Goal: Book appointment/travel/reservation

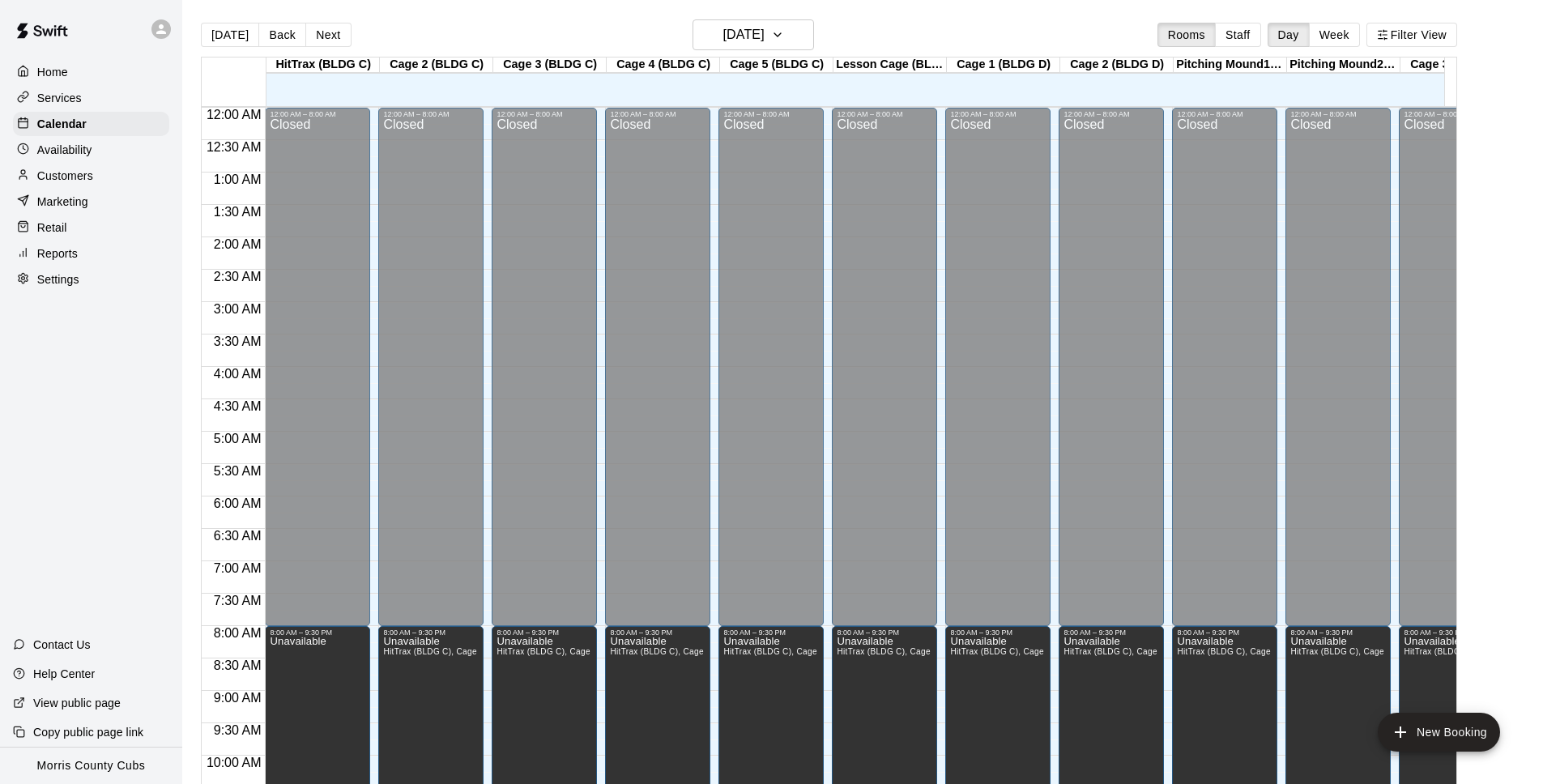
scroll to position [784, 0]
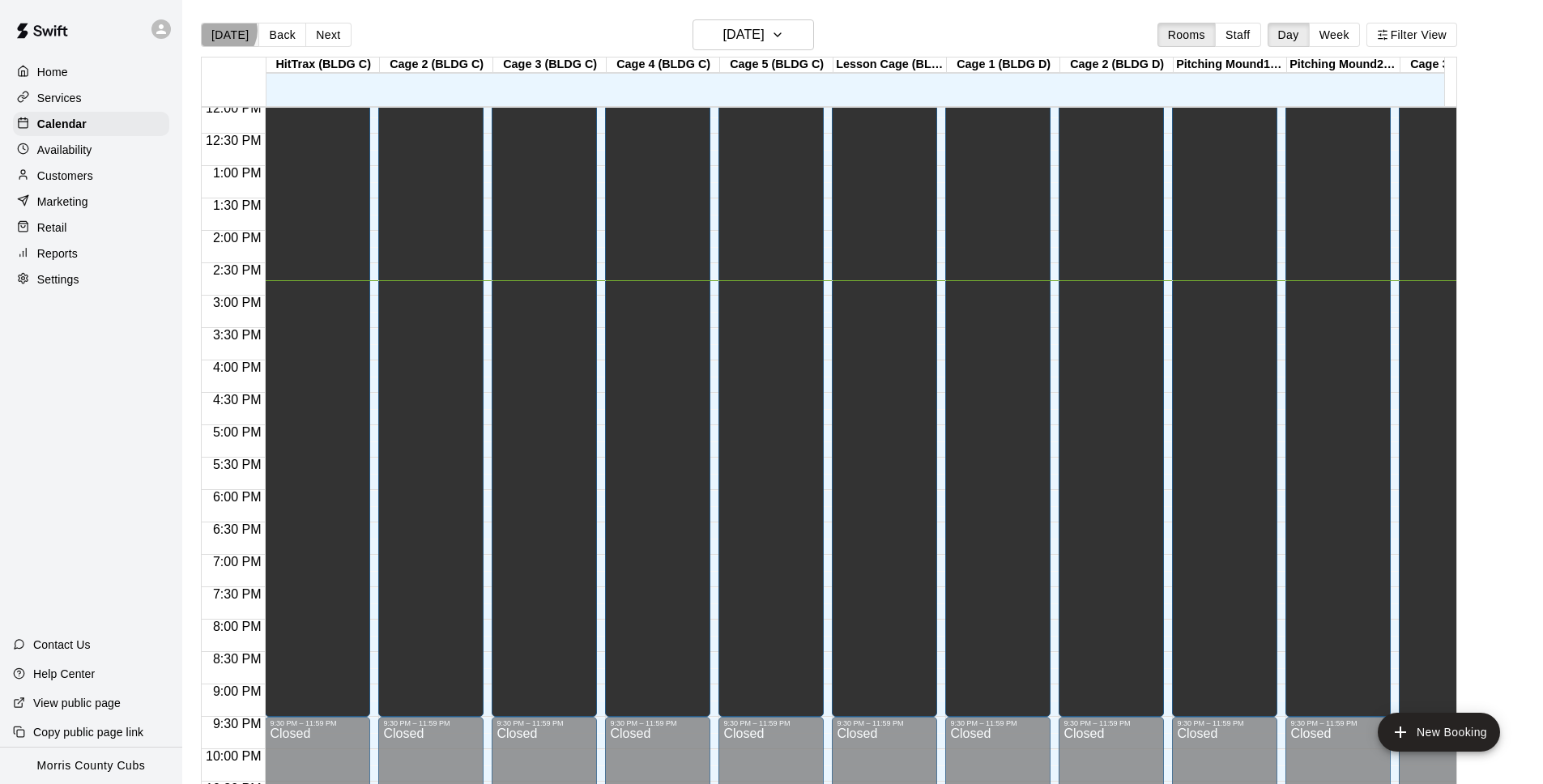
click at [225, 31] on button "[DATE]" at bounding box center [229, 35] width 58 height 24
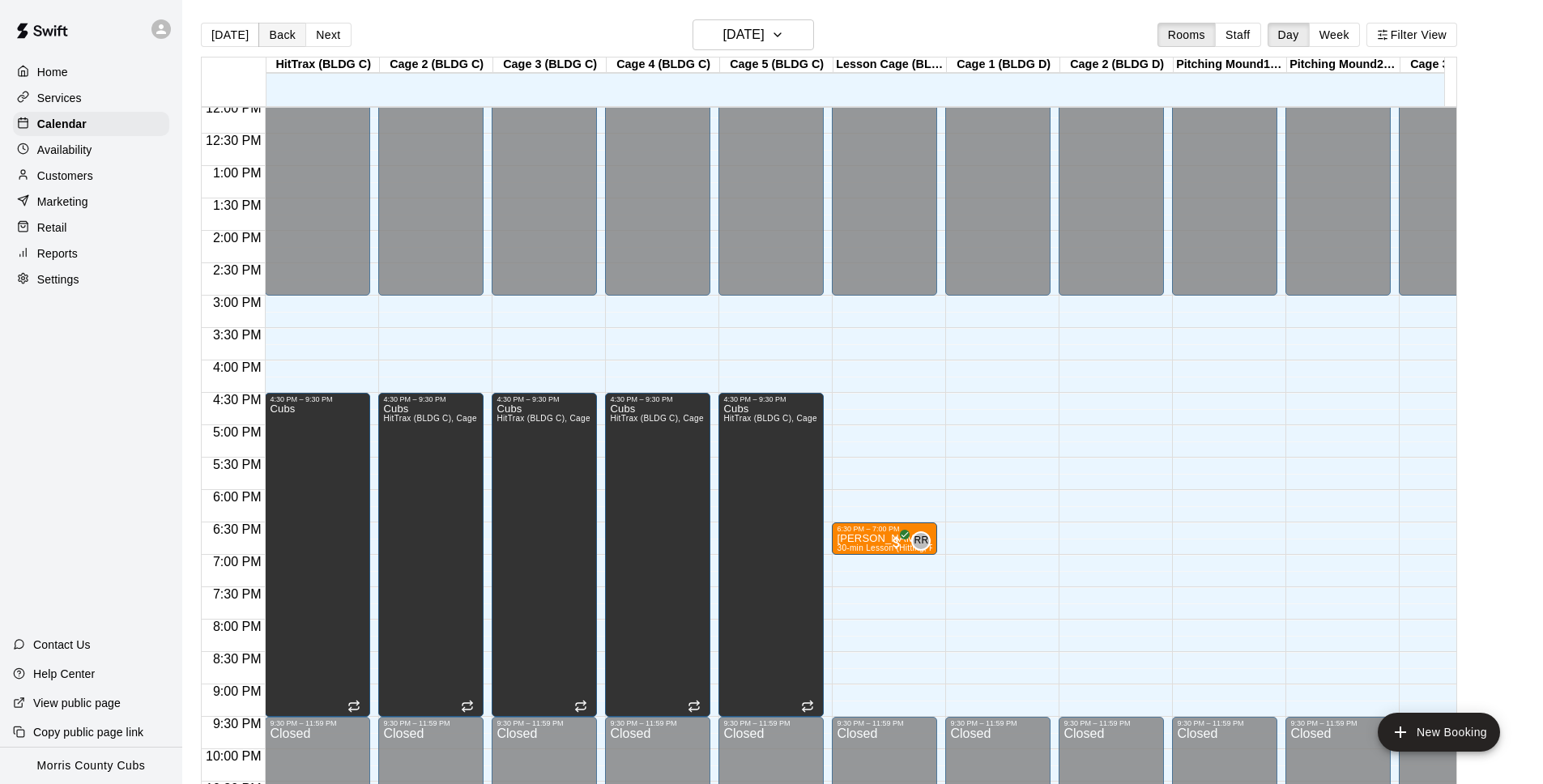
click at [277, 29] on button "Back" at bounding box center [282, 35] width 48 height 24
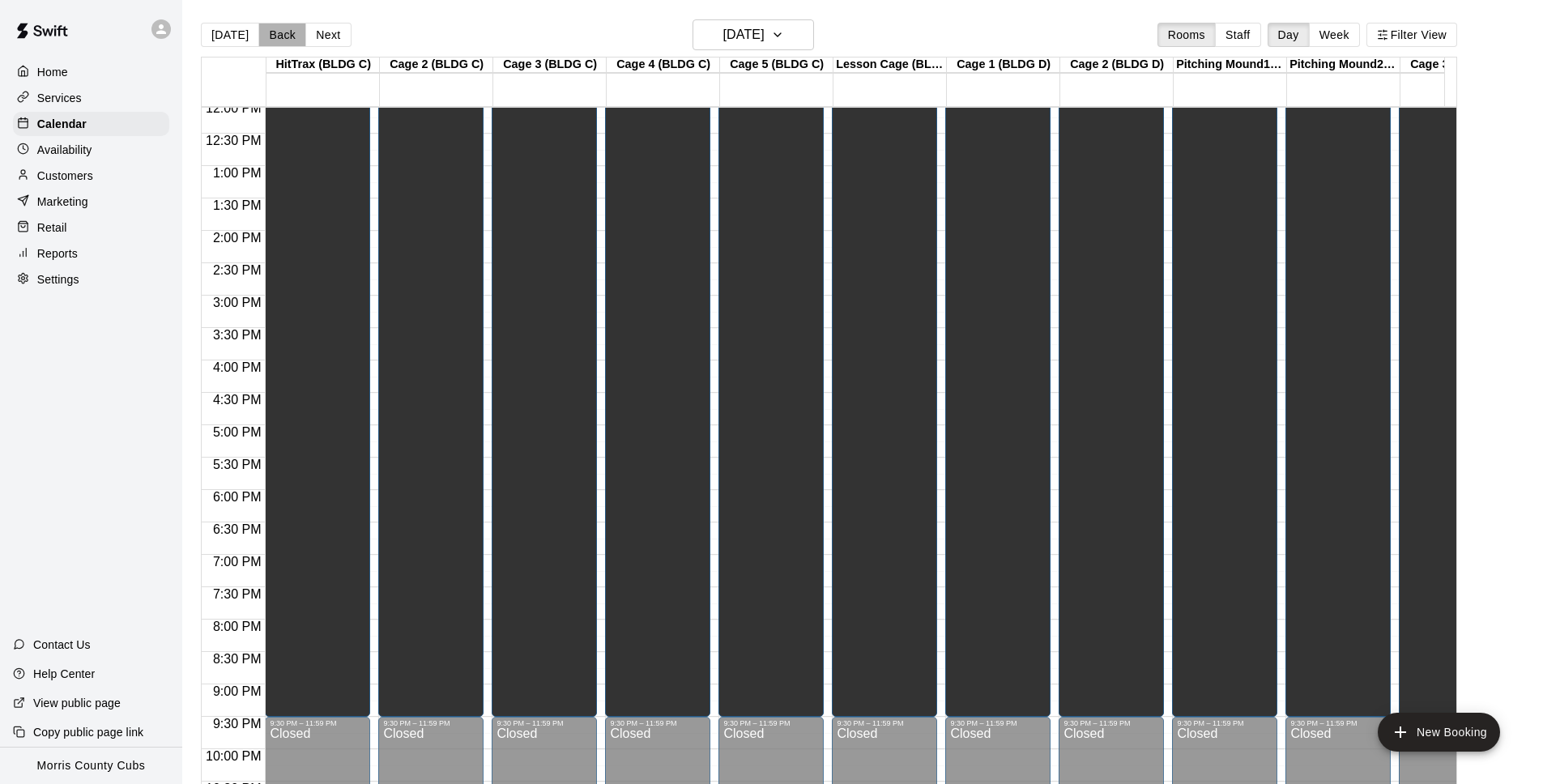
click at [277, 29] on button "Back" at bounding box center [282, 35] width 48 height 24
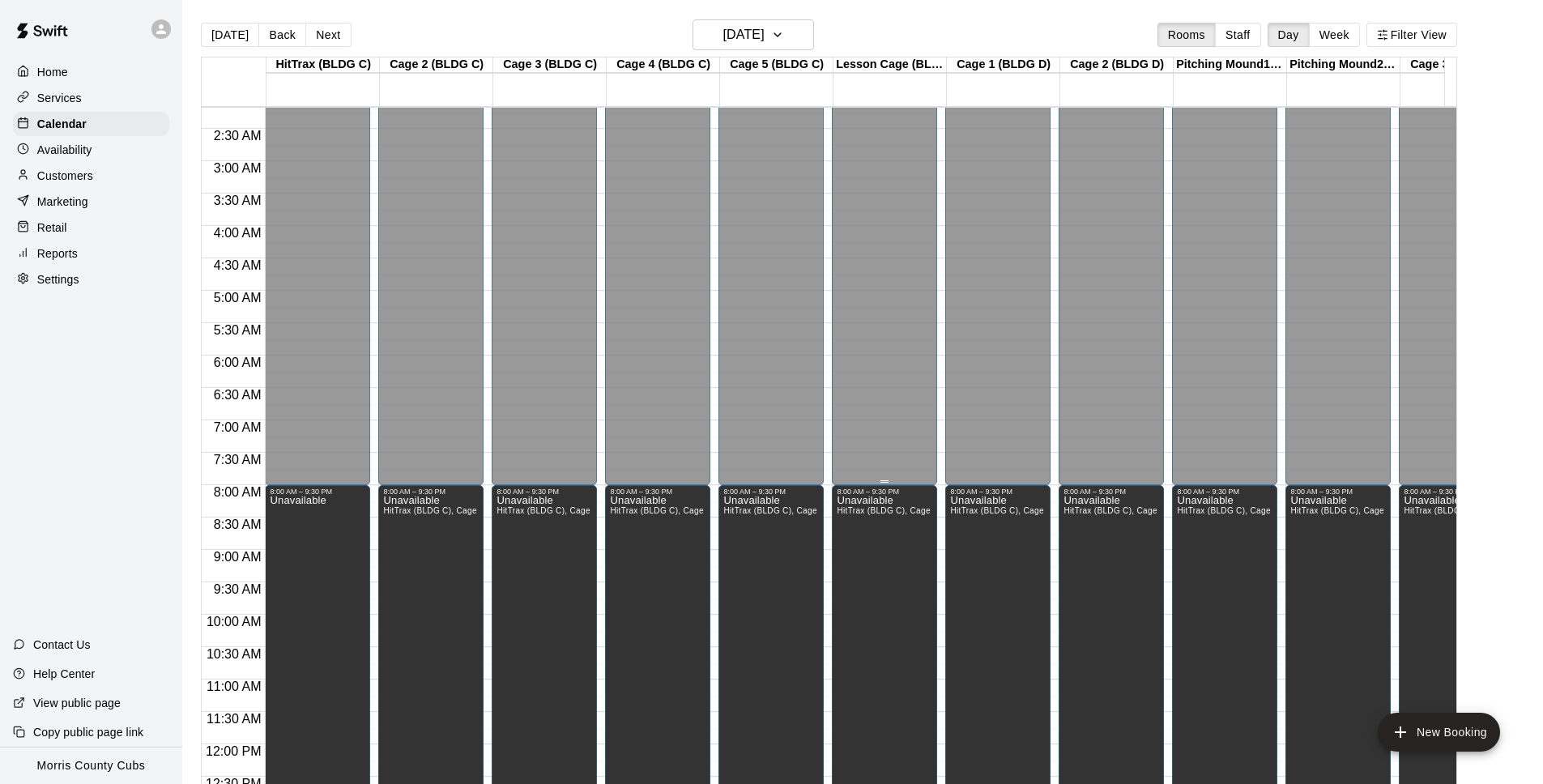
scroll to position [0, 0]
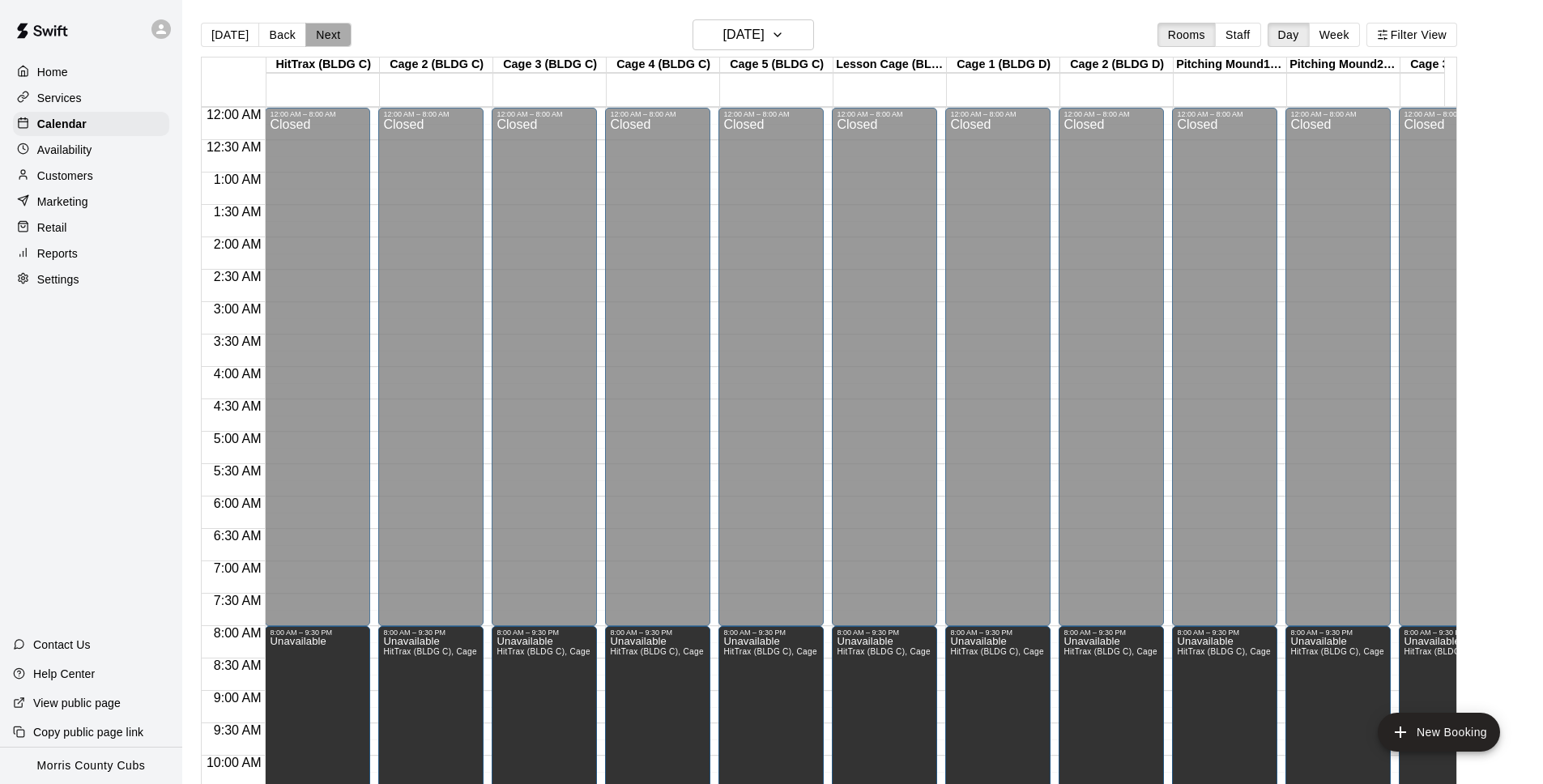
click at [326, 37] on button "Next" at bounding box center [328, 35] width 45 height 24
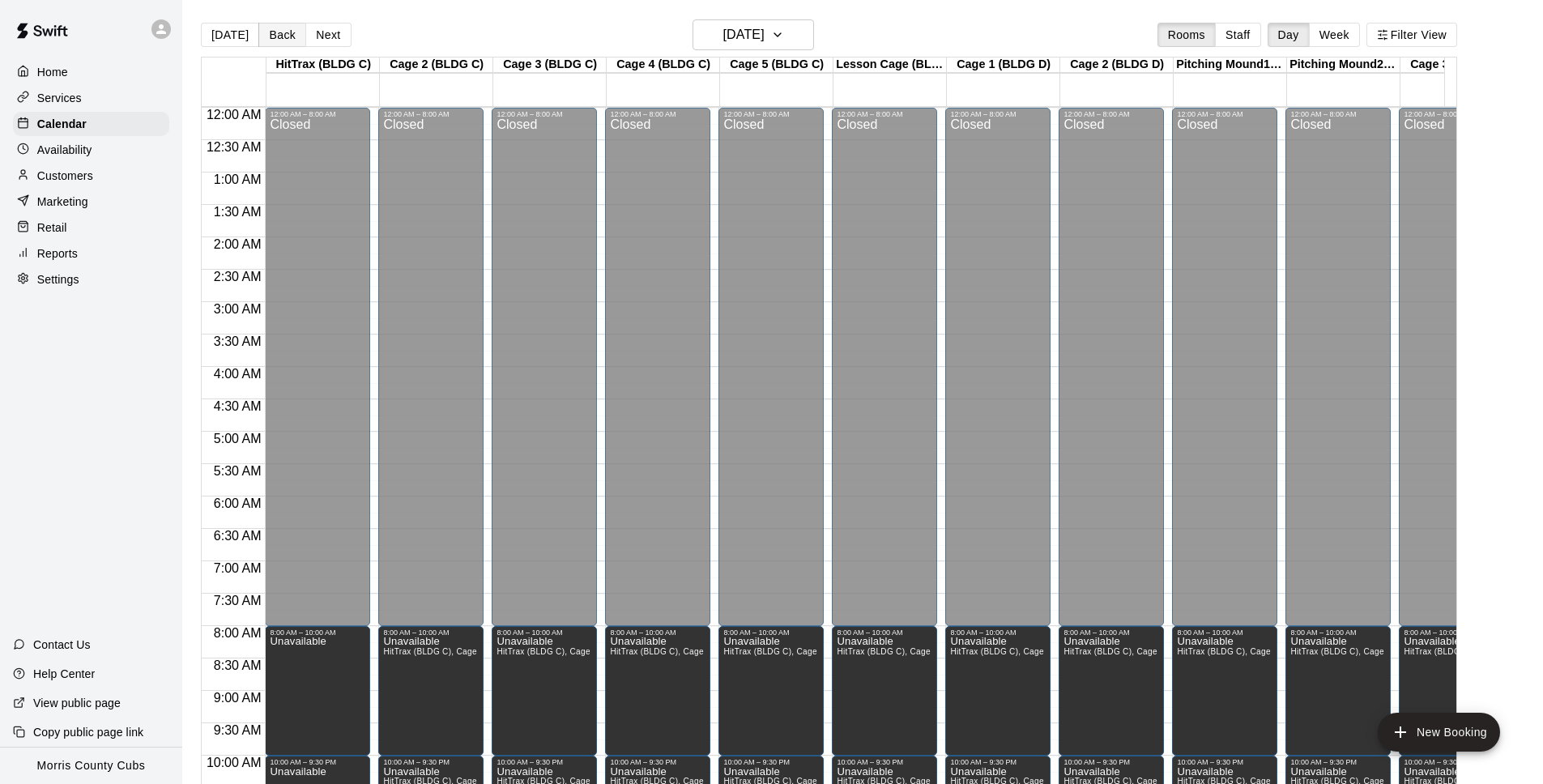
click at [277, 41] on button "Back" at bounding box center [282, 35] width 48 height 24
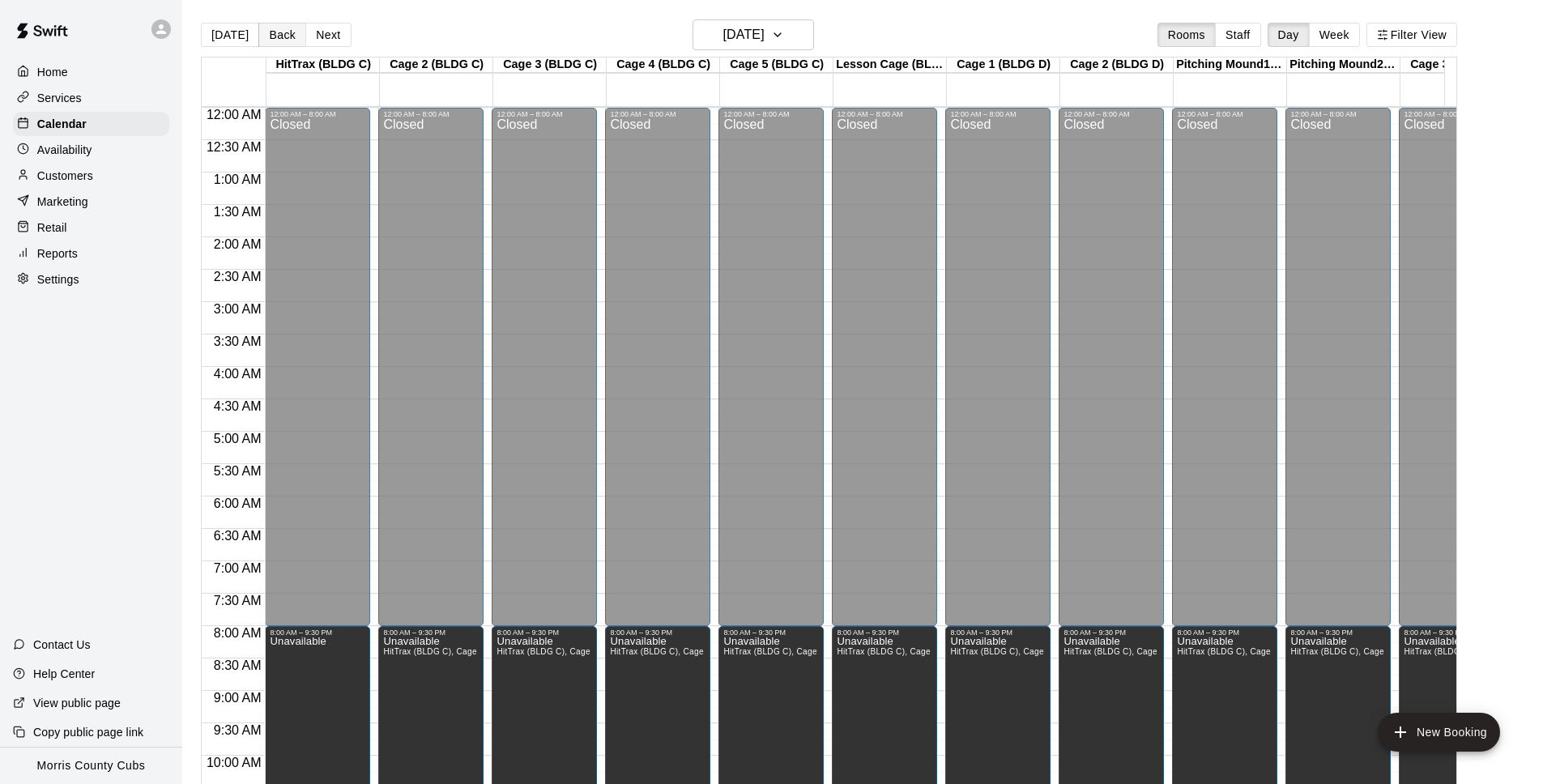
click at [277, 41] on button "Back" at bounding box center [282, 35] width 48 height 24
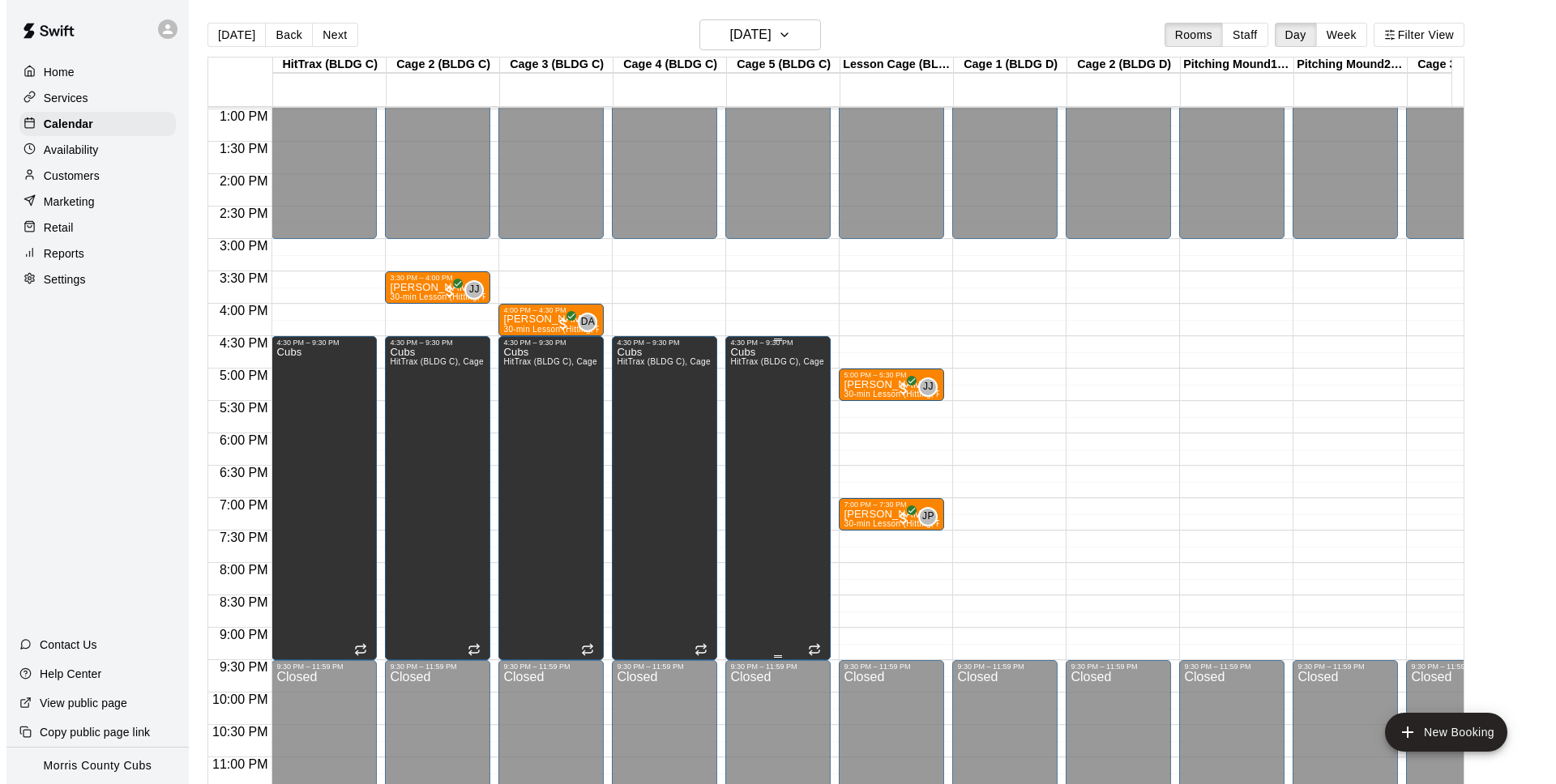
scroll to position [872, 0]
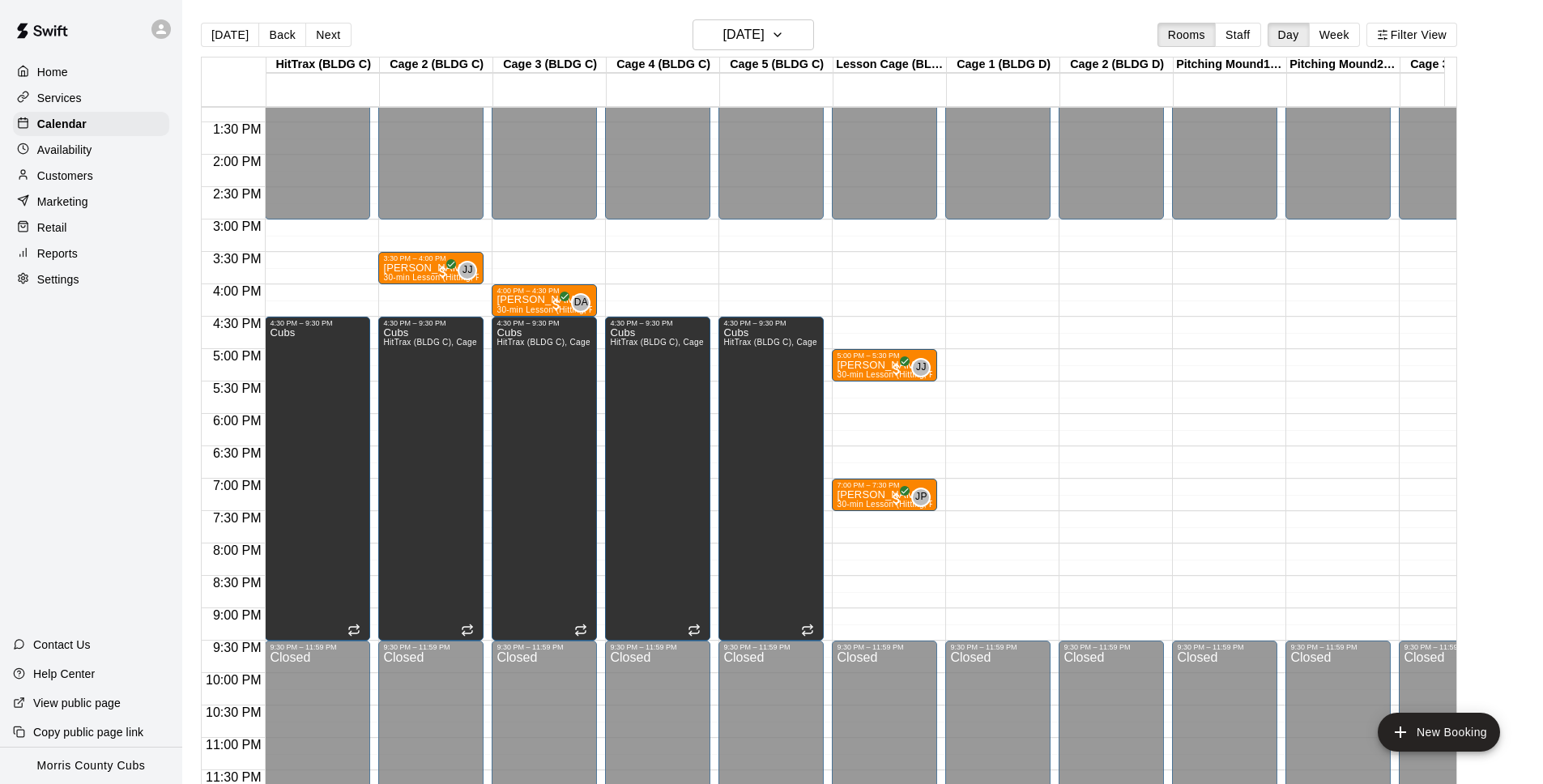
click at [836, 405] on div "12:00 AM – 3:00 PM Closed 5:00 PM – 5:30 PM [PERSON_NAME] 30-min Lesson (Hittin…" at bounding box center [884, 25] width 105 height 1555
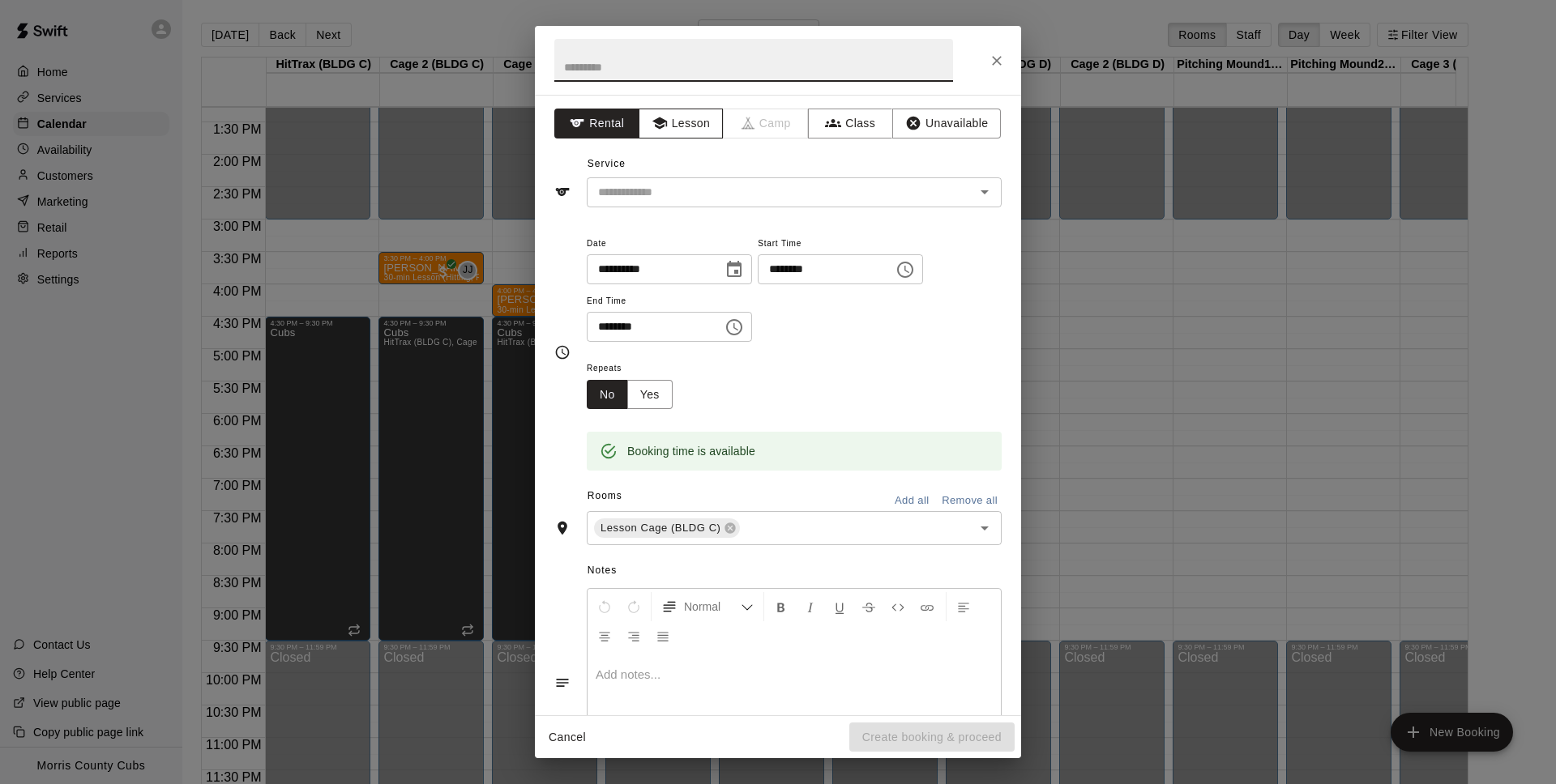
click at [693, 125] on button "Lesson" at bounding box center [681, 124] width 85 height 30
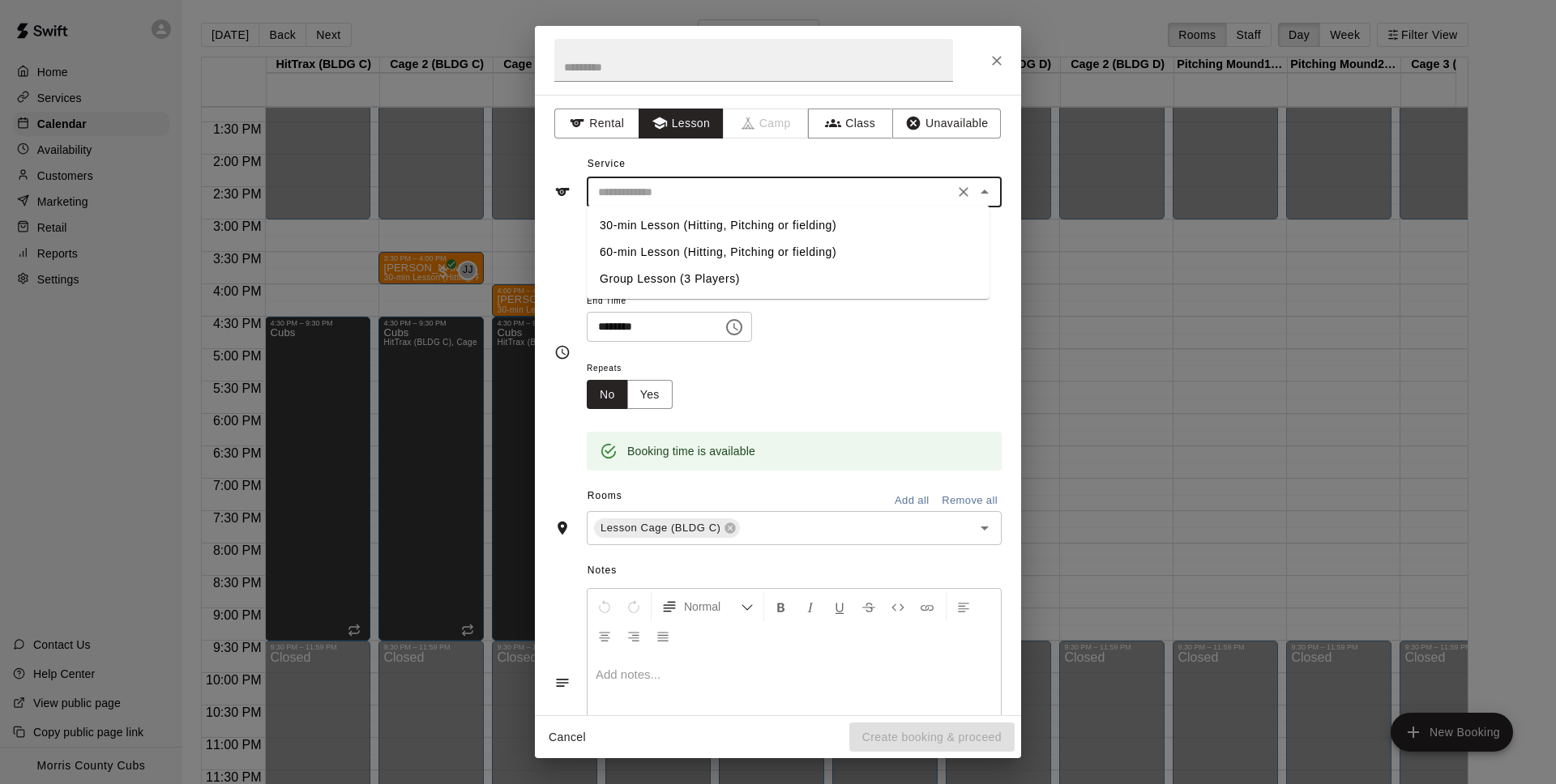
click at [711, 194] on input "text" at bounding box center [770, 192] width 357 height 20
click at [712, 224] on li "30-min Lesson (Hitting, Pitching or fielding)" at bounding box center [788, 225] width 403 height 27
type input "**********"
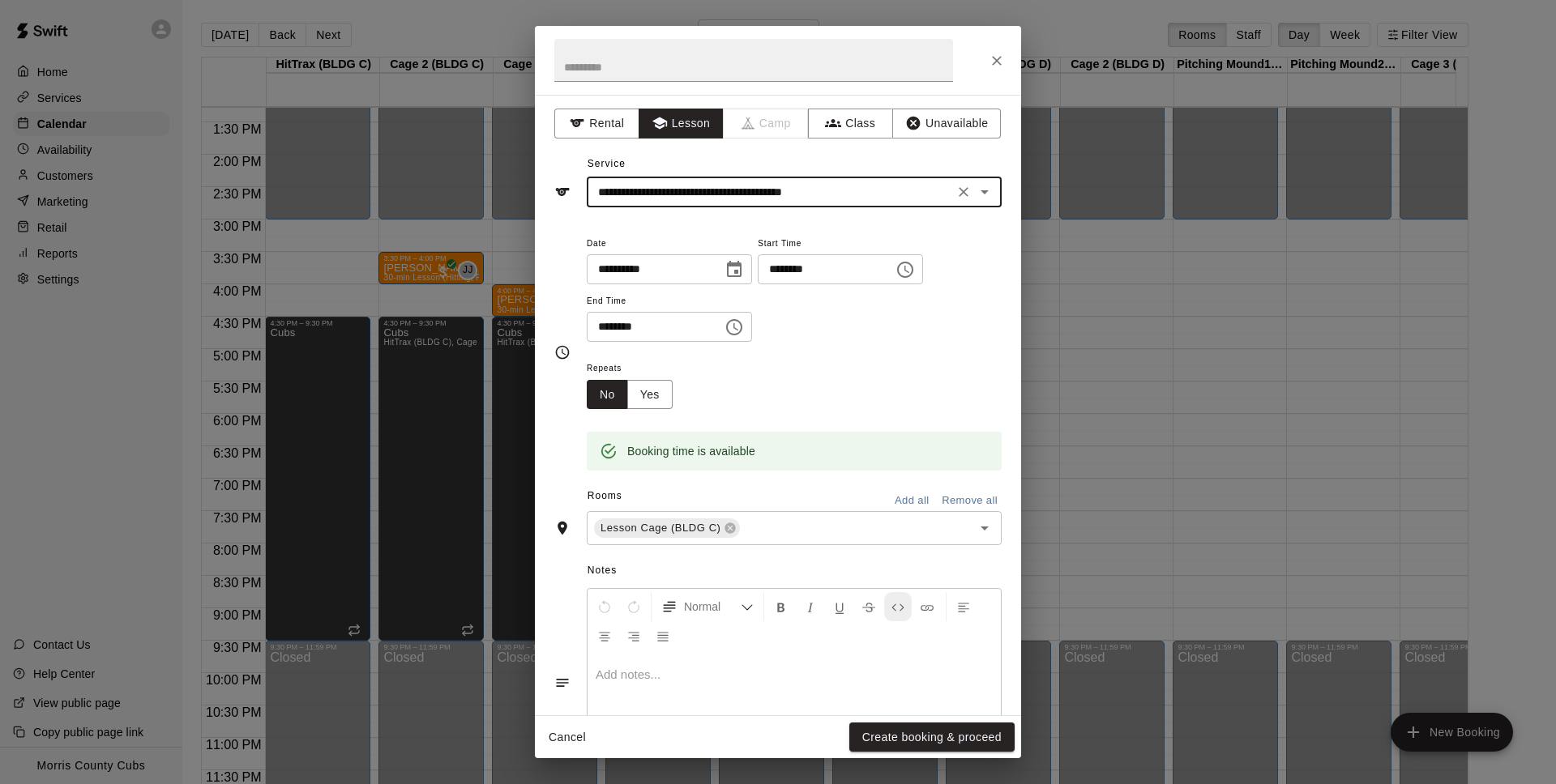
scroll to position [3, 0]
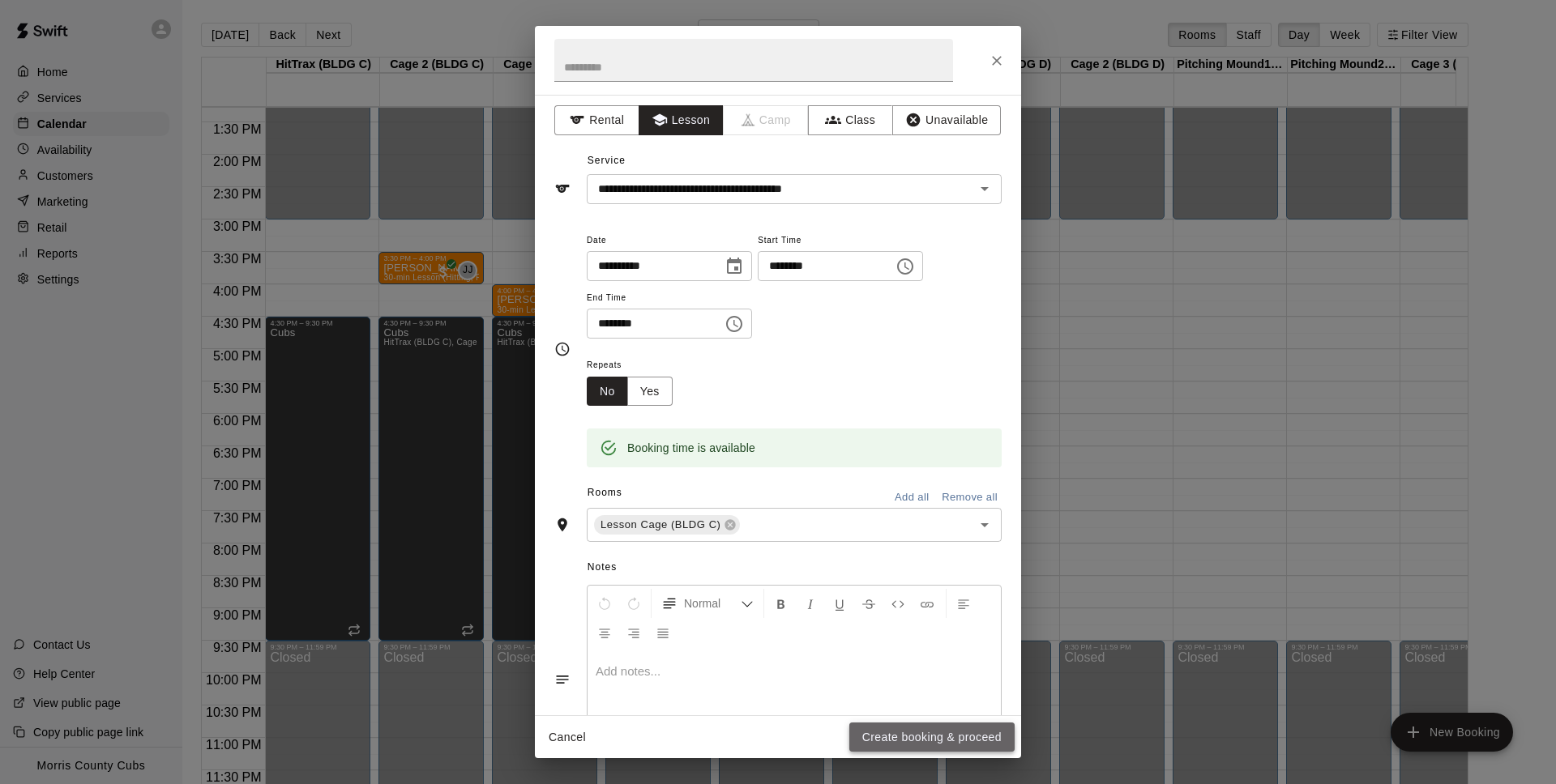
click at [917, 738] on button "Create booking & proceed" at bounding box center [932, 737] width 165 height 30
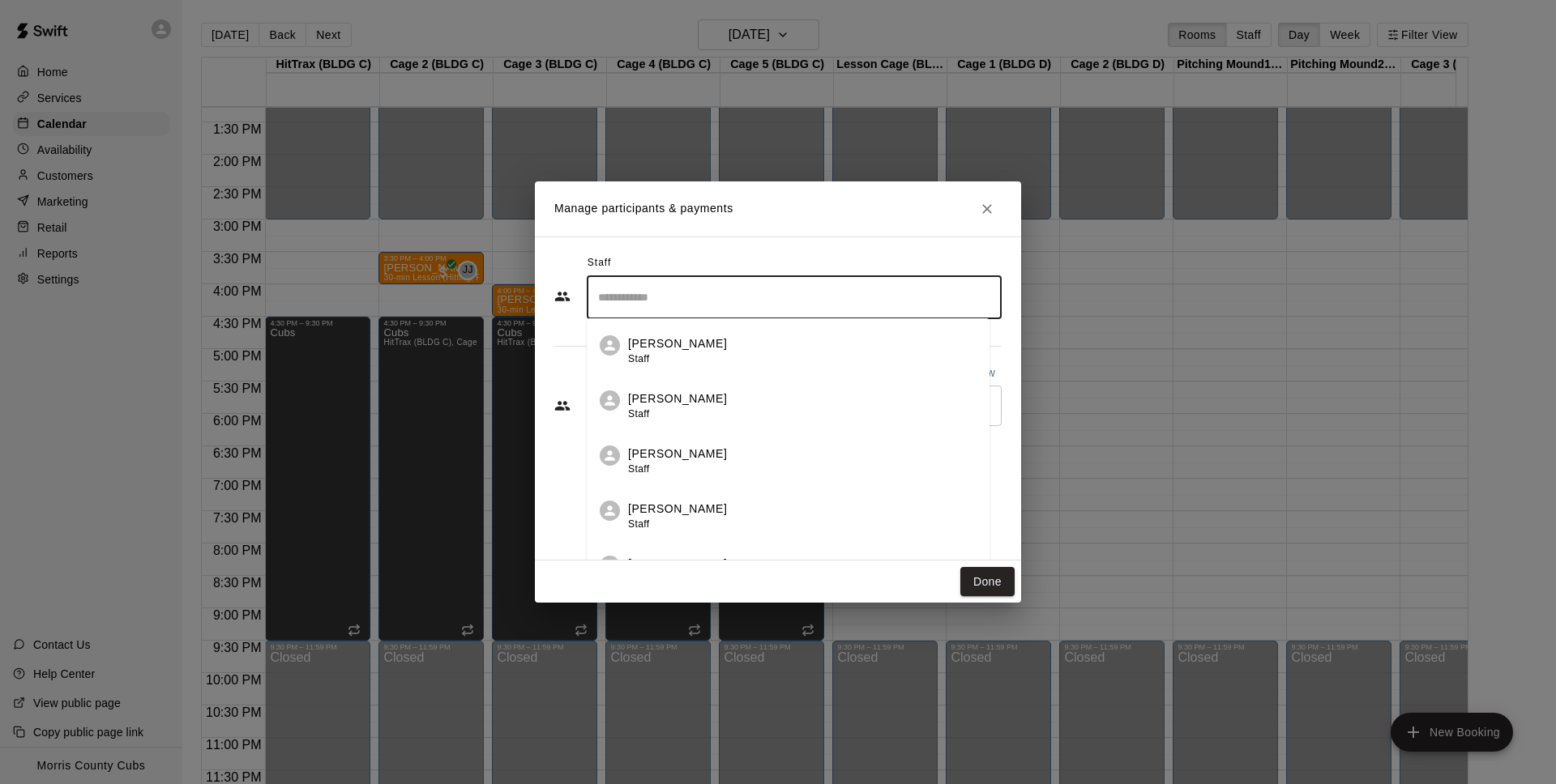
click at [656, 287] on input "Search staff" at bounding box center [794, 297] width 400 height 29
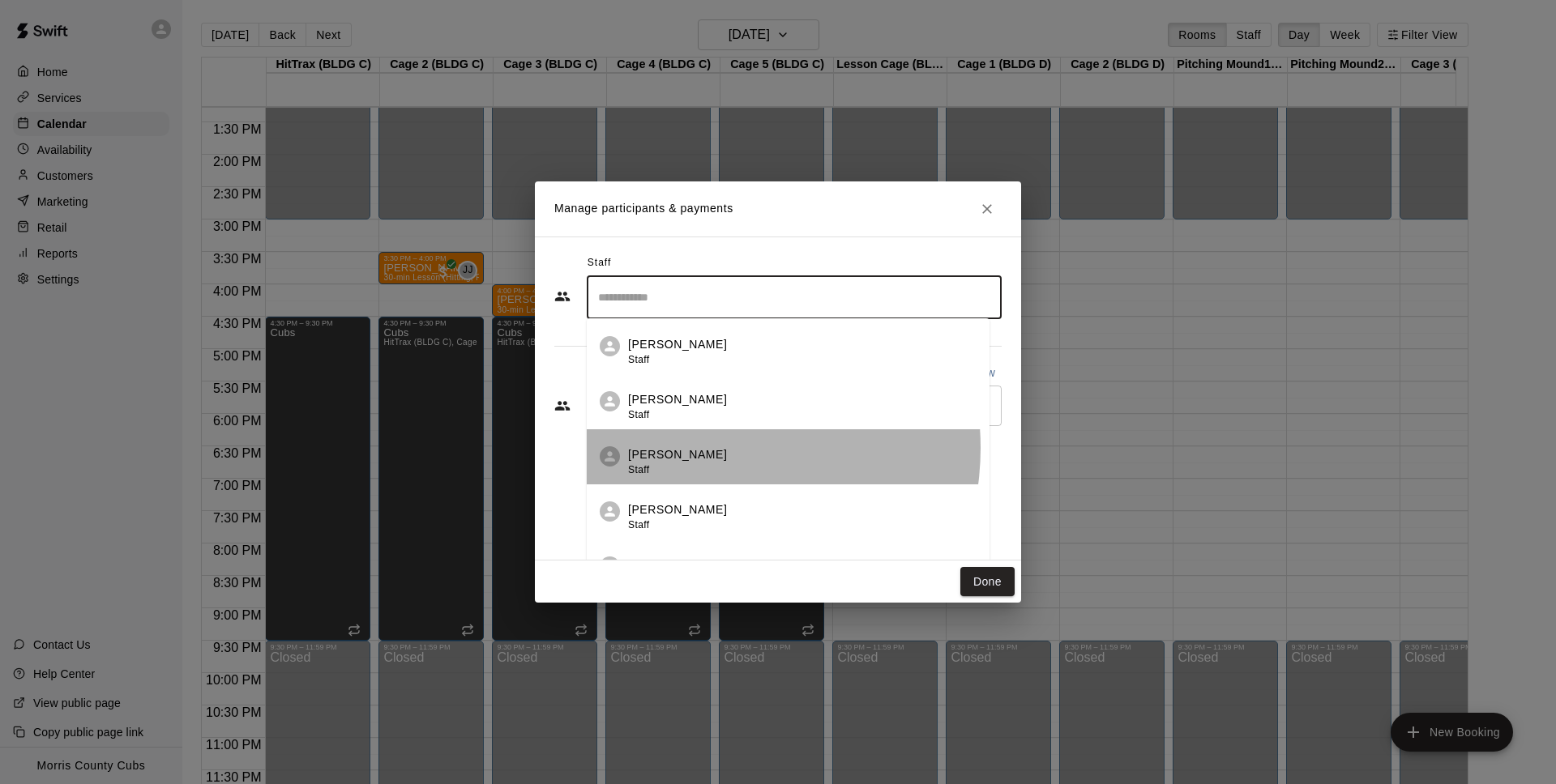
click at [697, 448] on div "[PERSON_NAME] Staff" at bounding box center [802, 462] width 349 height 32
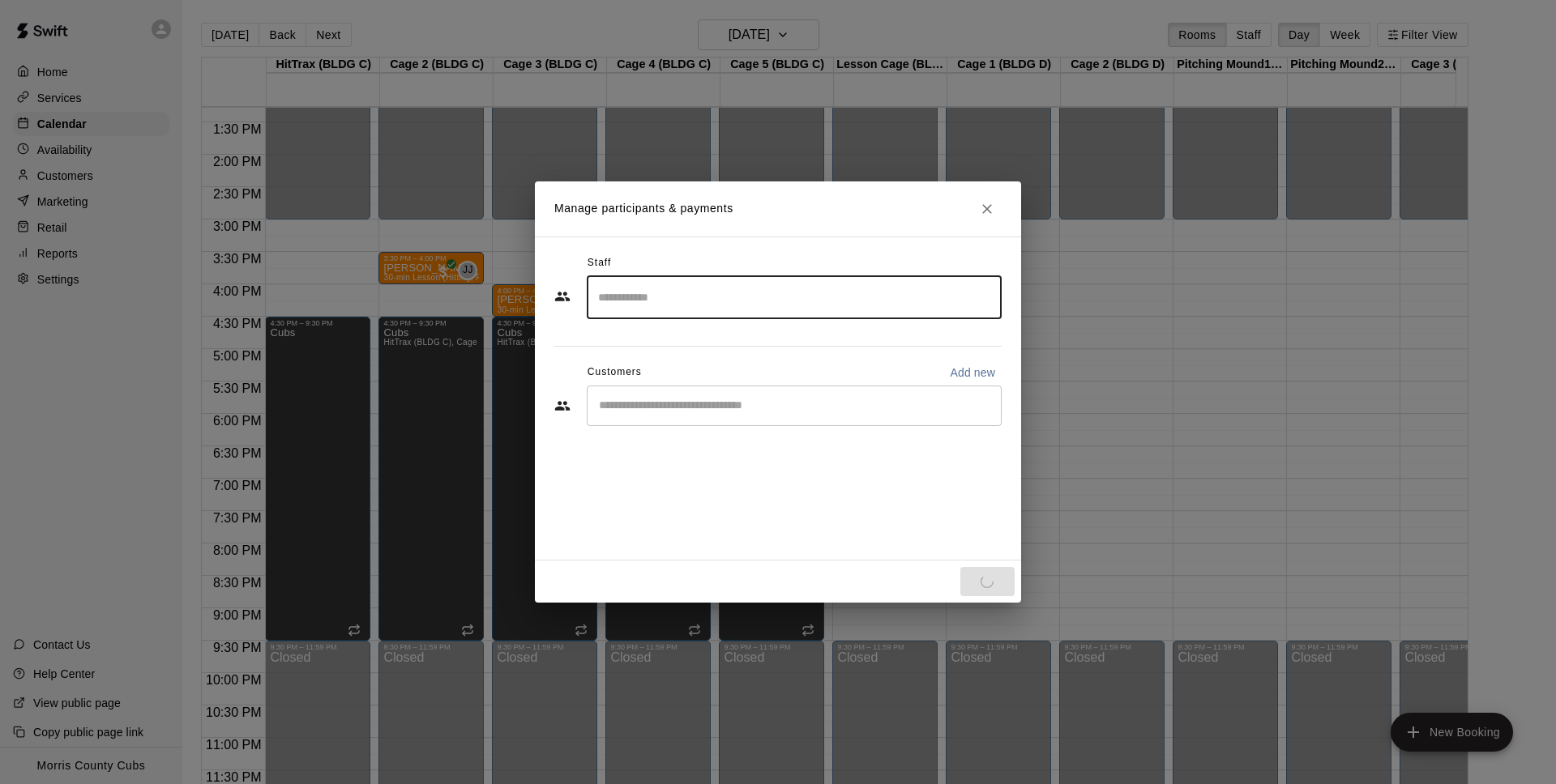
click at [779, 411] on input "Start typing to search customers..." at bounding box center [794, 405] width 400 height 16
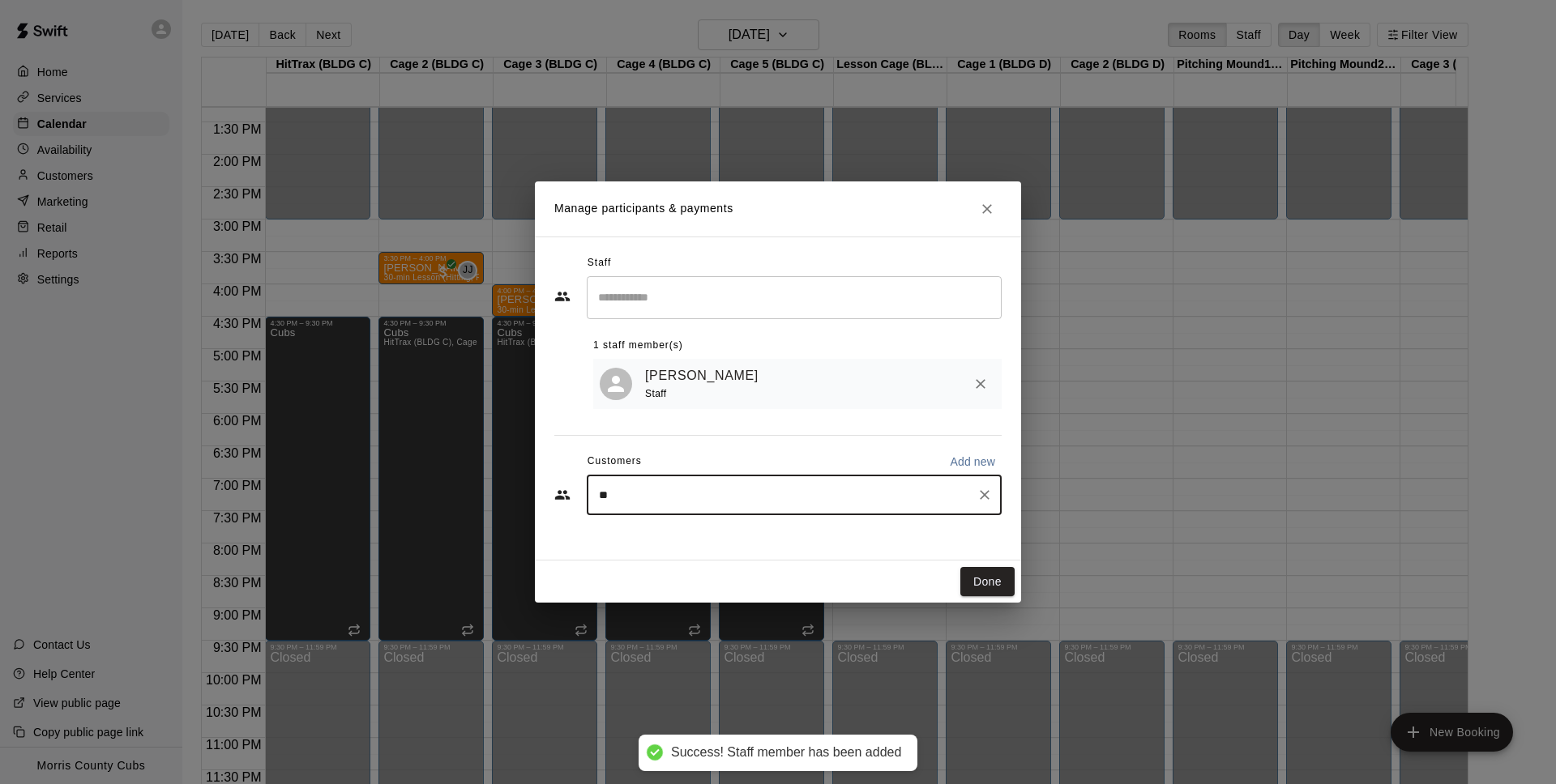
type input "***"
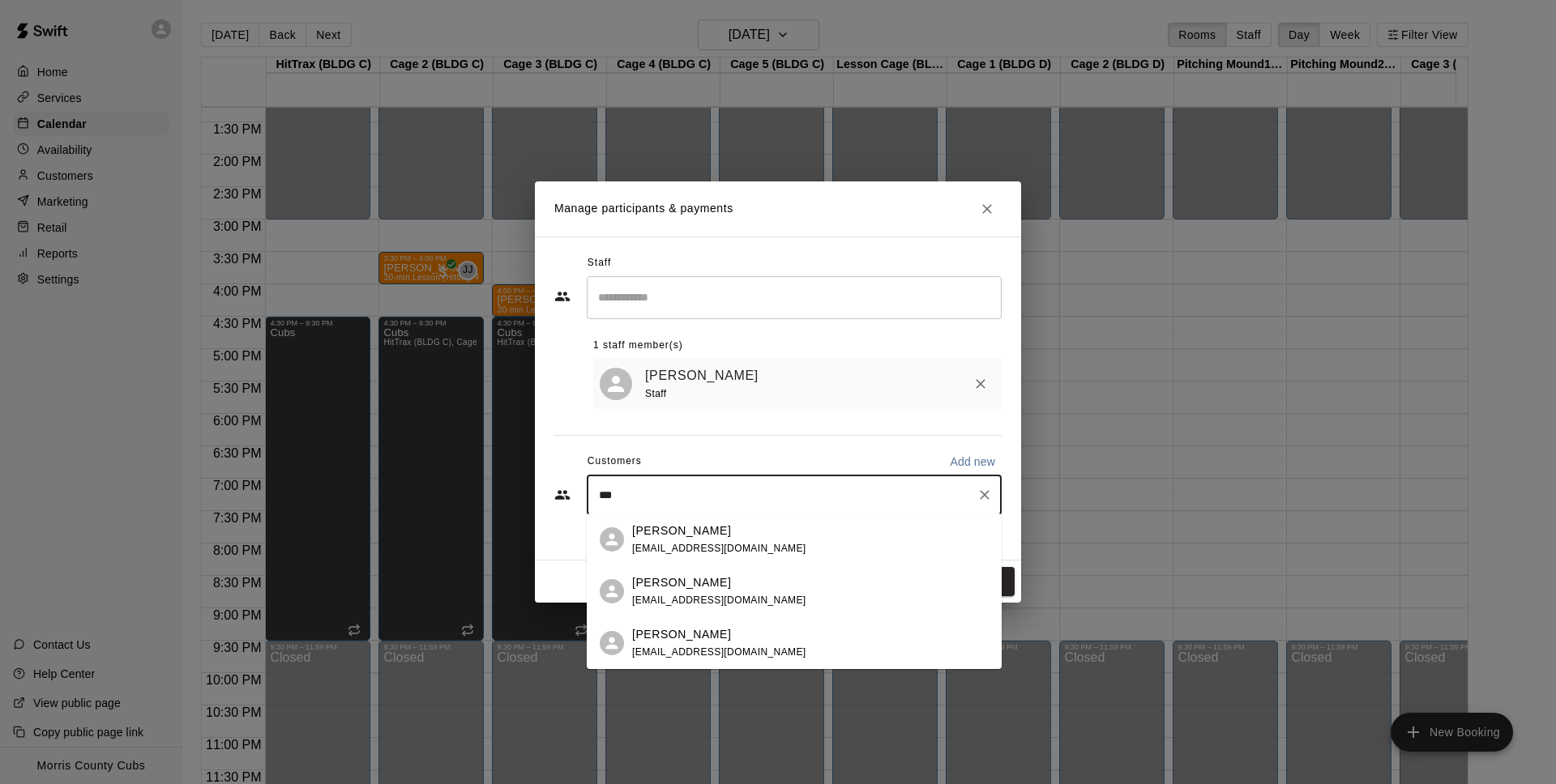
click at [729, 642] on div "[PERSON_NAME]" at bounding box center [719, 634] width 174 height 17
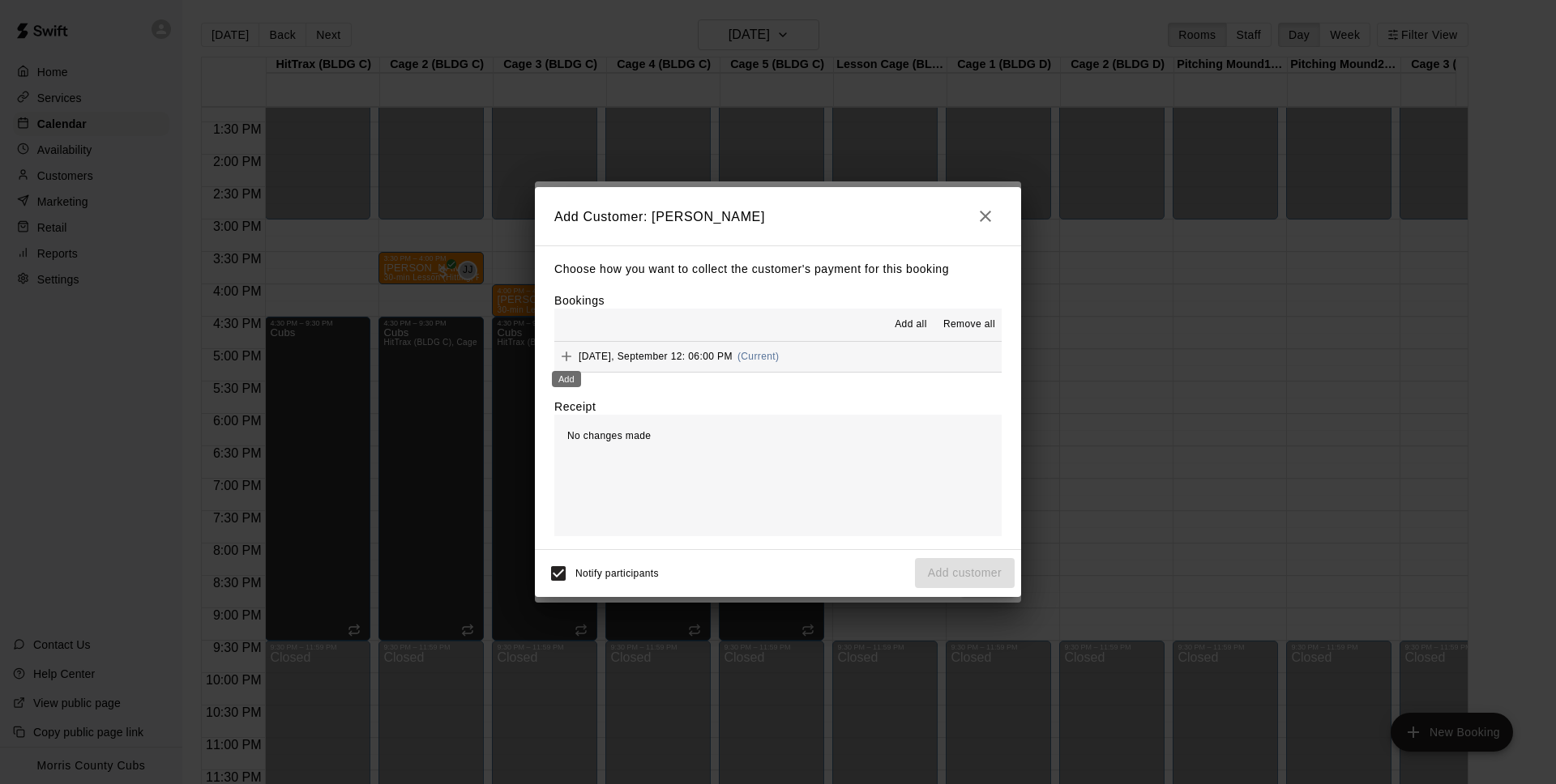
click at [573, 356] on icon "Add" at bounding box center [567, 356] width 16 height 16
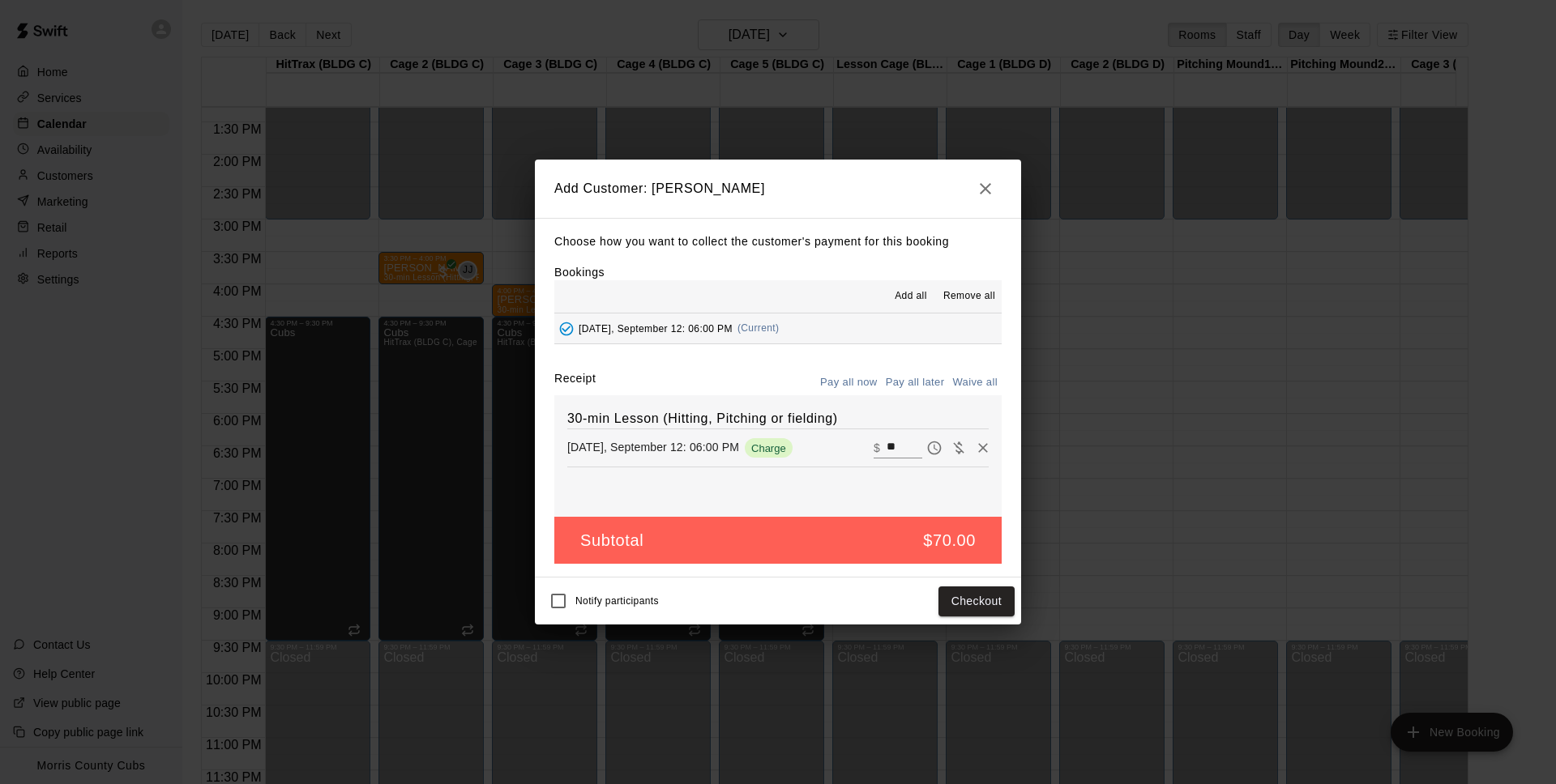
click at [870, 383] on button "Pay all now" at bounding box center [849, 382] width 66 height 25
click at [859, 384] on button "Pay all now" at bounding box center [849, 382] width 66 height 25
click at [970, 597] on button "Checkout" at bounding box center [977, 601] width 76 height 30
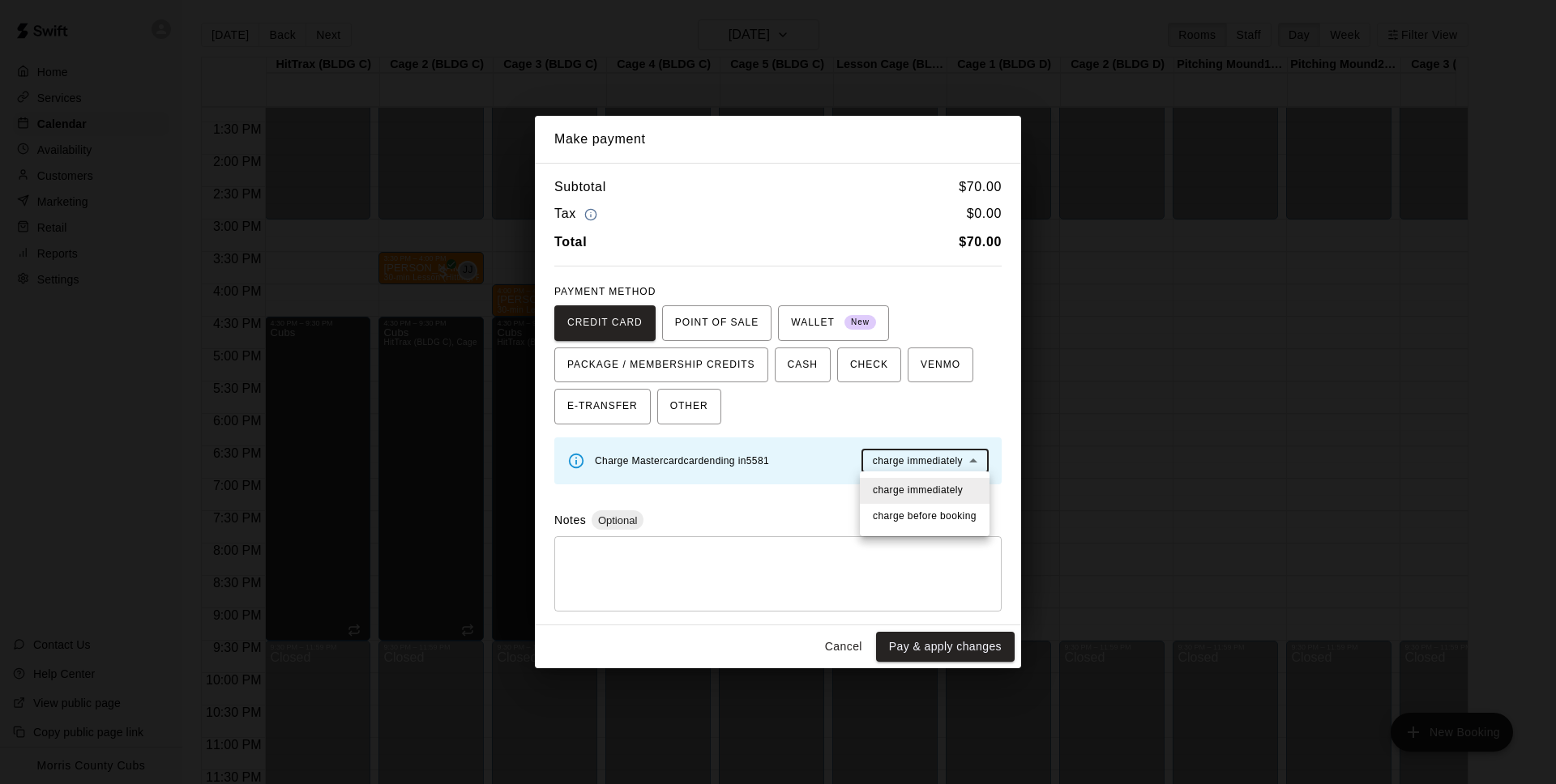
click at [932, 447] on body "Home Services Calendar Availability Customers Marketing Retail Reports Settings…" at bounding box center [778, 405] width 1556 height 810
click at [929, 417] on div at bounding box center [778, 392] width 1556 height 784
click at [842, 642] on button "Cancel" at bounding box center [843, 647] width 52 height 30
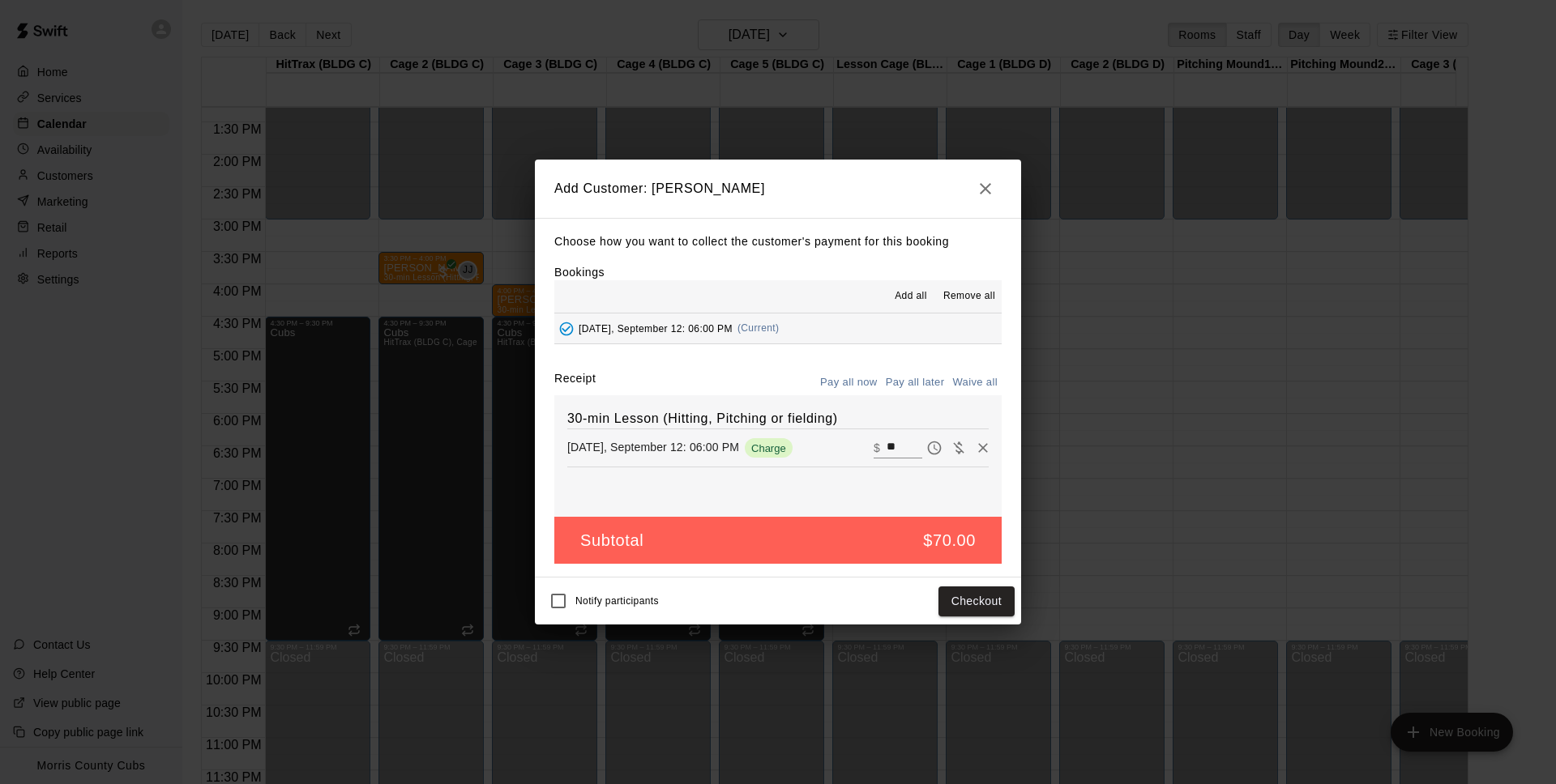
click at [923, 379] on button "Pay all later" at bounding box center [915, 382] width 67 height 25
click at [986, 595] on button "Add customer" at bounding box center [964, 601] width 99 height 30
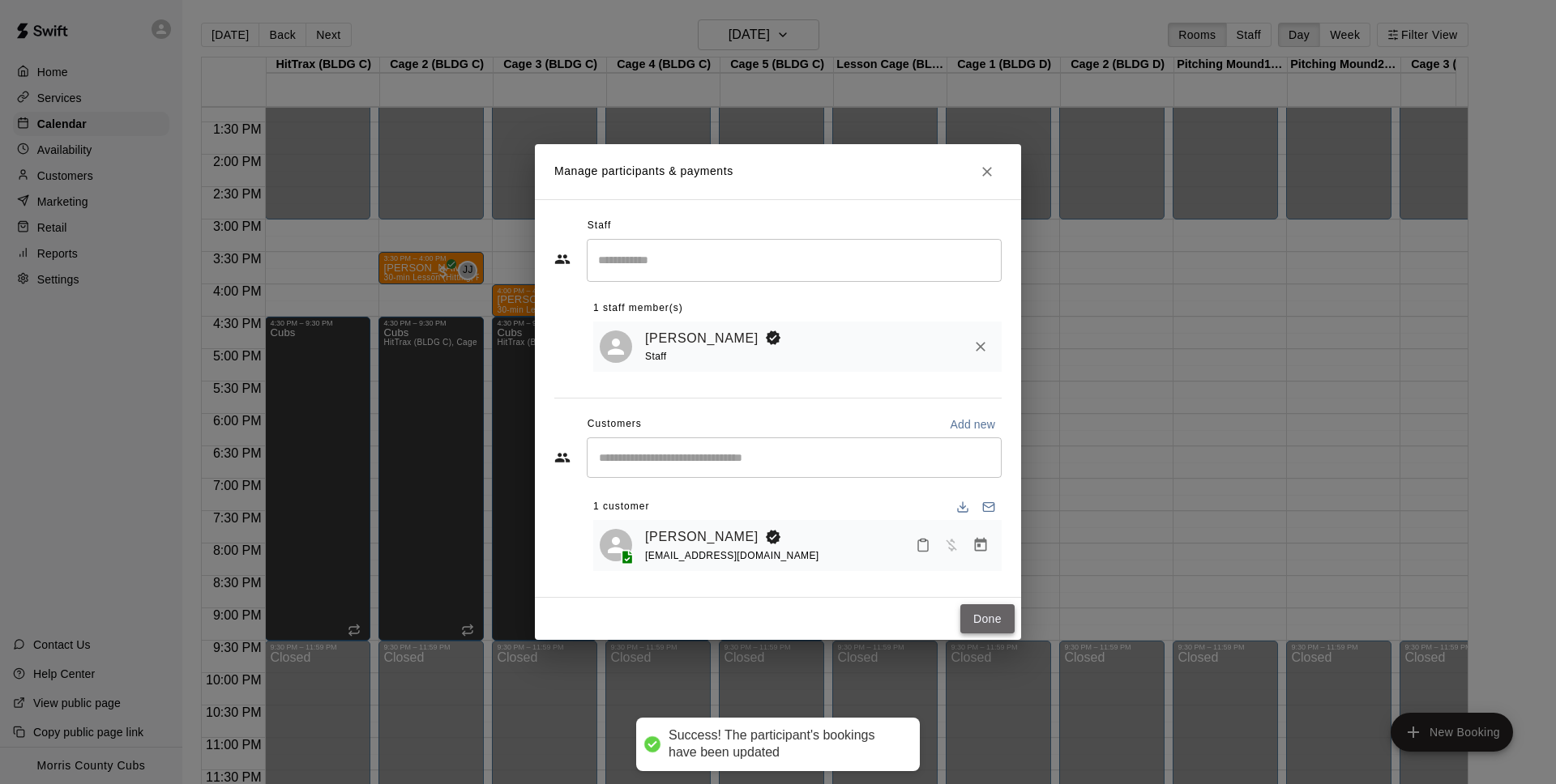
click at [989, 616] on button "Done" at bounding box center [987, 619] width 54 height 30
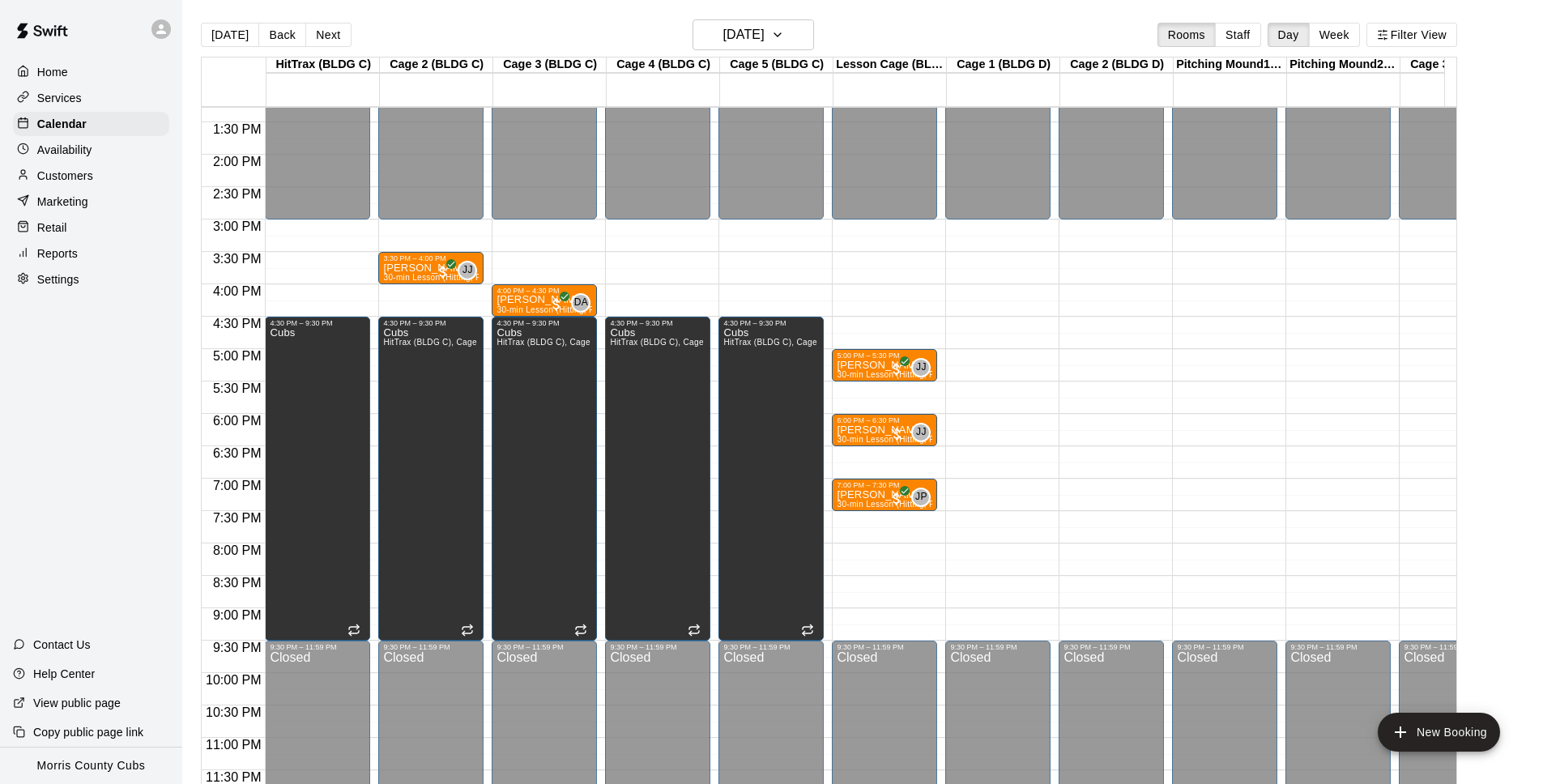
click at [838, 443] on div "12:00 AM – 3:00 PM Closed 5:00 PM – 5:30 PM [PERSON_NAME] 30-min Lesson (Hittin…" at bounding box center [884, 25] width 105 height 1555
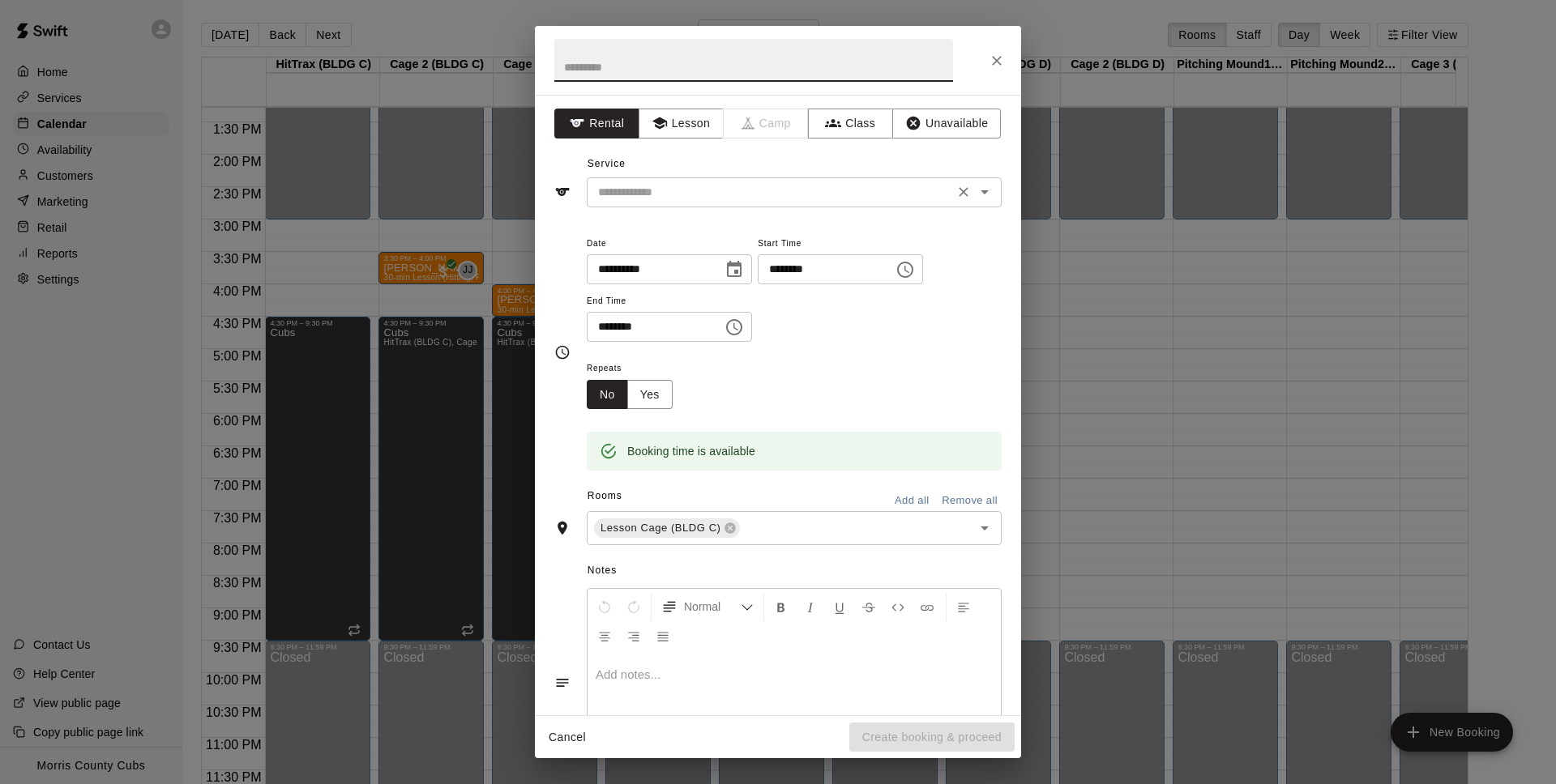
click at [717, 188] on input "text" at bounding box center [770, 192] width 357 height 20
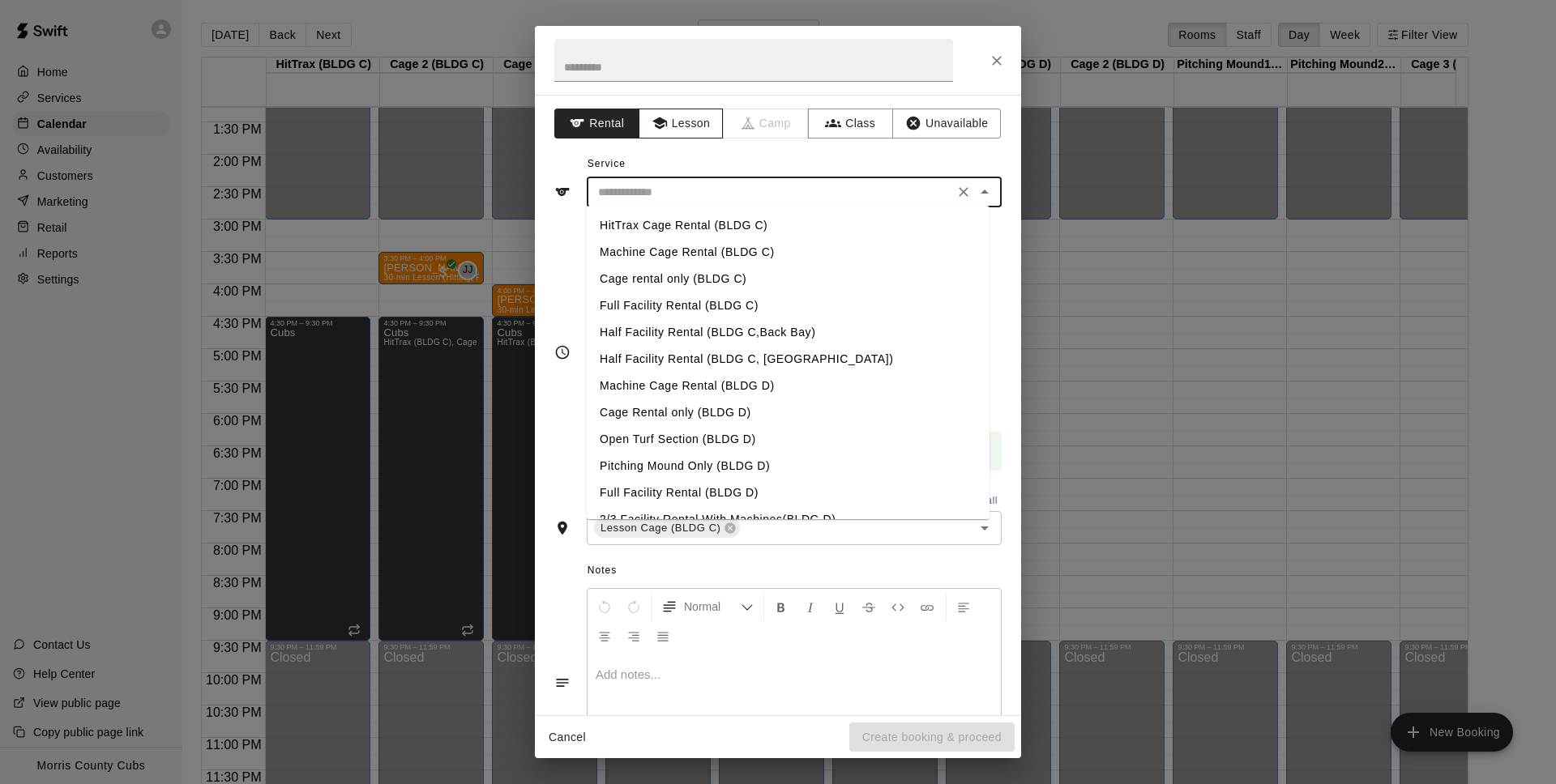
click at [677, 126] on button "Lesson" at bounding box center [681, 124] width 85 height 30
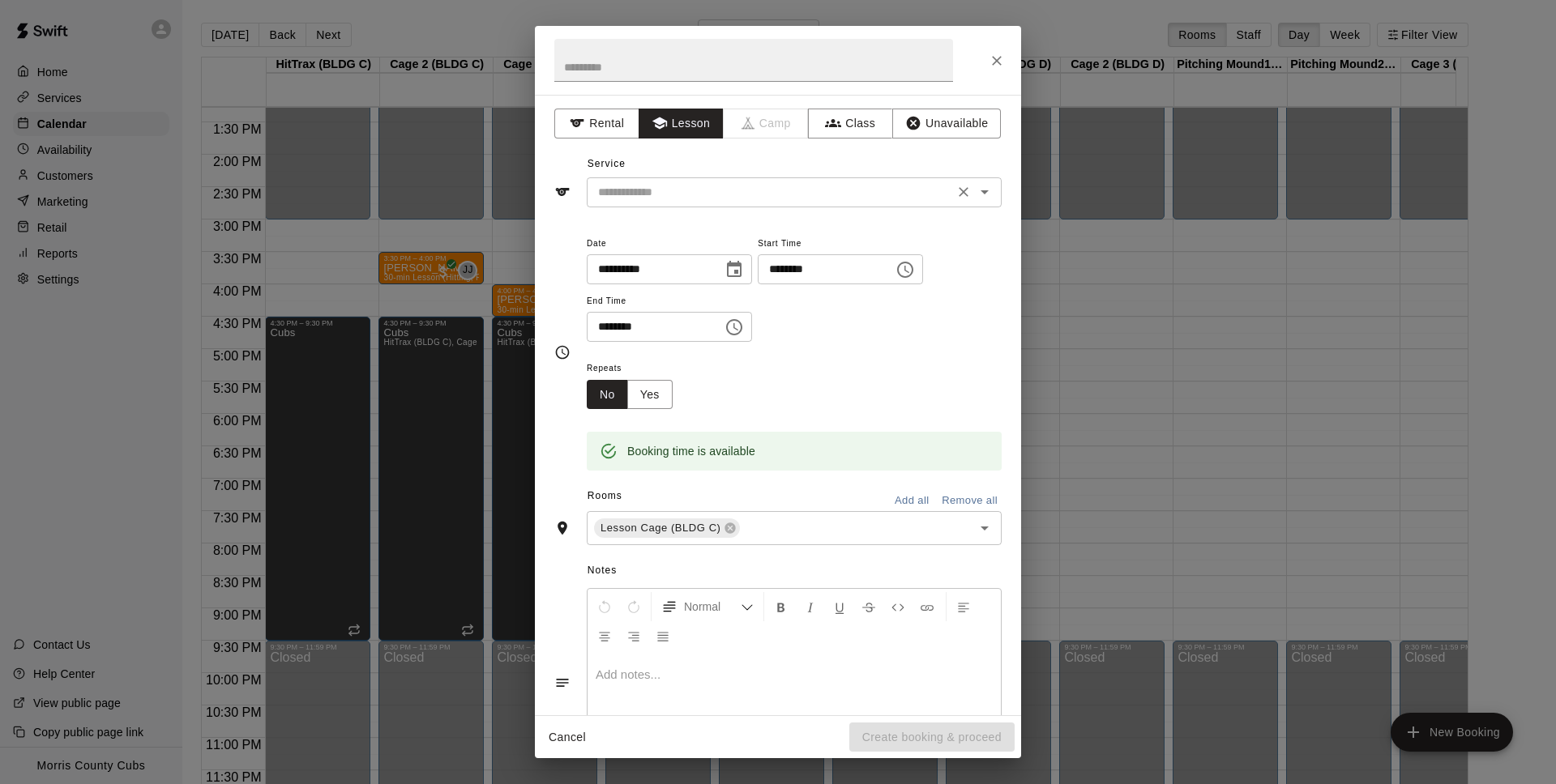
click at [678, 201] on div "​" at bounding box center [794, 192] width 415 height 30
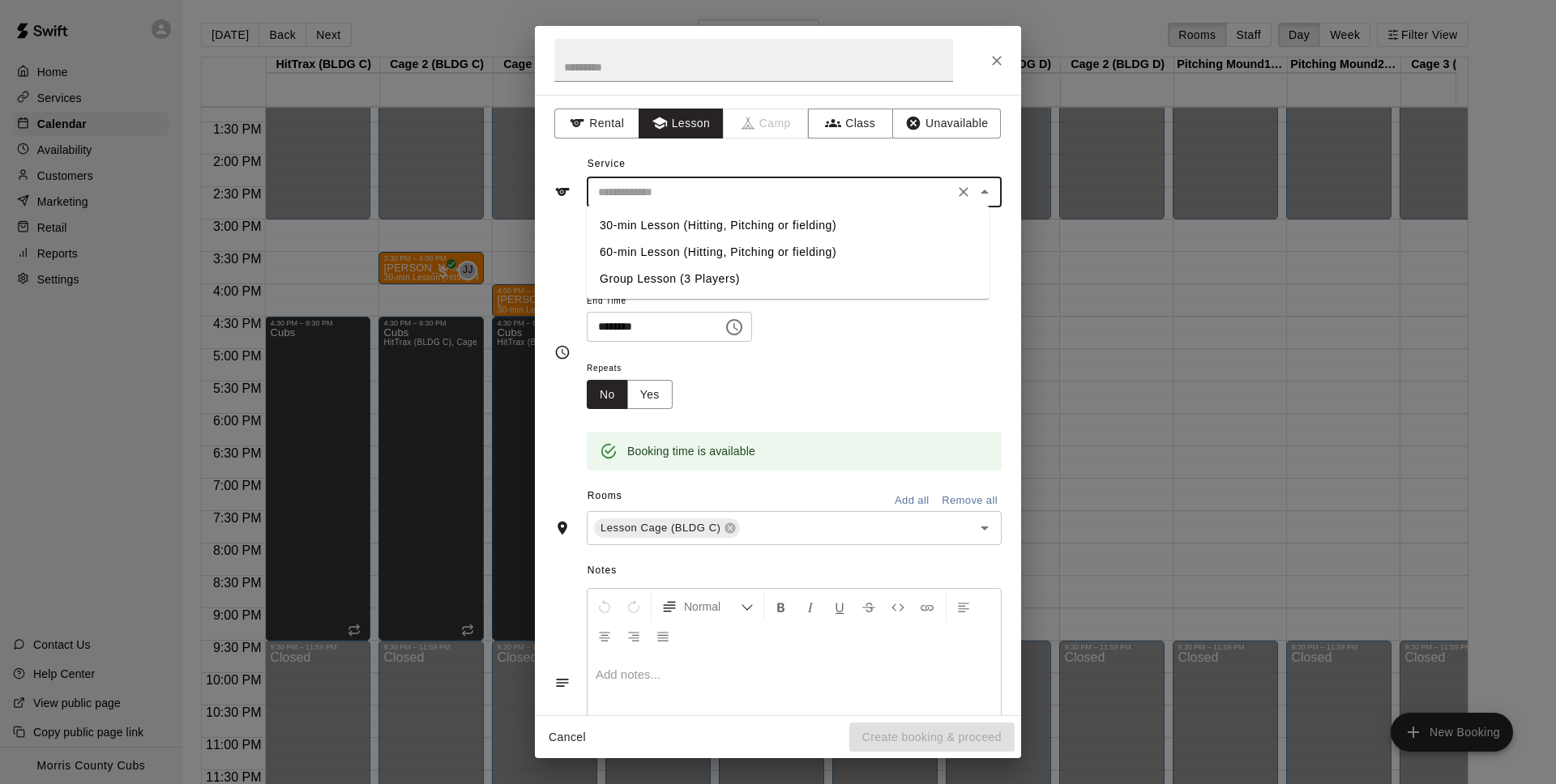
click at [680, 228] on li "30-min Lesson (Hitting, Pitching or fielding)" at bounding box center [788, 225] width 403 height 27
type input "**********"
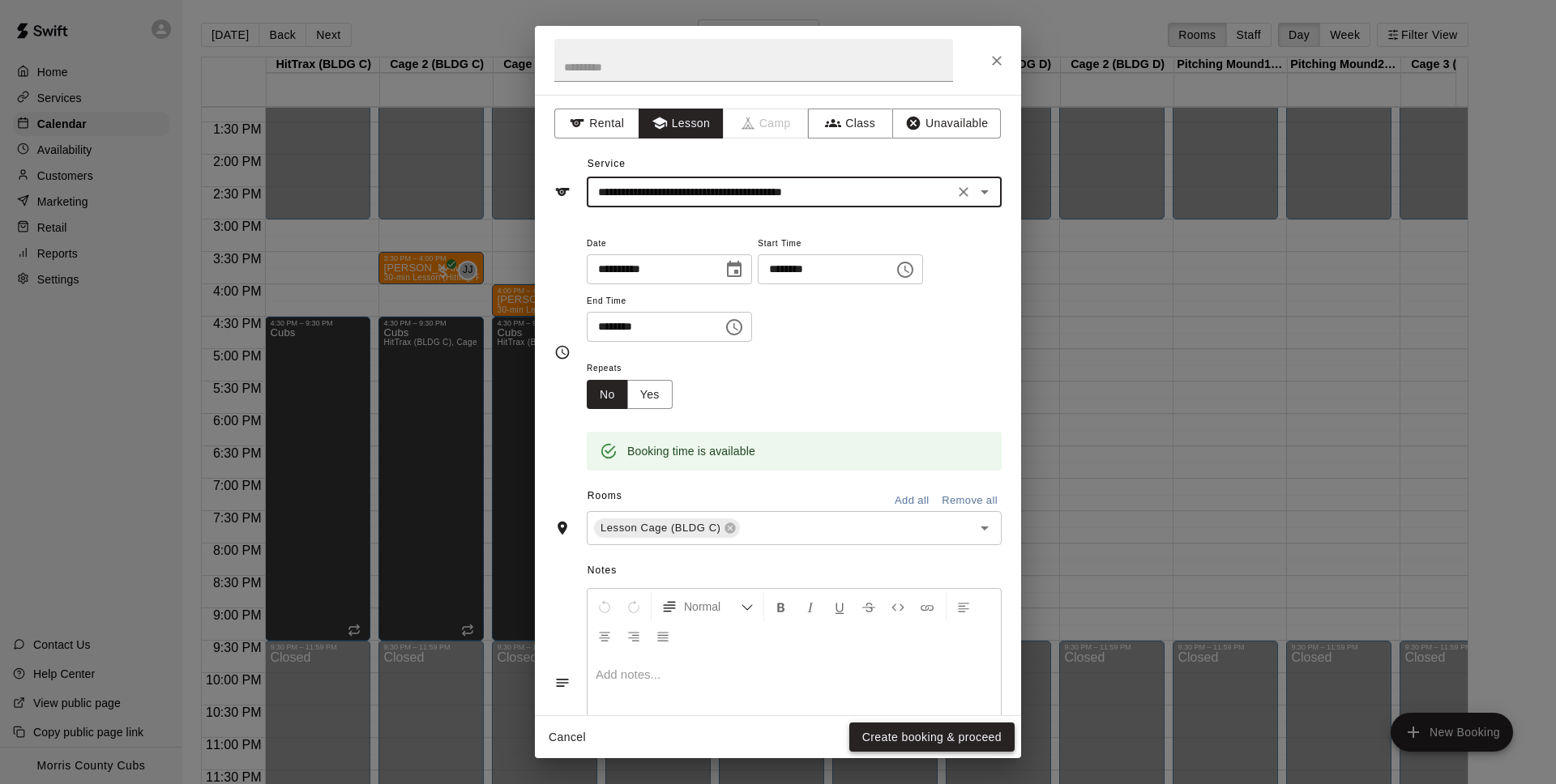
click at [913, 738] on button "Create booking & proceed" at bounding box center [932, 737] width 165 height 30
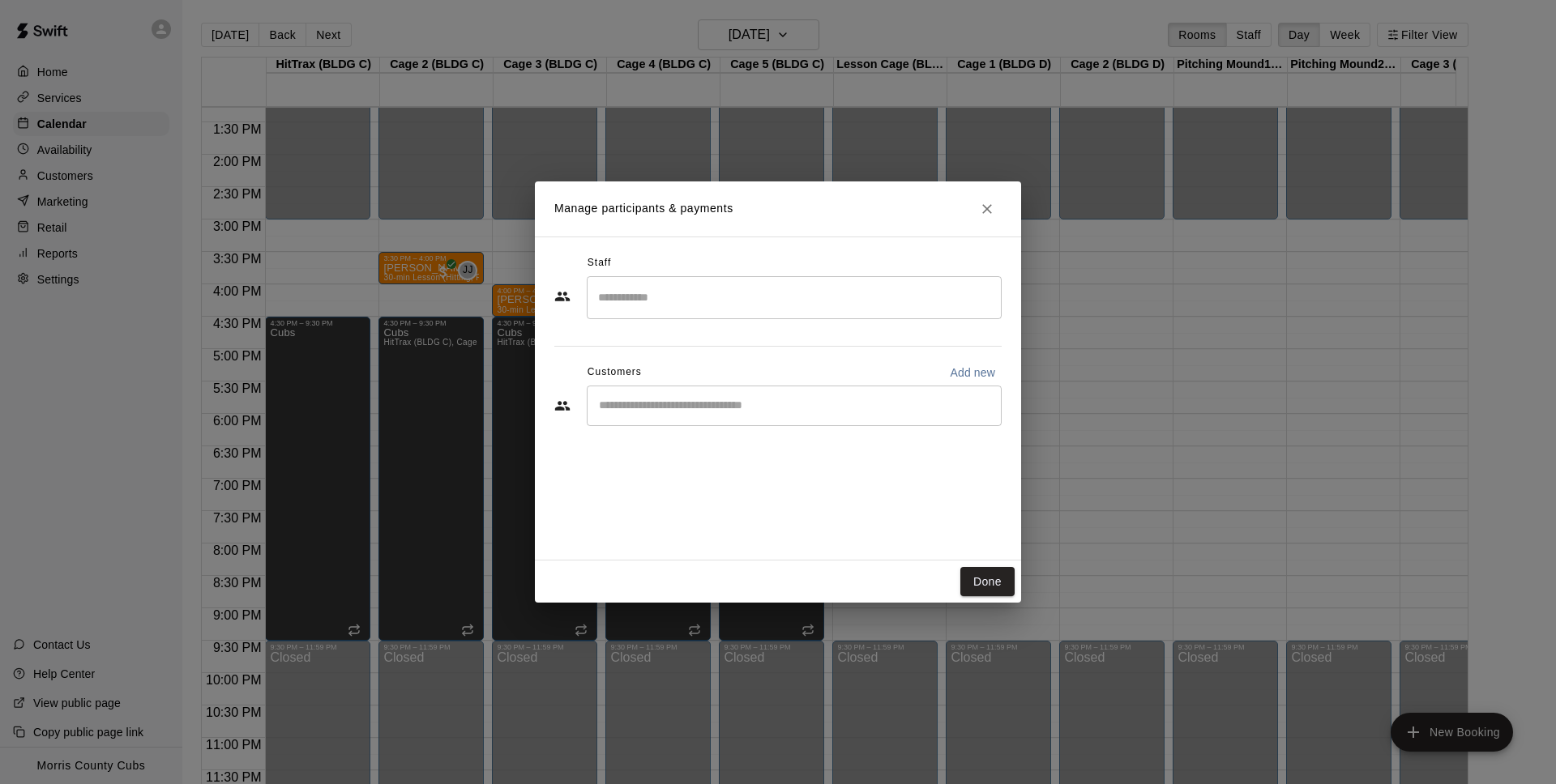
click at [677, 308] on input "Search staff" at bounding box center [794, 297] width 400 height 29
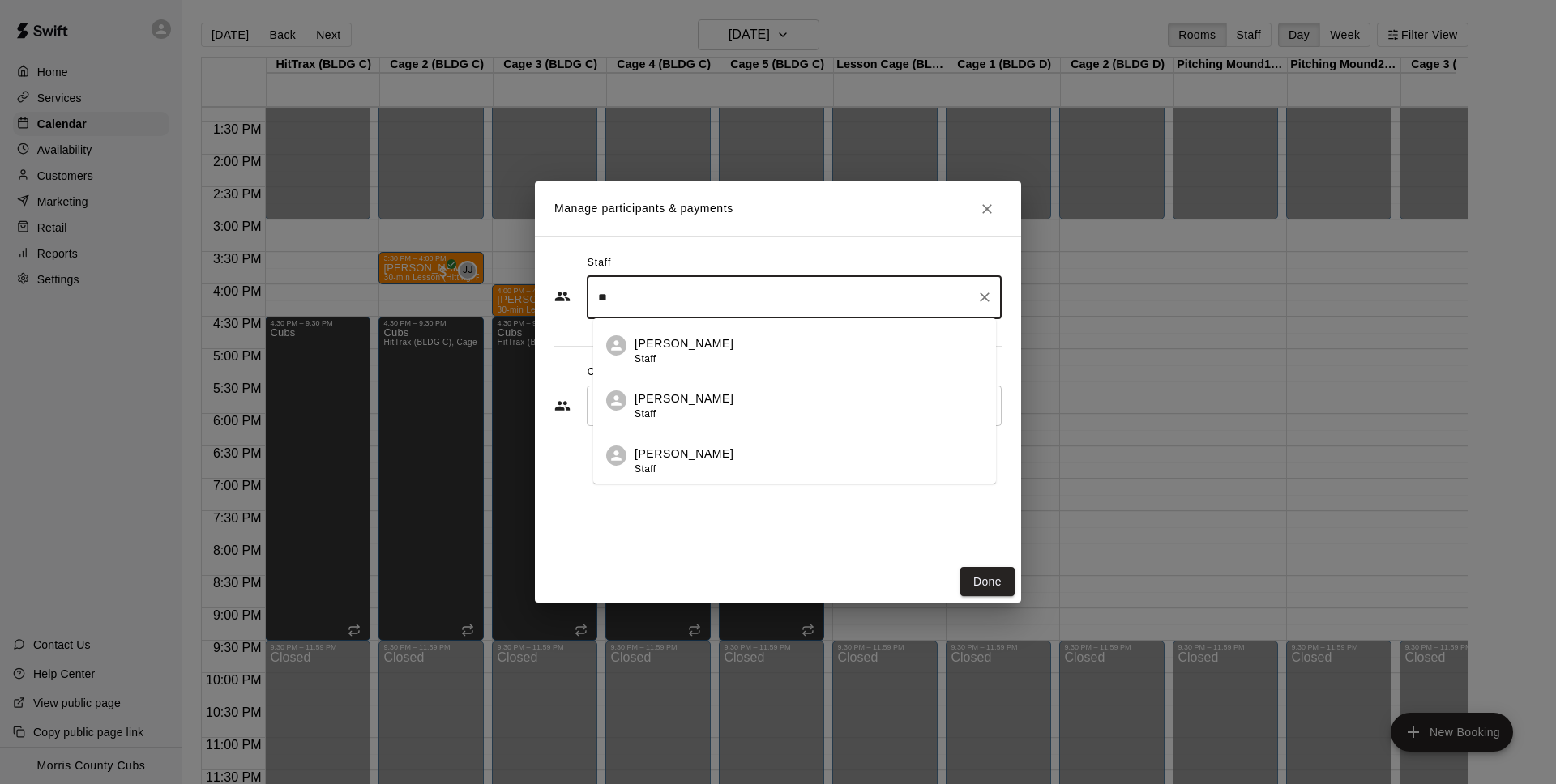
click at [680, 399] on p "[PERSON_NAME]" at bounding box center [684, 399] width 99 height 17
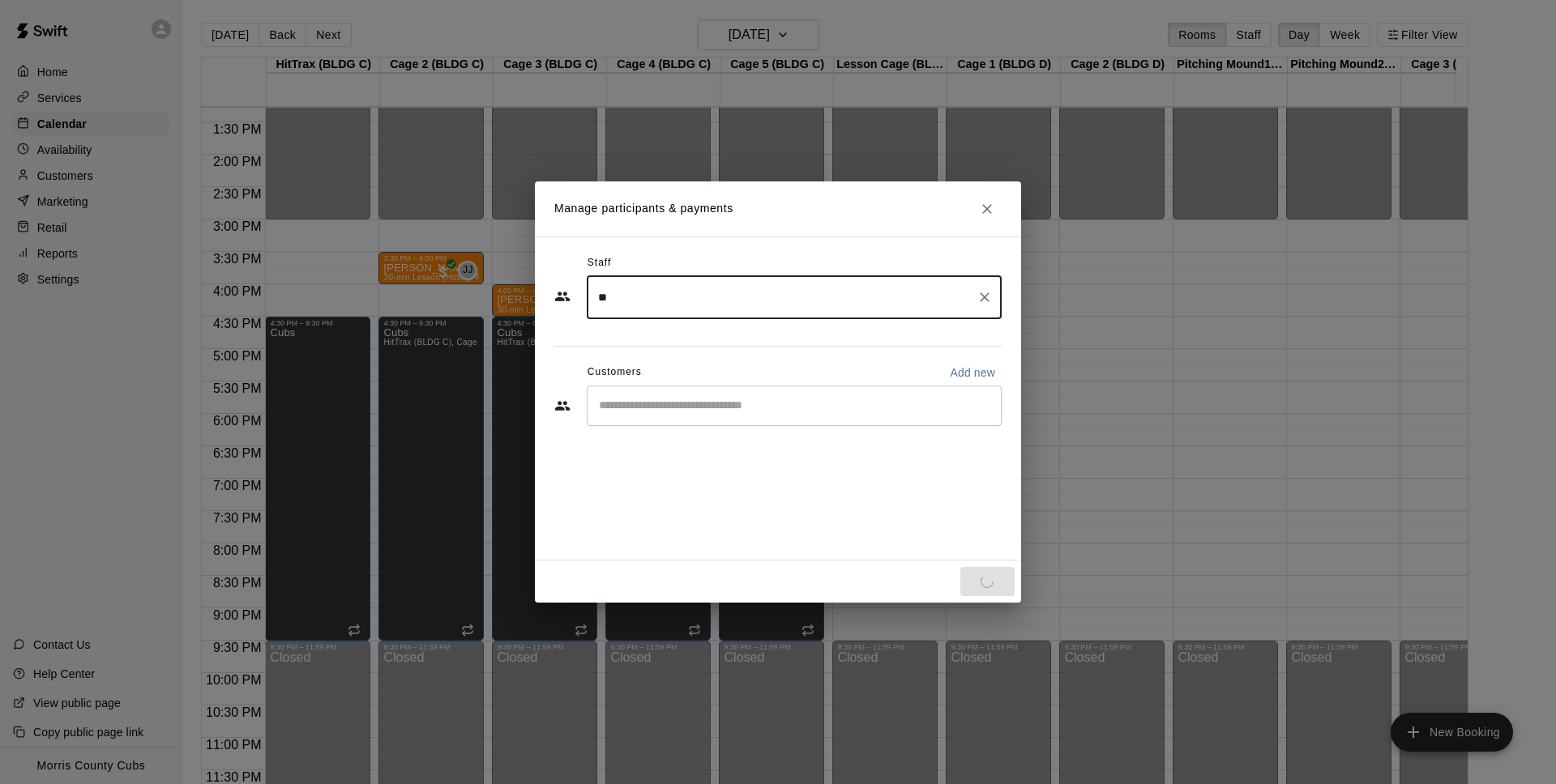
type input "**"
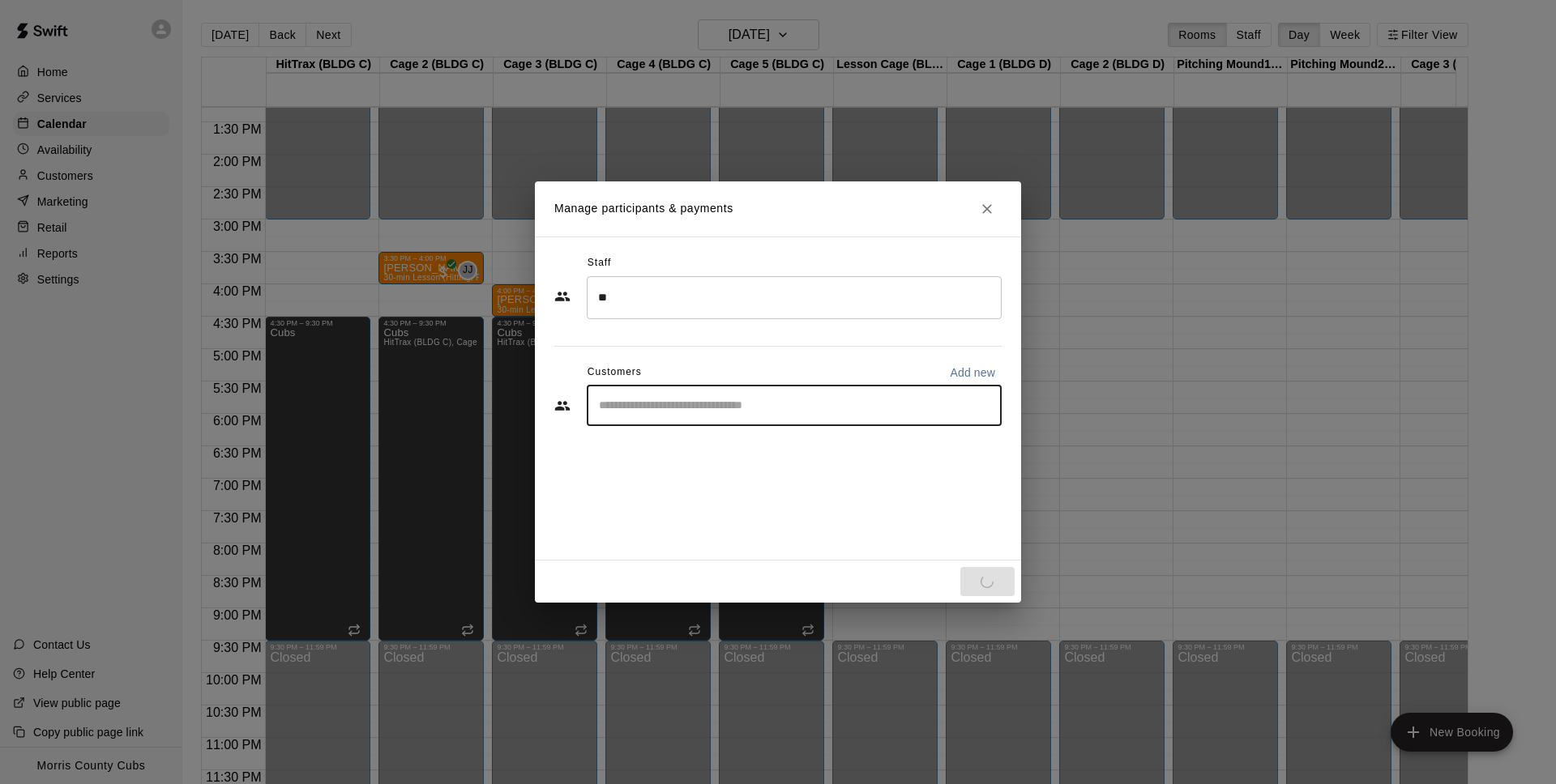
click at [665, 405] on input "Start typing to search customers..." at bounding box center [794, 405] width 400 height 16
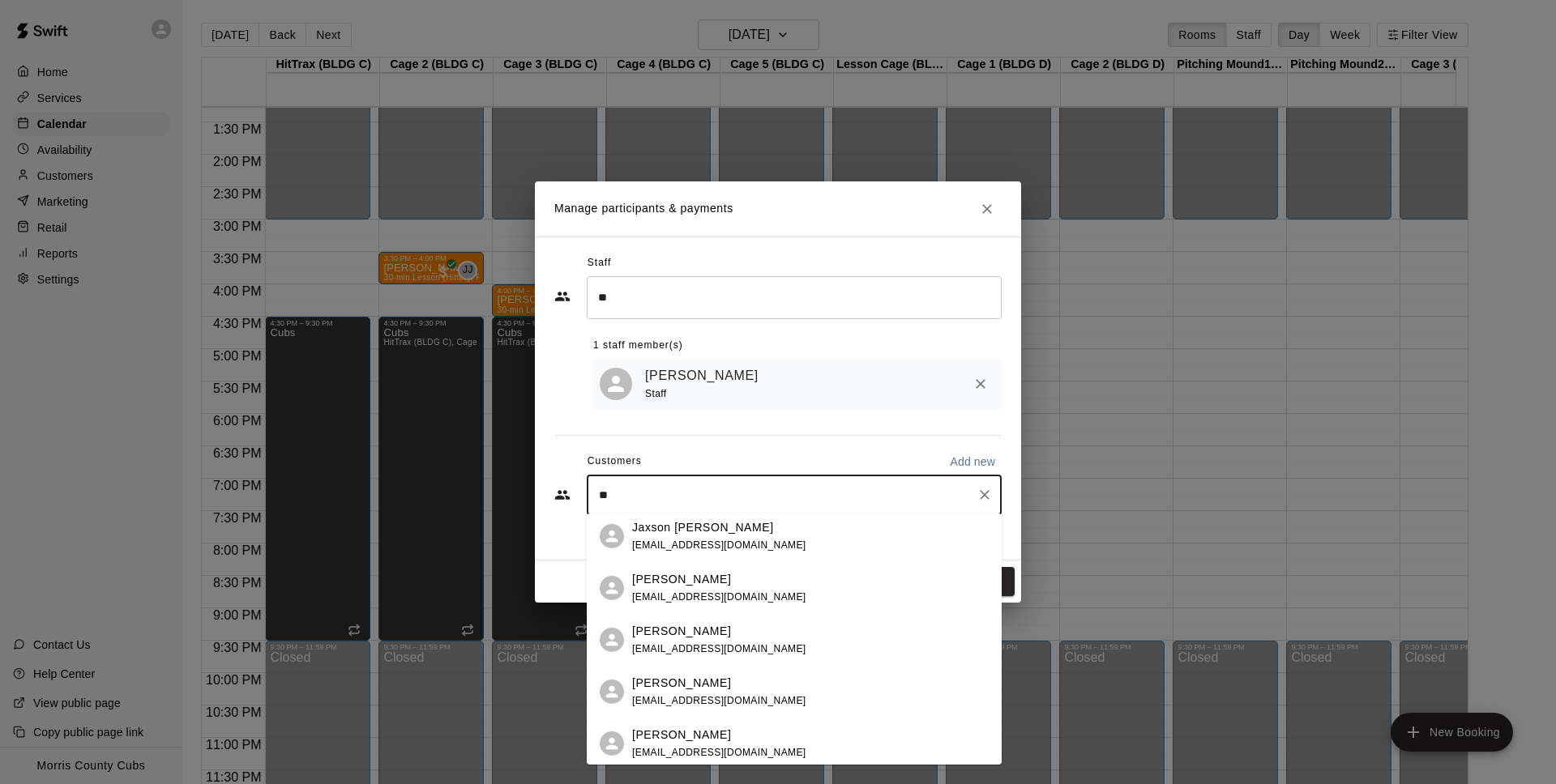
scroll to position [252, 0]
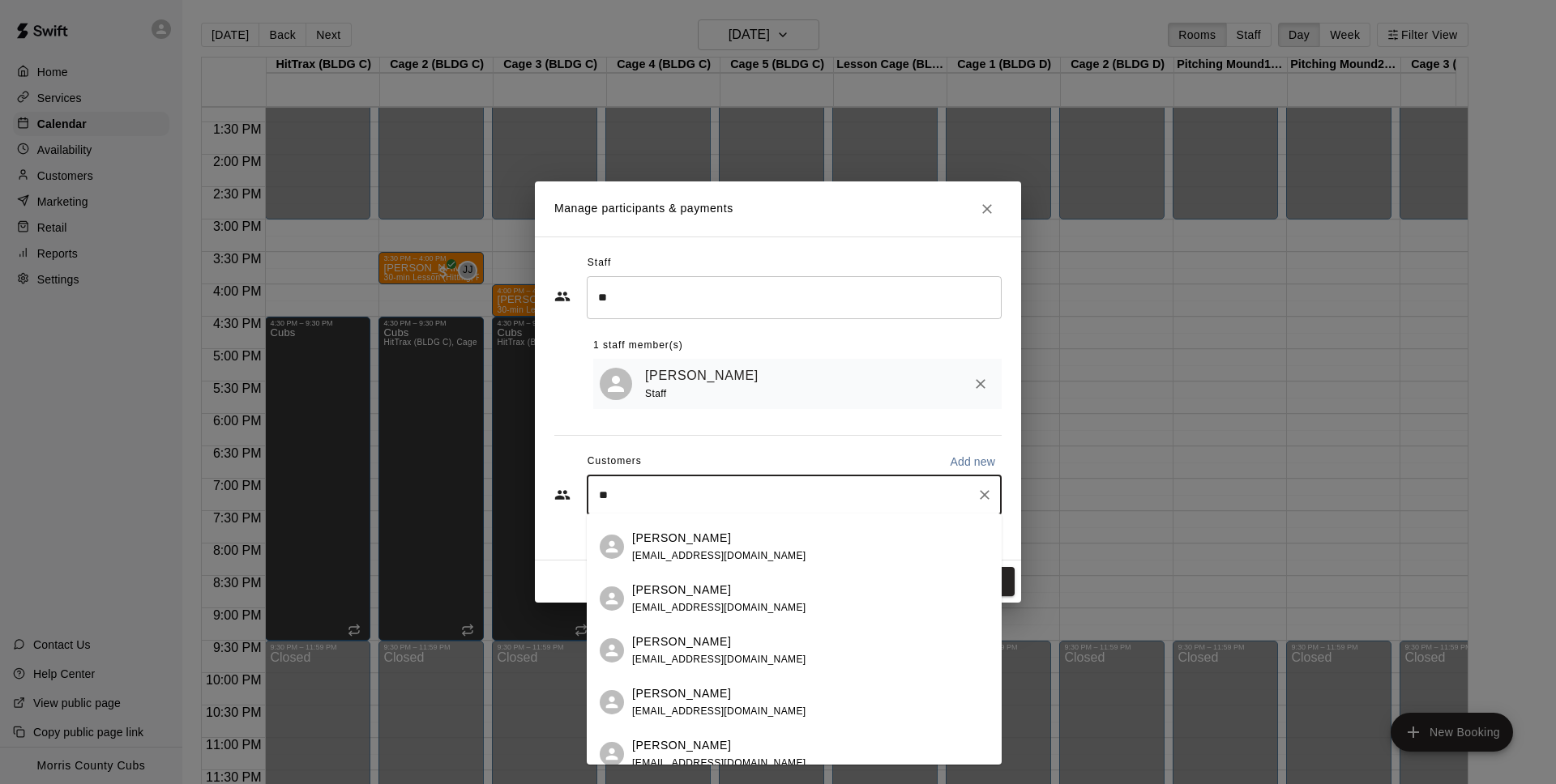
drag, startPoint x: 615, startPoint y: 494, endPoint x: 588, endPoint y: 494, distance: 27.0
click at [588, 494] on div "** ​" at bounding box center [794, 494] width 415 height 41
click at [624, 491] on input "**" at bounding box center [782, 494] width 376 height 16
type input "***"
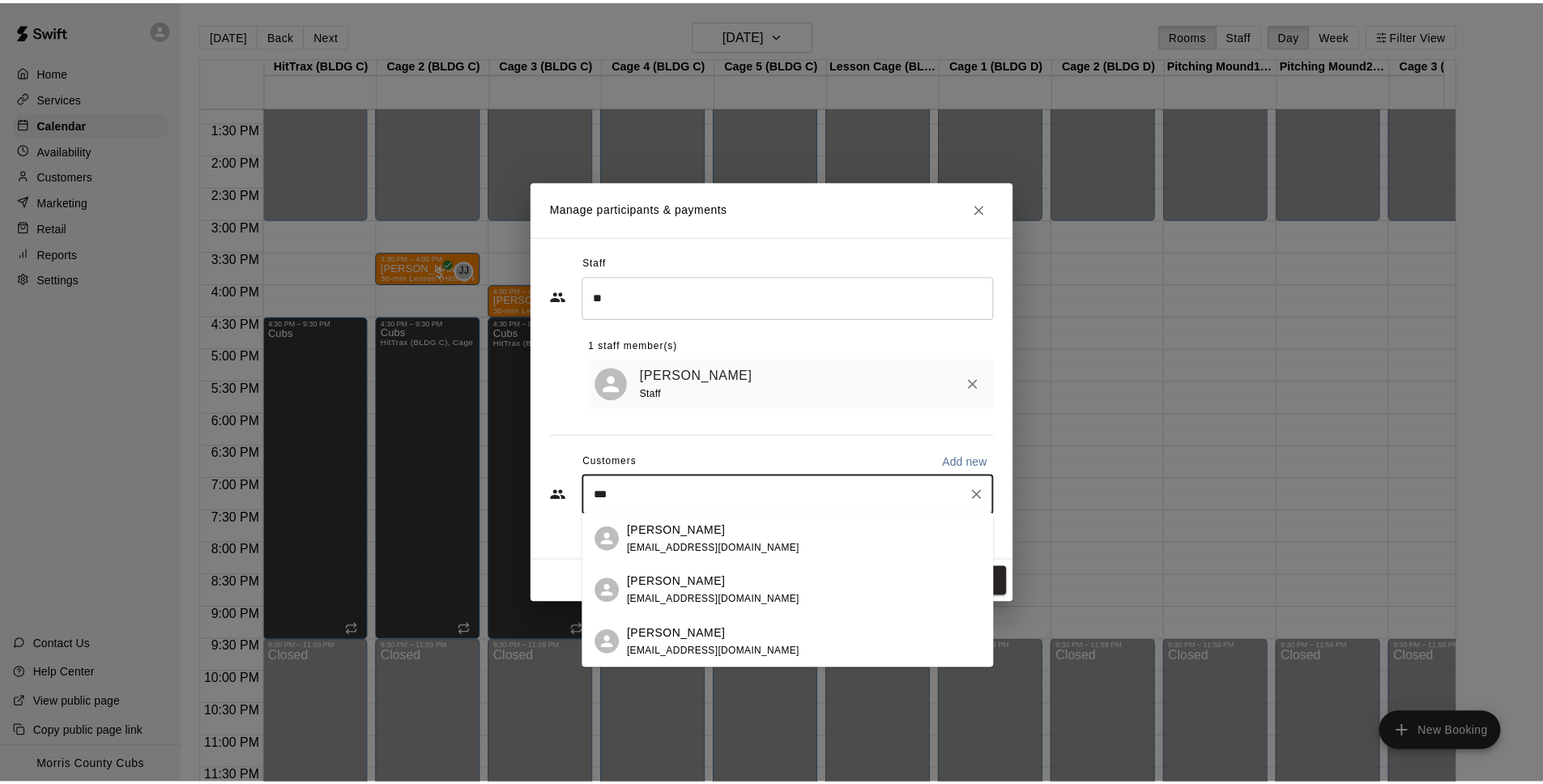
scroll to position [0, 0]
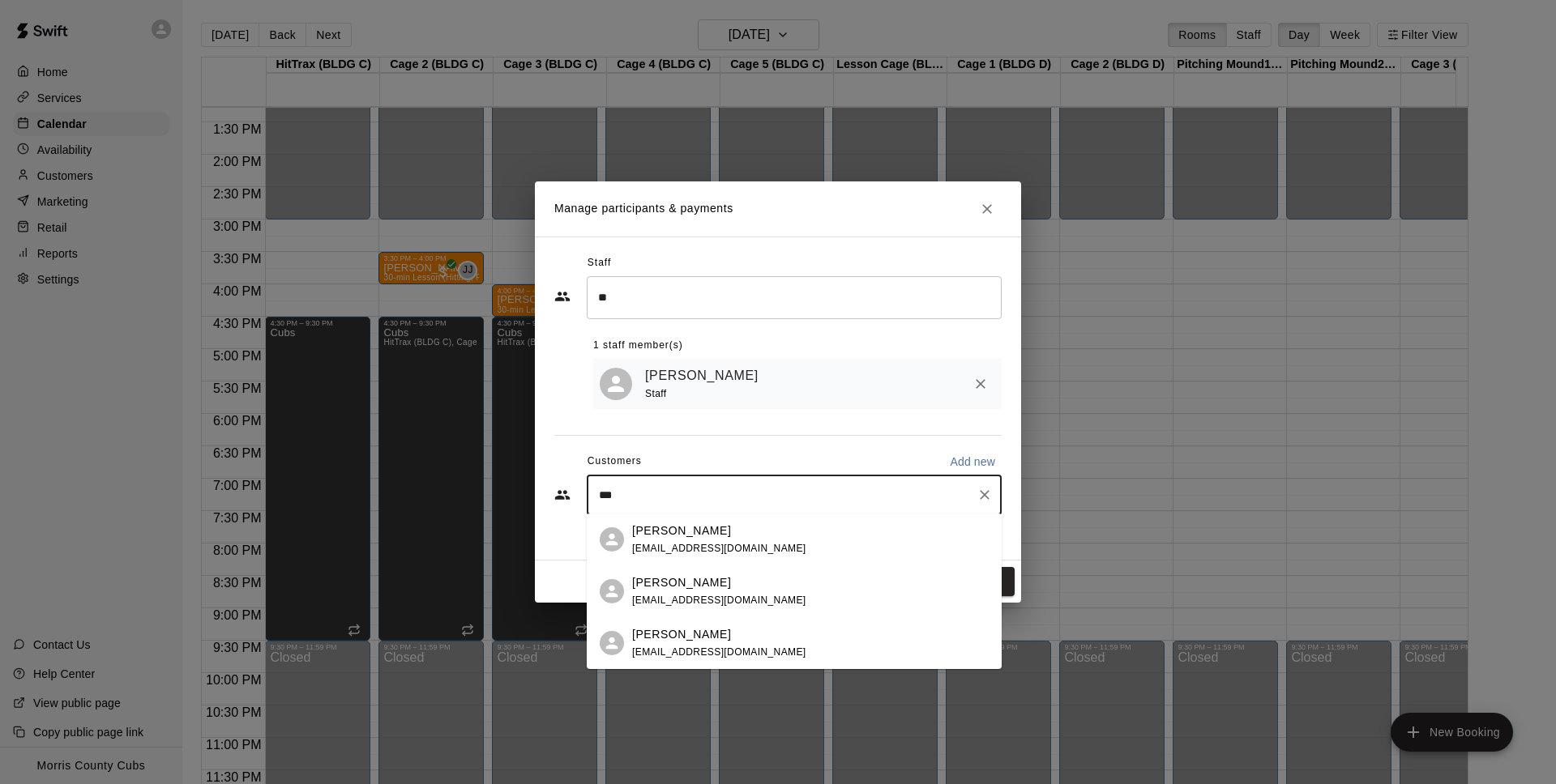
drag, startPoint x: 688, startPoint y: 653, endPoint x: 767, endPoint y: 434, distance: 232.8
click at [767, 434] on body "Home Services Calendar Availability Customers Marketing Retail Reports Settings…" at bounding box center [778, 405] width 1556 height 810
click at [719, 537] on div "[PERSON_NAME]" at bounding box center [719, 531] width 174 height 17
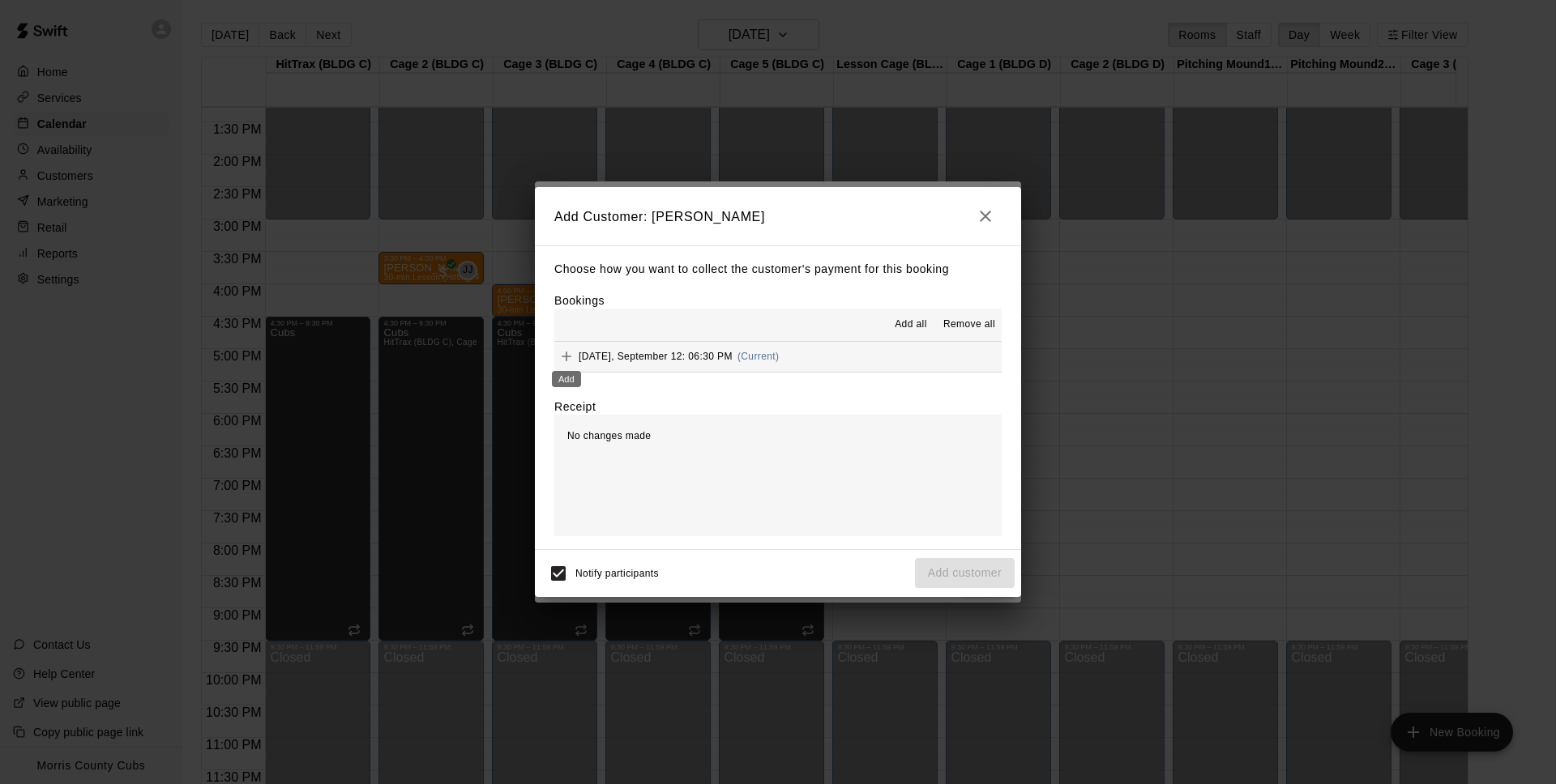
click at [568, 358] on icon "Add" at bounding box center [567, 356] width 16 height 16
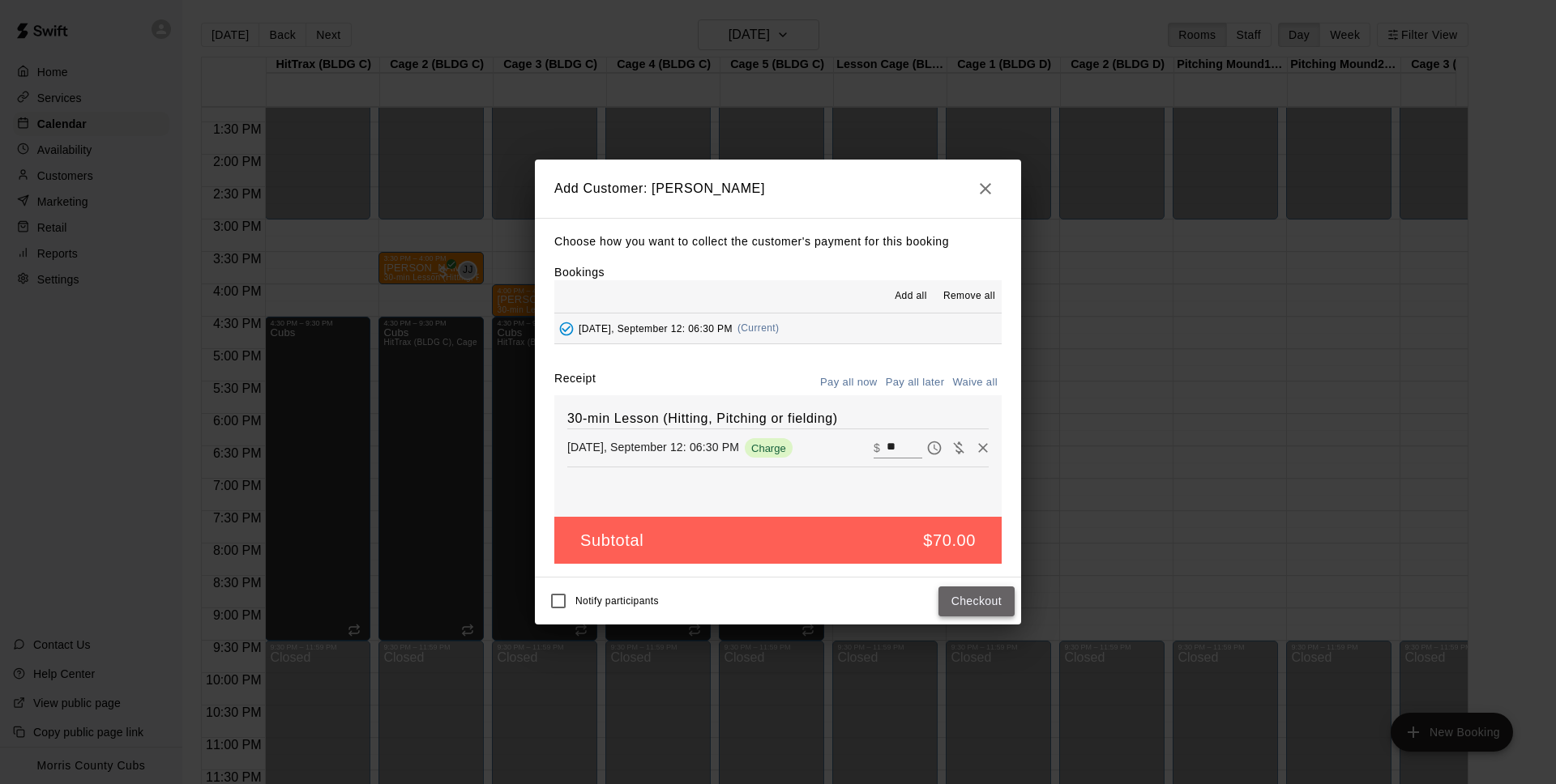
click at [972, 598] on button "Checkout" at bounding box center [977, 601] width 76 height 30
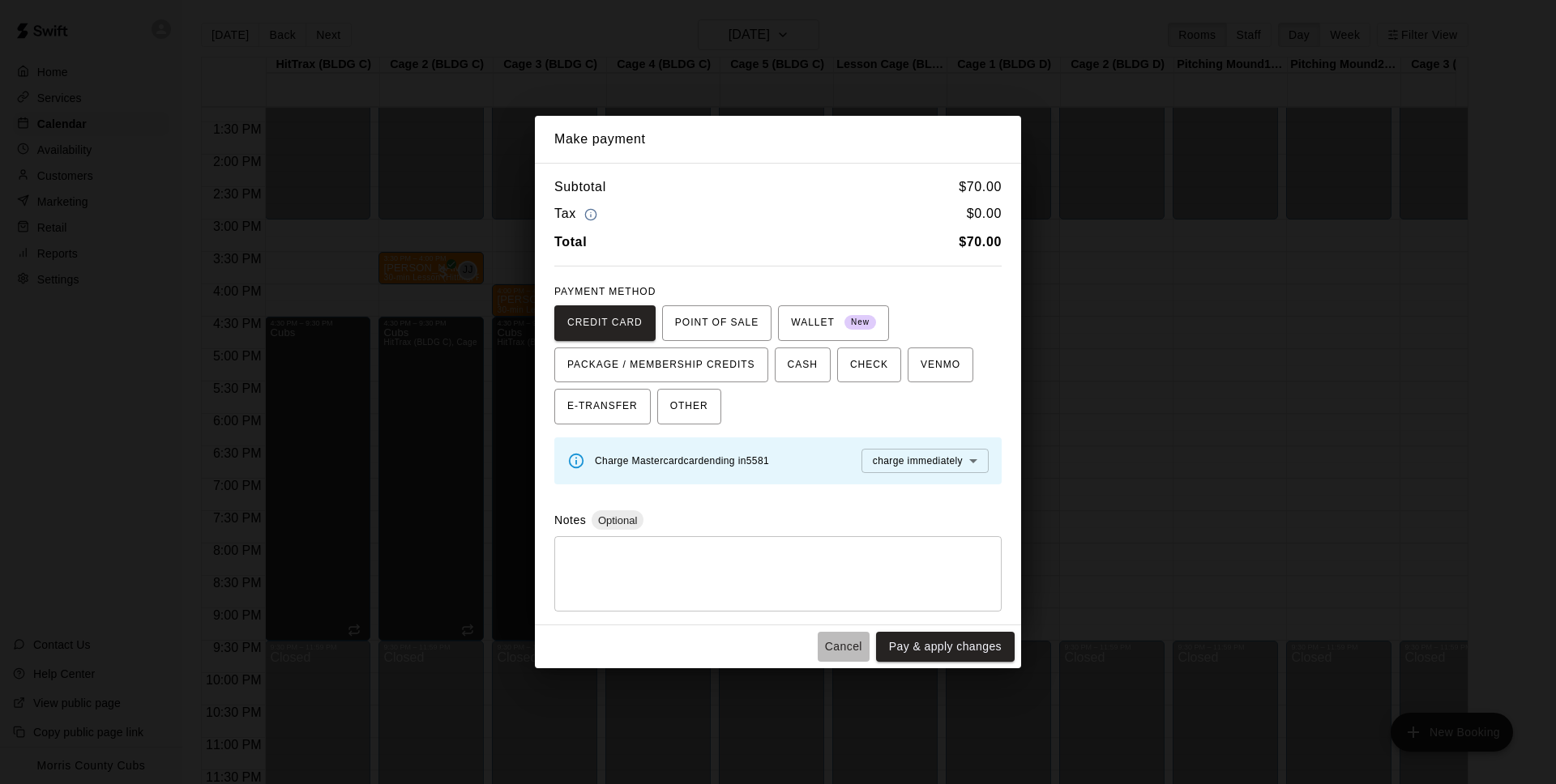
click at [847, 648] on button "Cancel" at bounding box center [843, 647] width 52 height 30
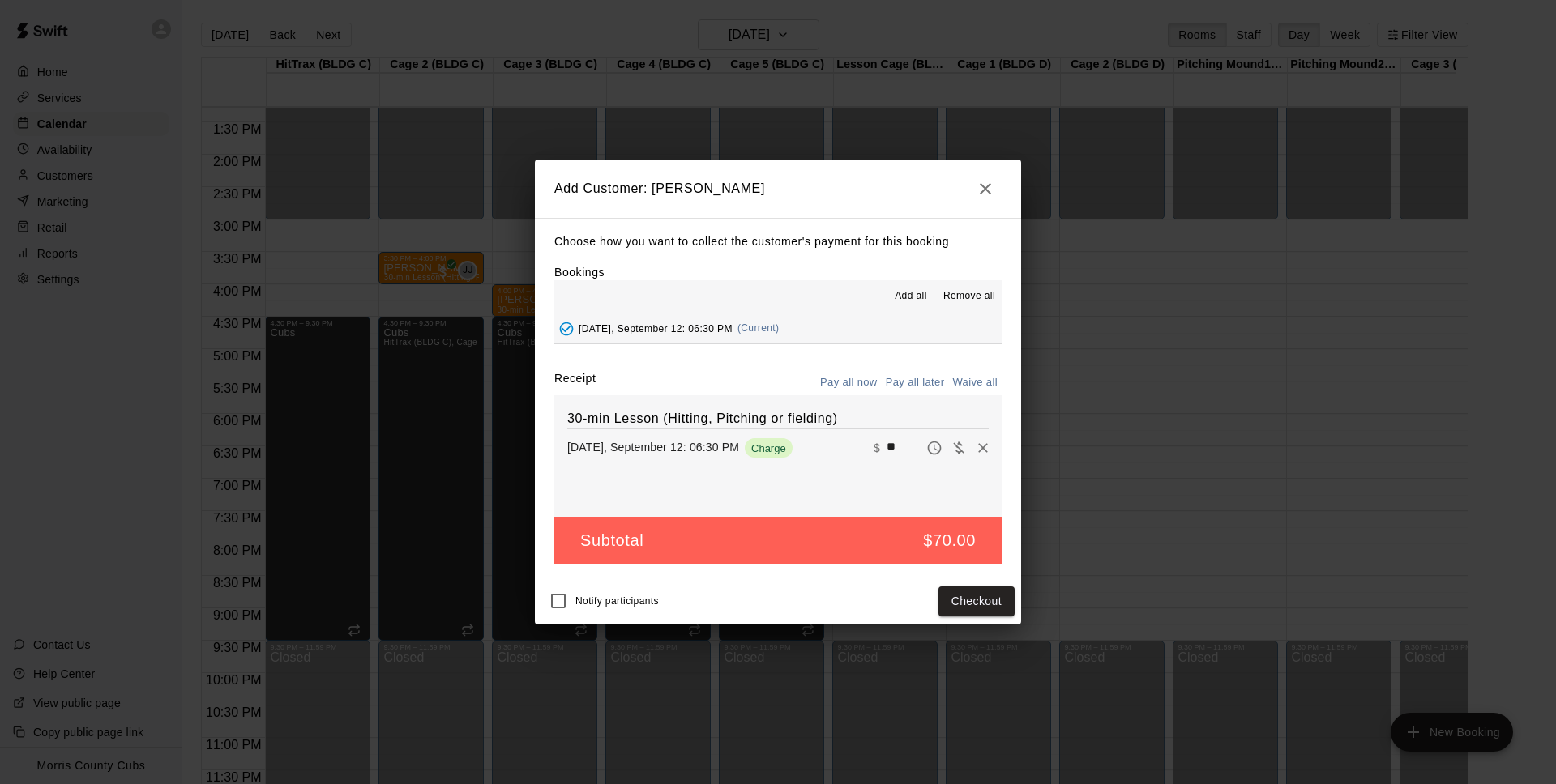
click at [990, 188] on icon "button" at bounding box center [985, 188] width 19 height 19
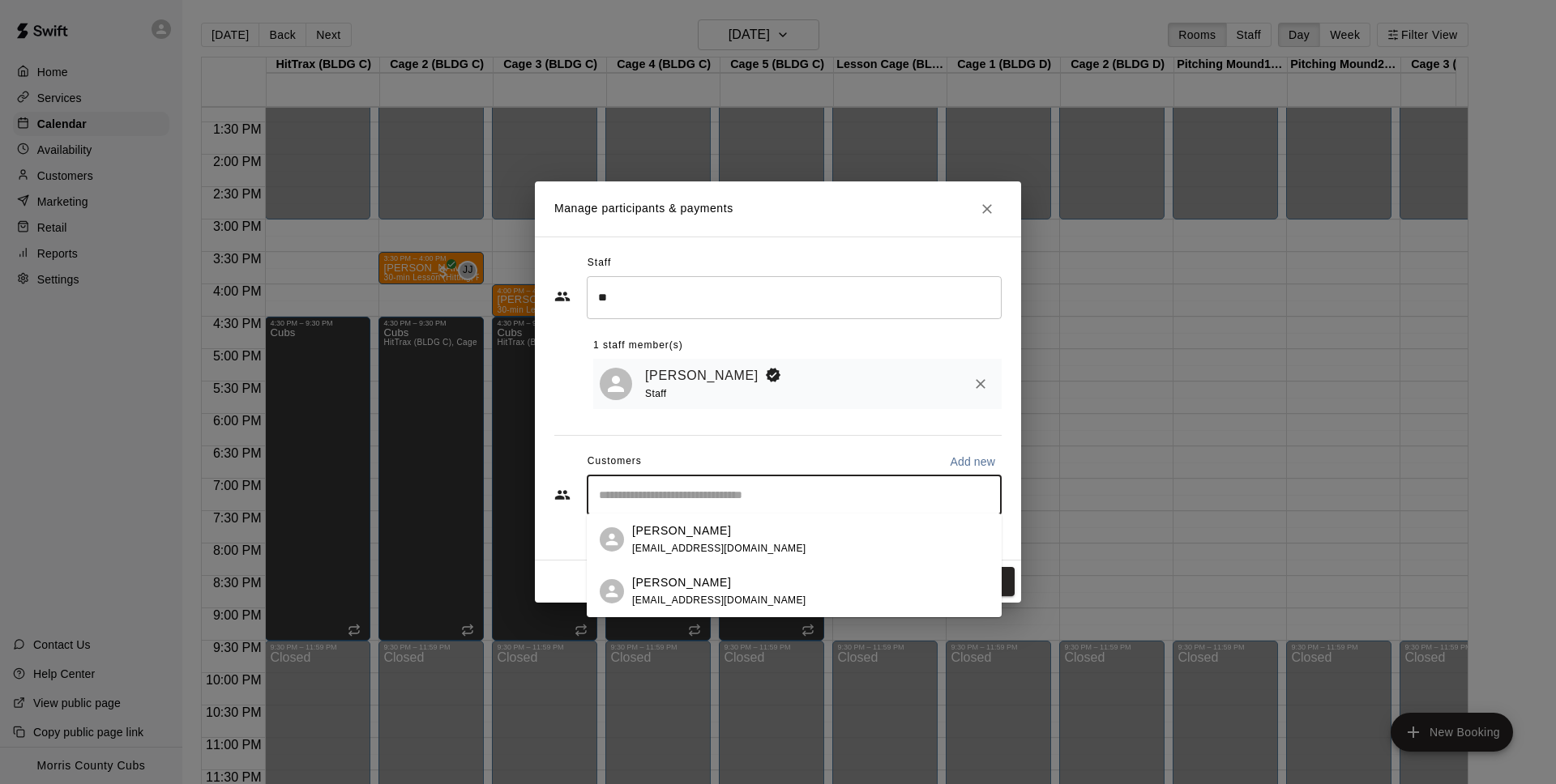
click at [660, 494] on input "Start typing to search customers..." at bounding box center [794, 494] width 400 height 16
click at [682, 597] on span "[EMAIL_ADDRESS][DOMAIN_NAME]" at bounding box center [719, 600] width 174 height 11
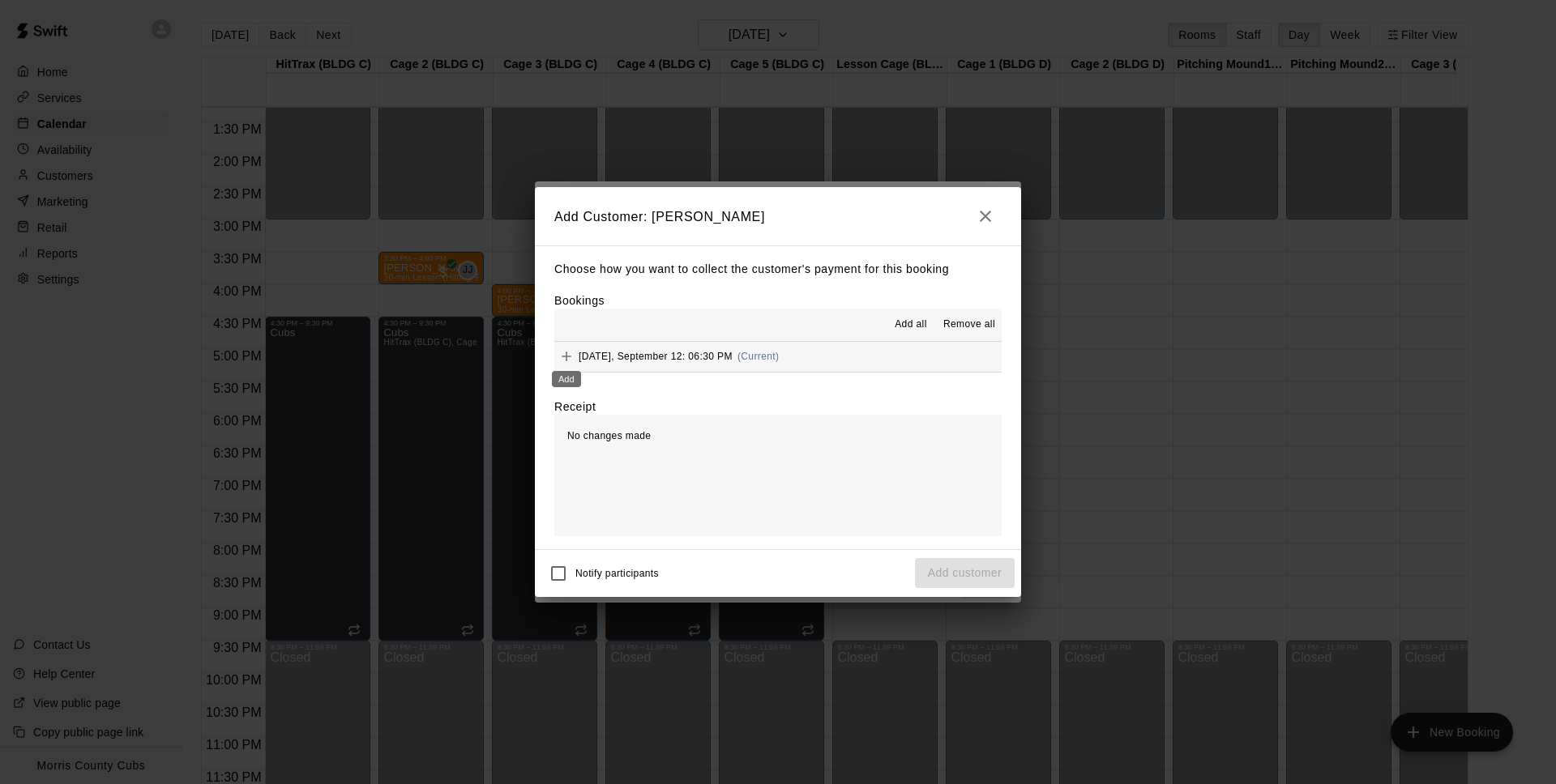
click at [570, 356] on icon "Add" at bounding box center [566, 356] width 10 height 10
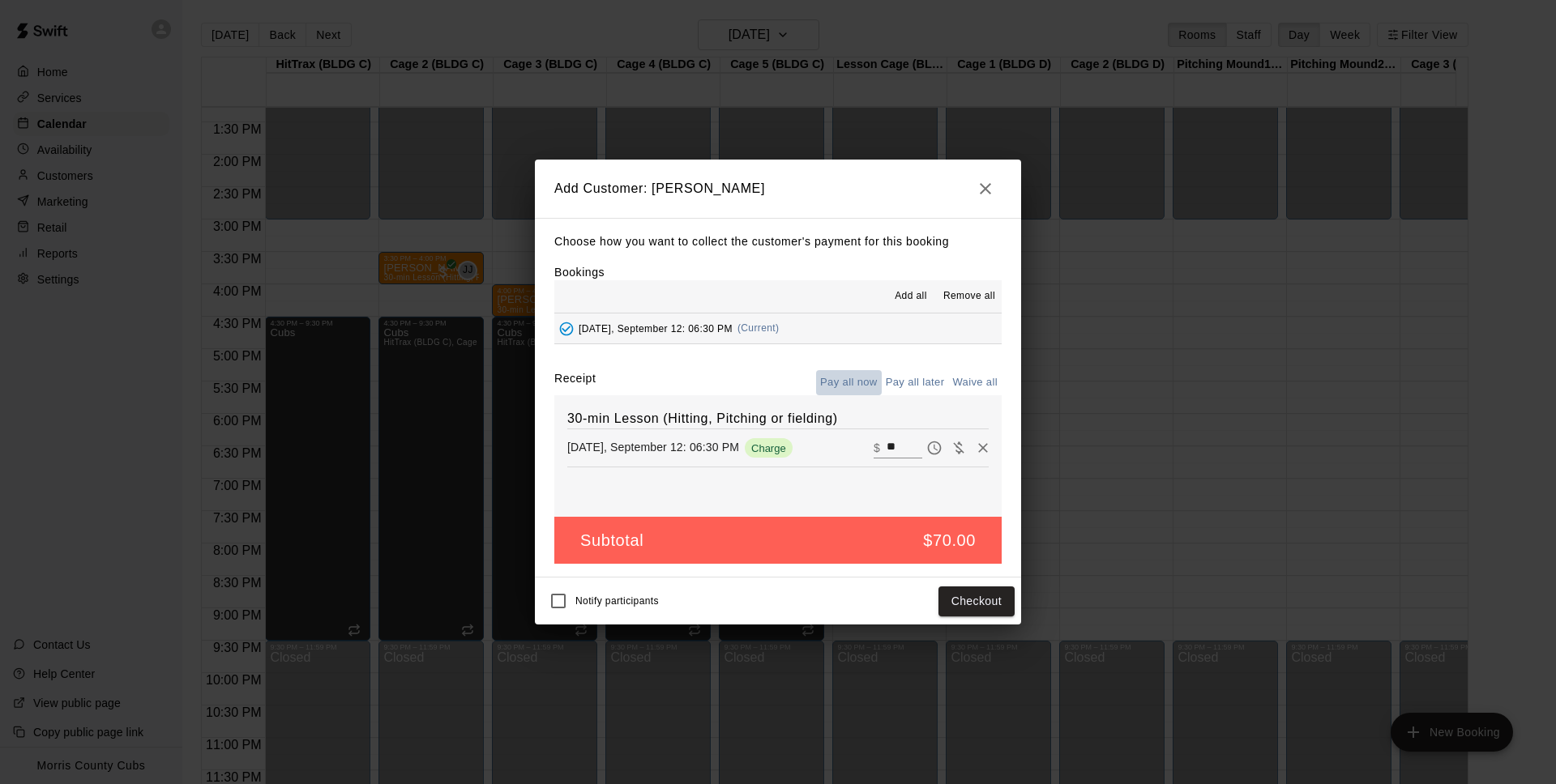
click at [878, 382] on button "Pay all now" at bounding box center [849, 382] width 66 height 25
click at [985, 189] on icon "button" at bounding box center [985, 188] width 11 height 11
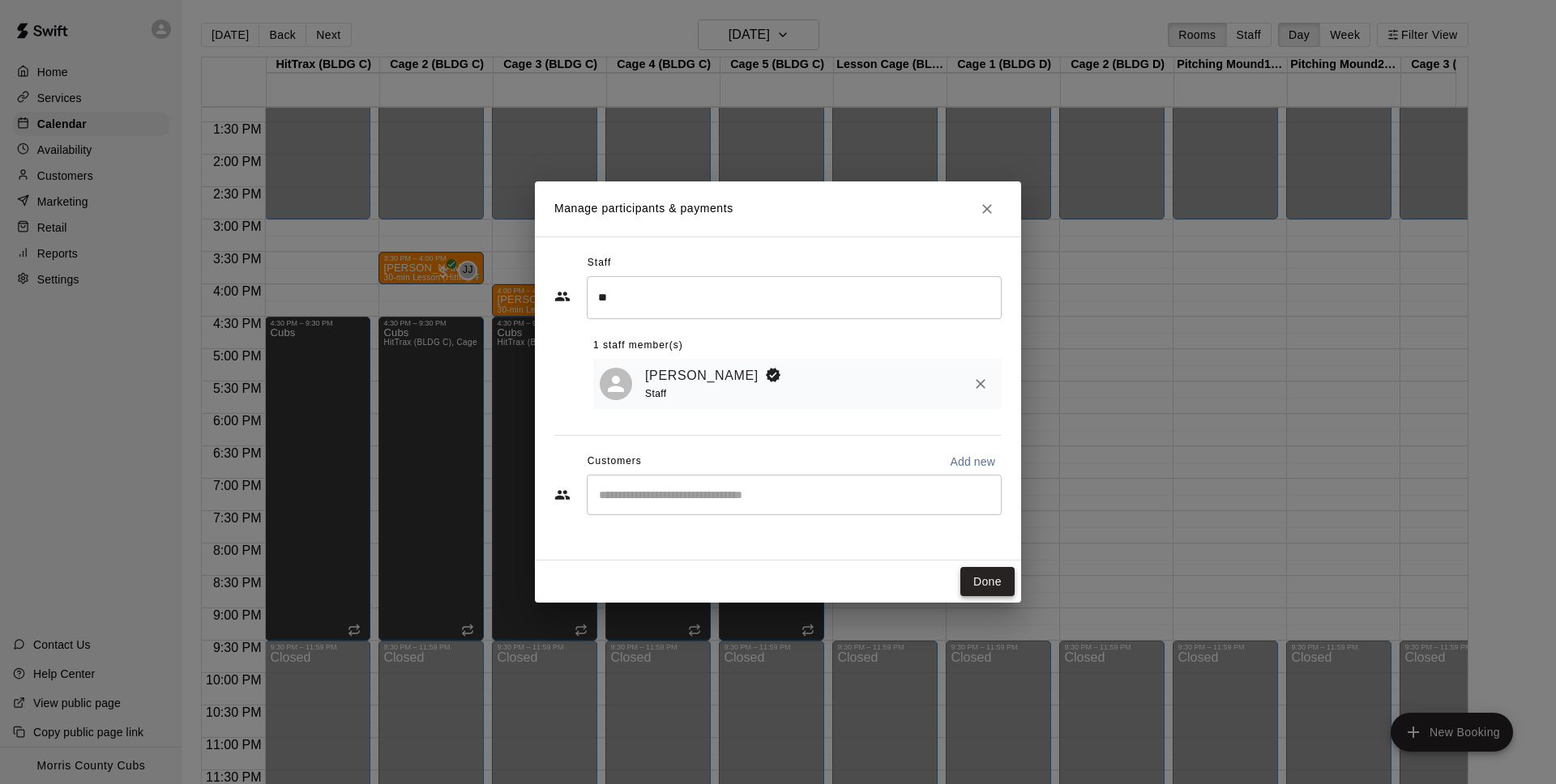
click at [983, 579] on button "Done" at bounding box center [987, 582] width 54 height 30
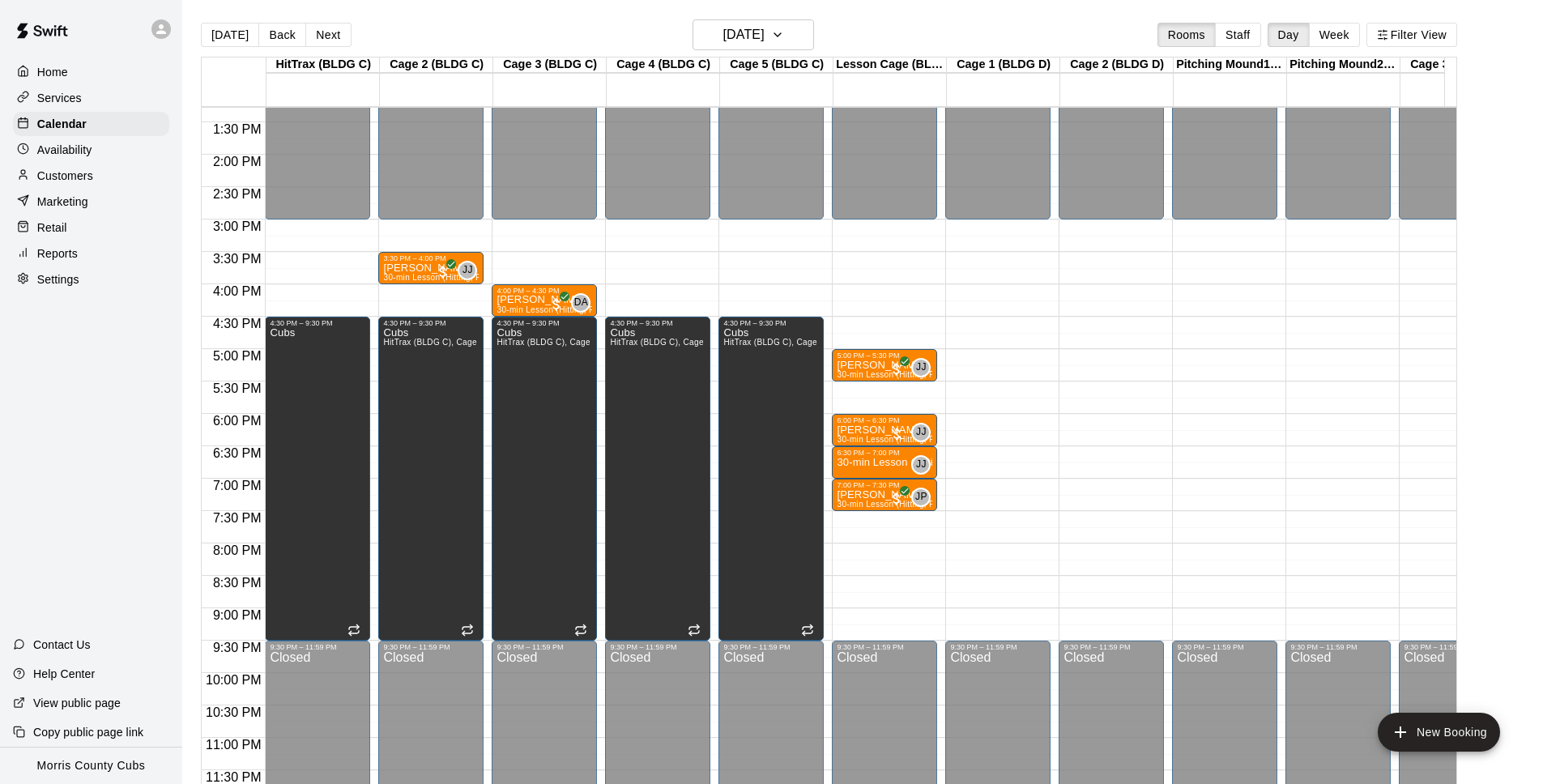
click at [48, 171] on p "Customers" at bounding box center [65, 175] width 56 height 16
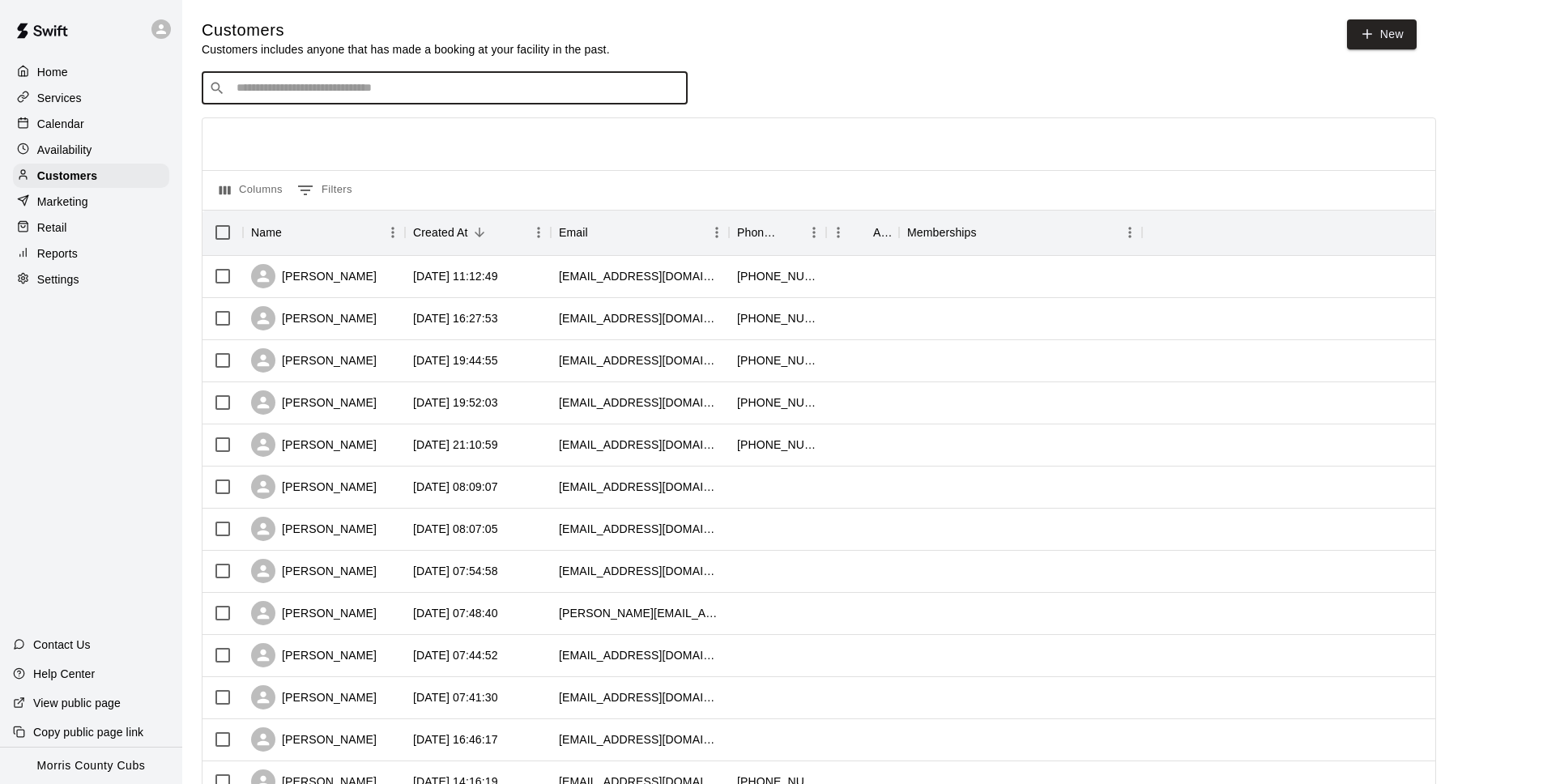
click at [295, 93] on input "Search customers by name or email" at bounding box center [456, 88] width 449 height 16
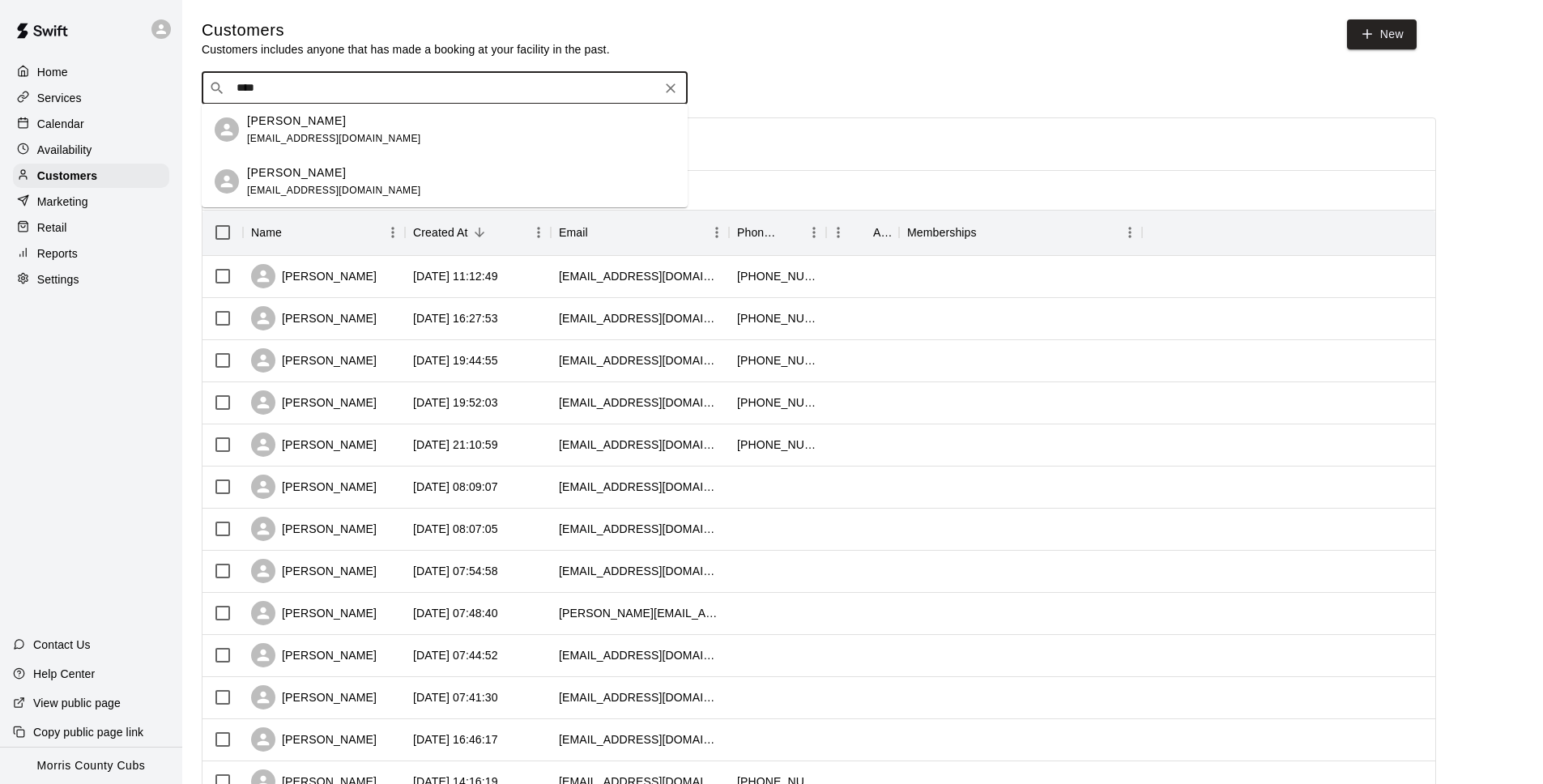
type input "*****"
click at [281, 174] on p "[PERSON_NAME]" at bounding box center [296, 173] width 99 height 17
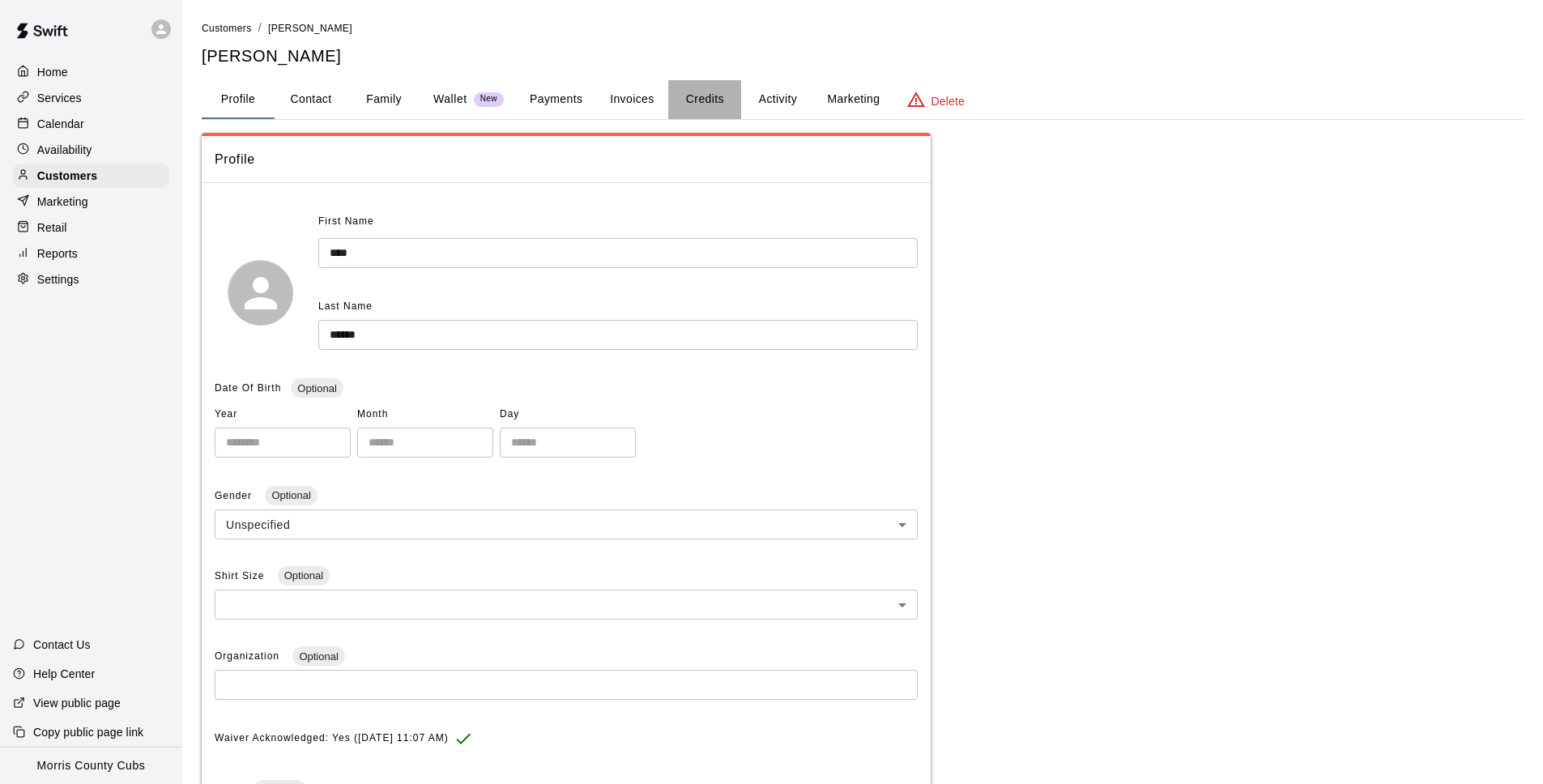
click at [714, 94] on button "Credits" at bounding box center [705, 99] width 73 height 39
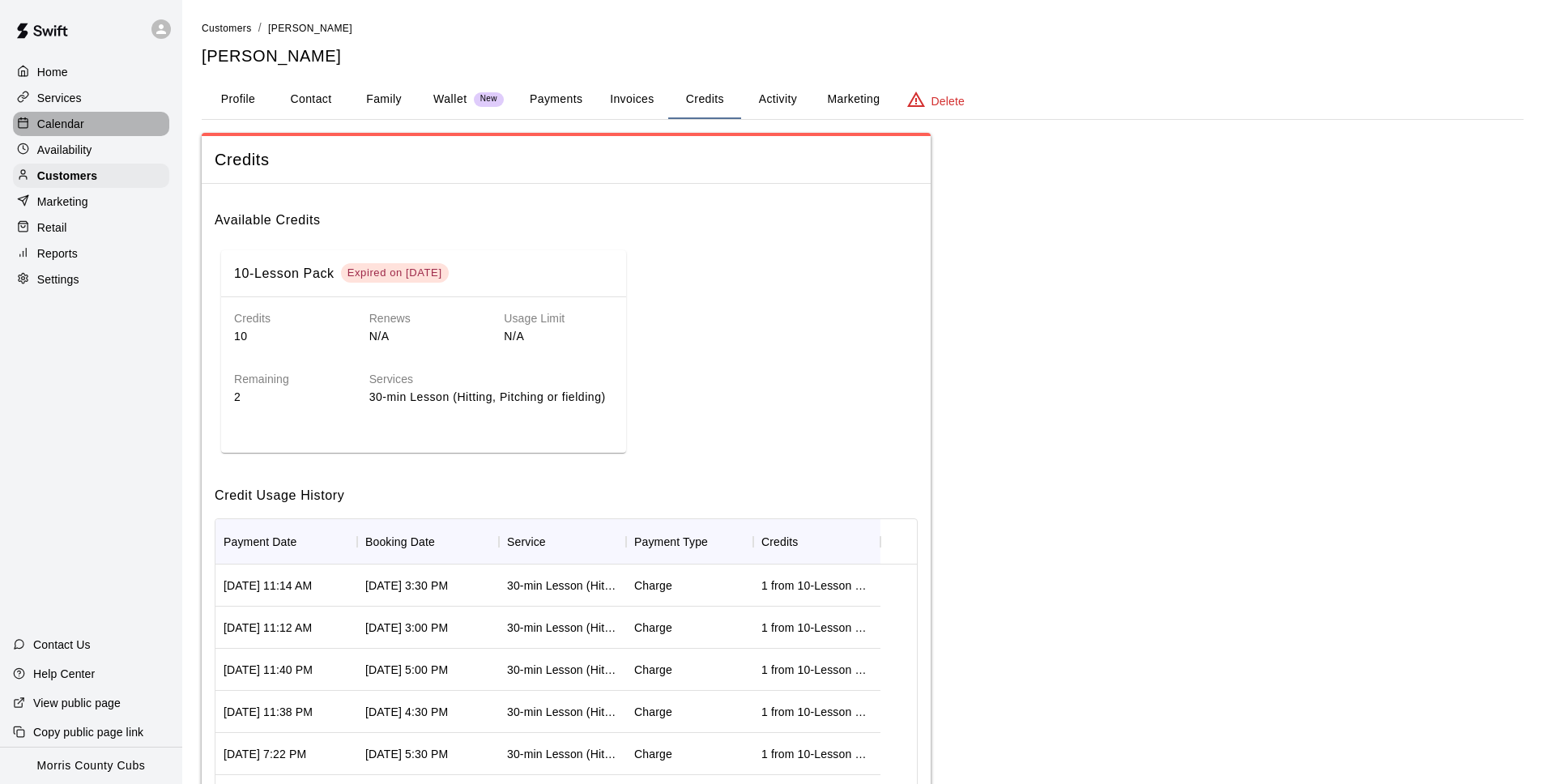
click at [67, 128] on p "Calendar" at bounding box center [61, 124] width 47 height 16
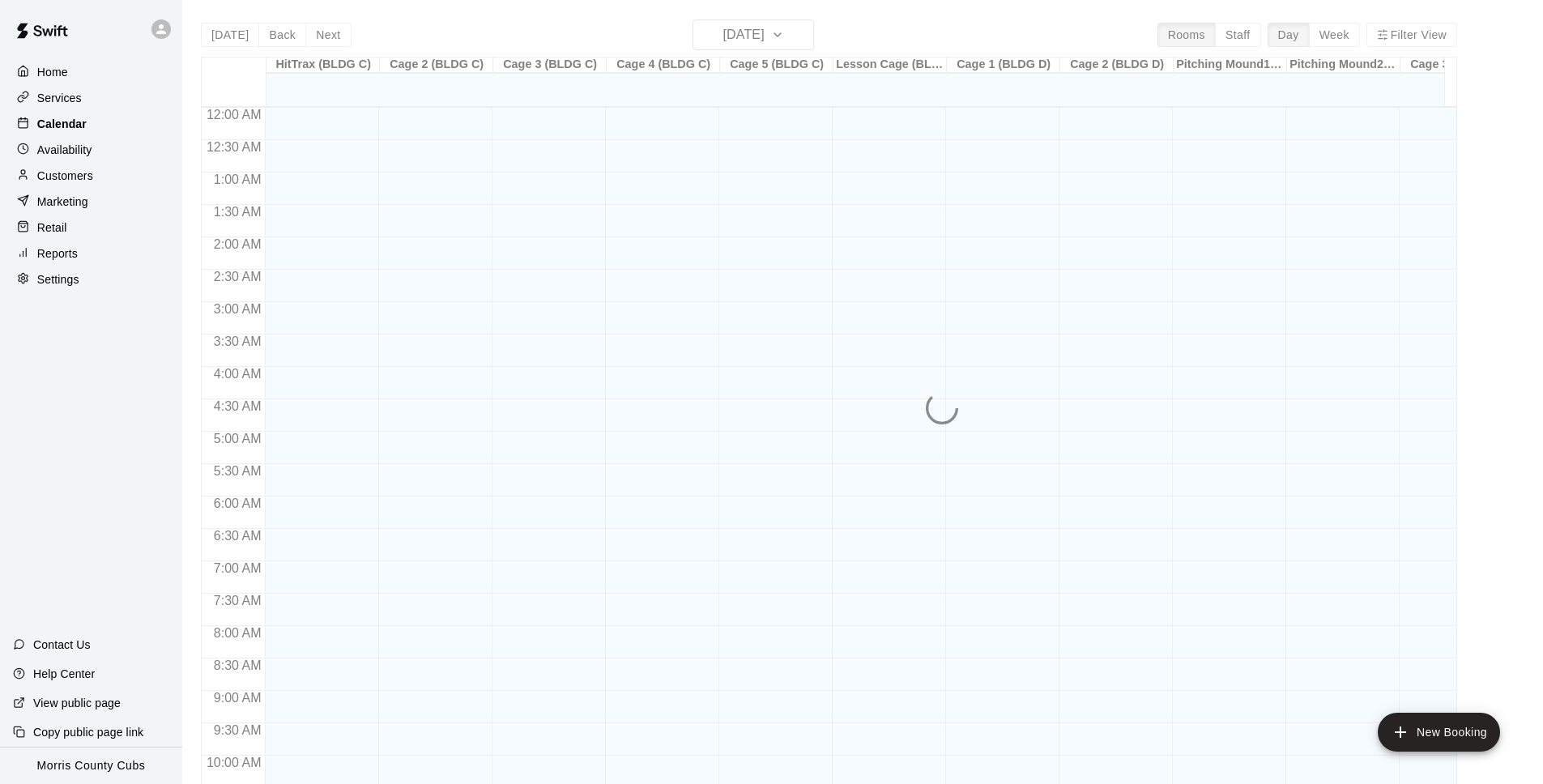
scroll to position [790, 0]
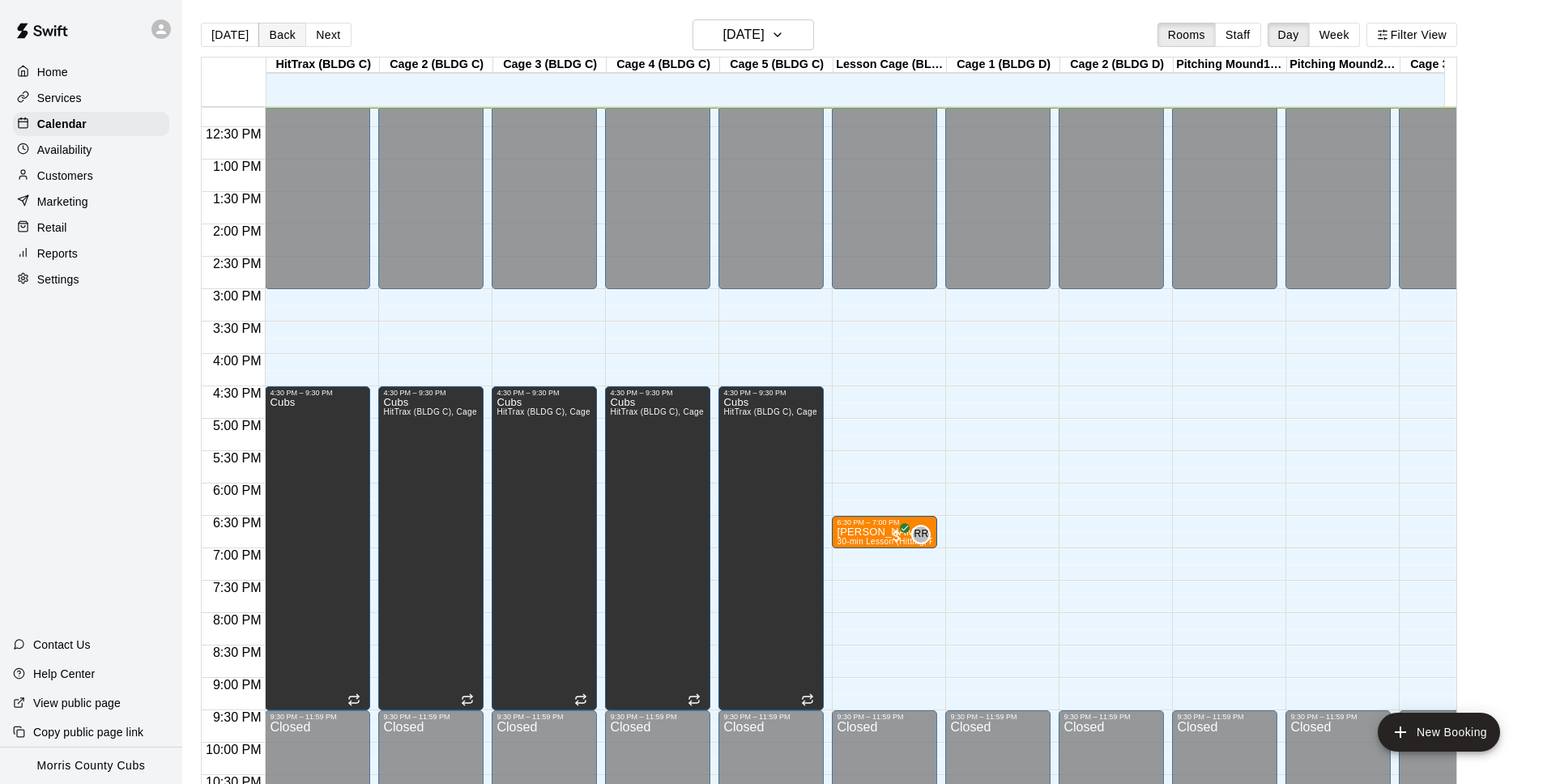
click at [280, 41] on button "Back" at bounding box center [282, 35] width 48 height 24
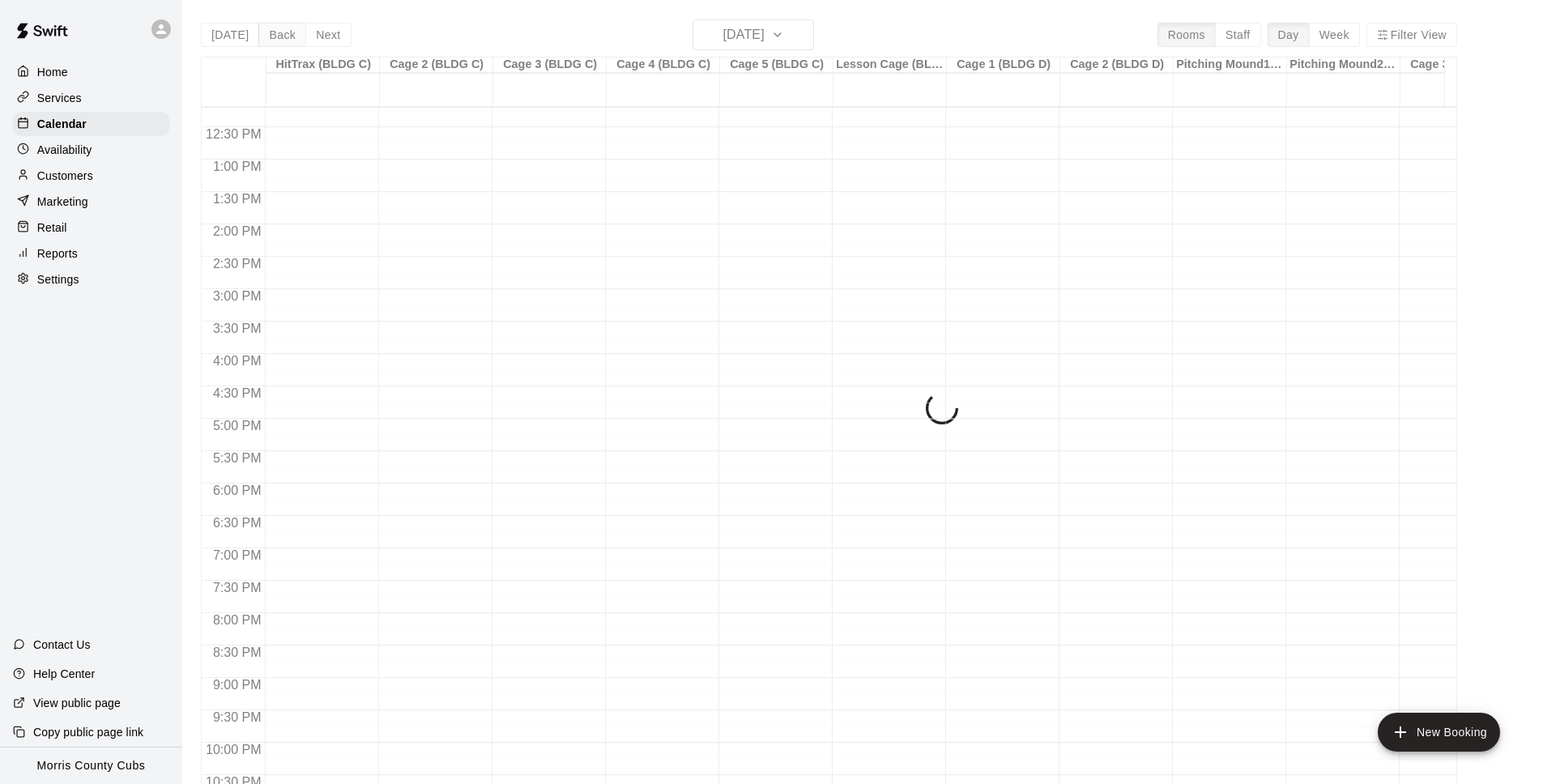
click at [280, 41] on div "[DATE] Back [DATE][DATE] Rooms Staff Day Week Filter View HitTrax (BLDG C) 14 S…" at bounding box center [828, 411] width 1256 height 784
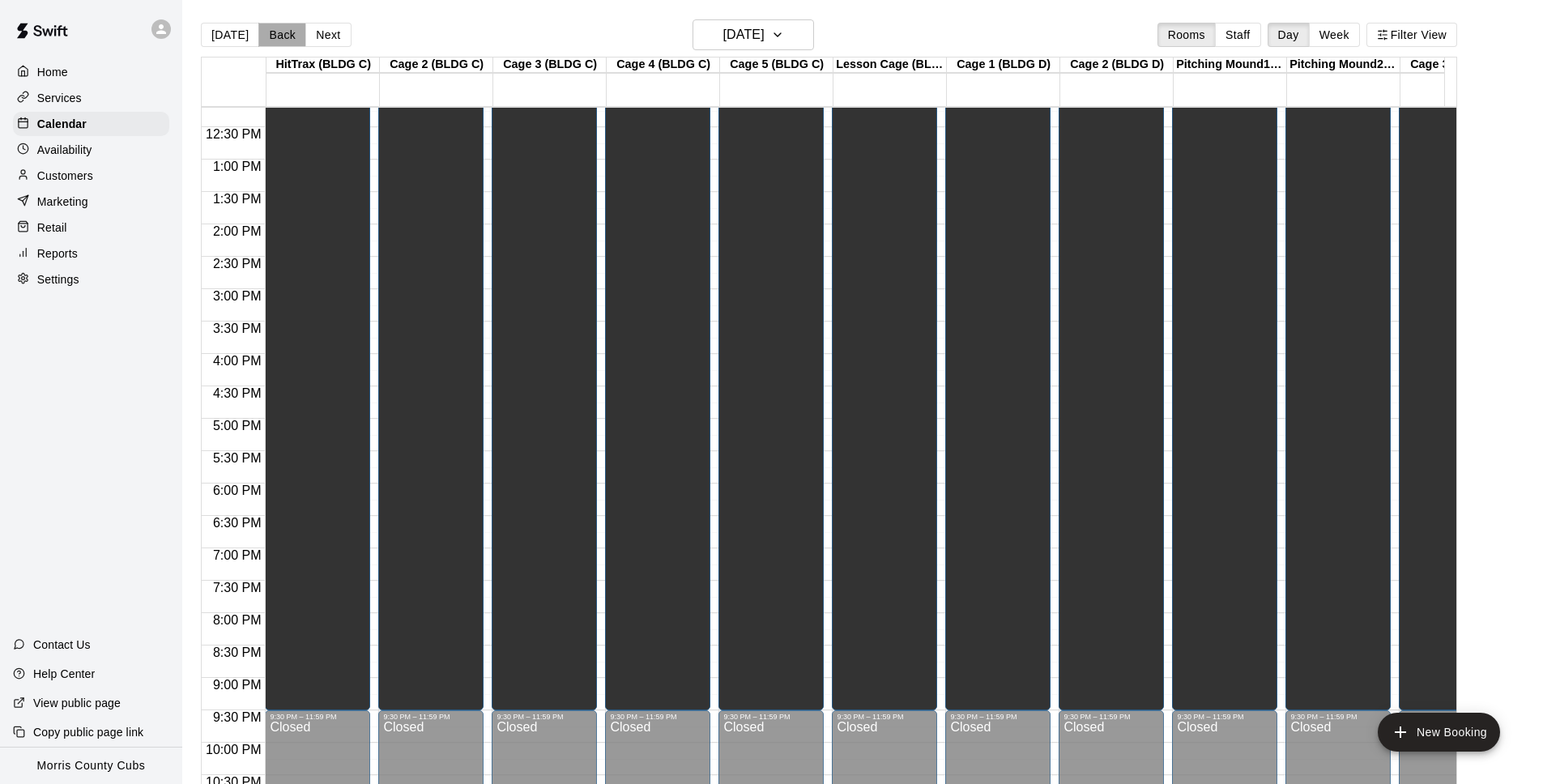
click at [280, 41] on button "Back" at bounding box center [282, 35] width 48 height 24
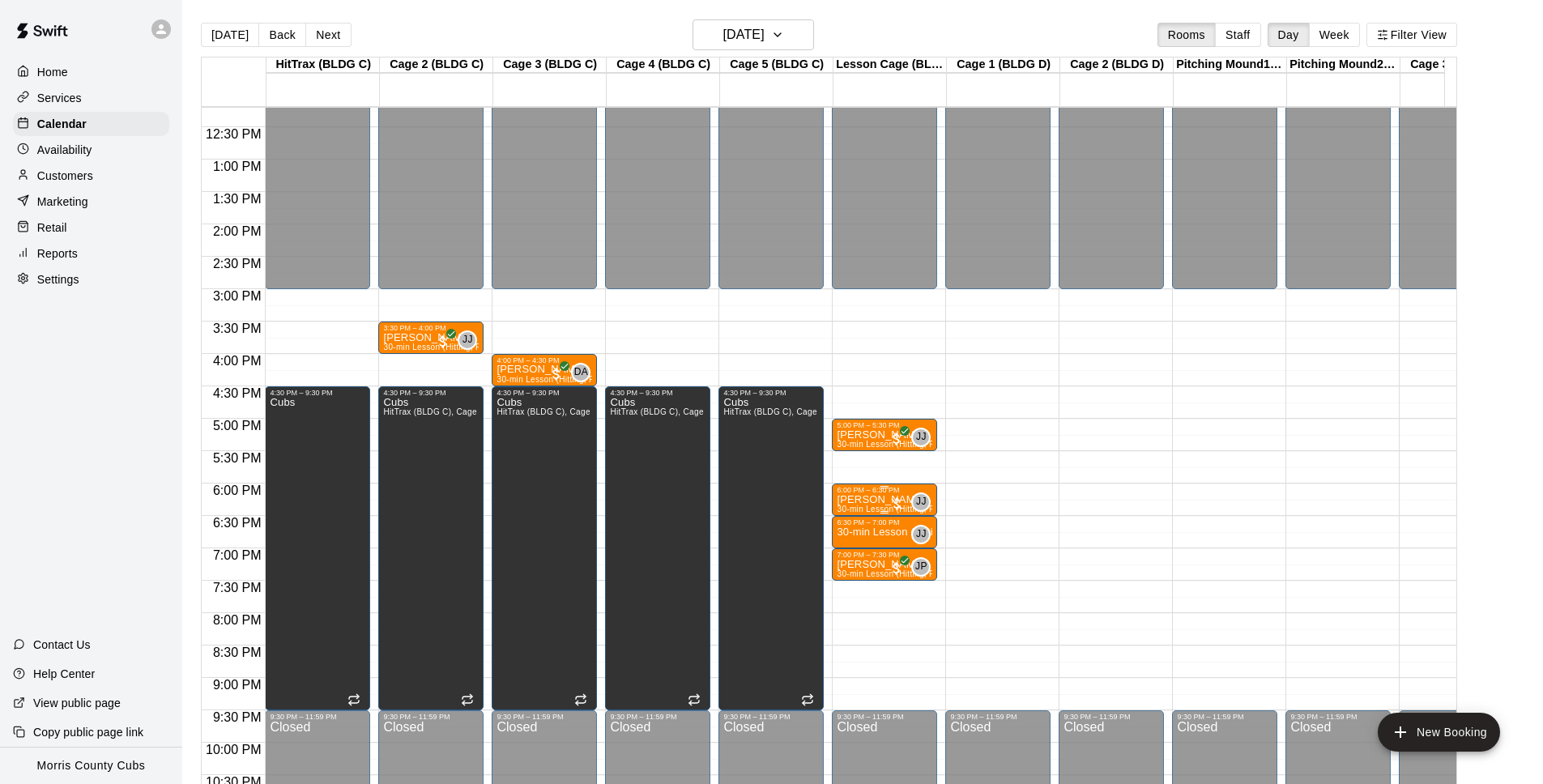
click at [844, 492] on div "6:00 PM – 6:30 PM" at bounding box center [884, 489] width 96 height 8
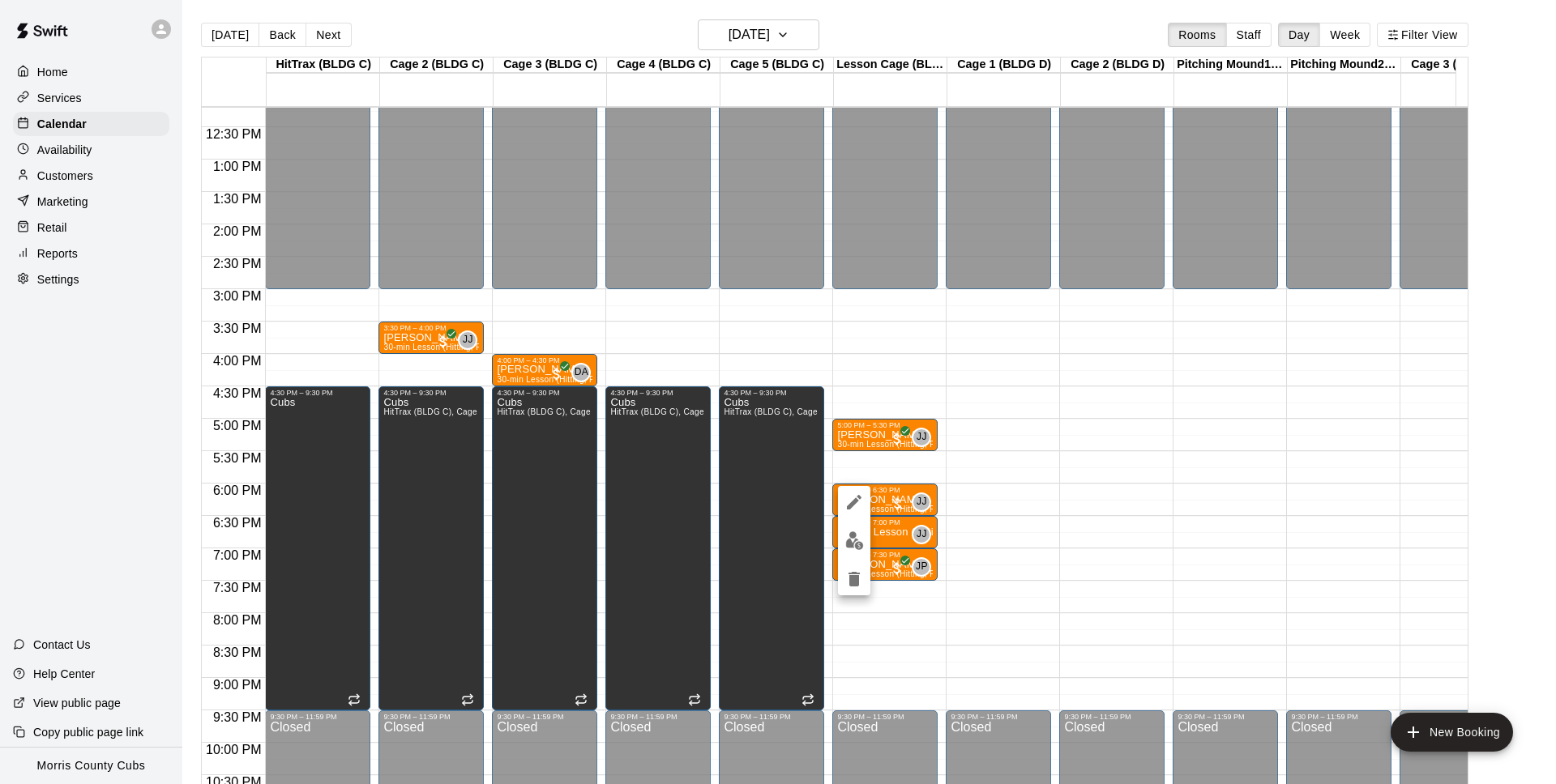
click at [849, 501] on icon "edit" at bounding box center [854, 502] width 19 height 19
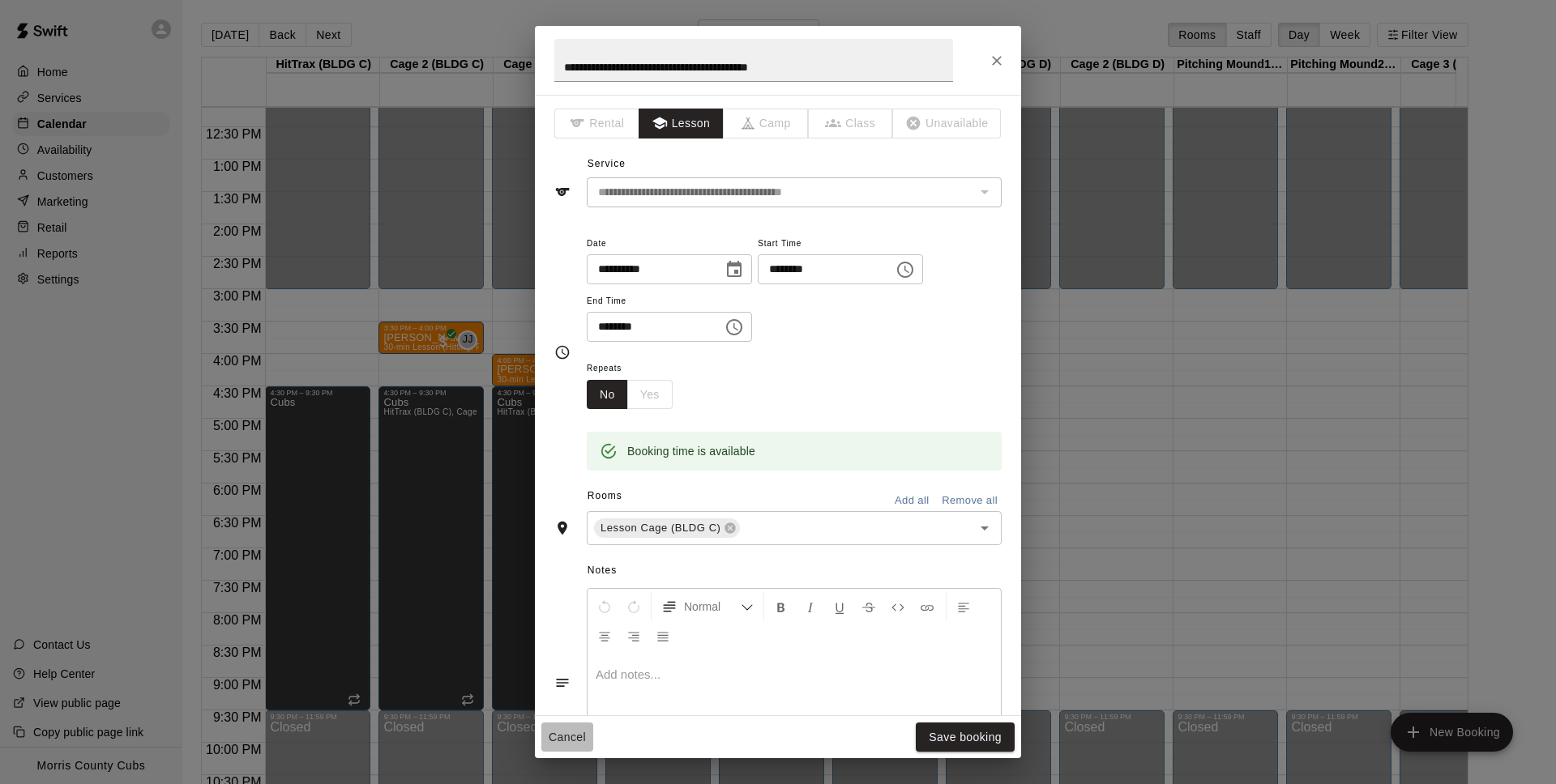
click at [565, 742] on button "Cancel" at bounding box center [567, 737] width 52 height 30
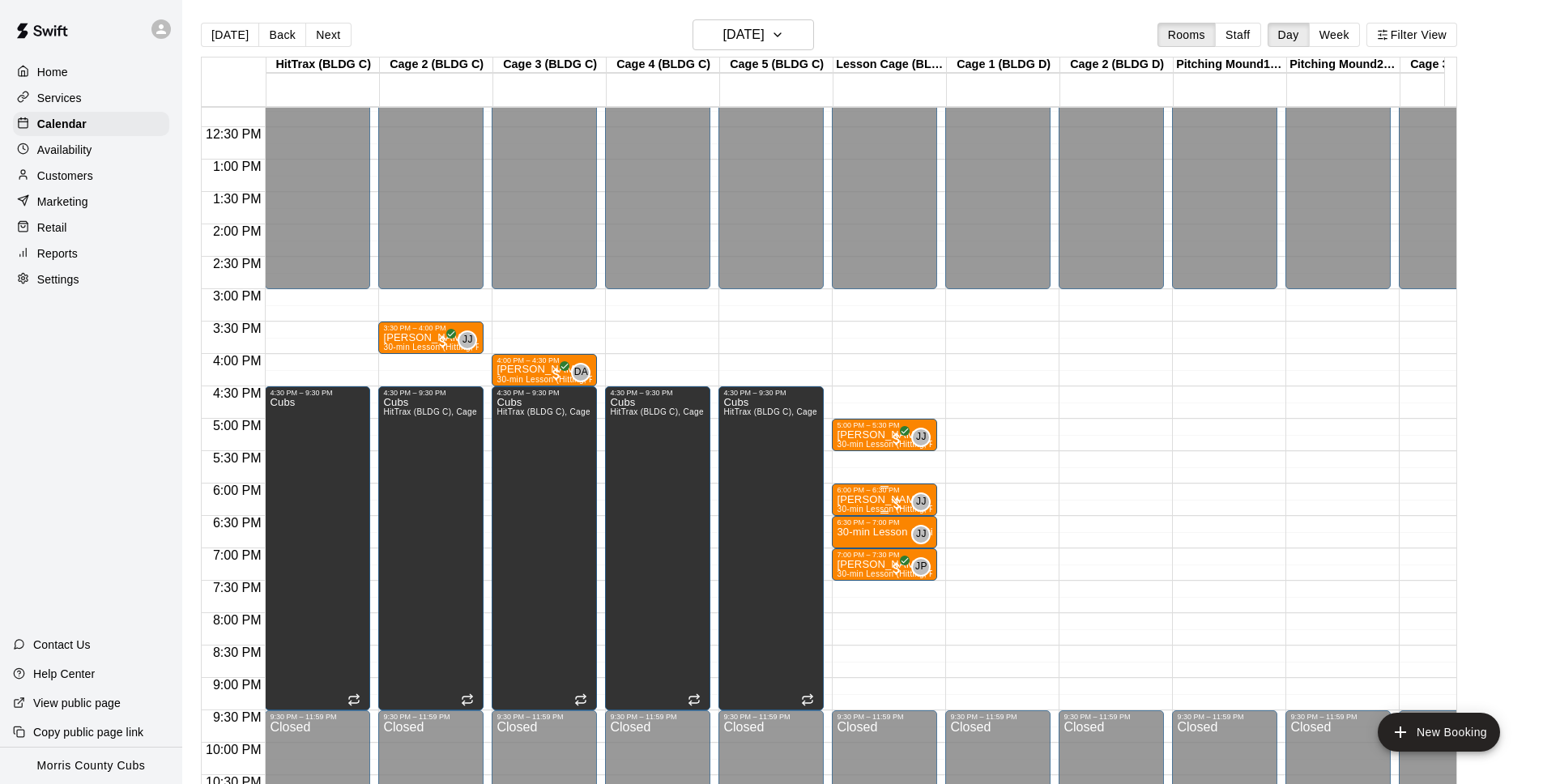
click at [855, 506] on span "30-min Lesson (Hitting, Pitching or fielding)" at bounding box center [920, 509] width 167 height 9
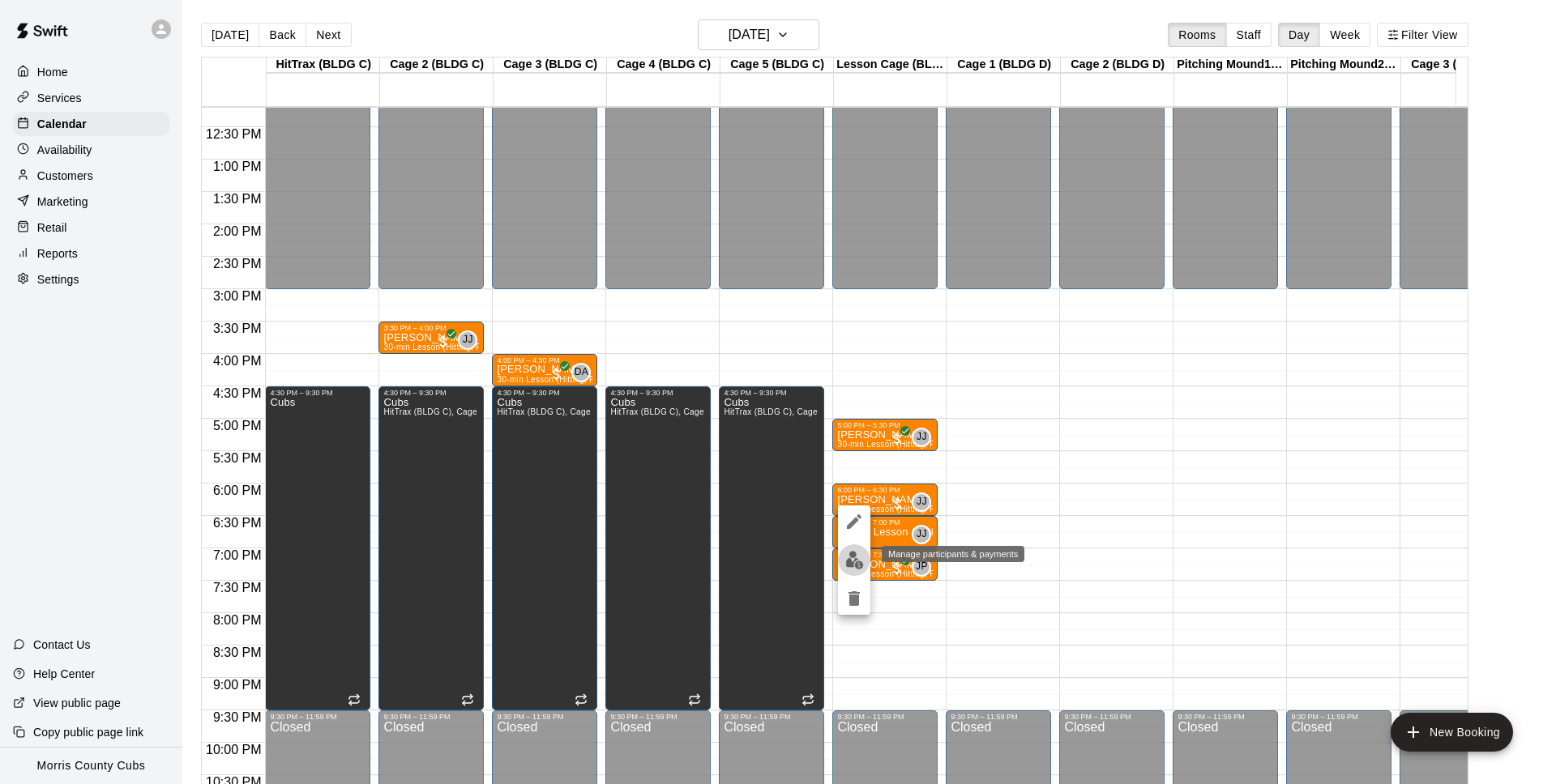
click at [858, 569] on img "edit" at bounding box center [855, 560] width 19 height 19
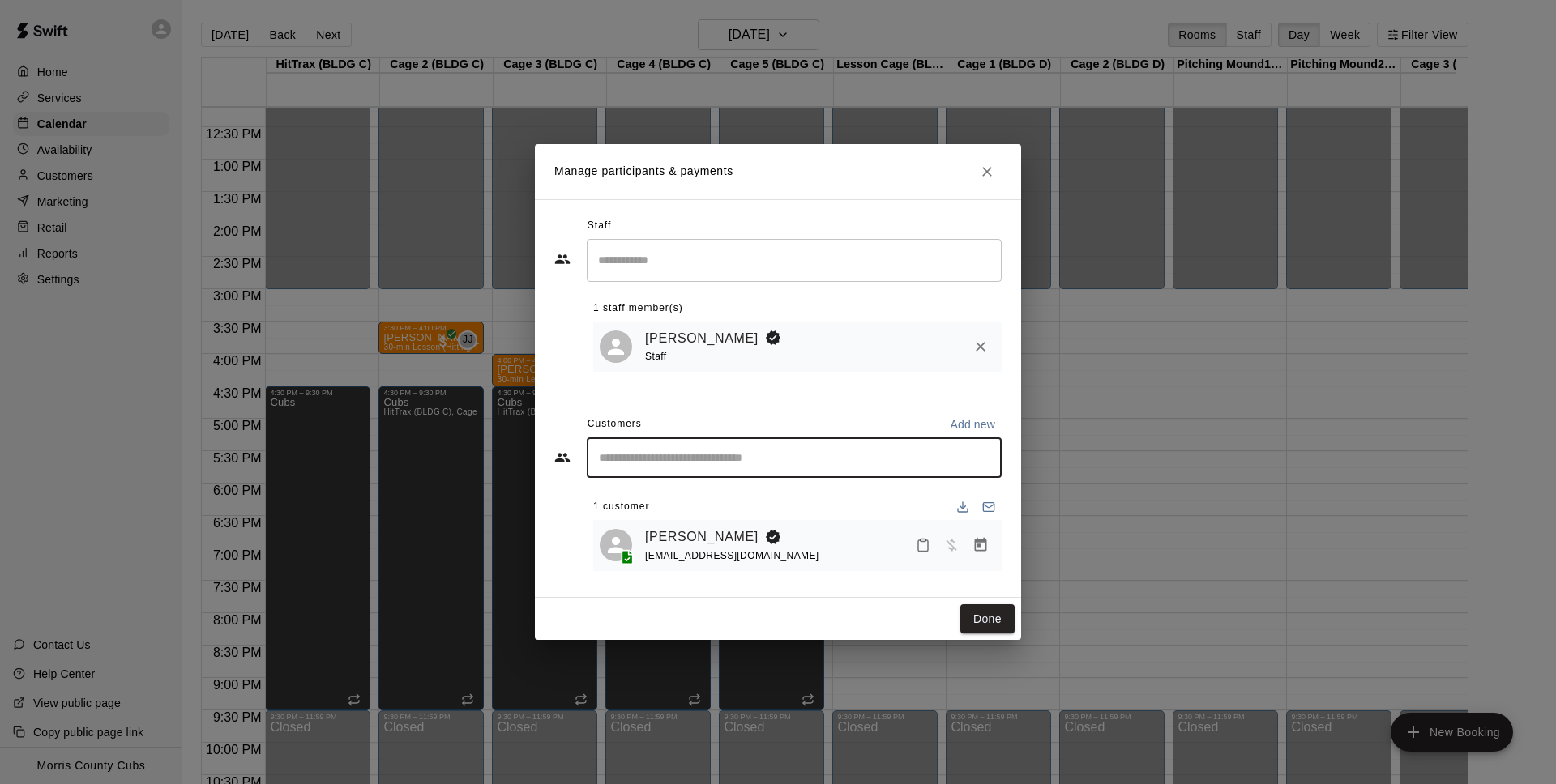
click at [744, 460] on input "Start typing to search customers..." at bounding box center [794, 457] width 400 height 16
click at [983, 167] on icon "Close" at bounding box center [987, 171] width 16 height 16
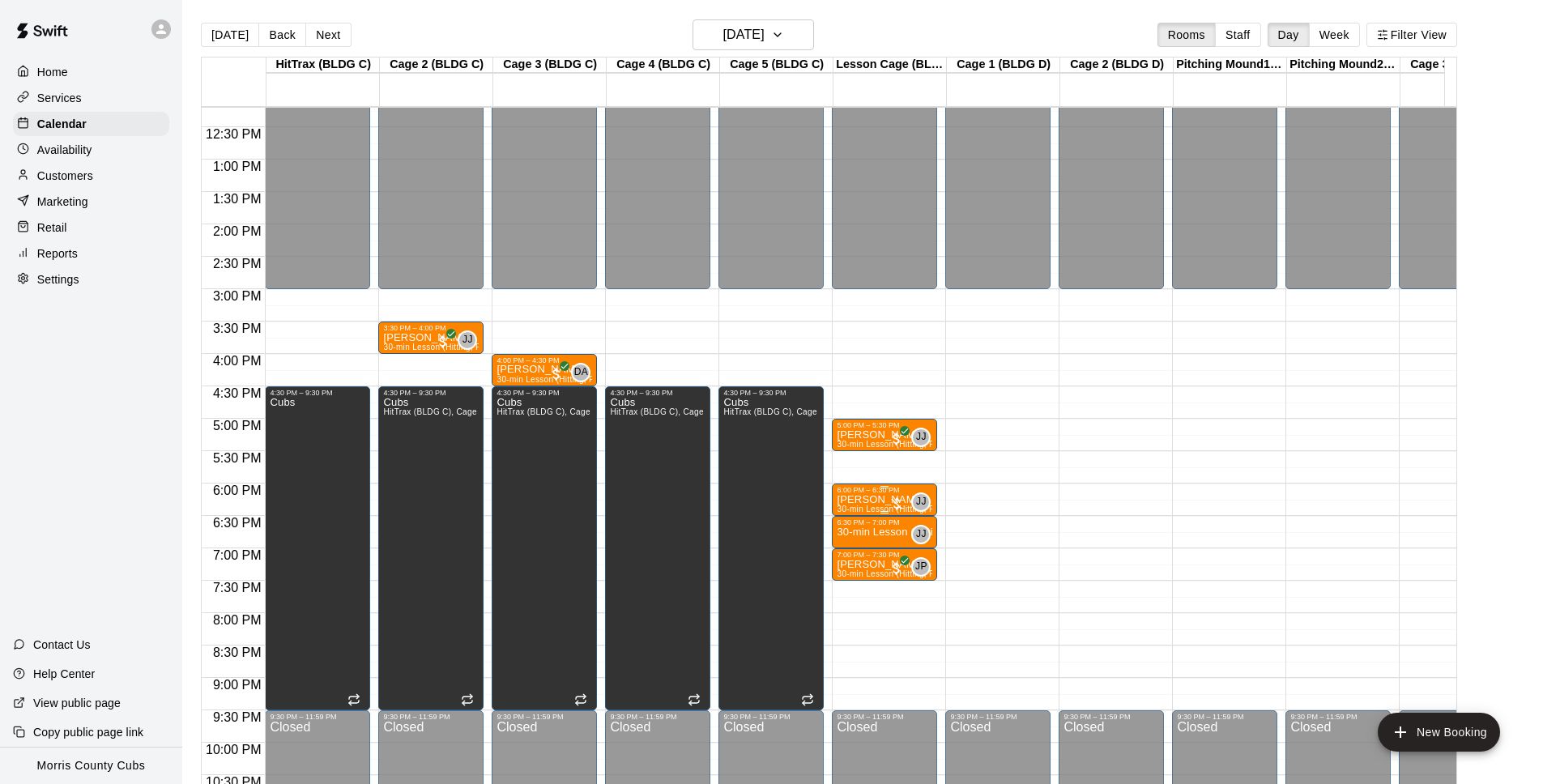
click at [877, 500] on p "[PERSON_NAME]" at bounding box center [884, 500] width 96 height 0
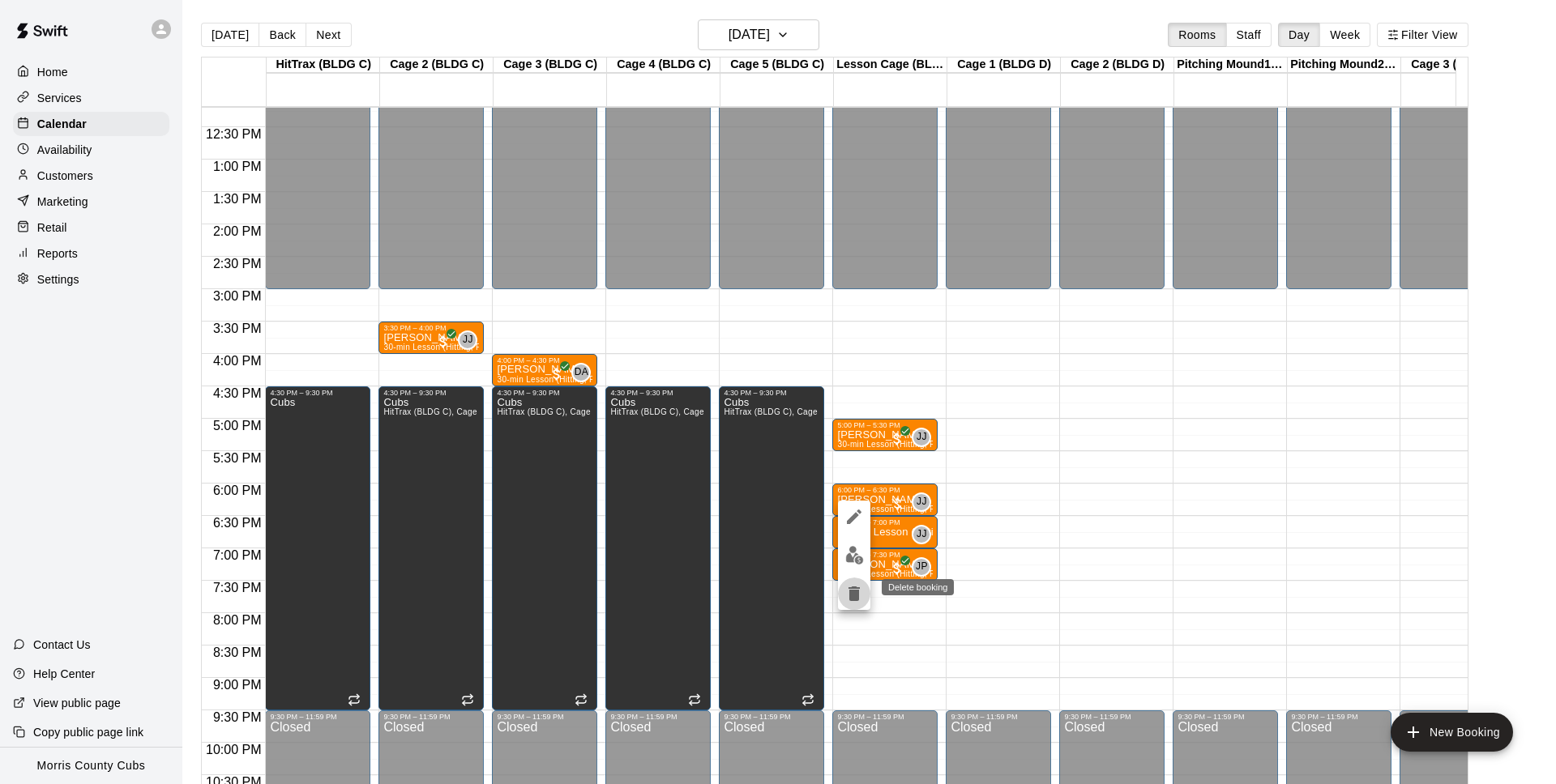
click at [862, 595] on icon "delete" at bounding box center [854, 594] width 19 height 19
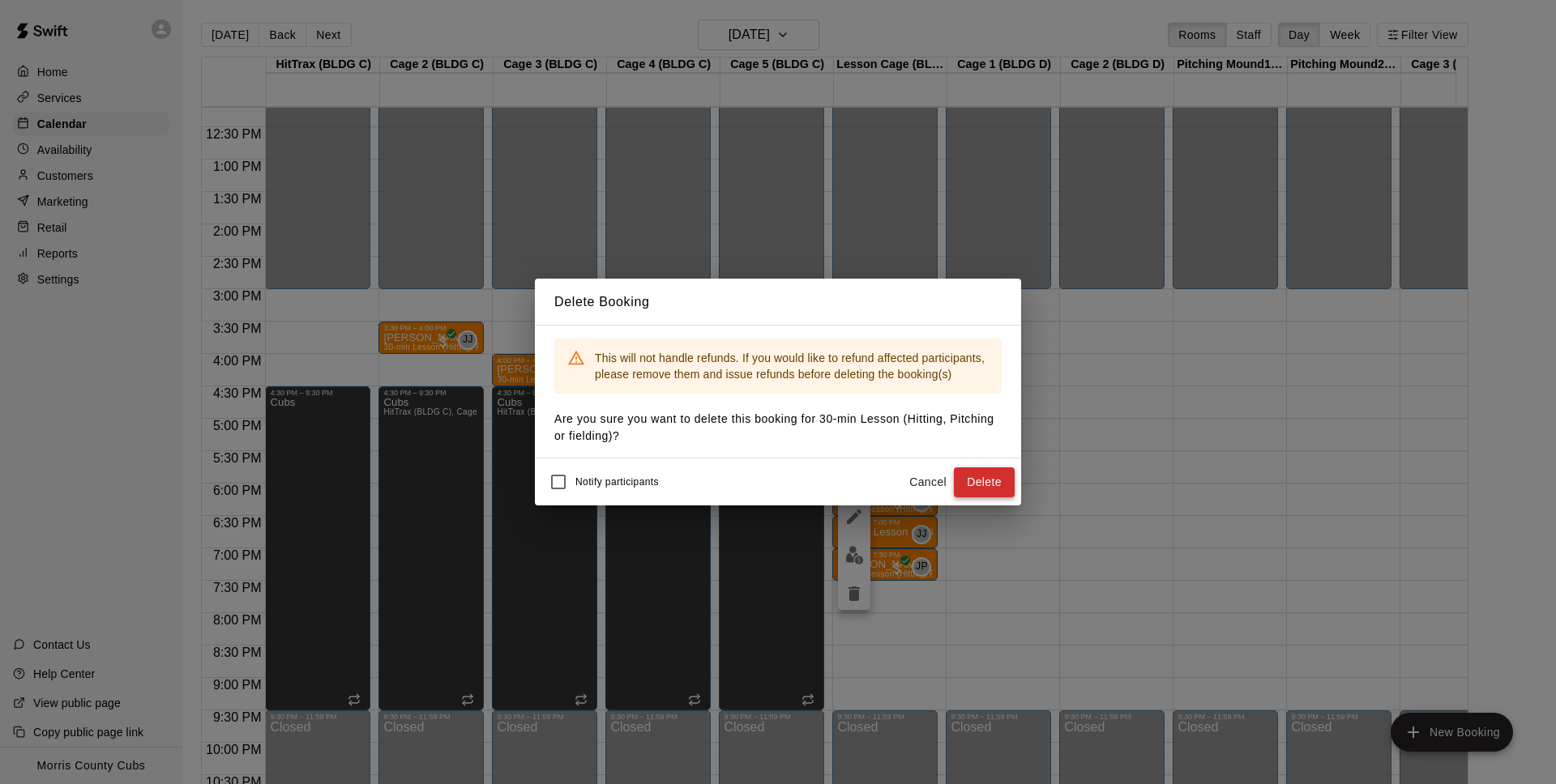
click at [981, 477] on button "Delete" at bounding box center [984, 482] width 61 height 30
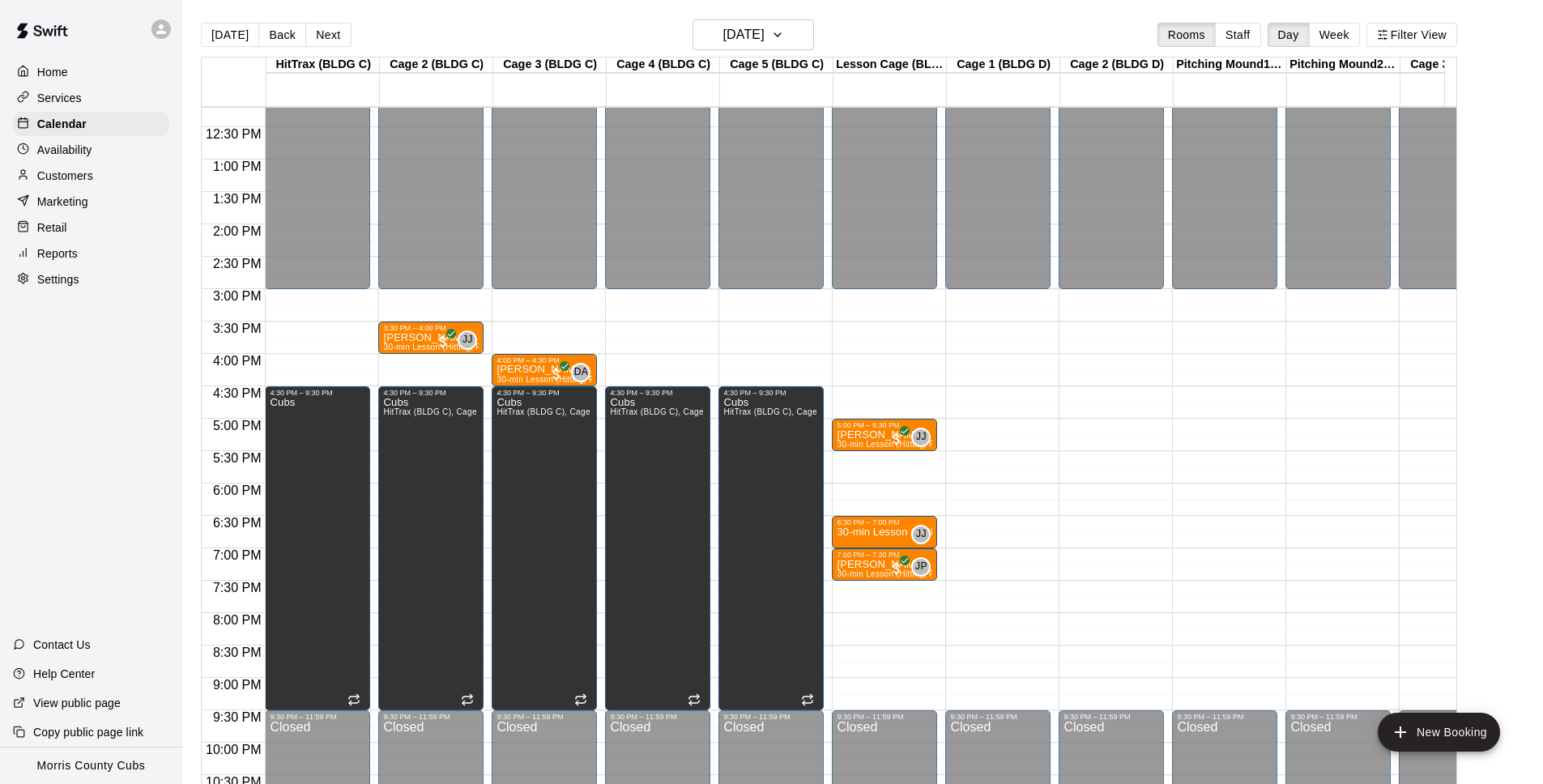
click at [837, 487] on div "12:00 AM – 3:00 PM Closed 5:00 PM – 5:30 PM [PERSON_NAME] 30-min Lesson (Hittin…" at bounding box center [884, 94] width 105 height 1555
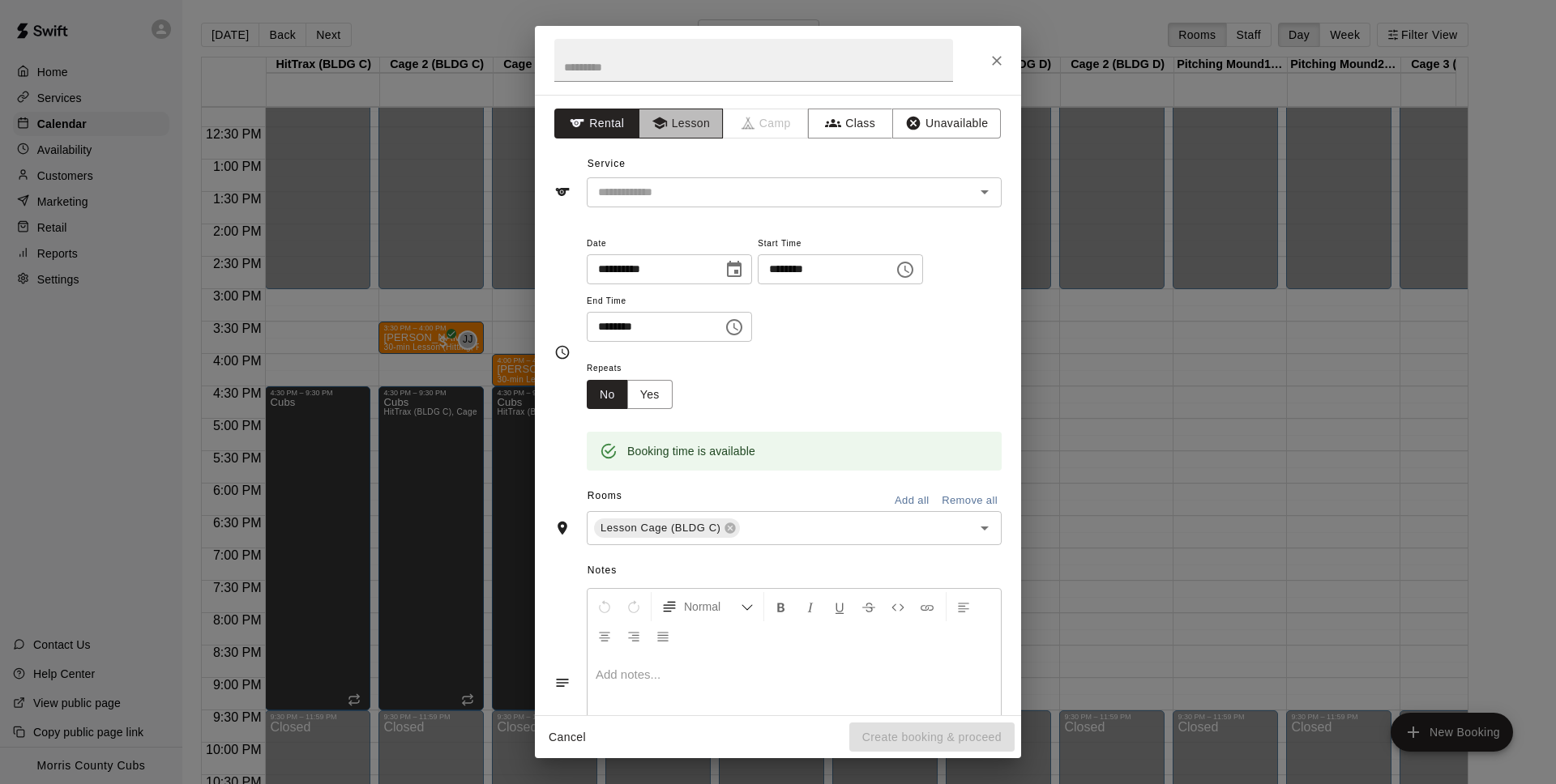
click at [707, 124] on button "Lesson" at bounding box center [681, 124] width 85 height 30
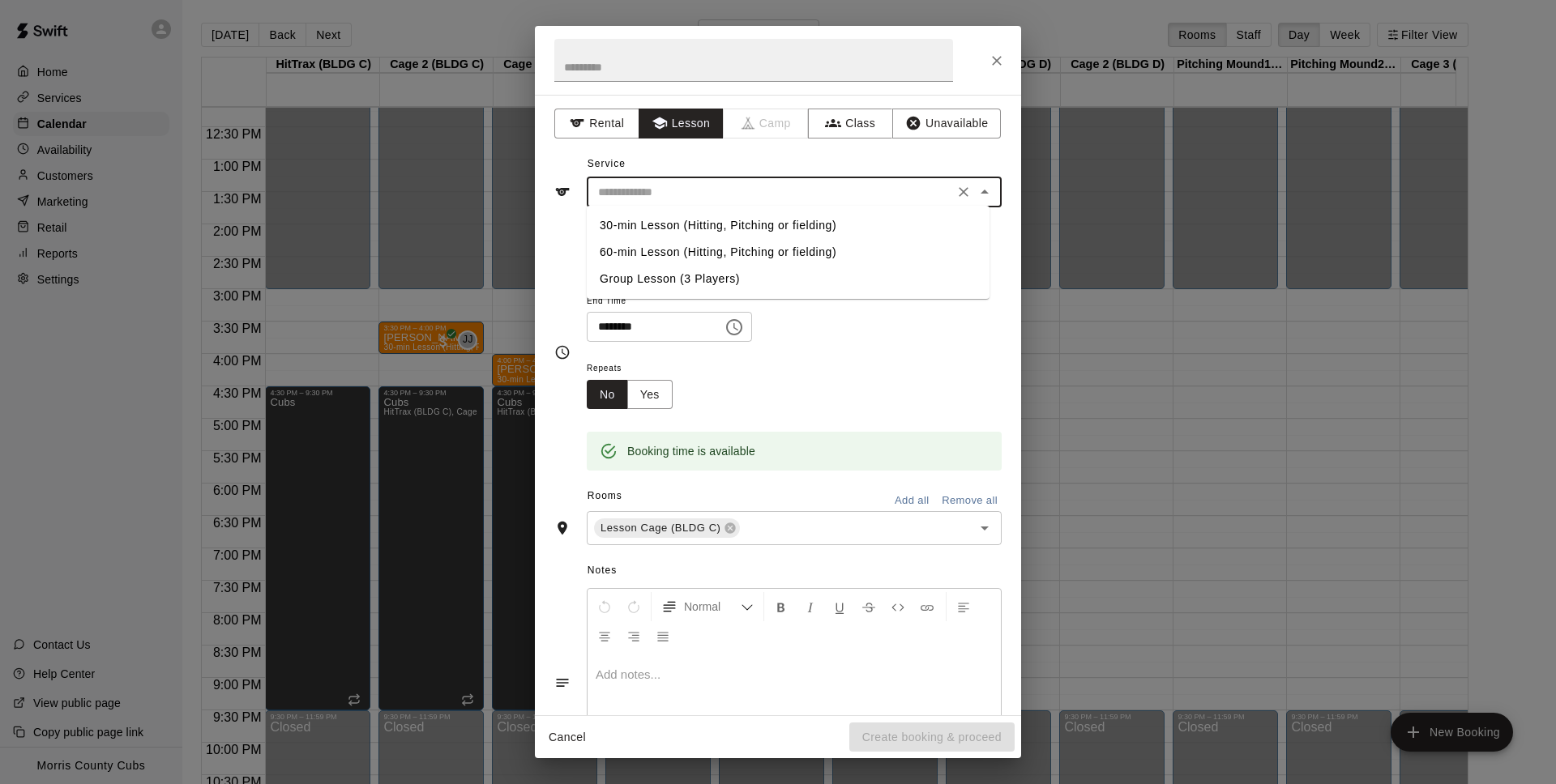
click at [708, 194] on input "text" at bounding box center [770, 192] width 357 height 20
click at [706, 220] on li "30-min Lesson (Hitting, Pitching or fielding)" at bounding box center [788, 225] width 403 height 27
type input "**********"
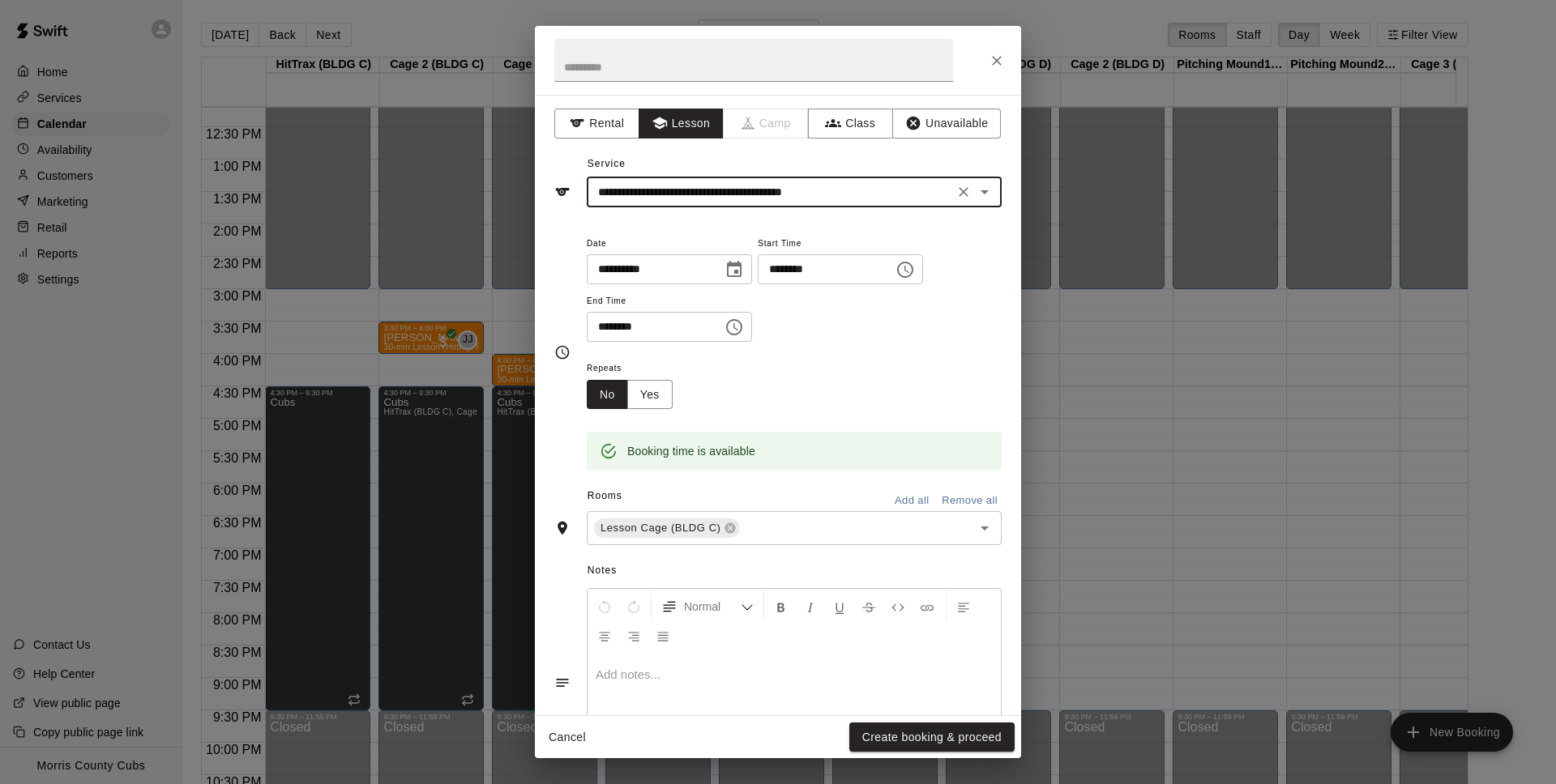
click at [775, 265] on input "********" at bounding box center [820, 269] width 125 height 30
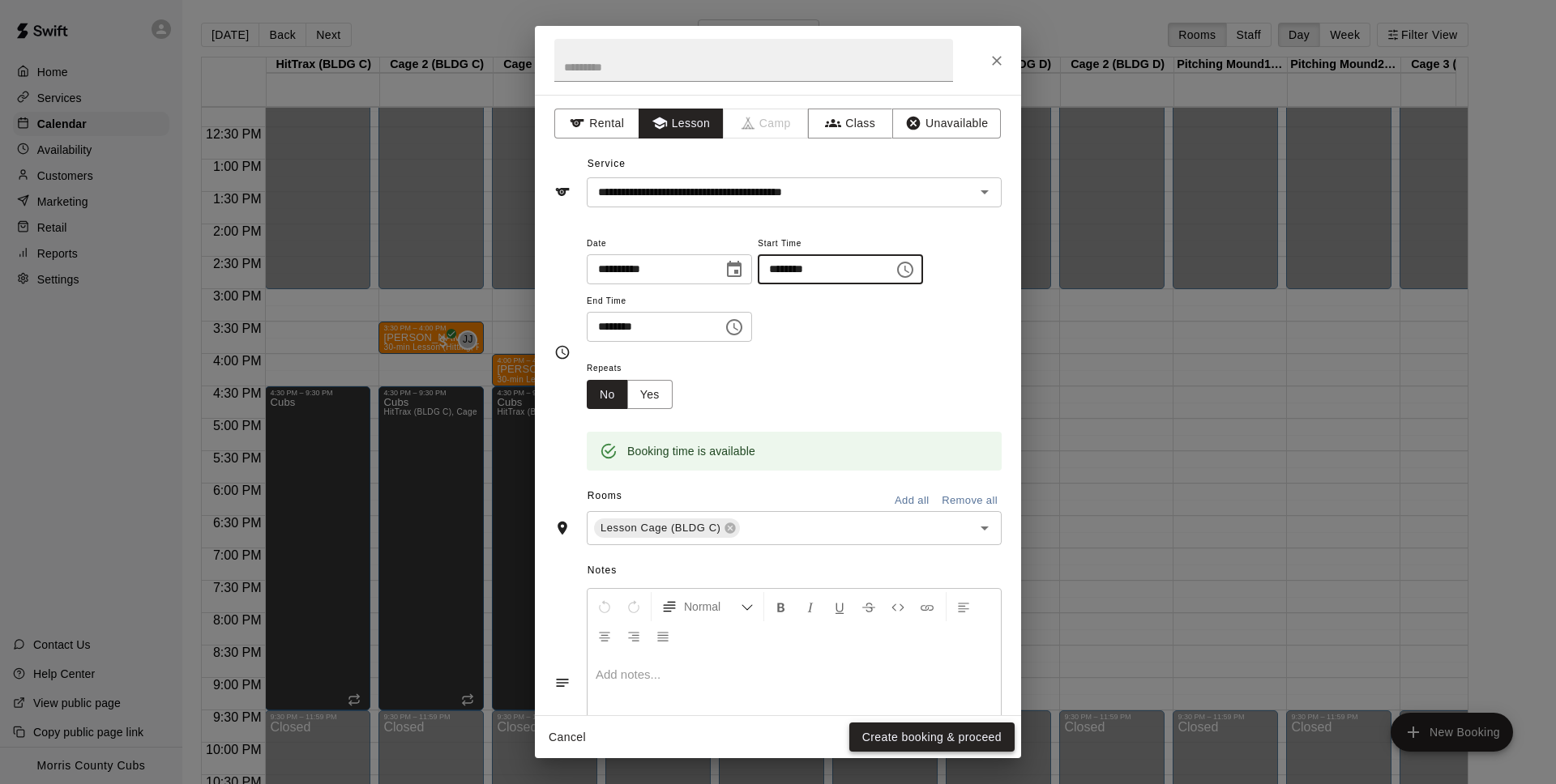
click at [982, 729] on button "Create booking & proceed" at bounding box center [932, 737] width 165 height 30
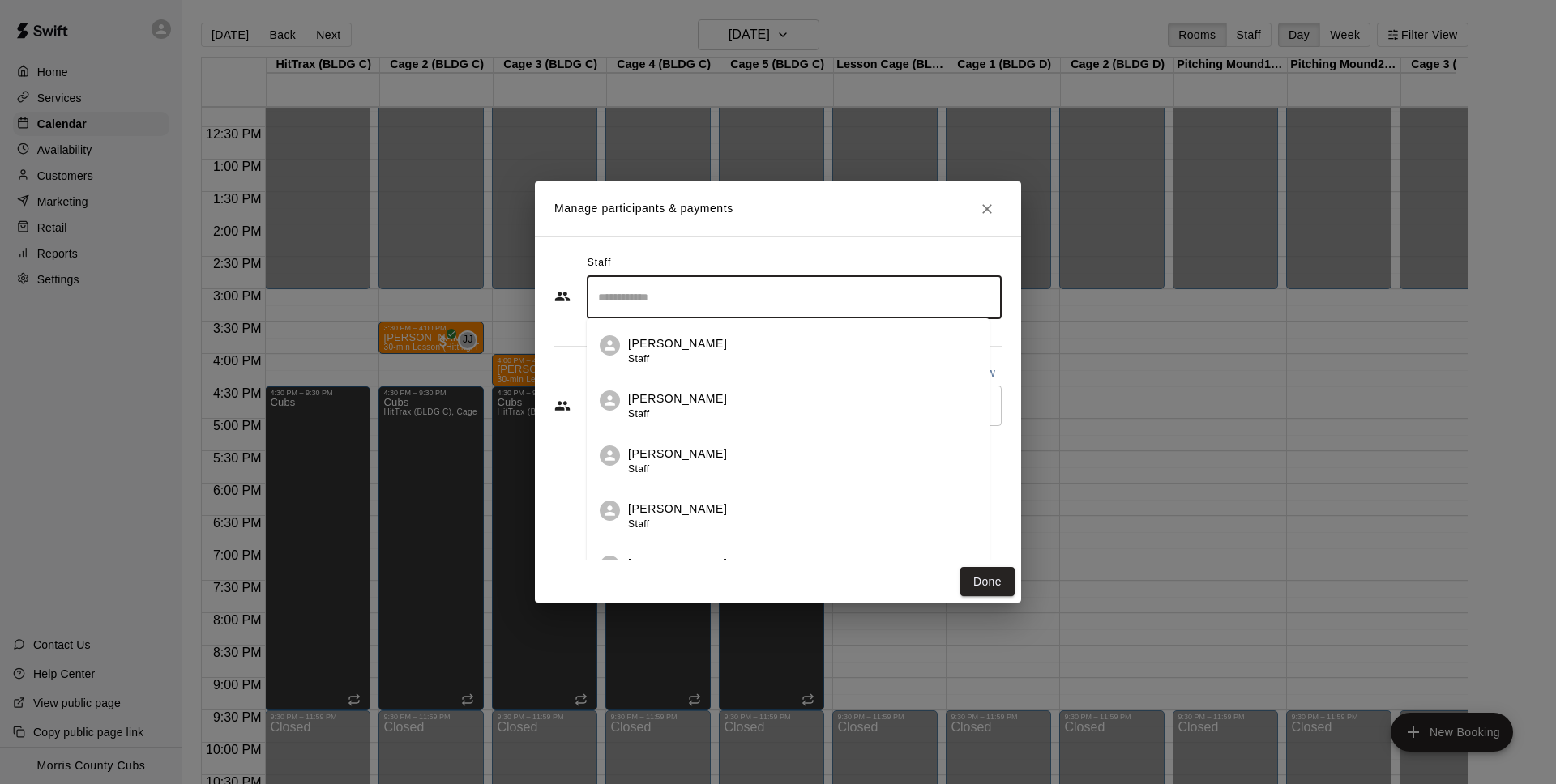
click at [651, 308] on input "Search staff" at bounding box center [794, 297] width 400 height 29
click at [683, 398] on p "[PERSON_NAME]" at bounding box center [684, 399] width 99 height 17
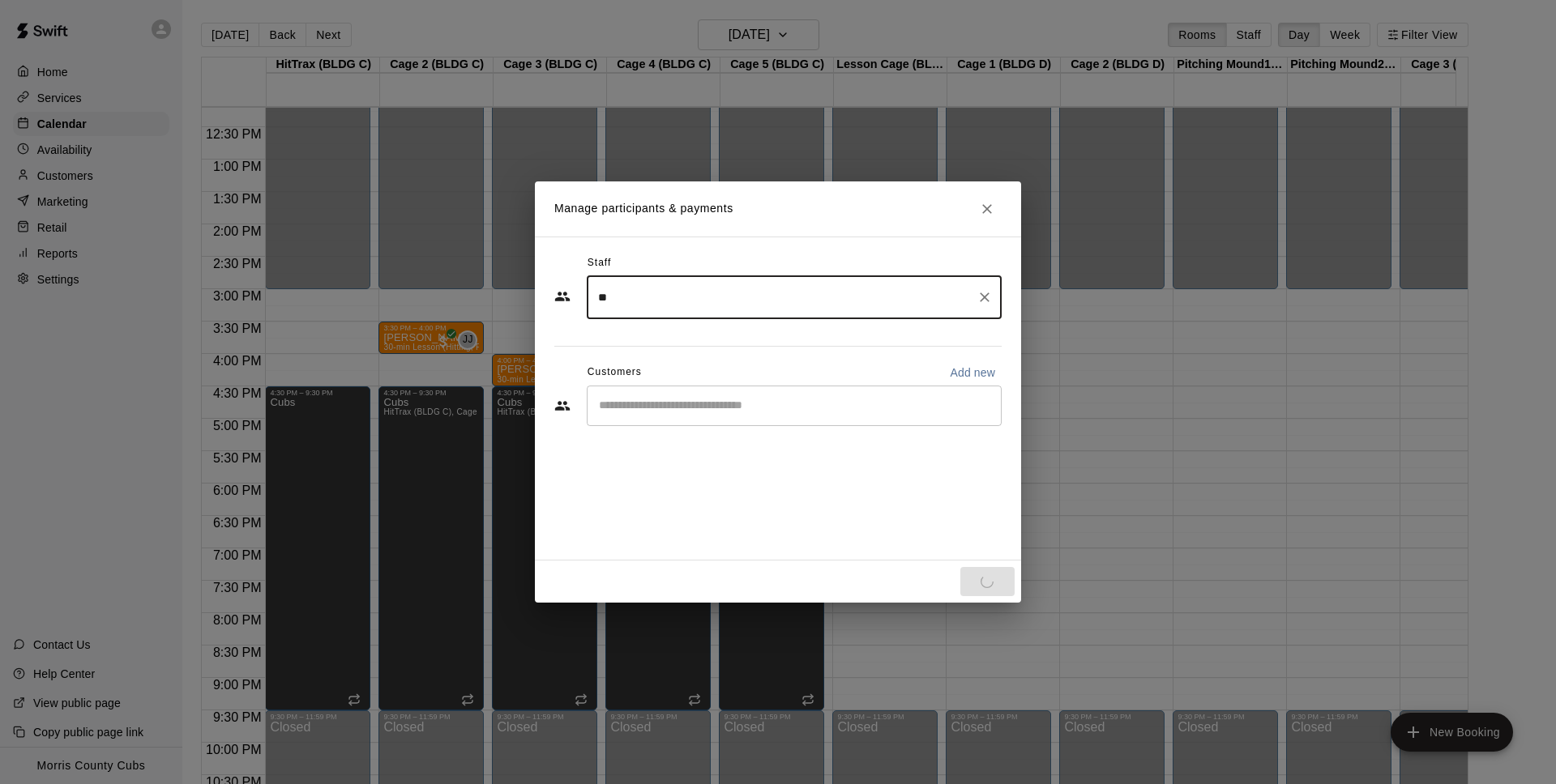
type input "**"
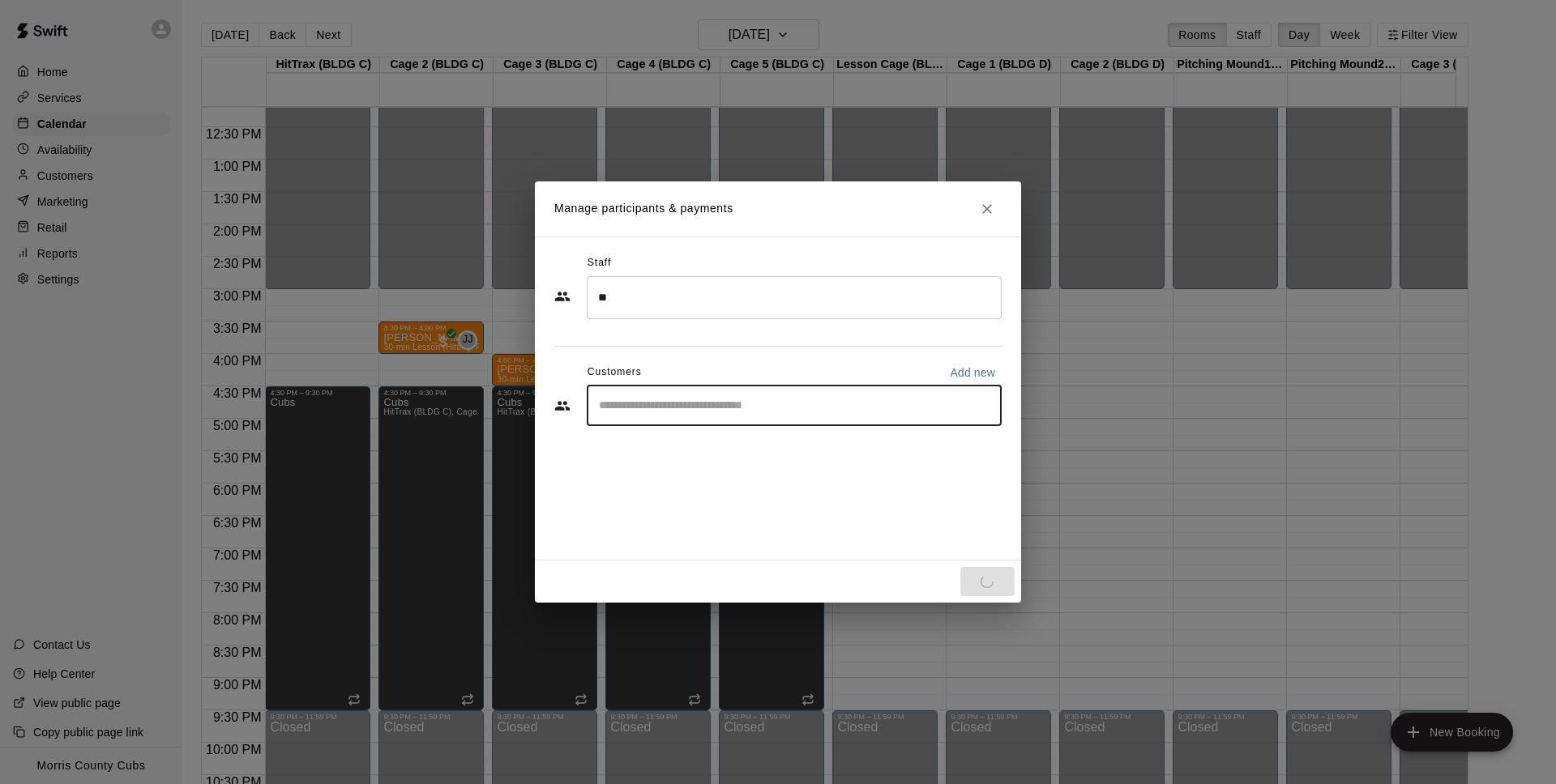
click at [682, 406] on input "Start typing to search customers..." at bounding box center [794, 405] width 400 height 16
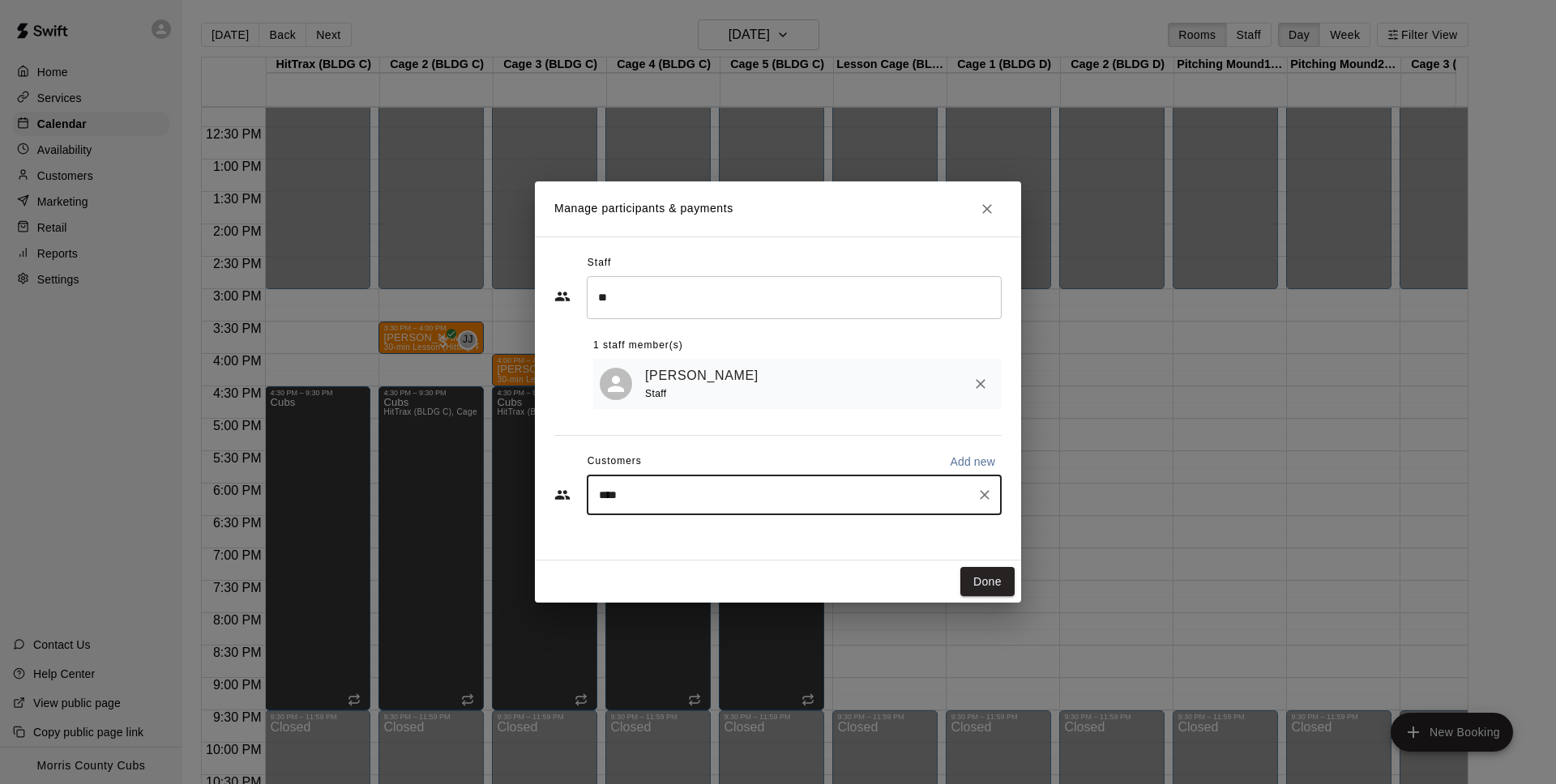
type input "*****"
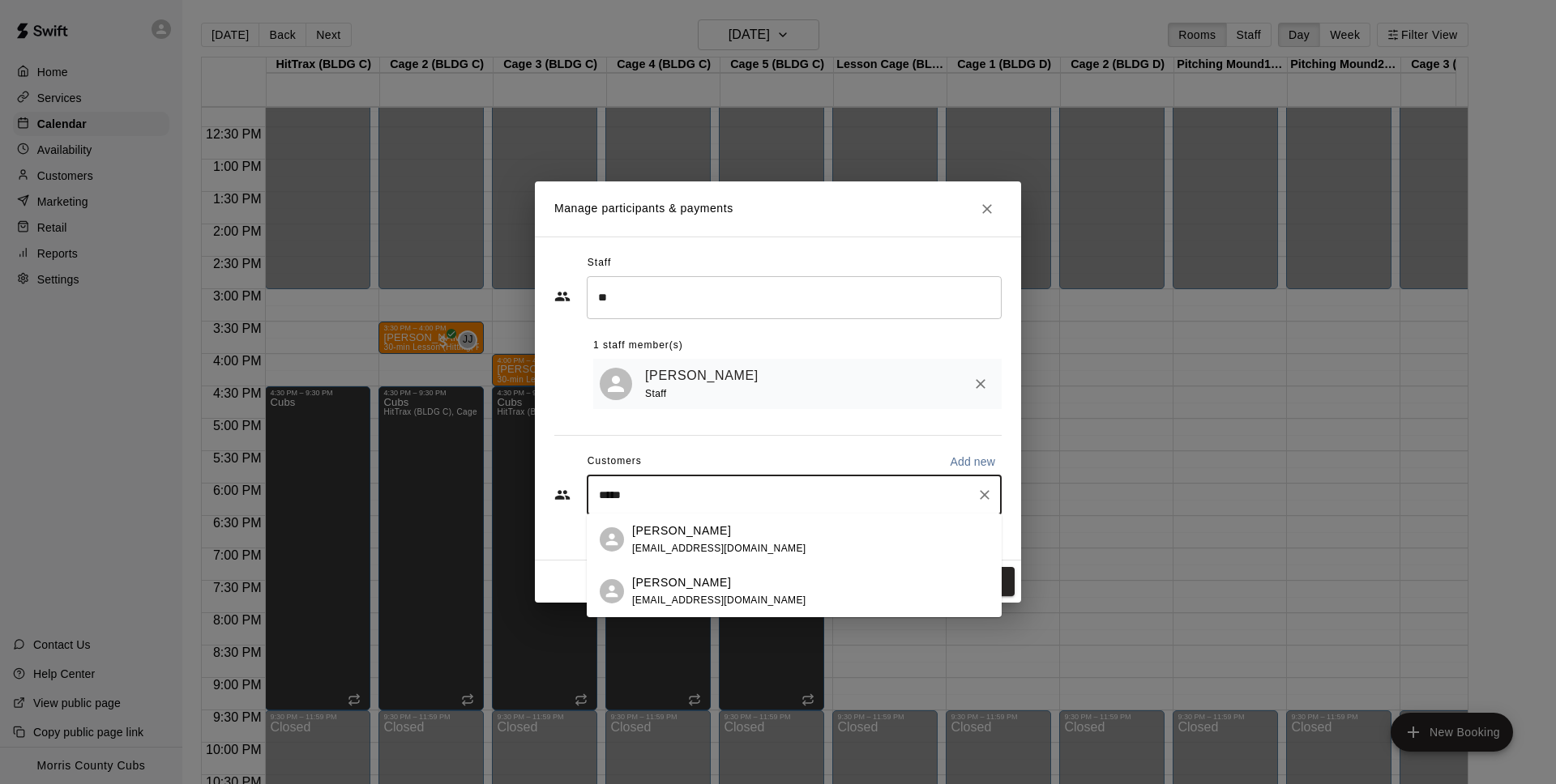
click at [708, 535] on div "[PERSON_NAME]" at bounding box center [719, 531] width 174 height 17
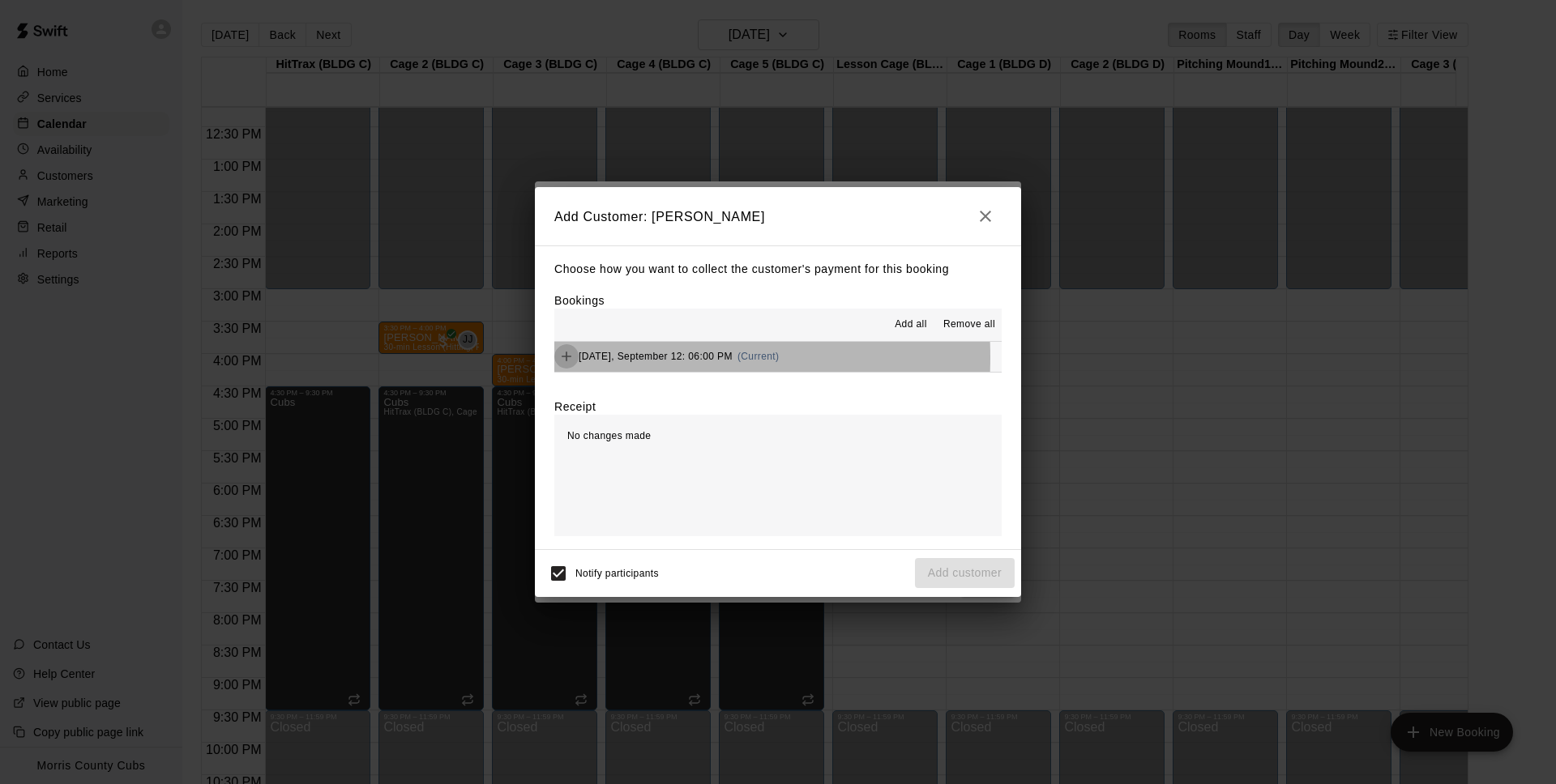
click at [569, 357] on icon "Add" at bounding box center [567, 356] width 16 height 16
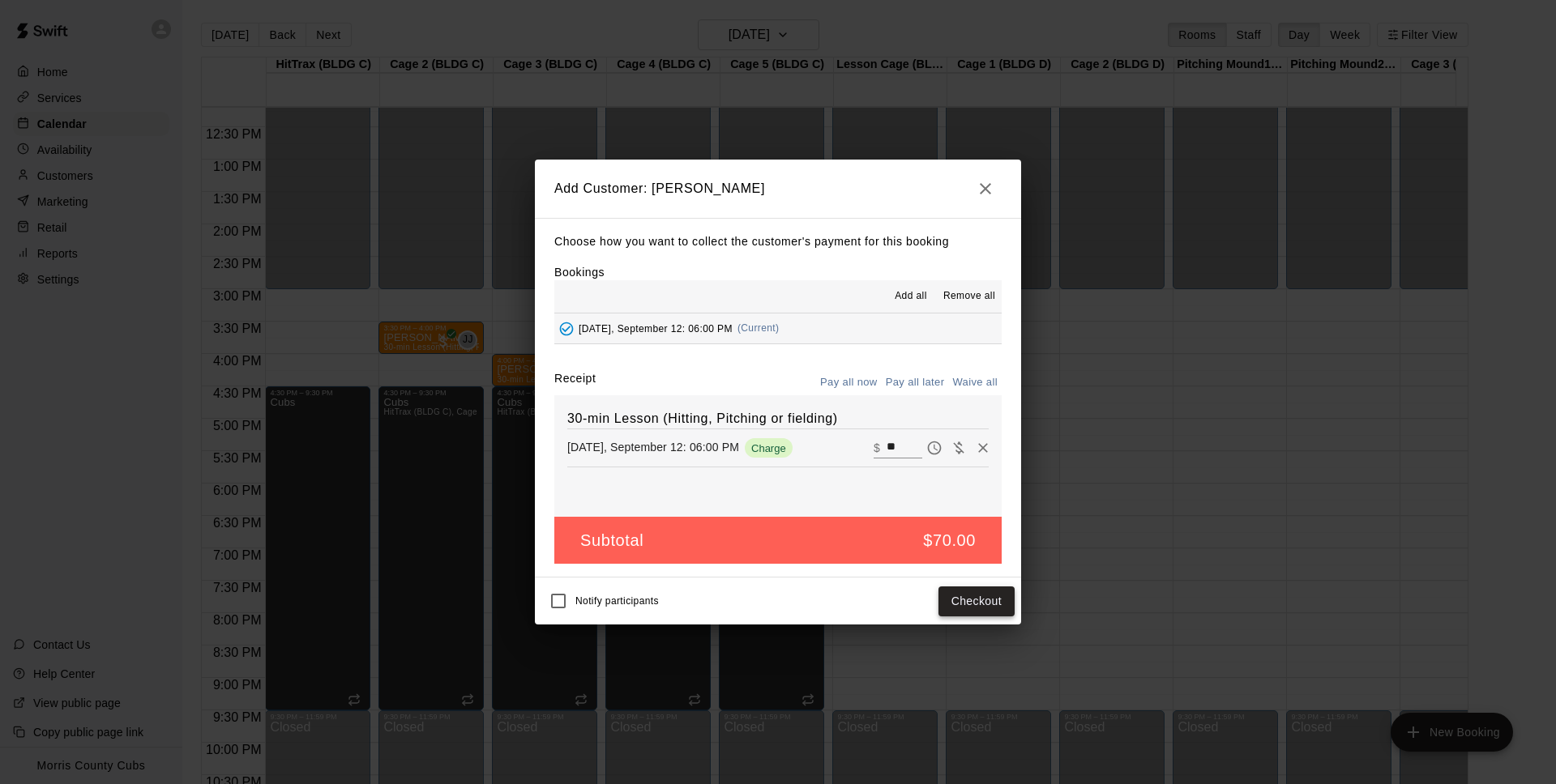
click at [980, 607] on button "Checkout" at bounding box center [977, 601] width 76 height 30
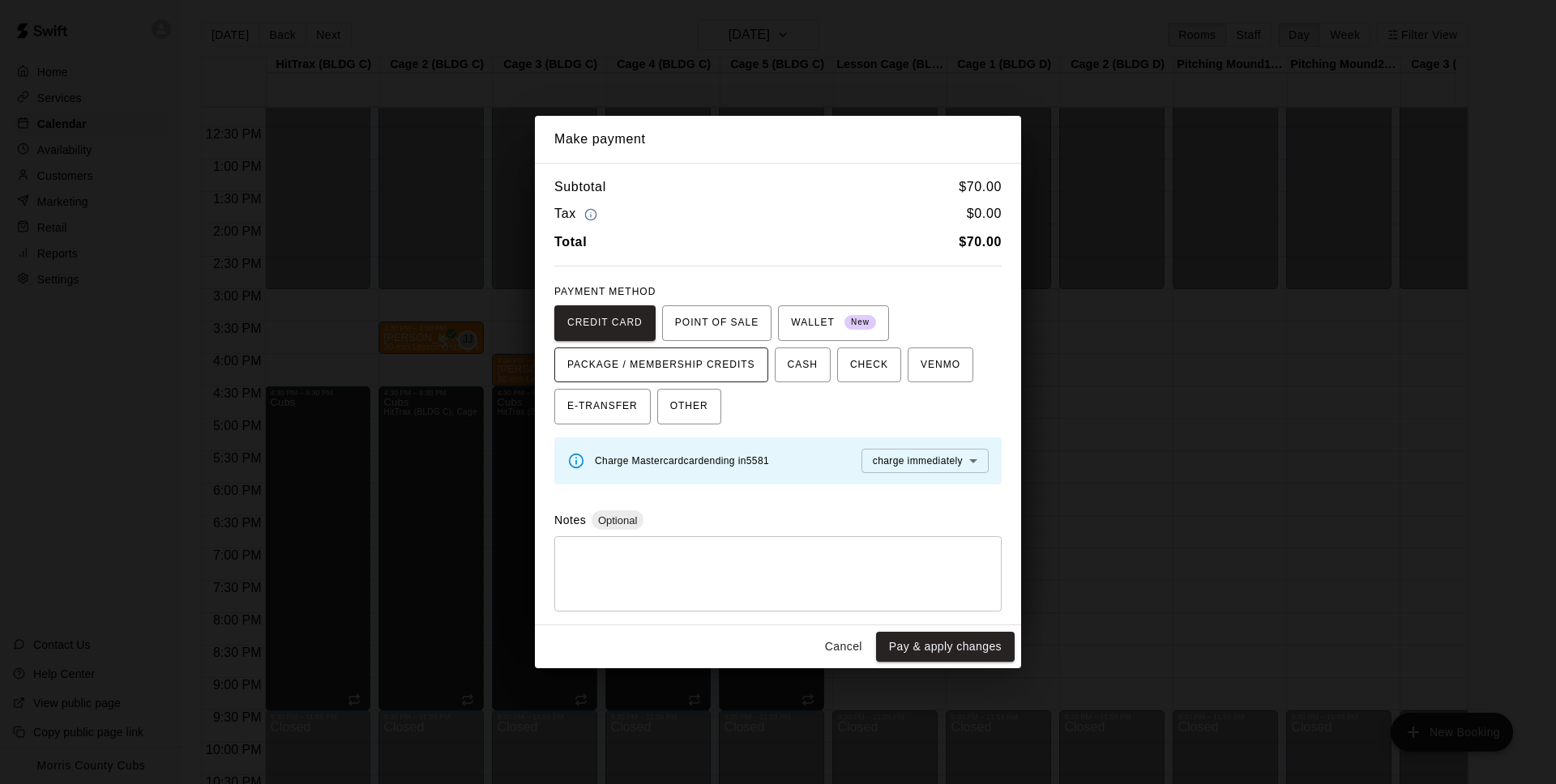
click at [734, 358] on span "PACKAGE / MEMBERSHIP CREDITS" at bounding box center [661, 366] width 188 height 26
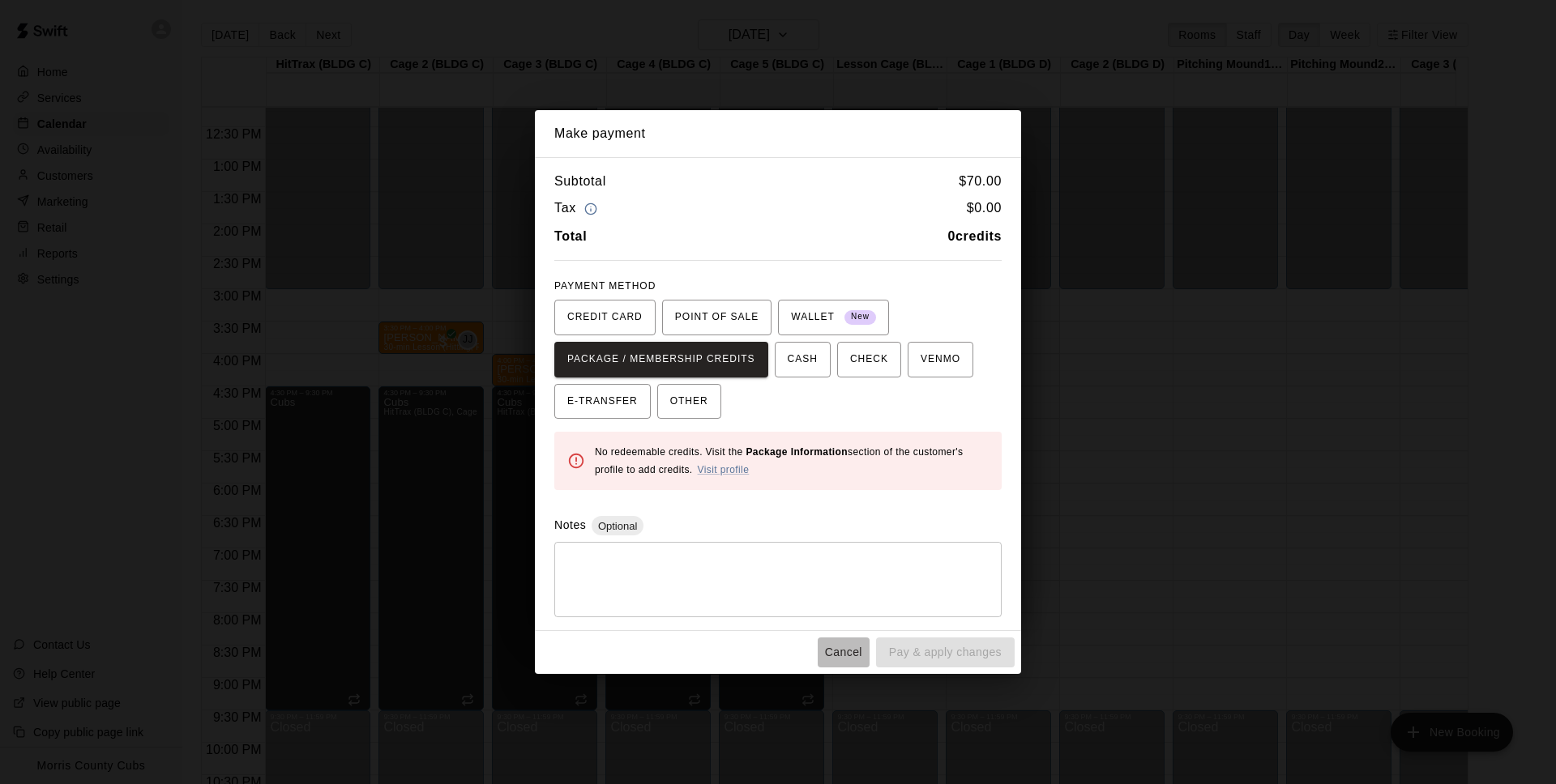
click at [843, 652] on button "Cancel" at bounding box center [843, 652] width 52 height 30
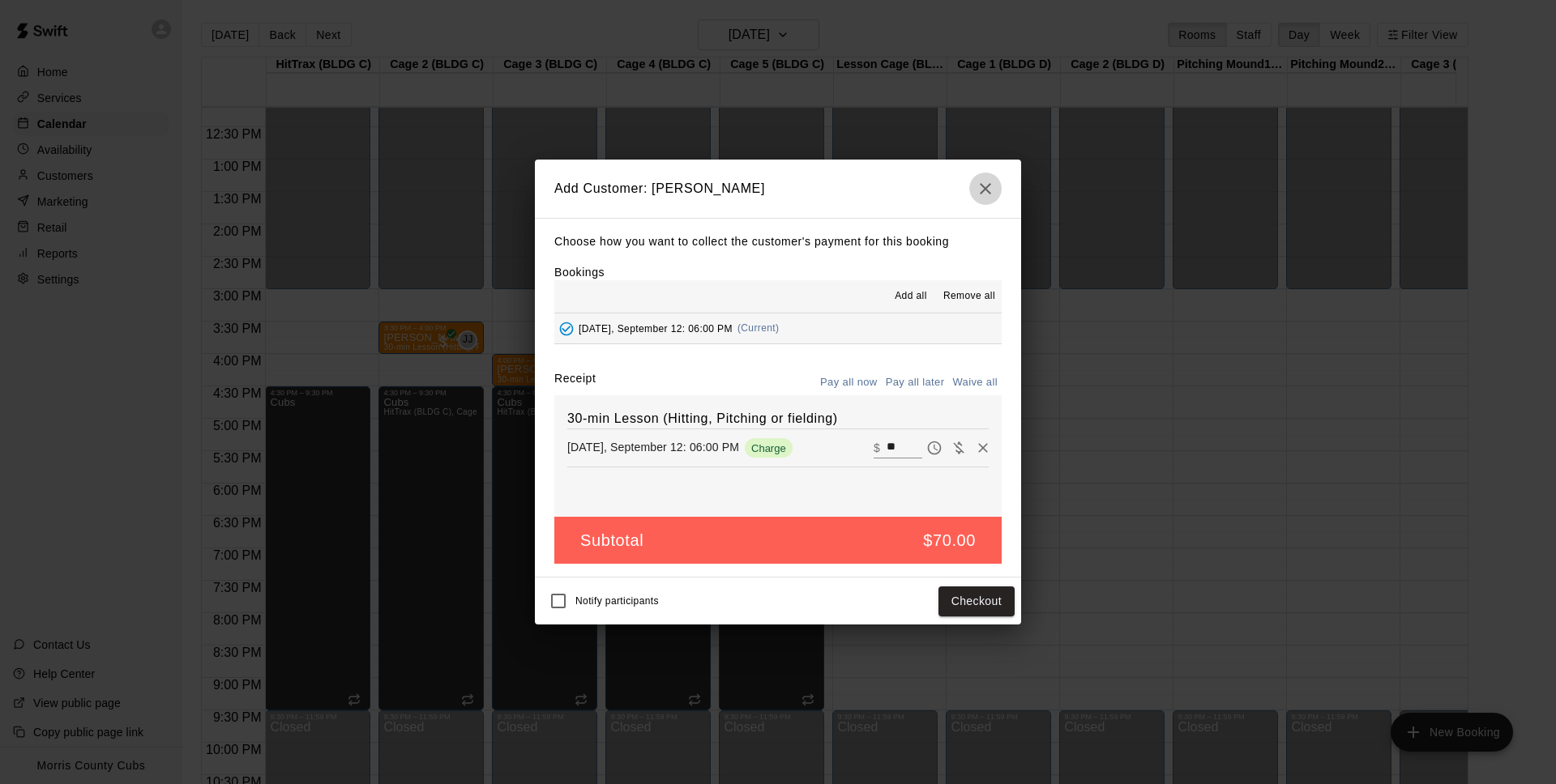
click at [989, 194] on icon "button" at bounding box center [985, 188] width 11 height 11
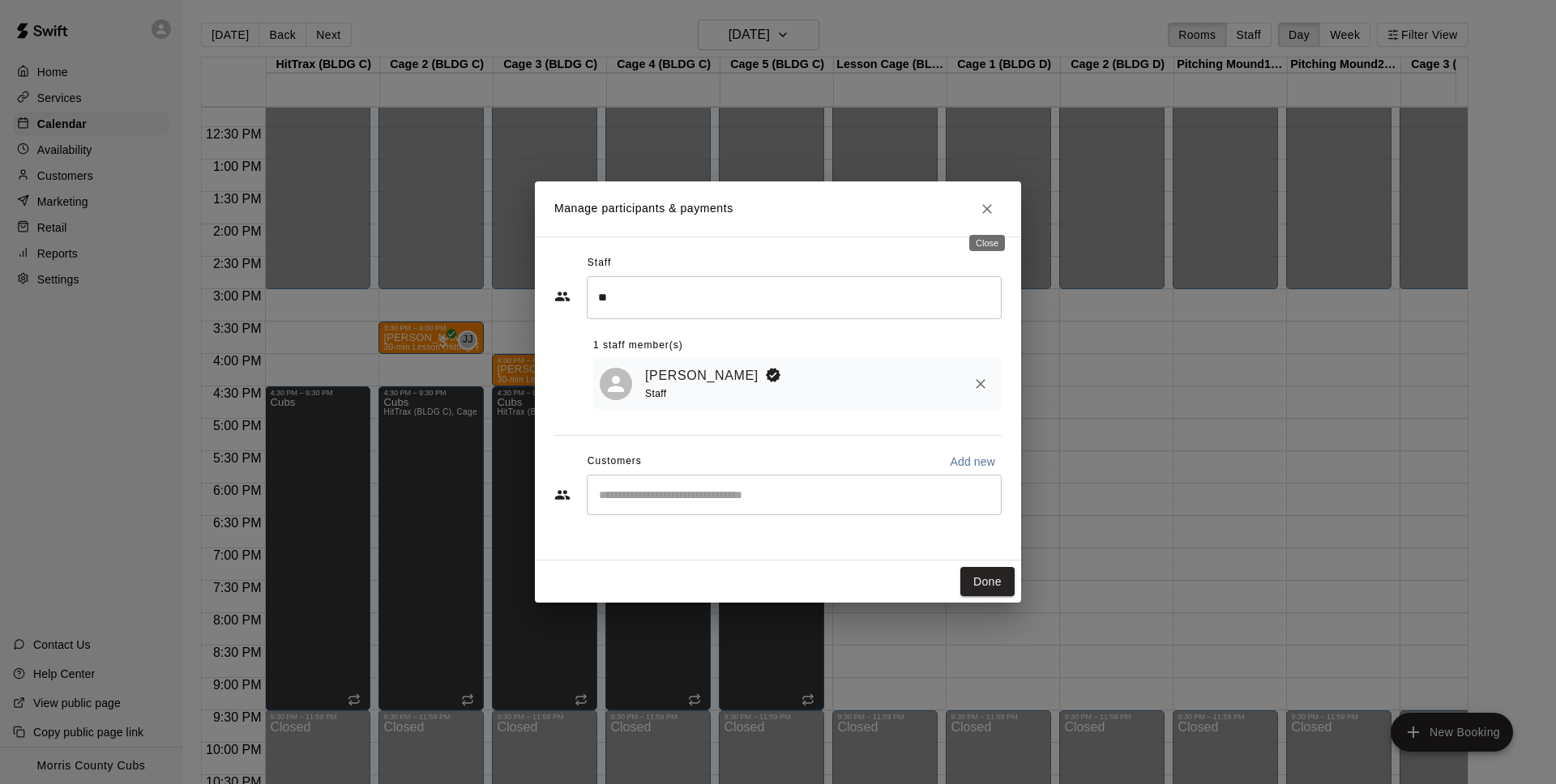
click at [995, 207] on icon "Close" at bounding box center [987, 208] width 16 height 16
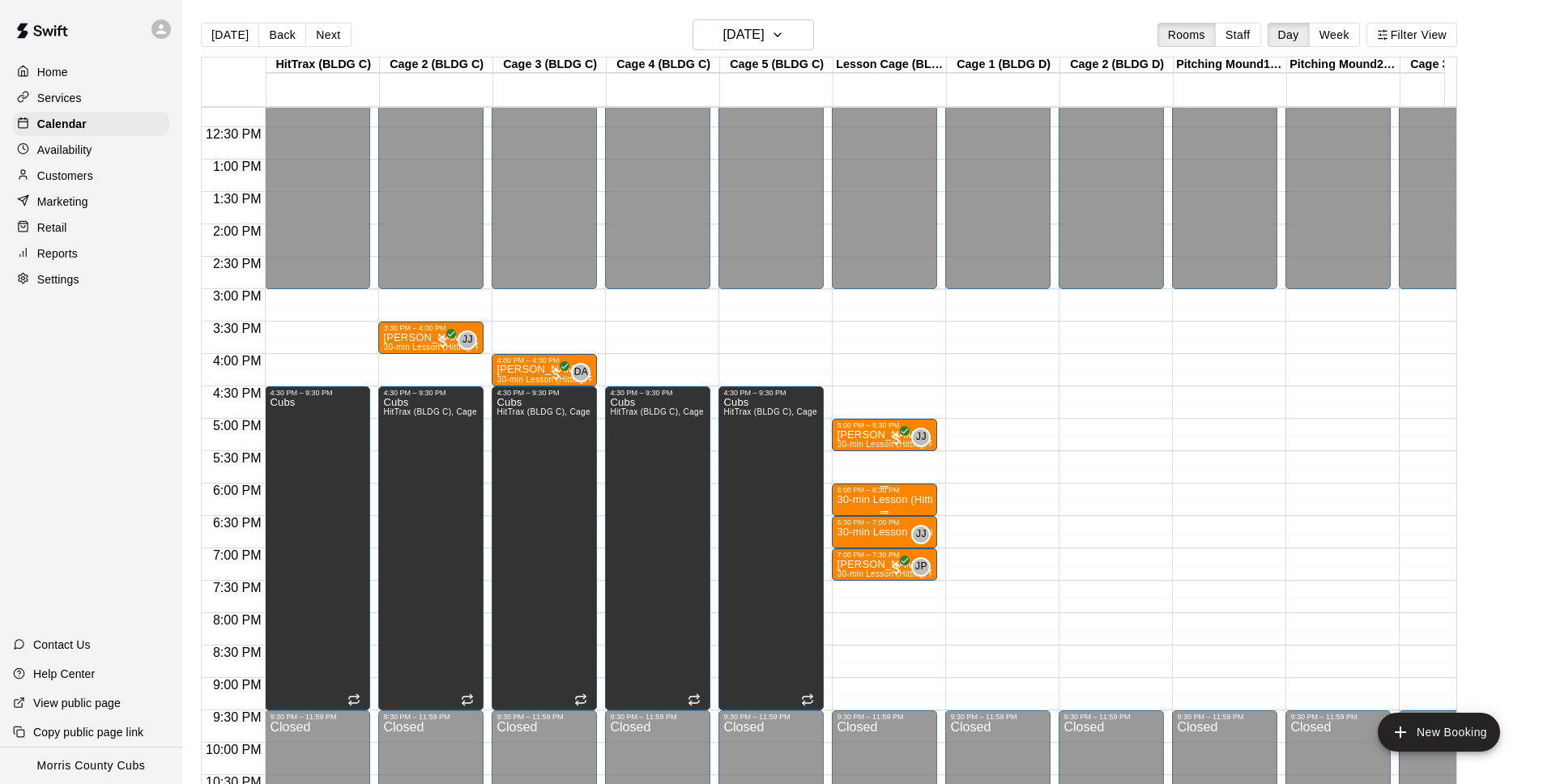
click at [870, 493] on div "6:00 PM – 6:30 PM" at bounding box center [884, 489] width 96 height 8
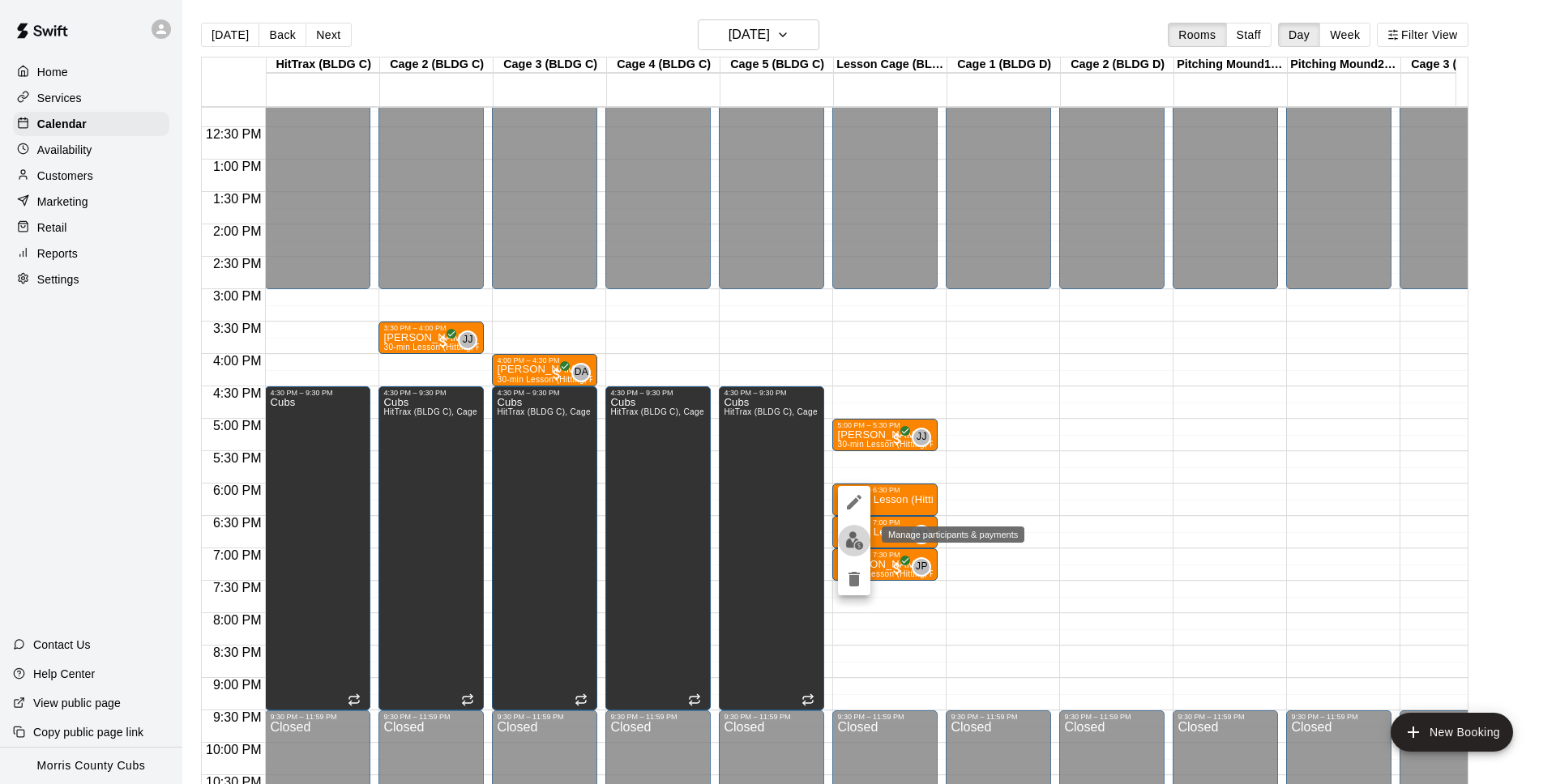
click at [848, 543] on img "edit" at bounding box center [855, 541] width 19 height 19
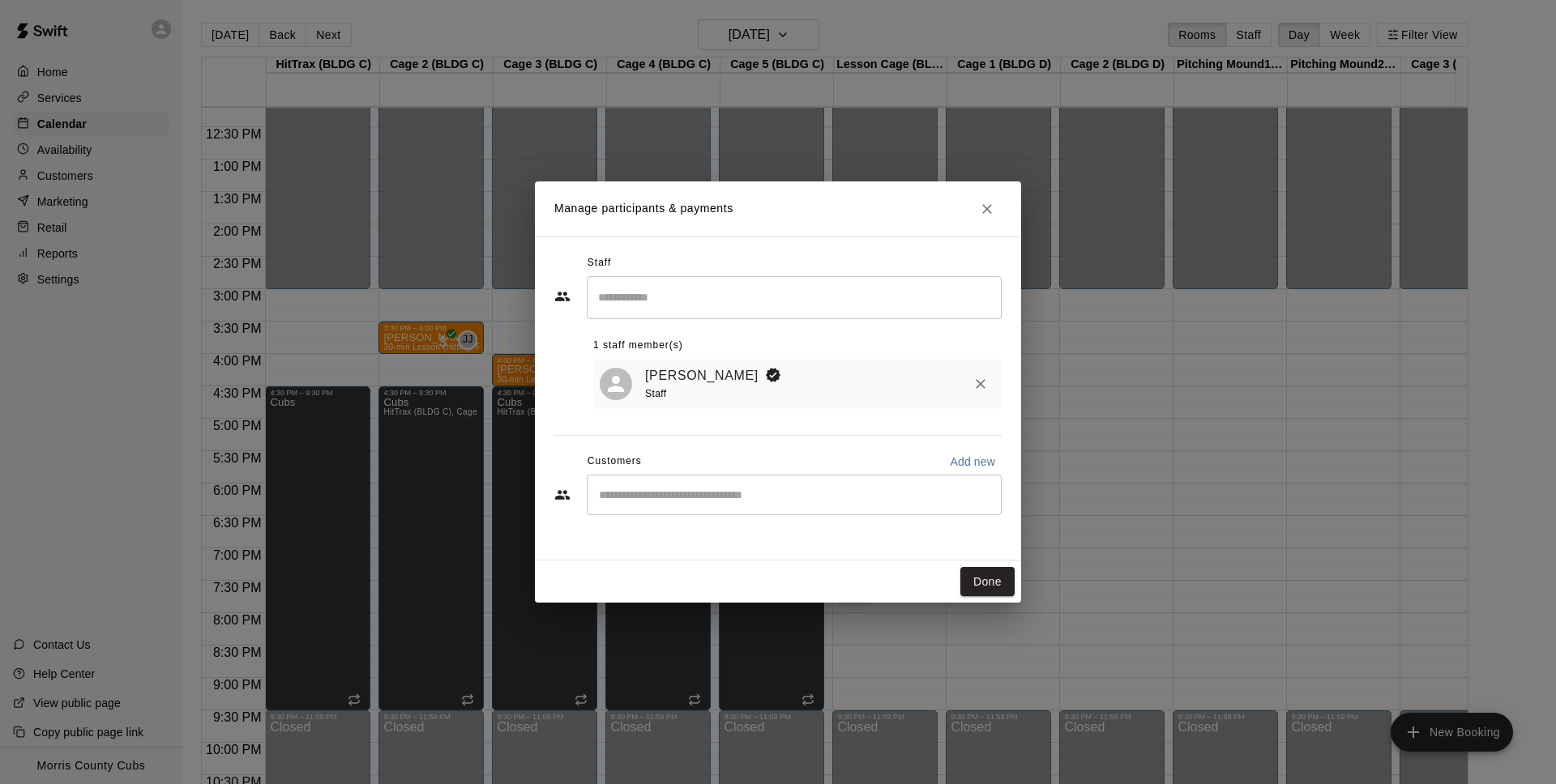
click at [701, 508] on div "​" at bounding box center [794, 494] width 415 height 41
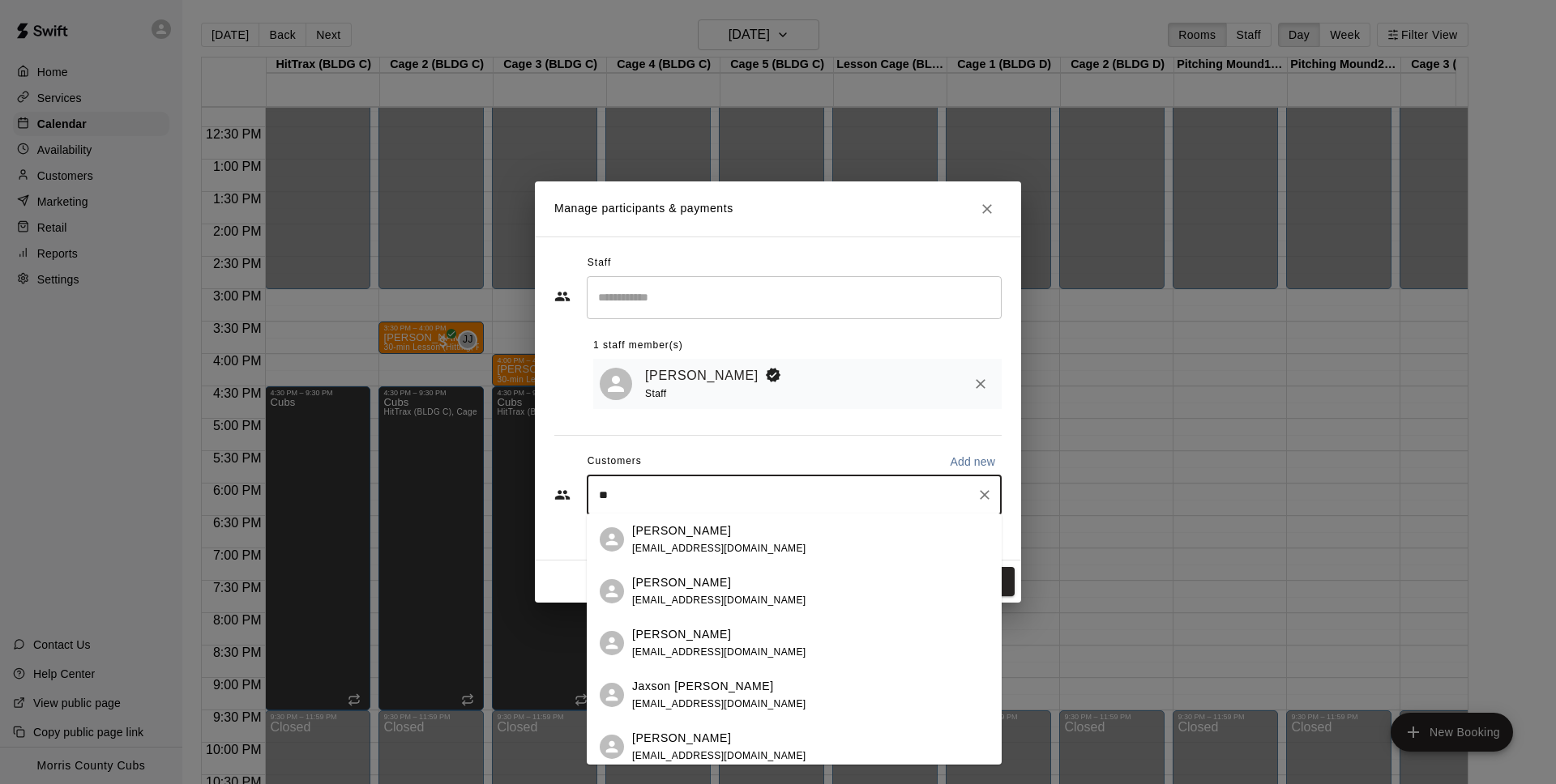
type input "***"
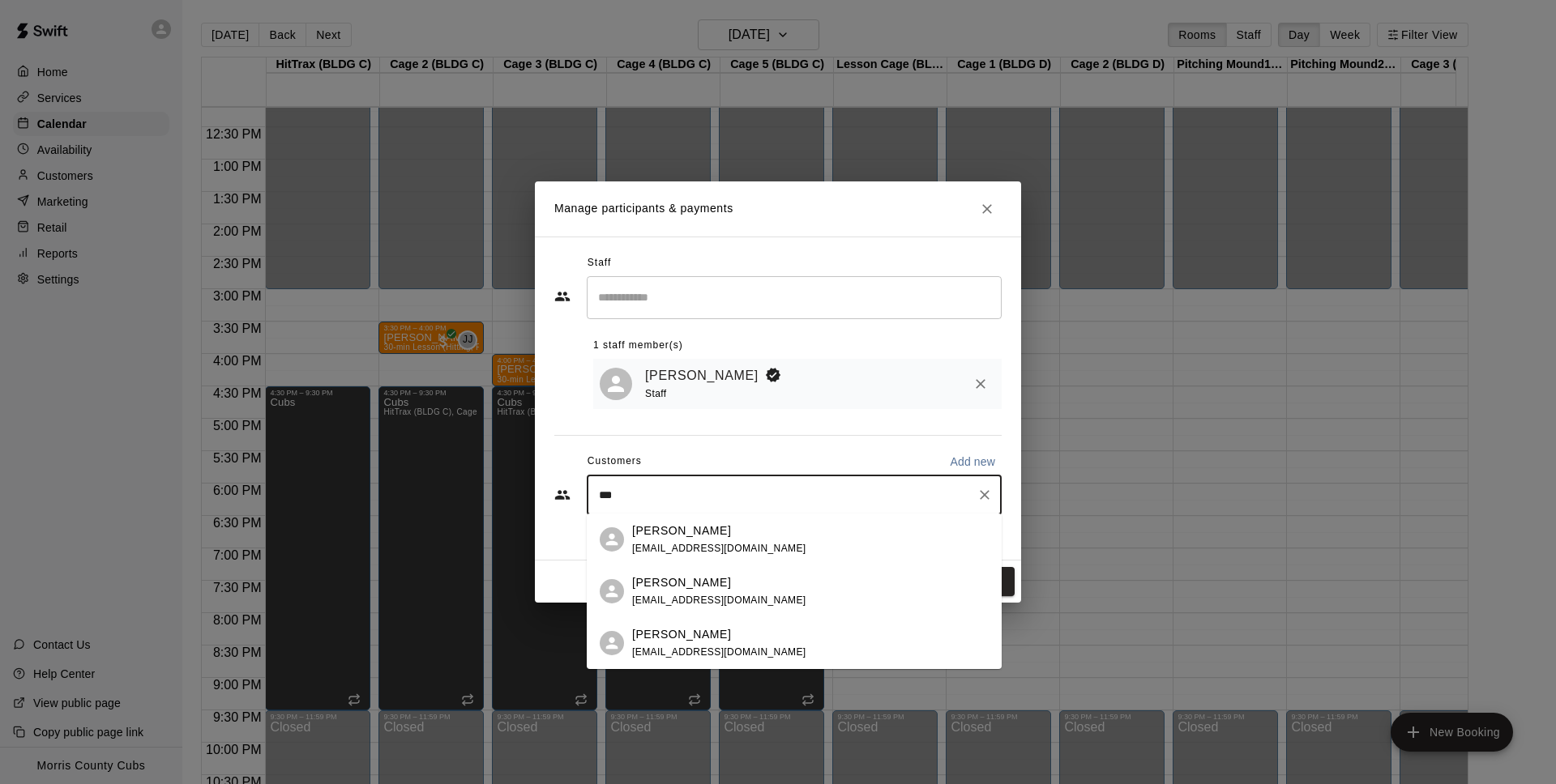
click at [736, 545] on span "[EMAIL_ADDRESS][DOMAIN_NAME]" at bounding box center [719, 548] width 174 height 11
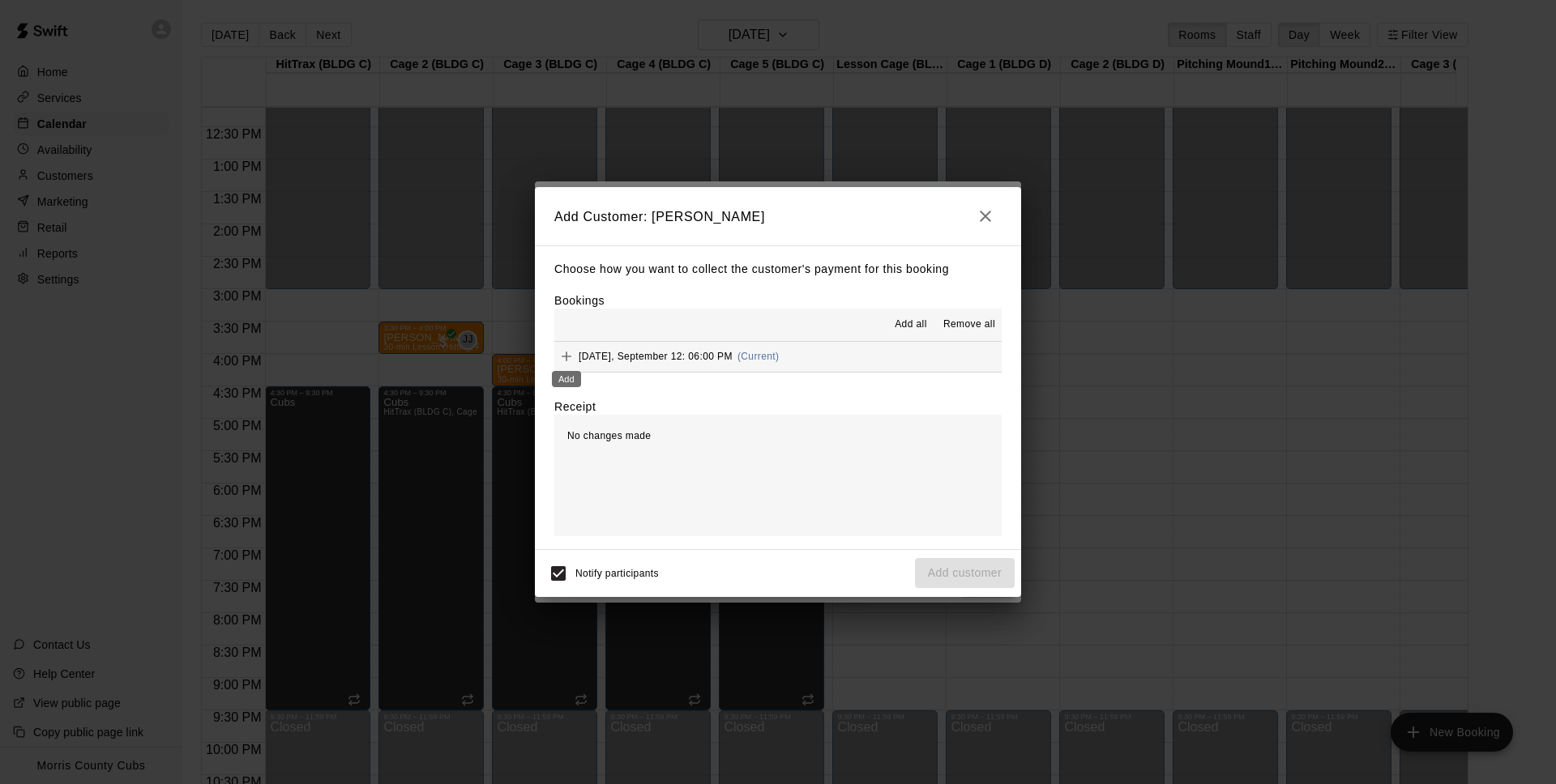
click at [563, 358] on icon "Add" at bounding box center [567, 356] width 16 height 16
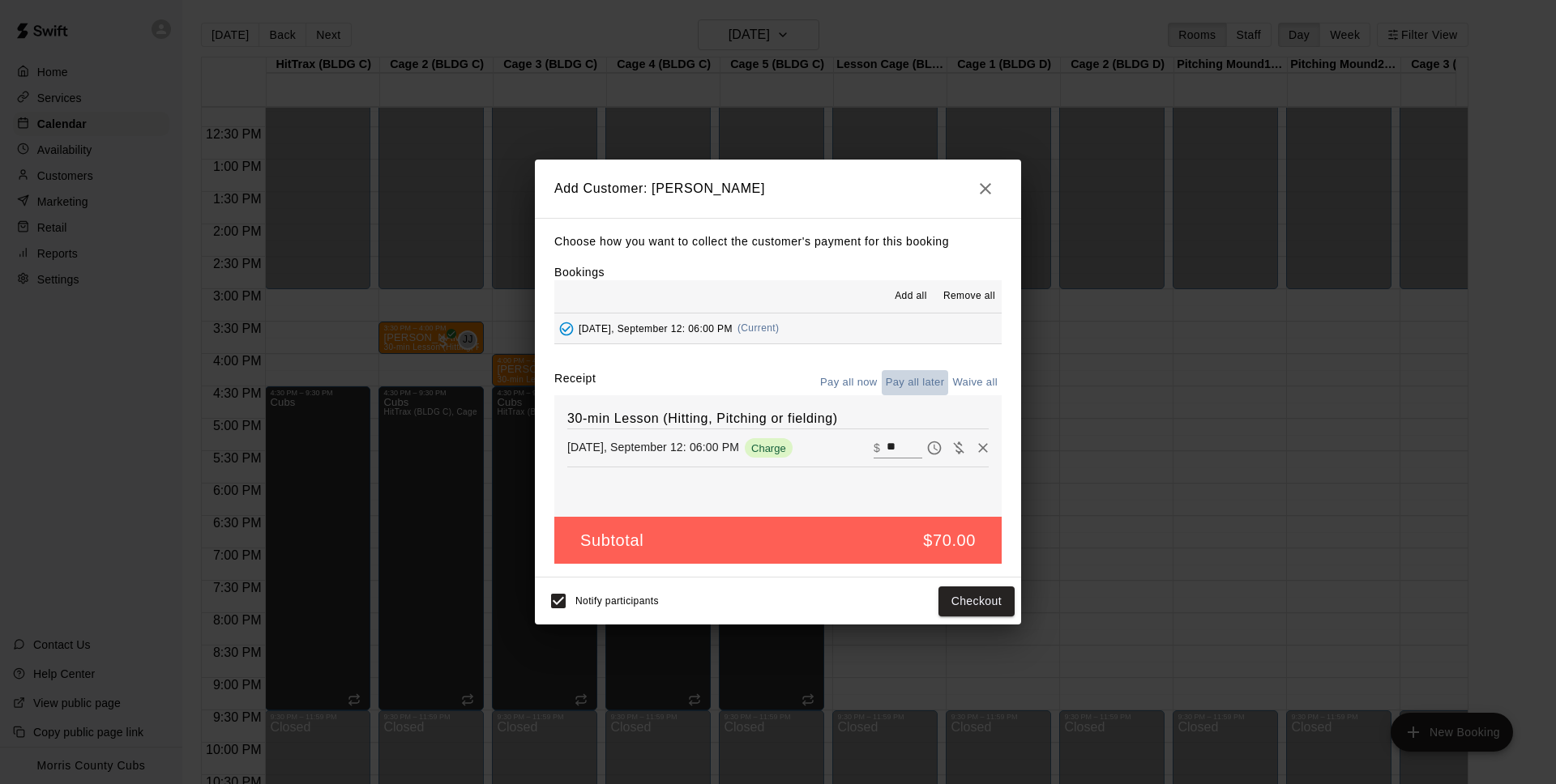
click at [901, 379] on button "Pay all later" at bounding box center [915, 382] width 67 height 25
click at [947, 594] on button "Add customer" at bounding box center [964, 601] width 99 height 30
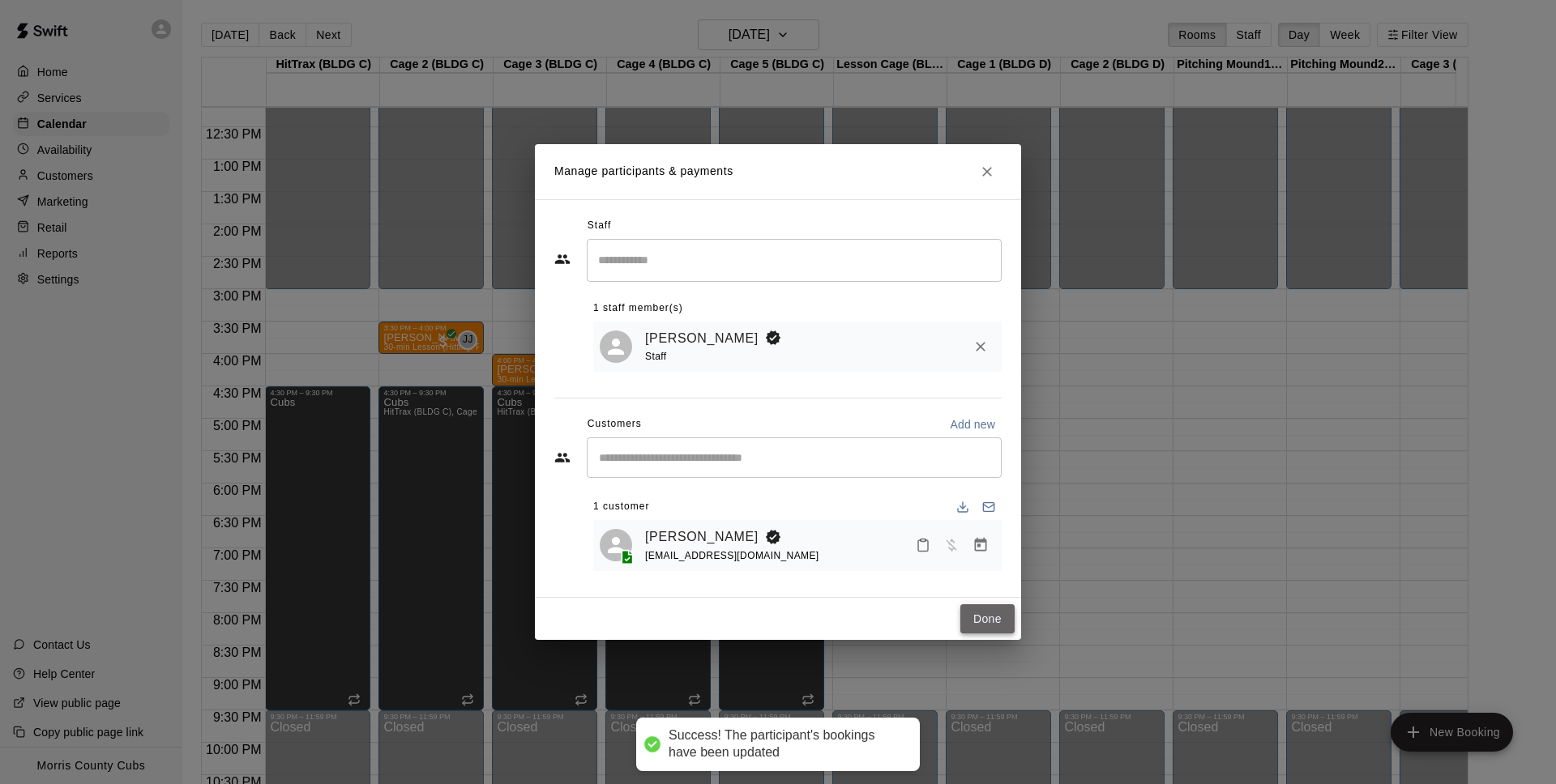
click at [977, 612] on button "Done" at bounding box center [987, 619] width 54 height 30
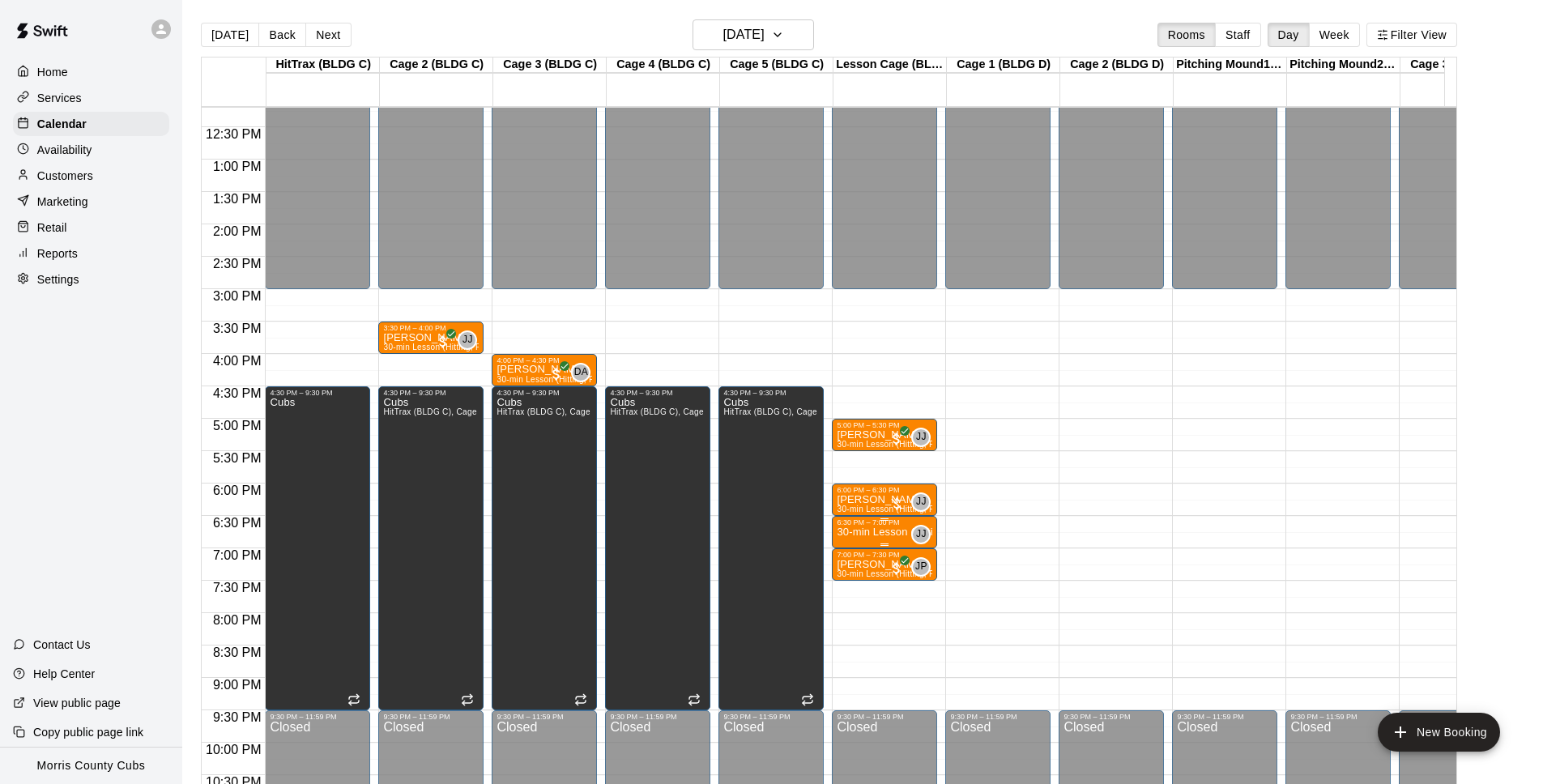
click at [840, 532] on p "30-min Lesson (Hitting, Pitching or fielding)" at bounding box center [884, 532] width 96 height 0
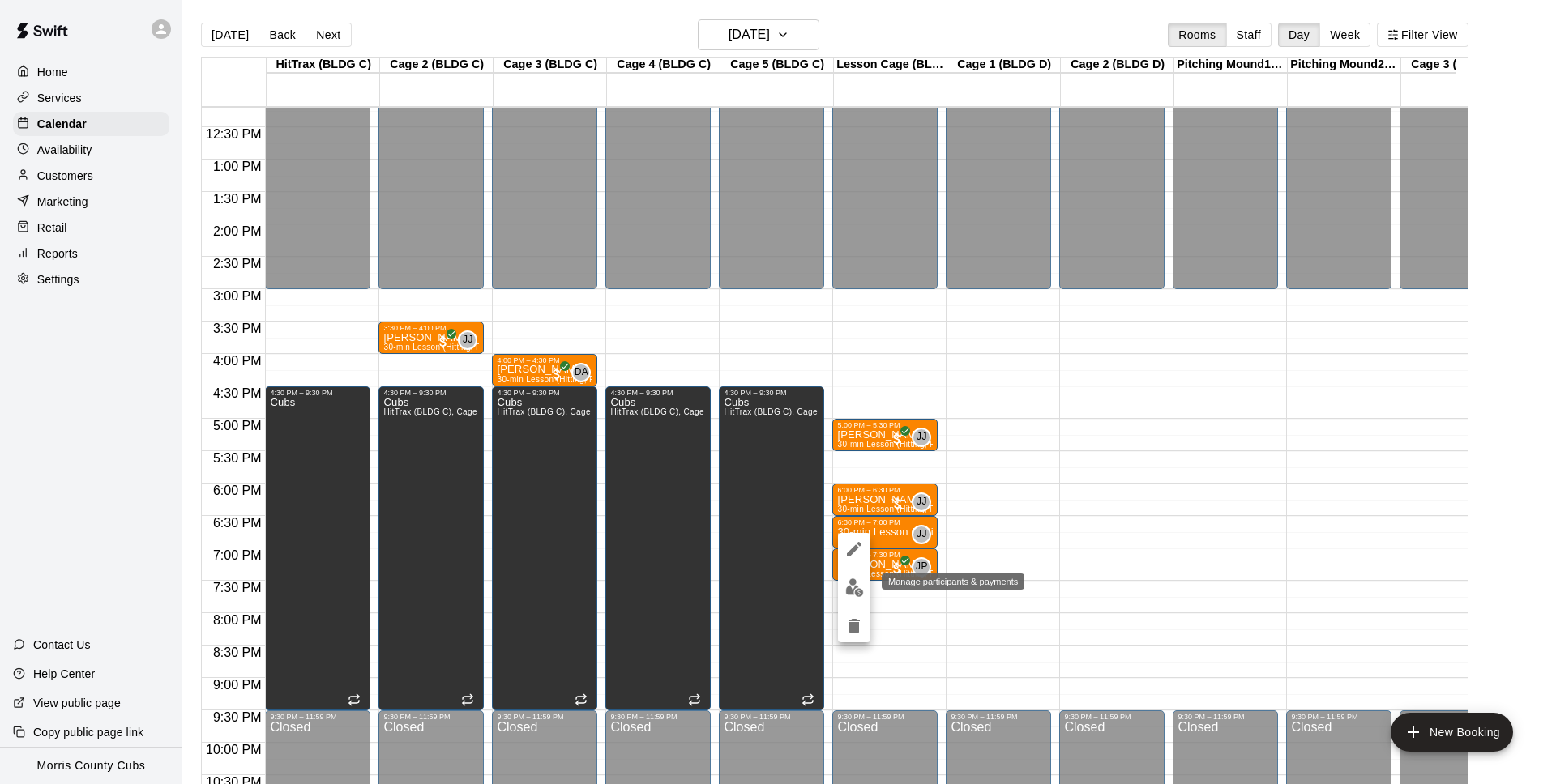
click at [852, 592] on img "edit" at bounding box center [855, 588] width 19 height 19
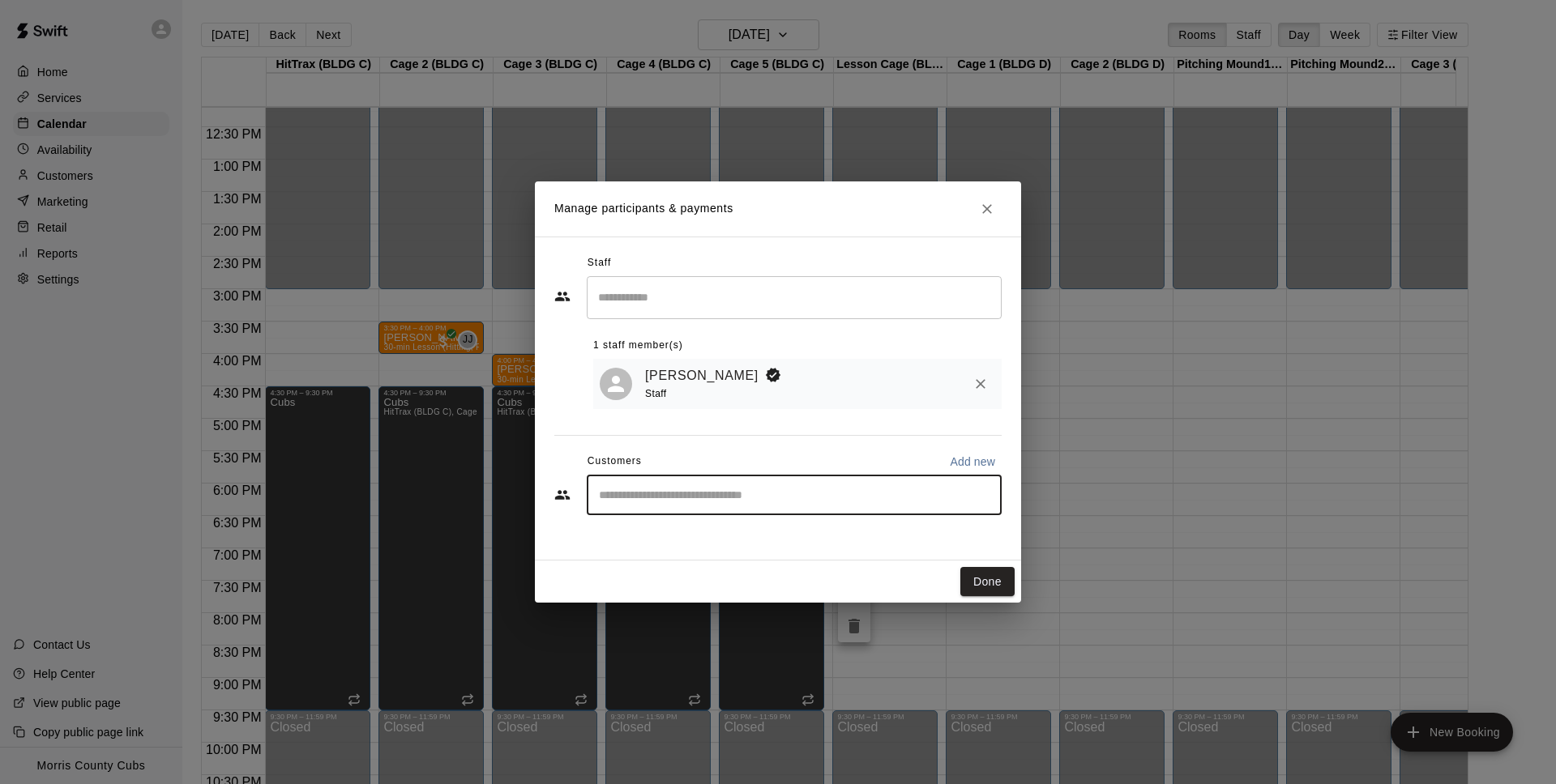
click at [656, 499] on input "Start typing to search customers..." at bounding box center [794, 494] width 400 height 16
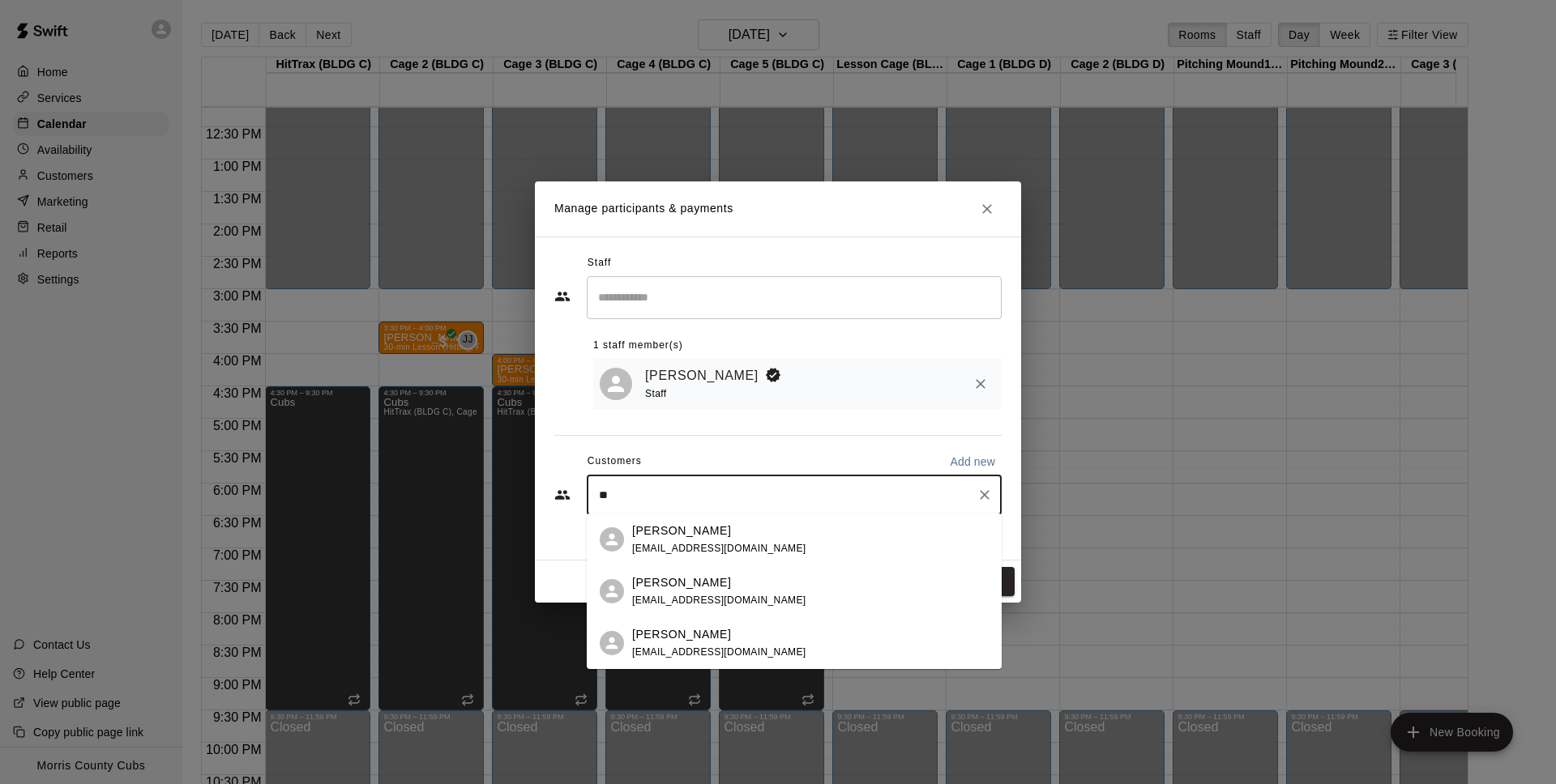
type input "***"
click at [680, 542] on div "[PERSON_NAME] [EMAIL_ADDRESS][DOMAIN_NAME]" at bounding box center [719, 539] width 174 height 35
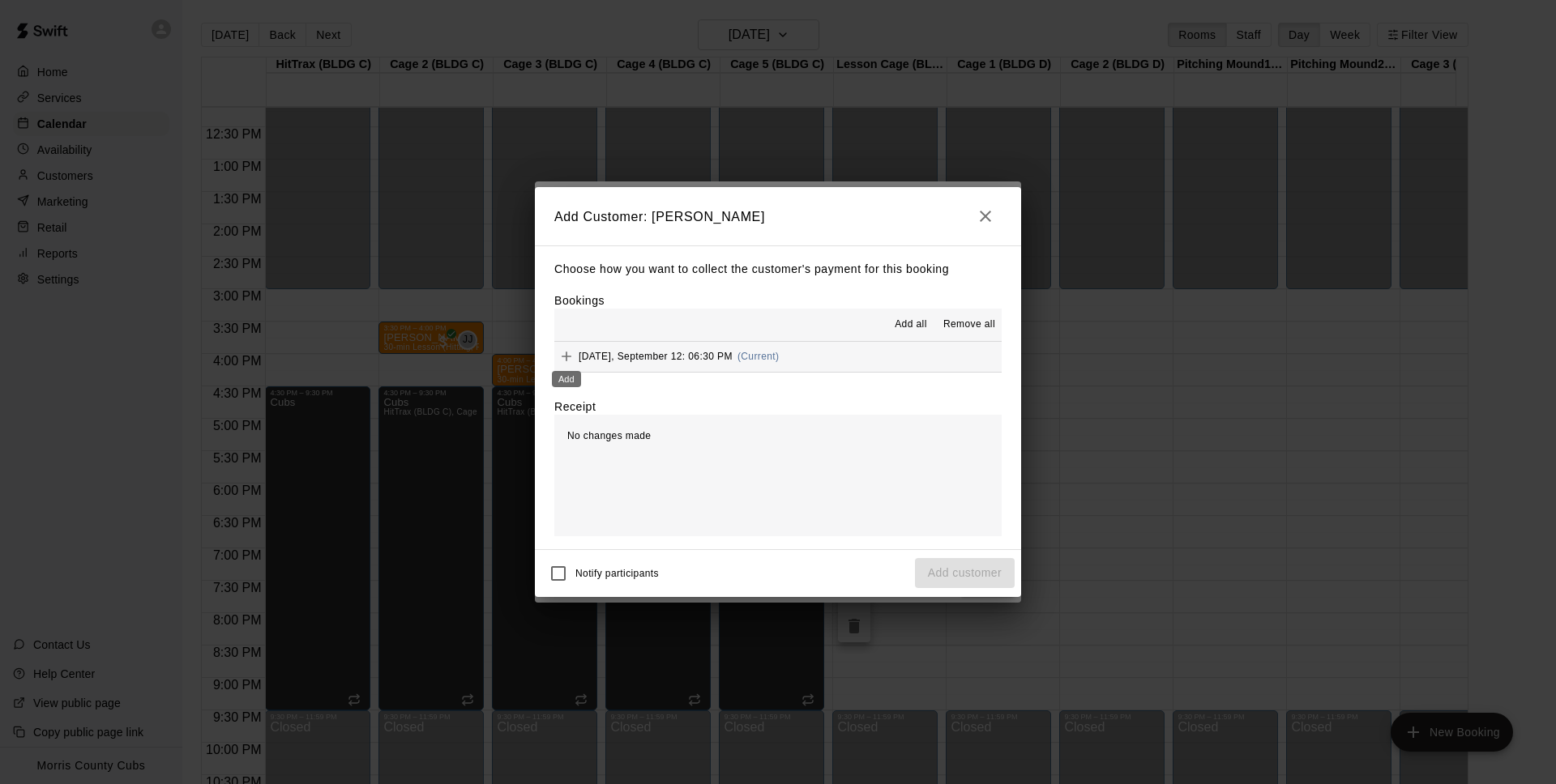
click at [571, 364] on div "Add" at bounding box center [566, 374] width 32 height 29
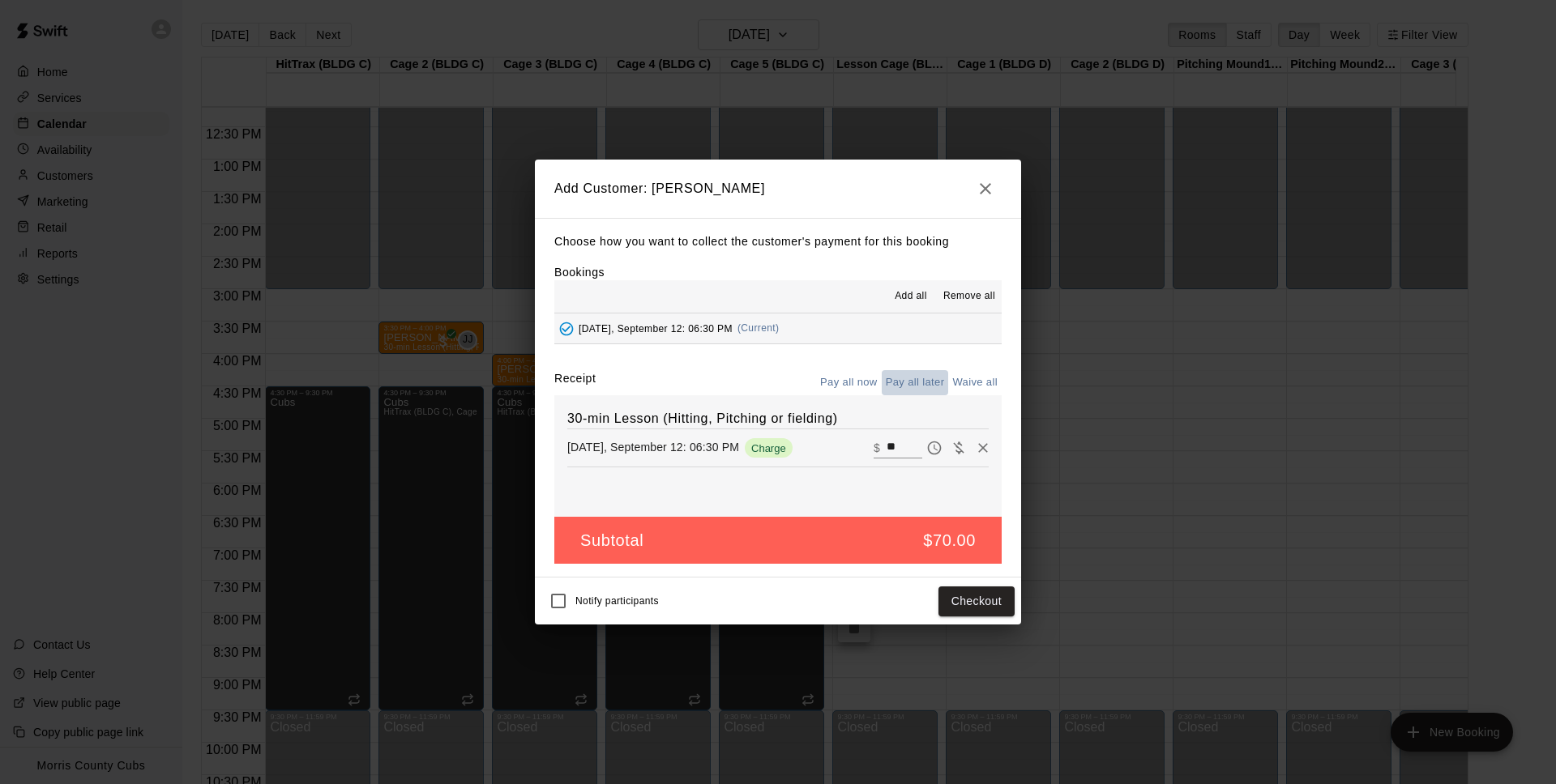
click at [924, 385] on button "Pay all later" at bounding box center [915, 382] width 67 height 25
click at [970, 589] on button "Add customer" at bounding box center [964, 601] width 99 height 30
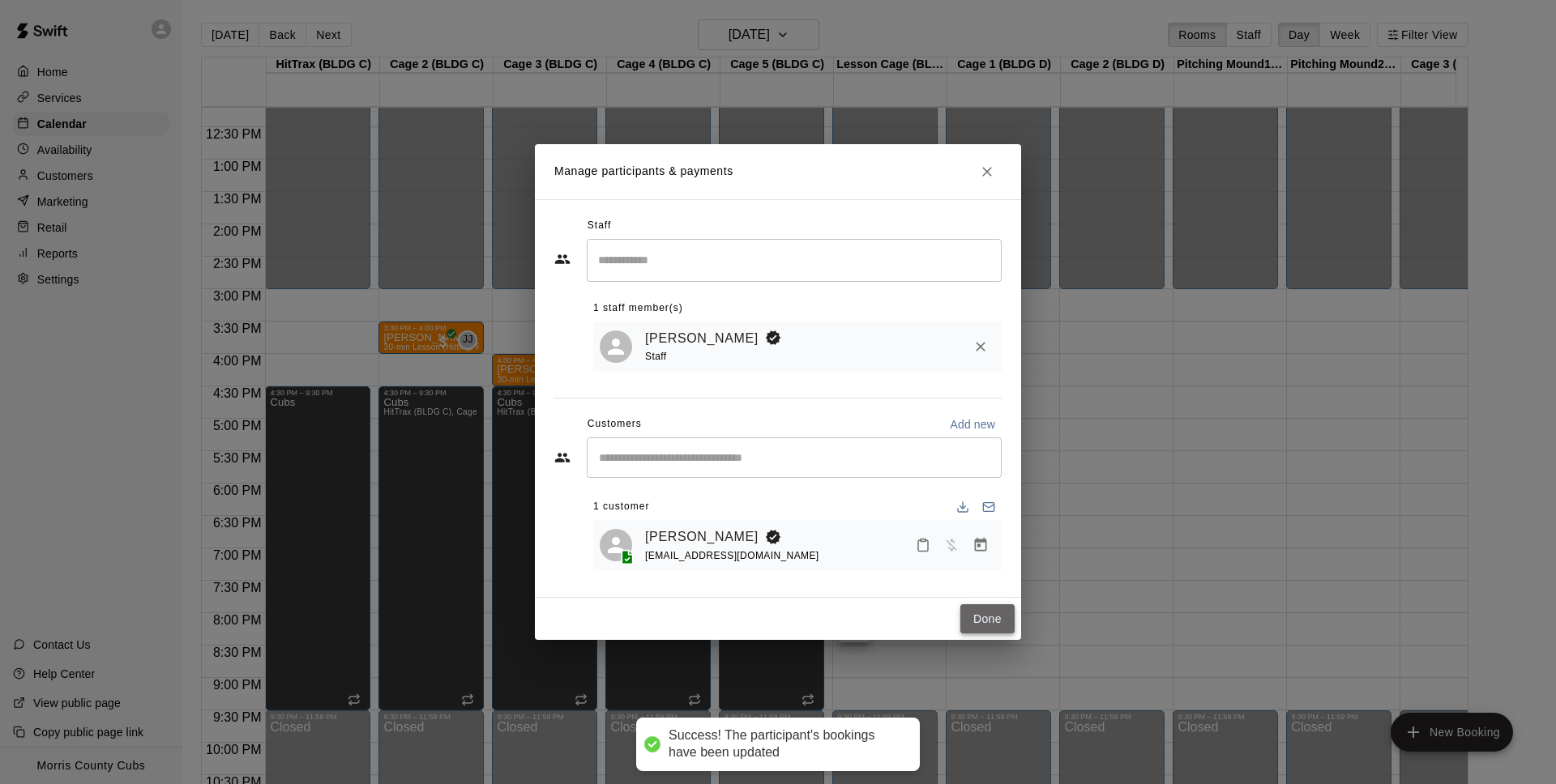
click at [986, 622] on button "Done" at bounding box center [987, 619] width 54 height 30
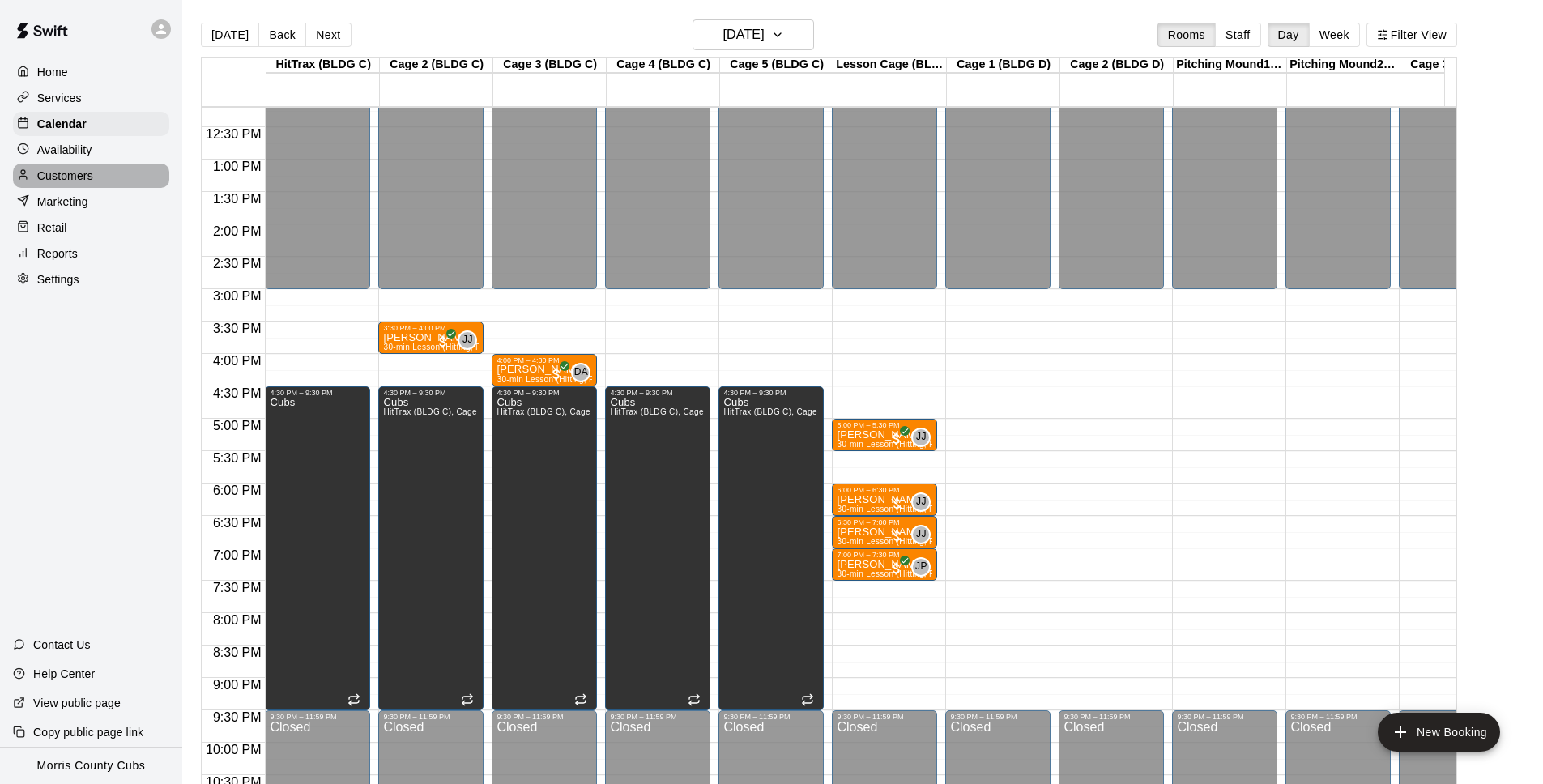
click at [92, 182] on p "Customers" at bounding box center [65, 175] width 56 height 16
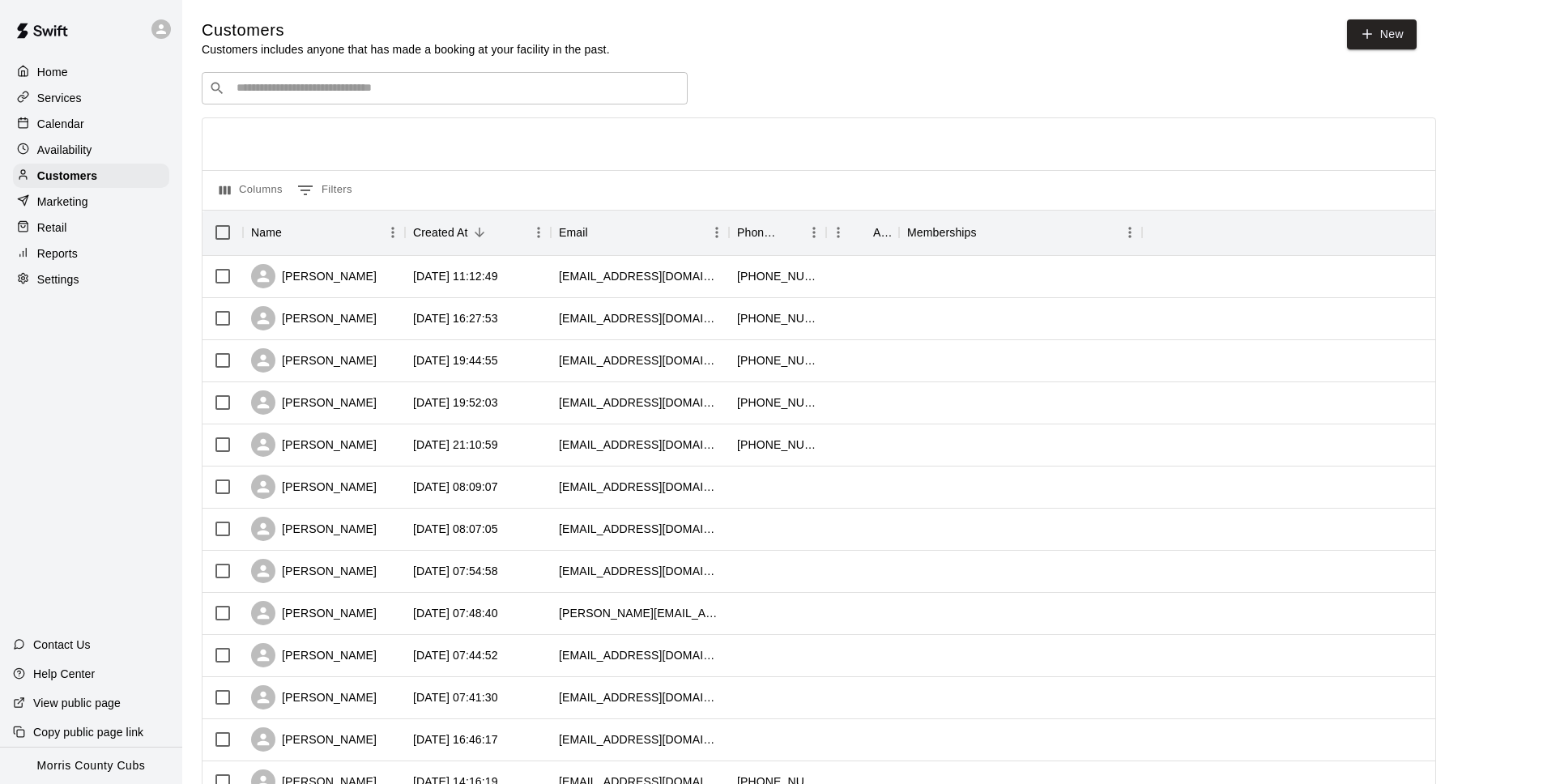
click at [271, 91] on input "Search customers by name or email" at bounding box center [456, 88] width 449 height 16
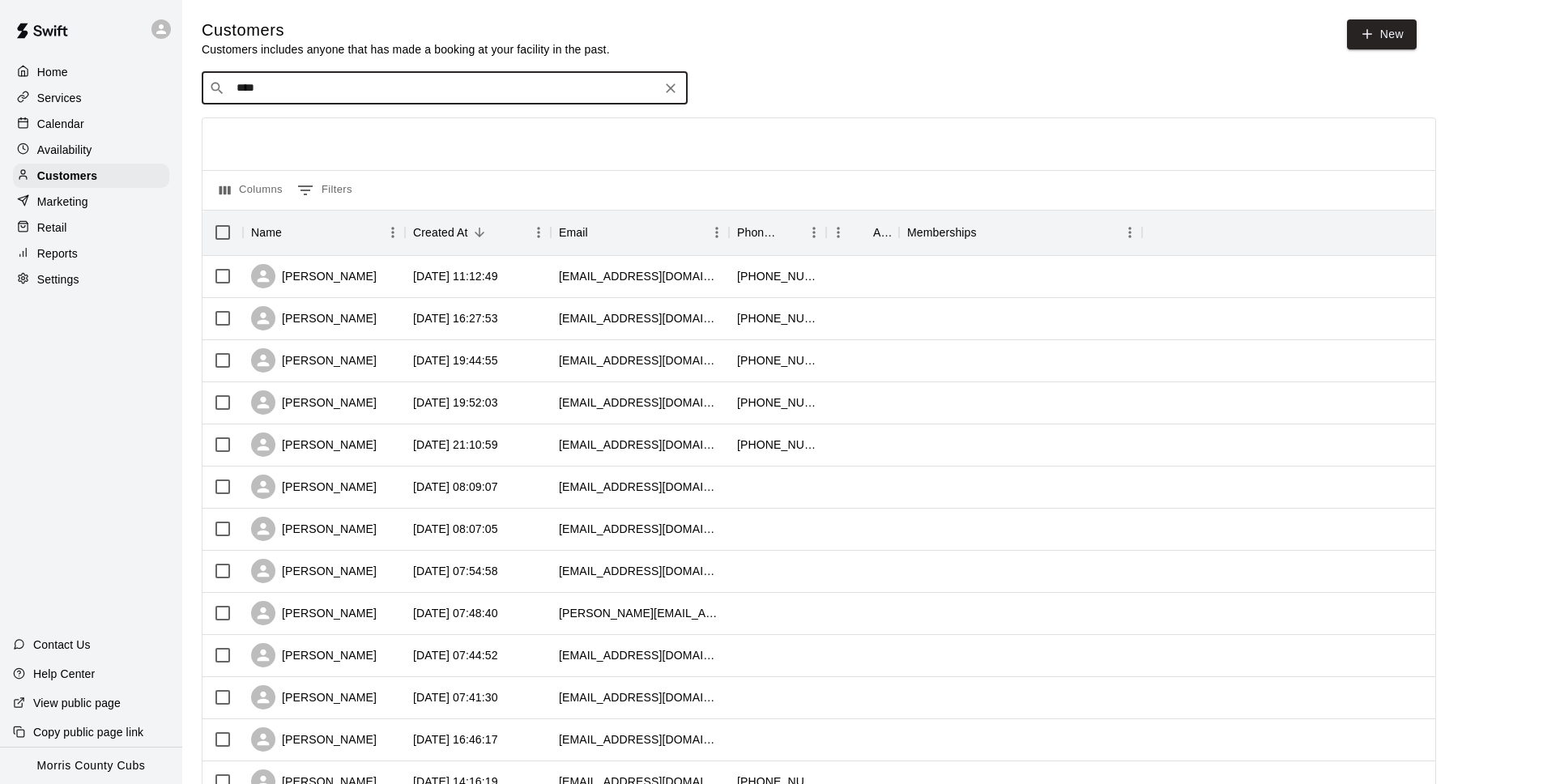
type input "*****"
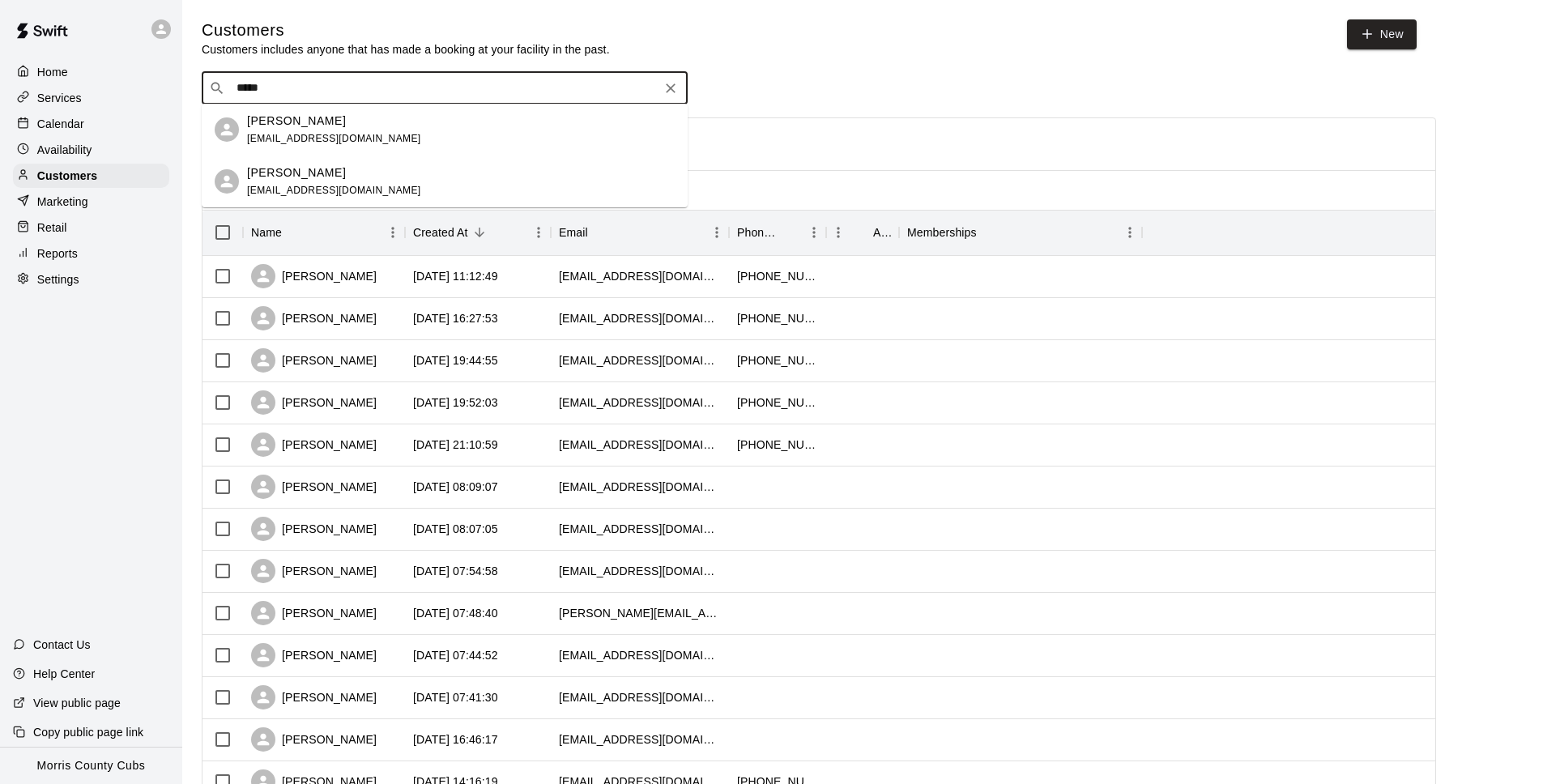
click at [316, 138] on span "[EMAIL_ADDRESS][DOMAIN_NAME]" at bounding box center [334, 138] width 174 height 11
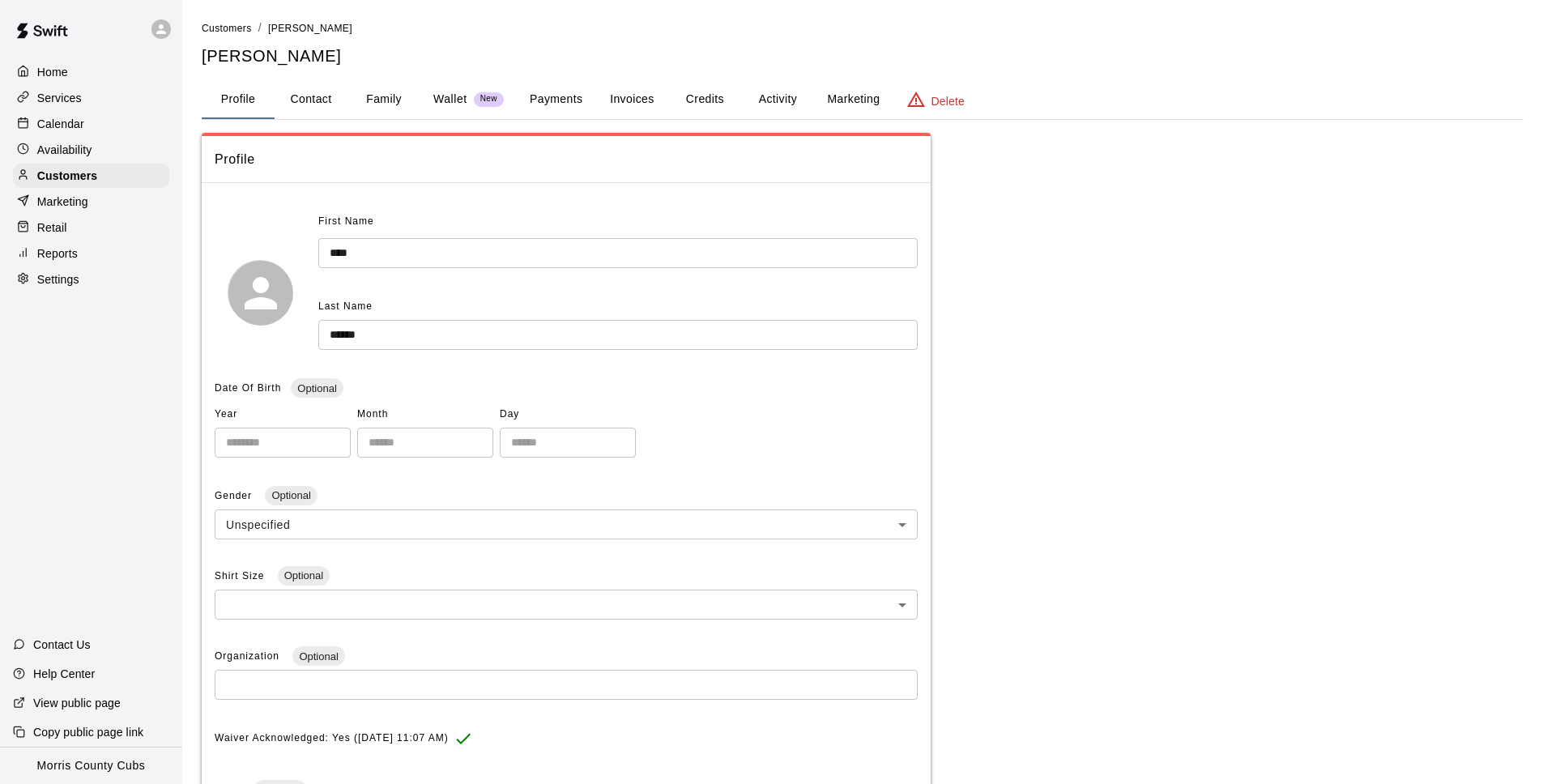
click at [692, 97] on button "Credits" at bounding box center [705, 99] width 73 height 39
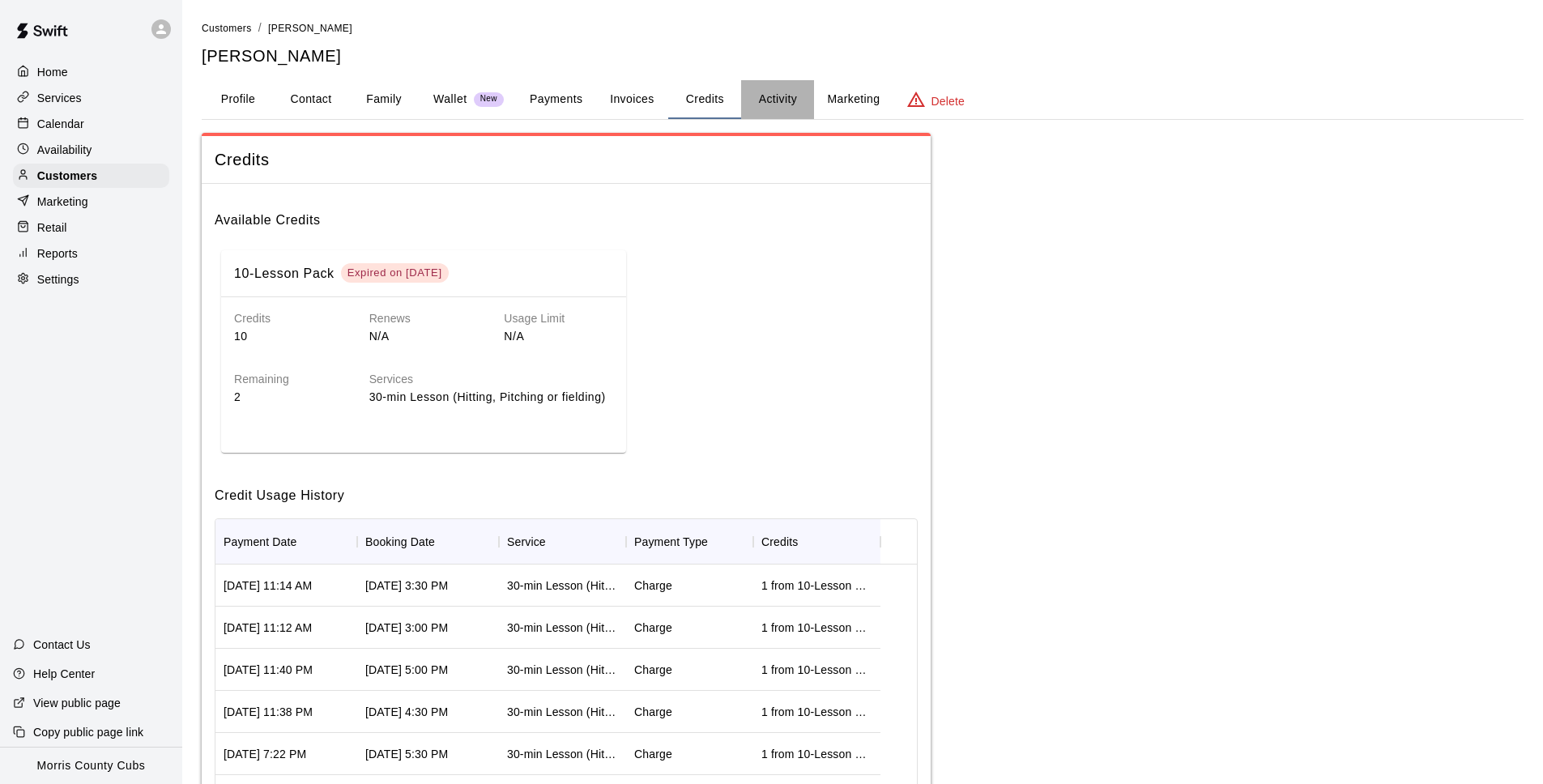
click at [764, 106] on button "Activity" at bounding box center [777, 99] width 73 height 39
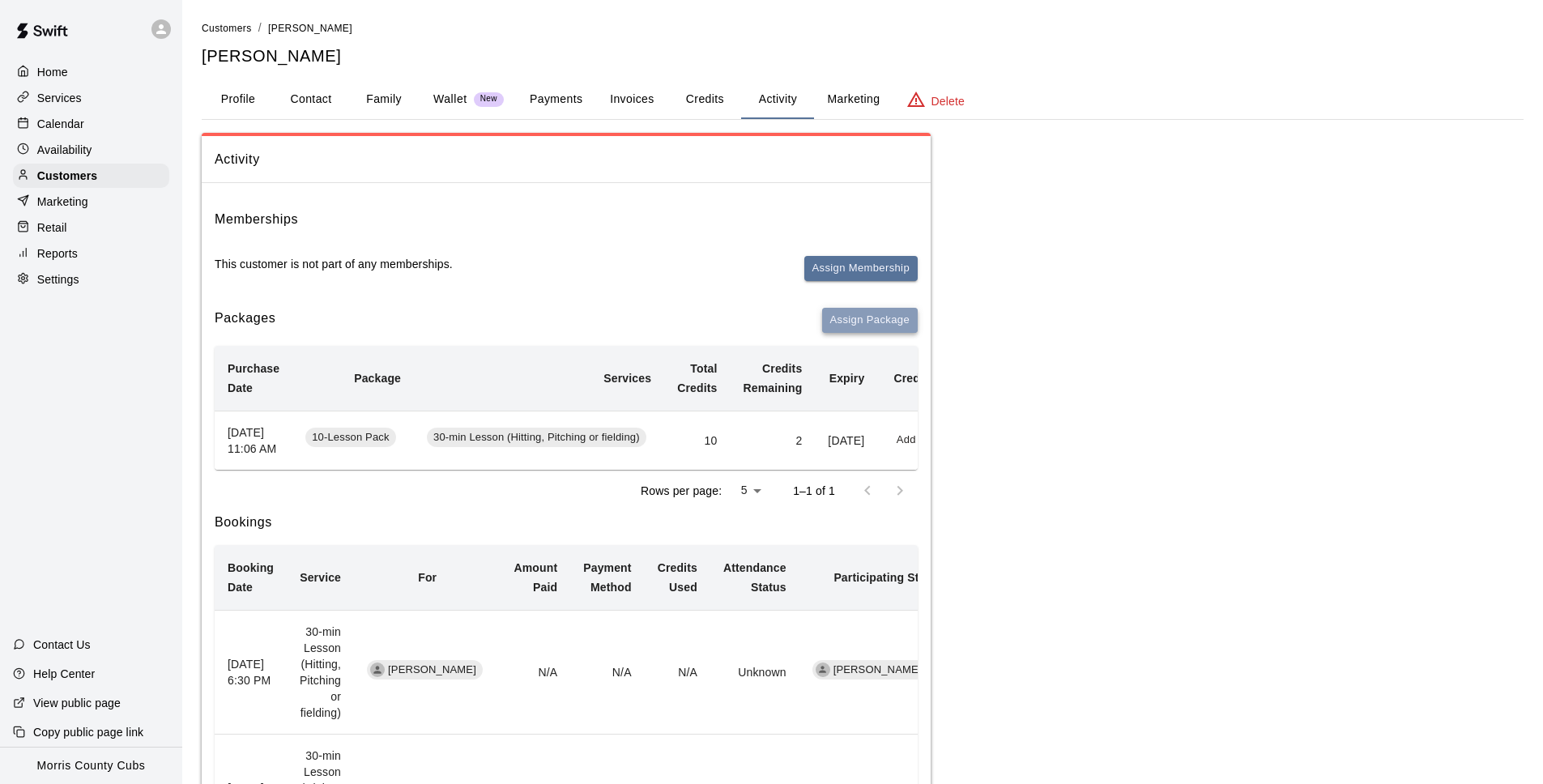
click at [856, 317] on button "Assign Package" at bounding box center [870, 320] width 96 height 25
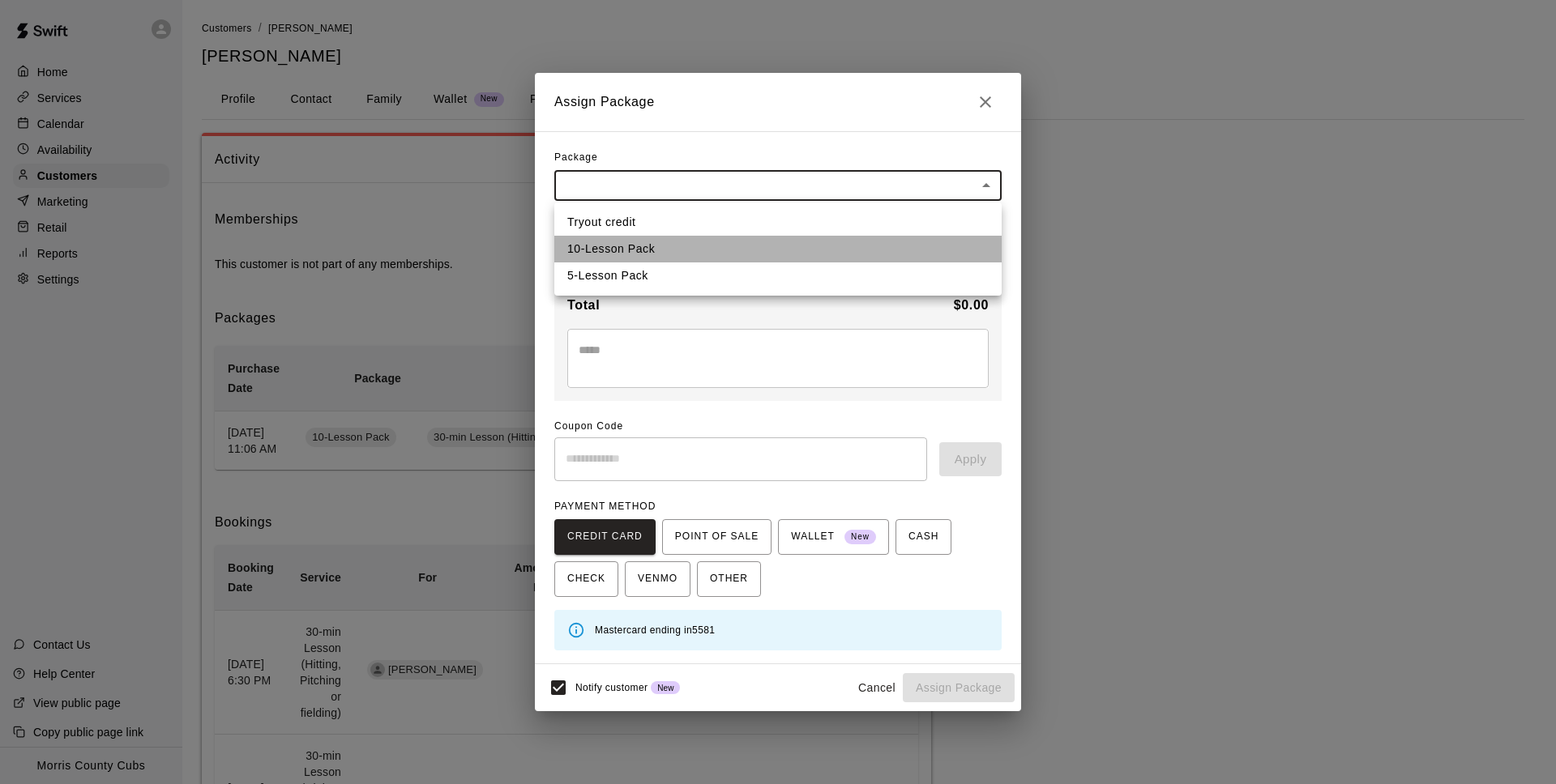
click at [857, 253] on li "10-Lesson Pack" at bounding box center [778, 249] width 447 height 27
type input "**********"
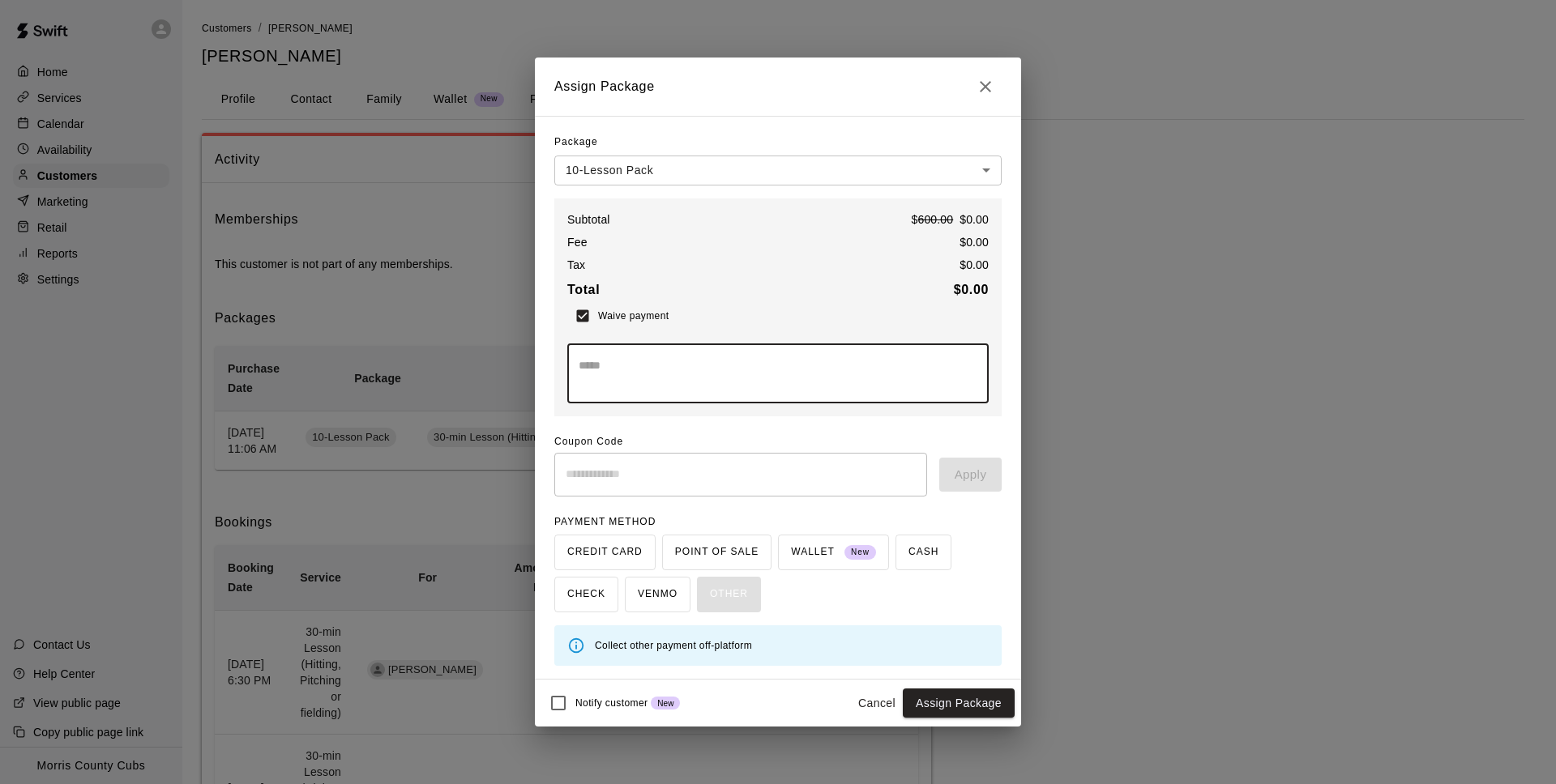
click at [607, 372] on textarea at bounding box center [778, 373] width 399 height 32
type textarea "**********"
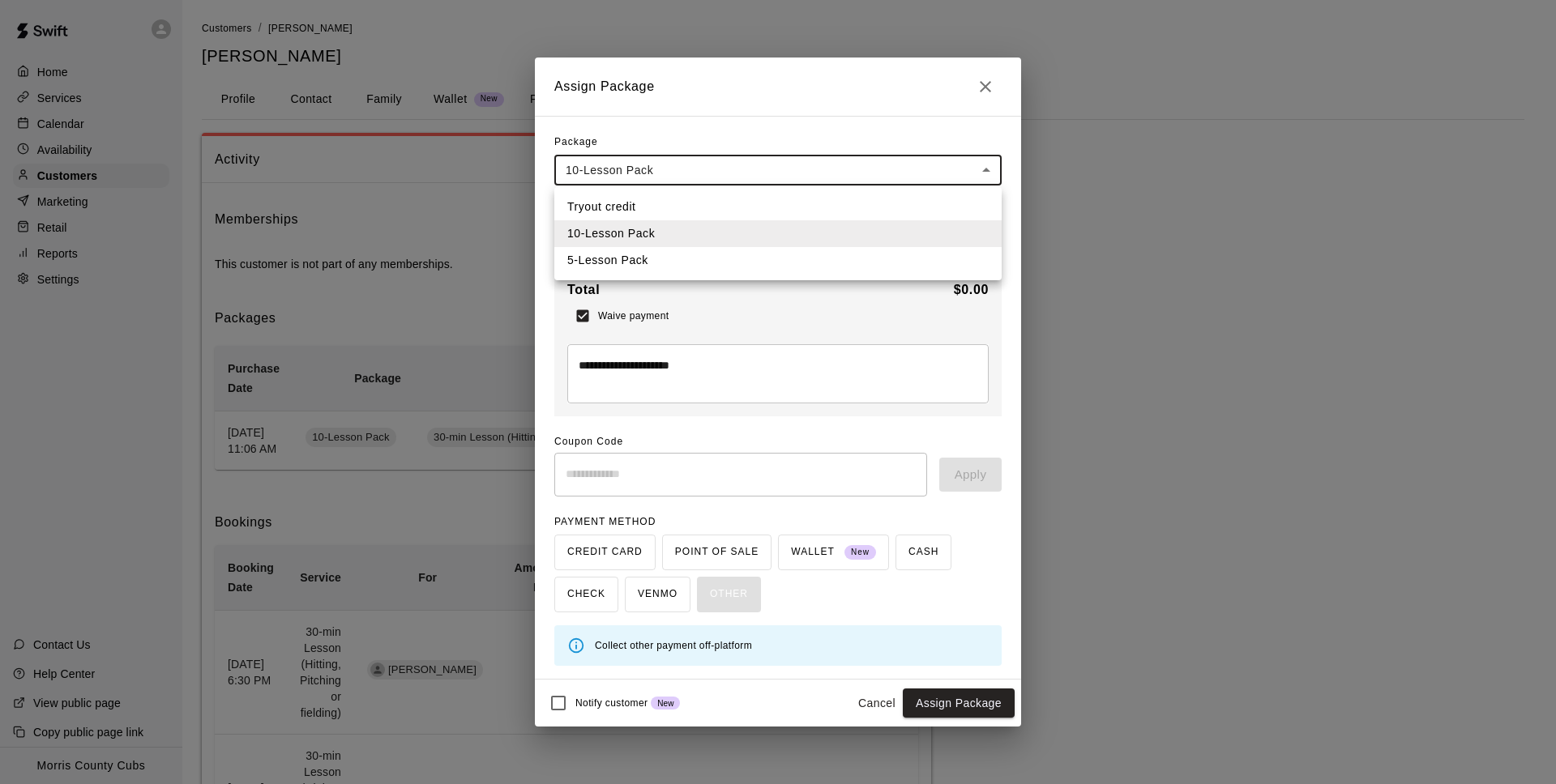
click at [938, 261] on li "5-Lesson Pack" at bounding box center [778, 260] width 447 height 27
click at [937, 704] on button "Assign Package" at bounding box center [958, 703] width 112 height 30
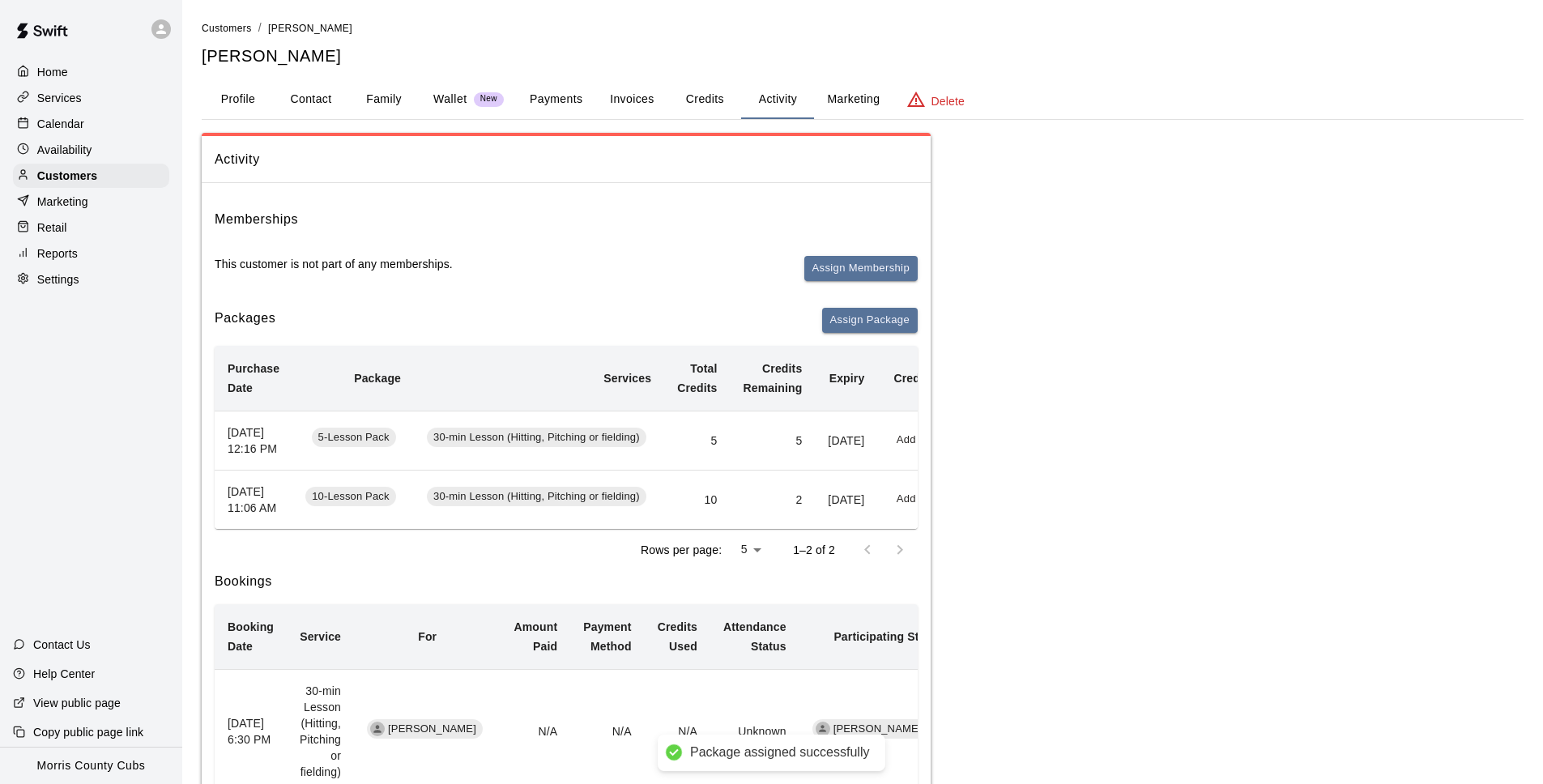
scroll to position [0, 92]
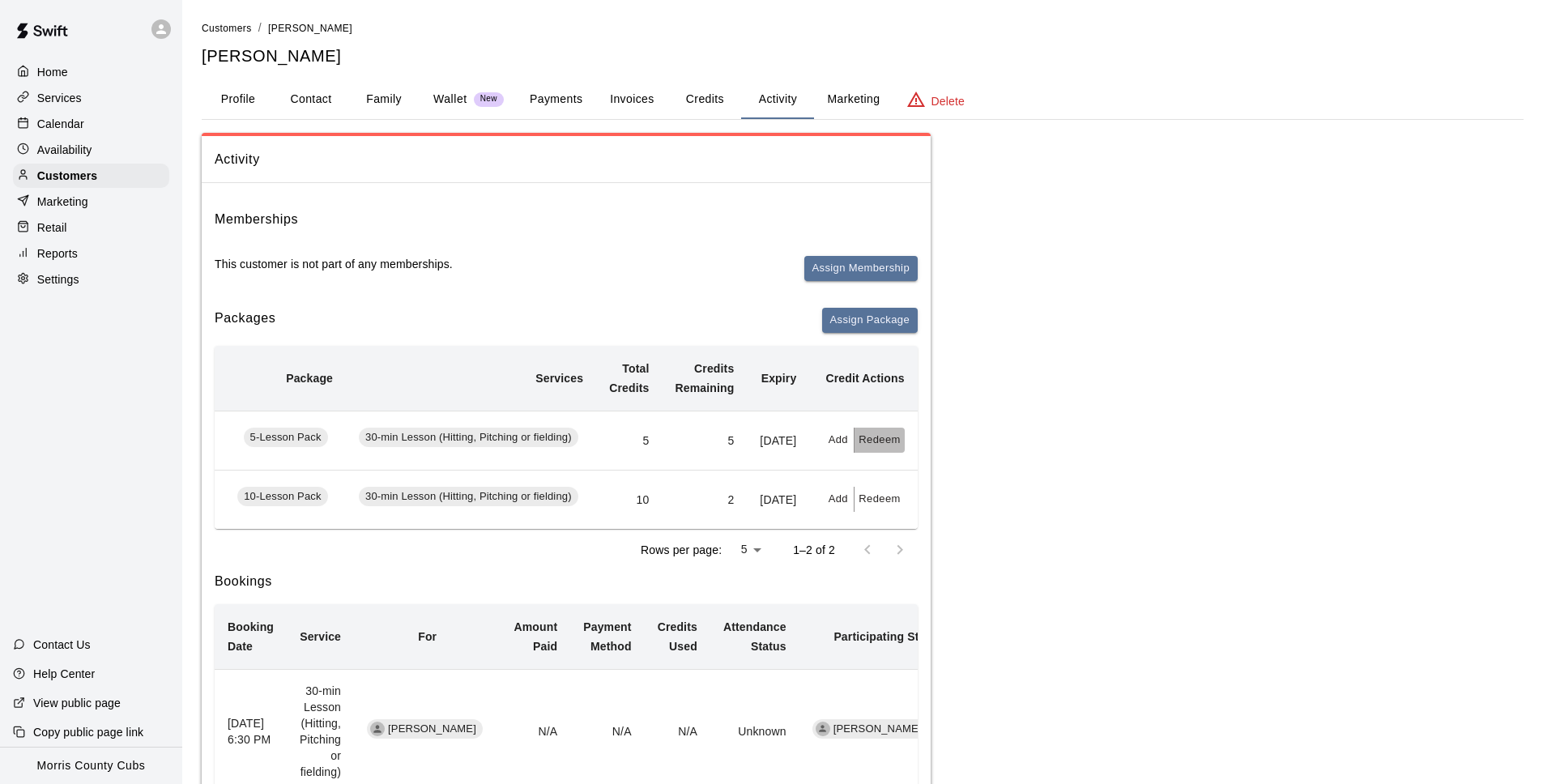
click at [876, 443] on button "Redeem" at bounding box center [878, 440] width 49 height 25
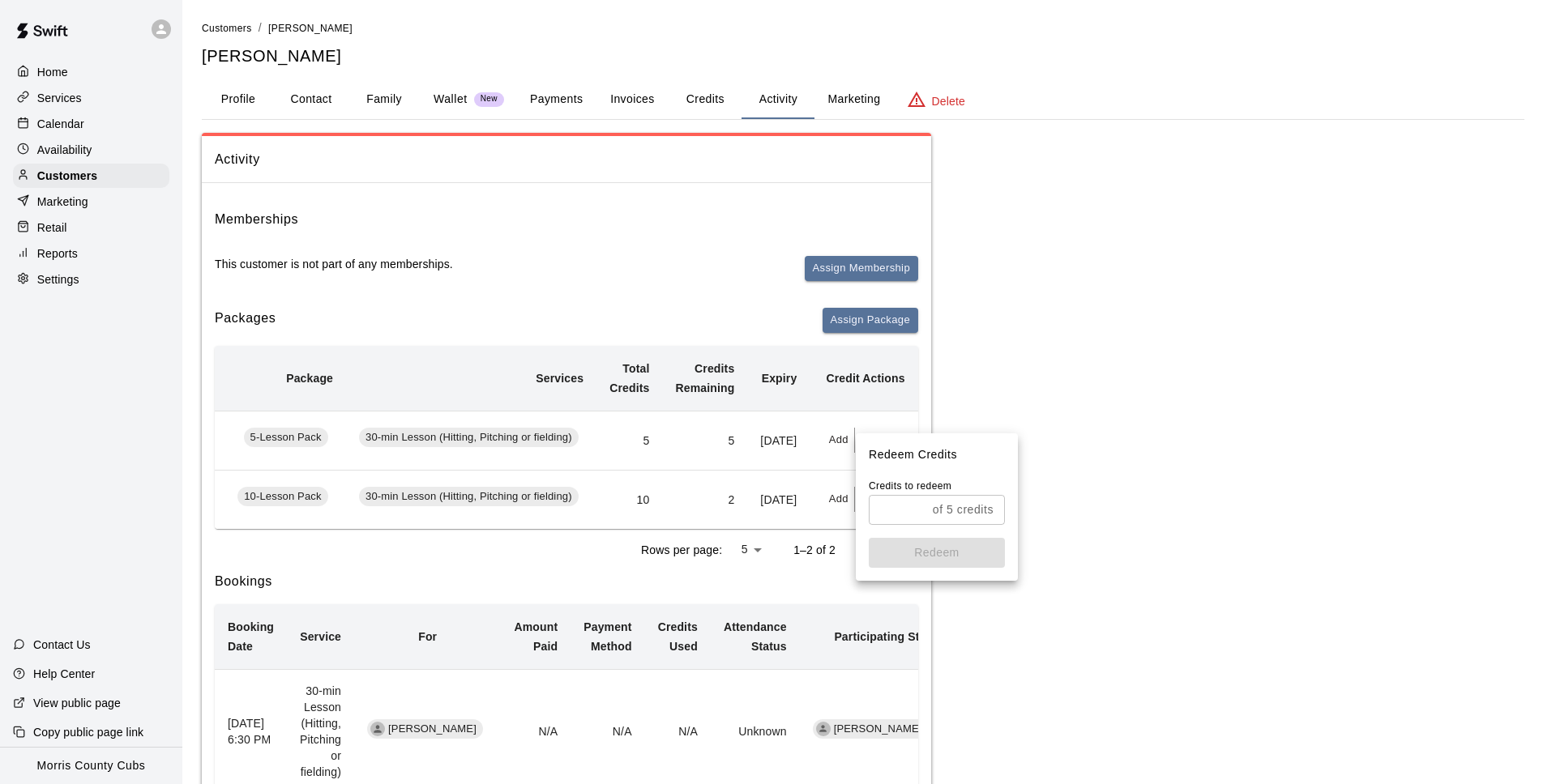
click at [905, 503] on input "text" at bounding box center [897, 509] width 58 height 30
type input "*"
click at [924, 550] on button "Redeem" at bounding box center [936, 552] width 136 height 30
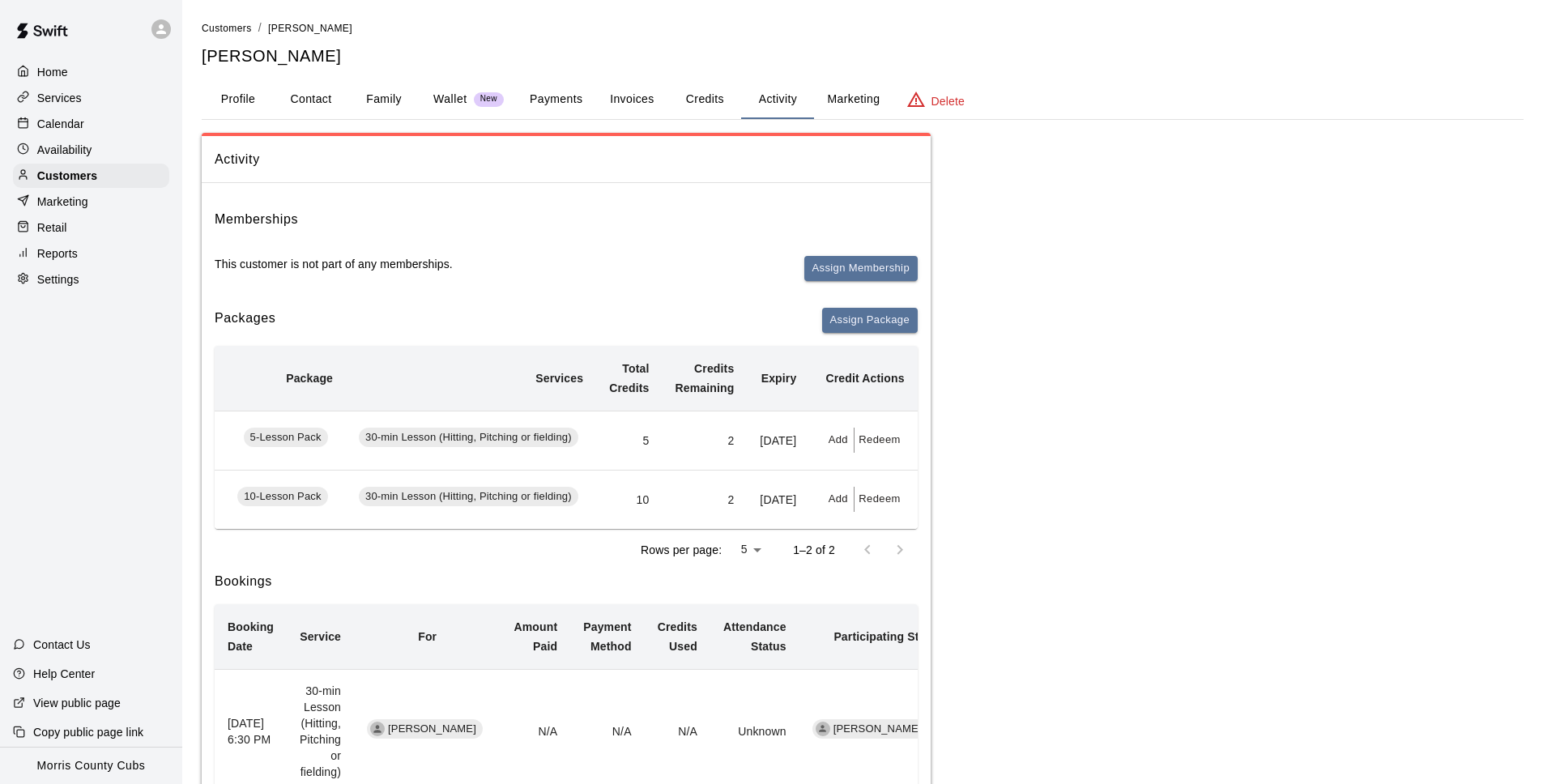
click at [80, 119] on p "Calendar" at bounding box center [61, 124] width 47 height 16
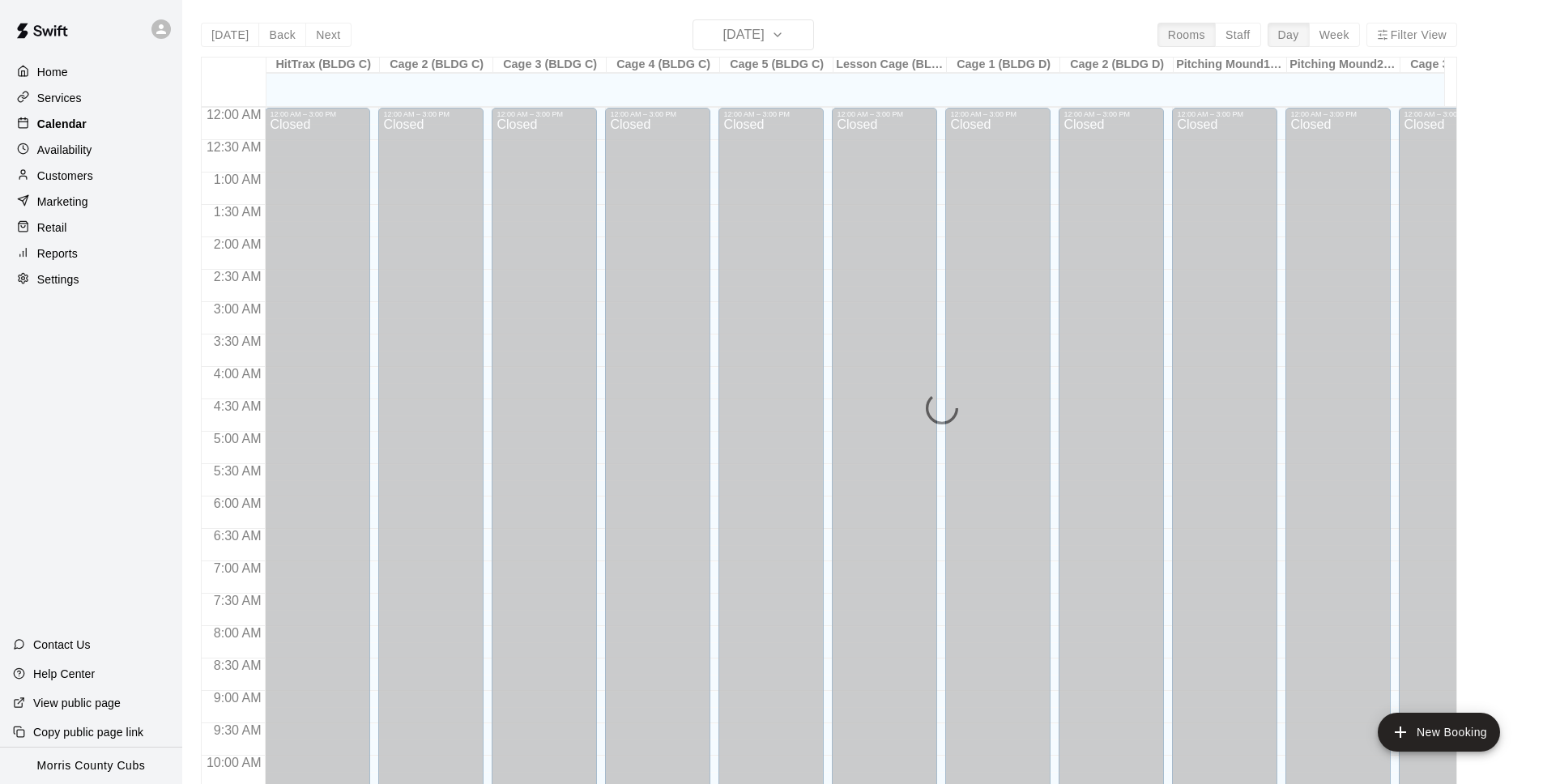
scroll to position [795, 0]
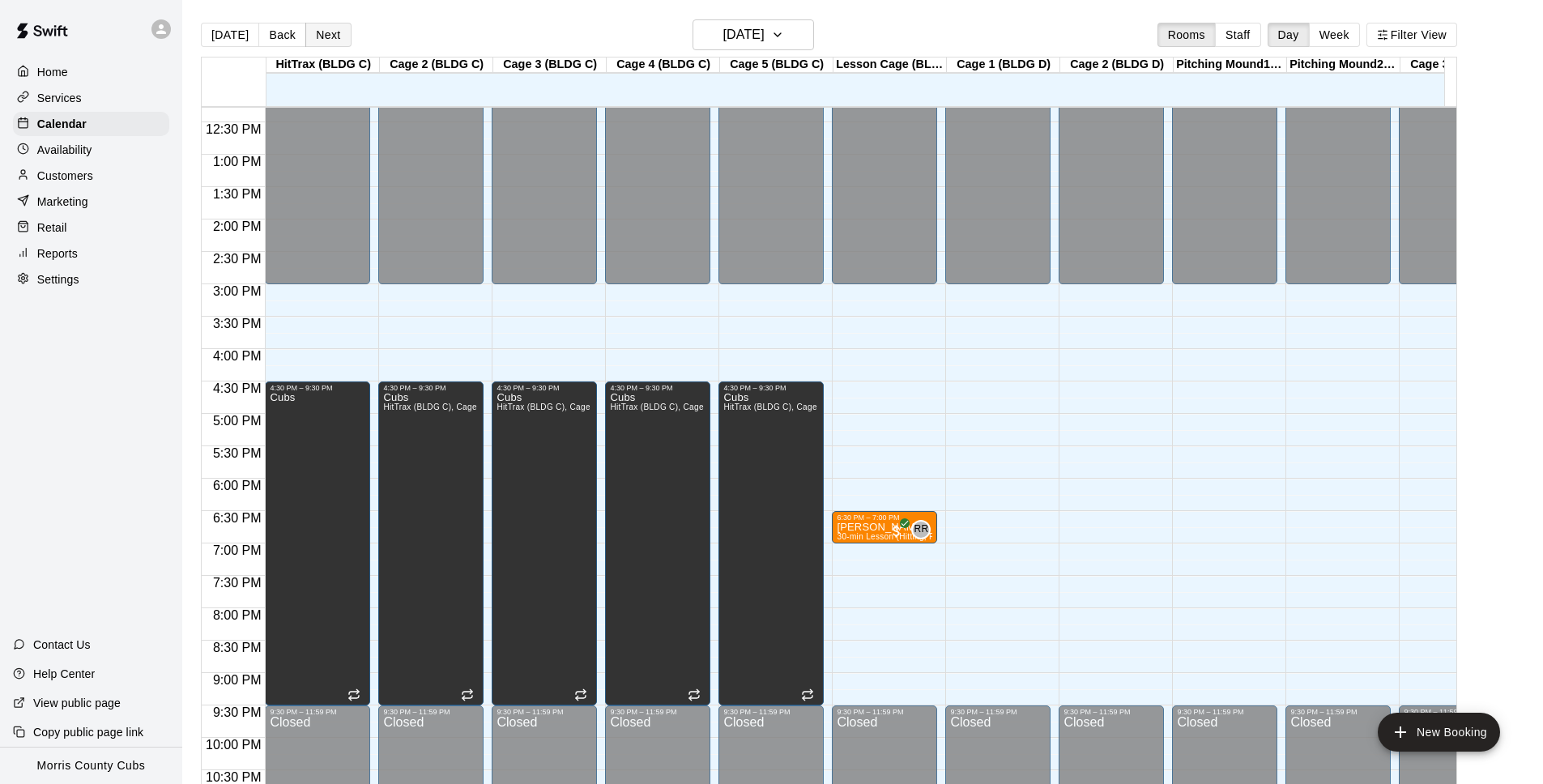
click at [324, 32] on button "Next" at bounding box center [328, 35] width 45 height 24
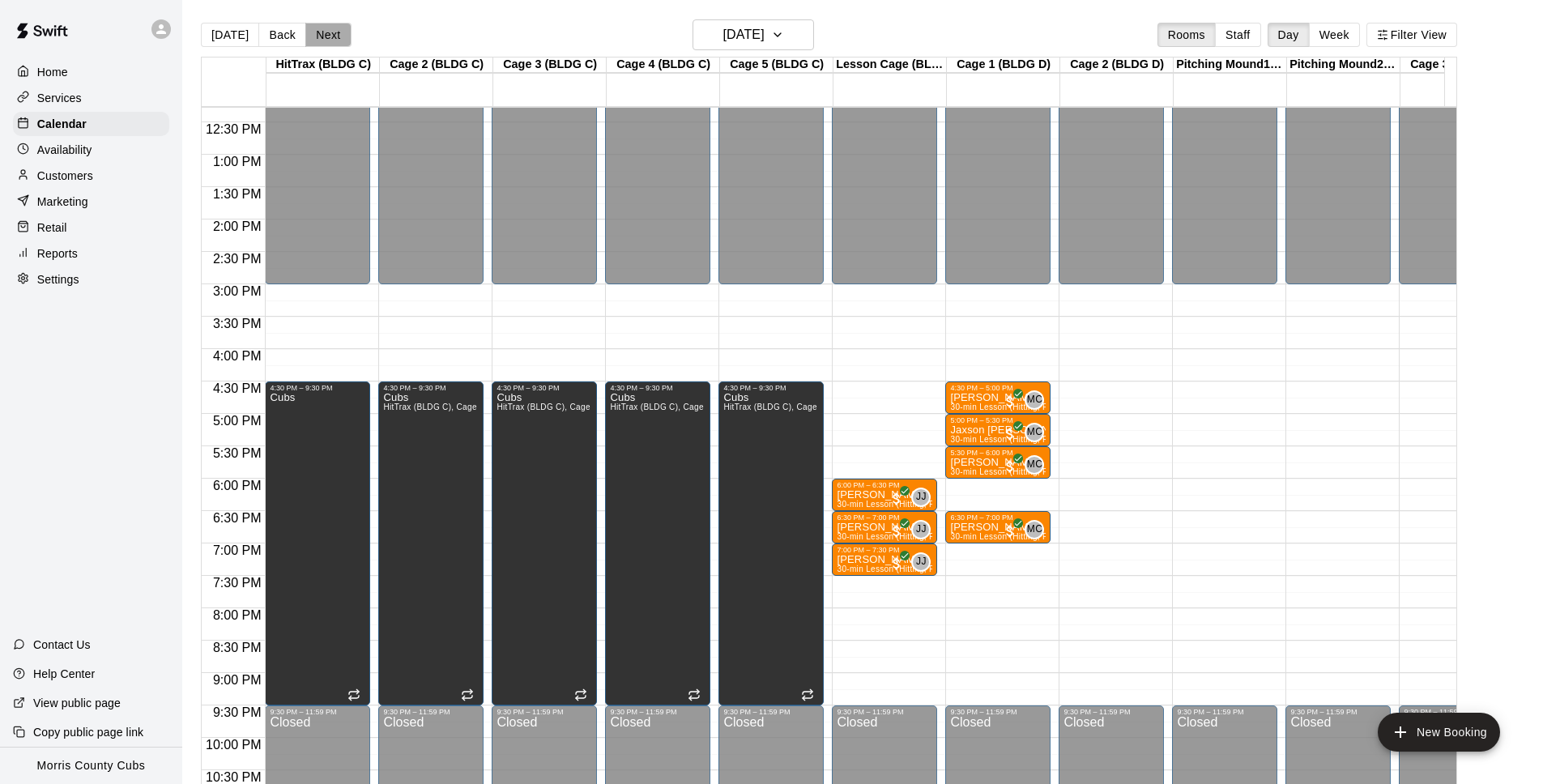
click at [324, 32] on button "Next" at bounding box center [328, 35] width 45 height 24
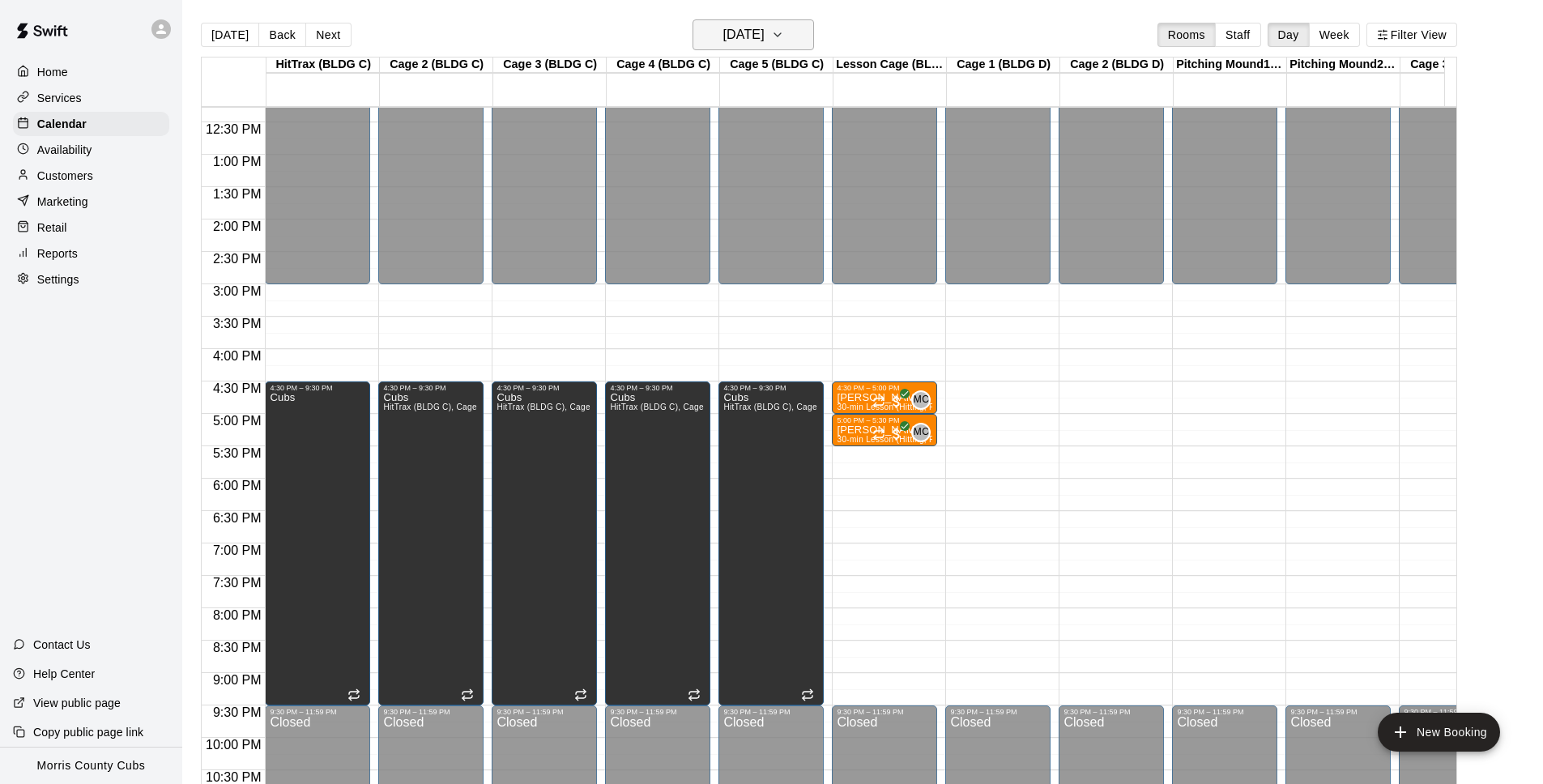
click at [814, 35] on button "[DATE]" at bounding box center [753, 35] width 122 height 31
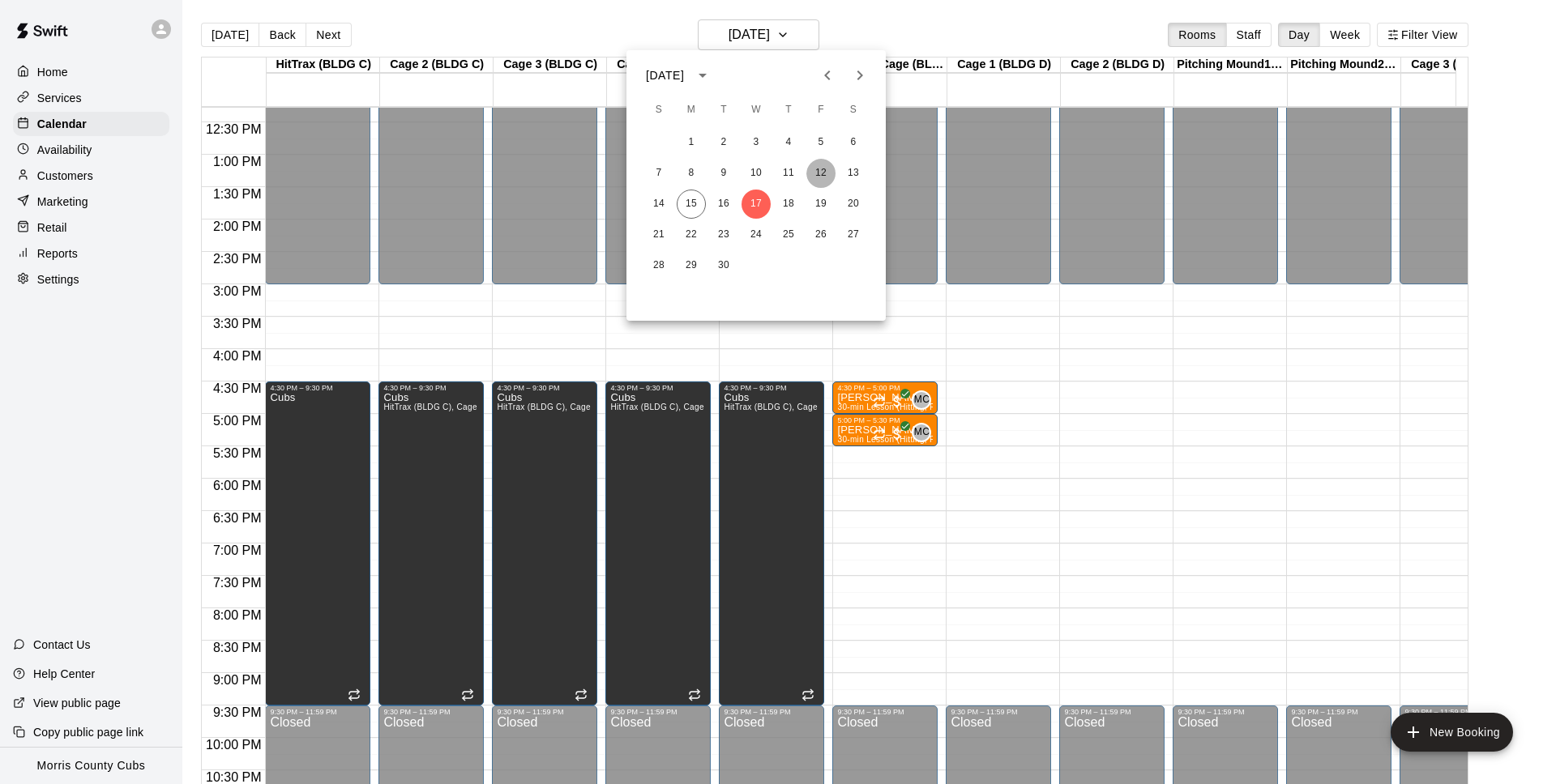
click at [821, 166] on button "12" at bounding box center [821, 174] width 29 height 29
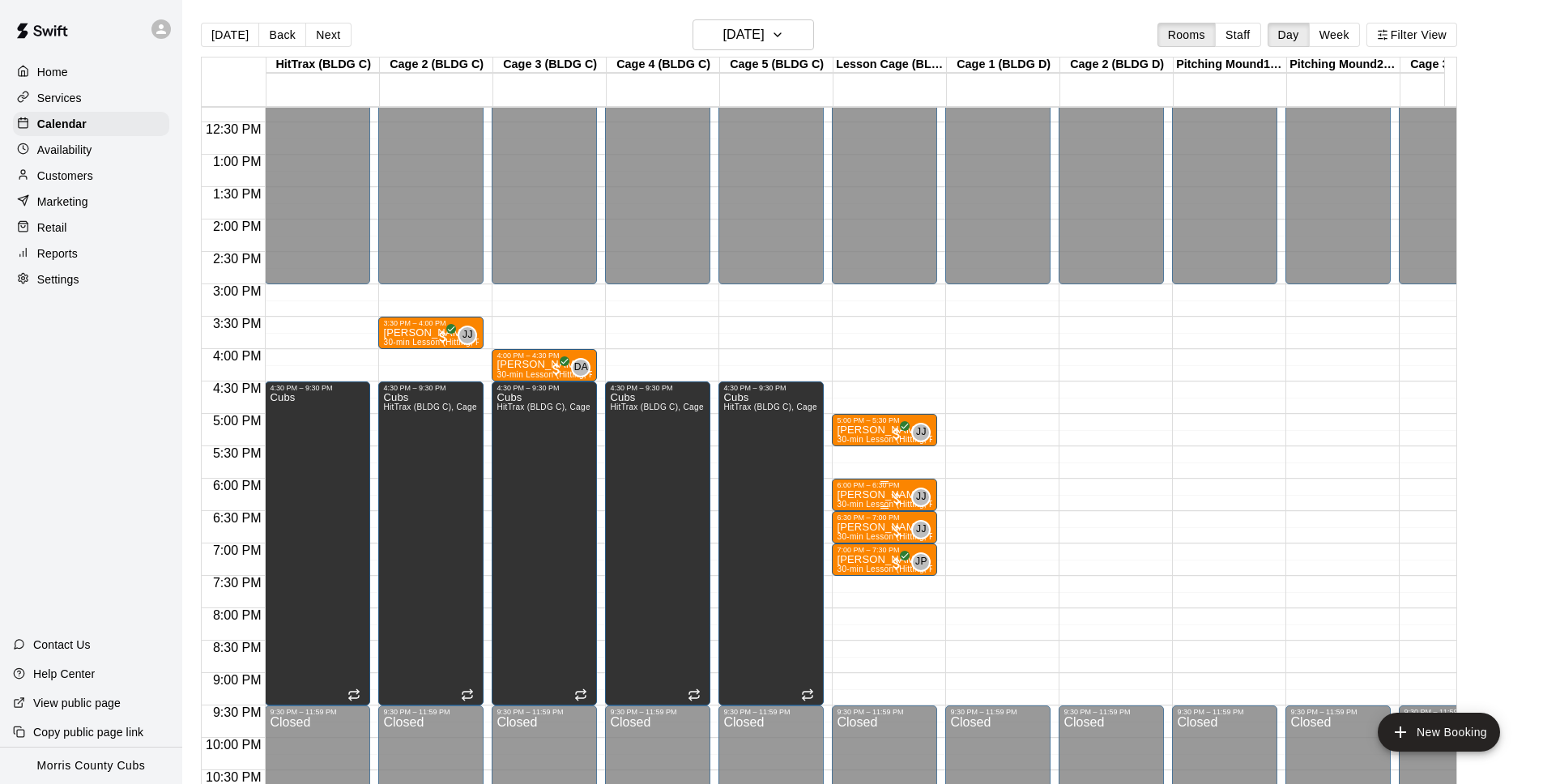
click at [884, 500] on span "30-min Lesson (Hitting, Pitching or fielding)" at bounding box center [920, 504] width 167 height 9
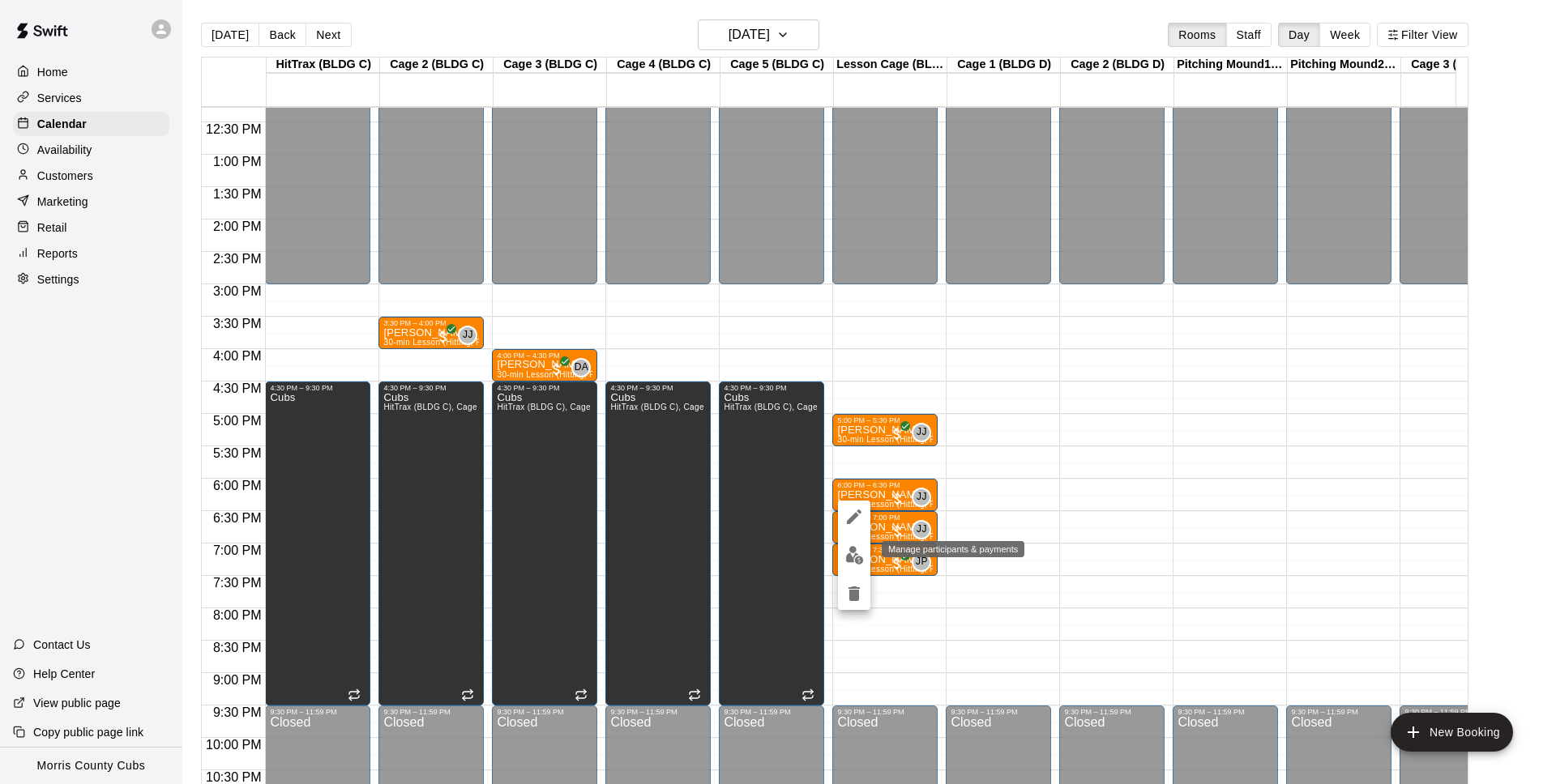
click at [851, 560] on img "edit" at bounding box center [855, 556] width 19 height 19
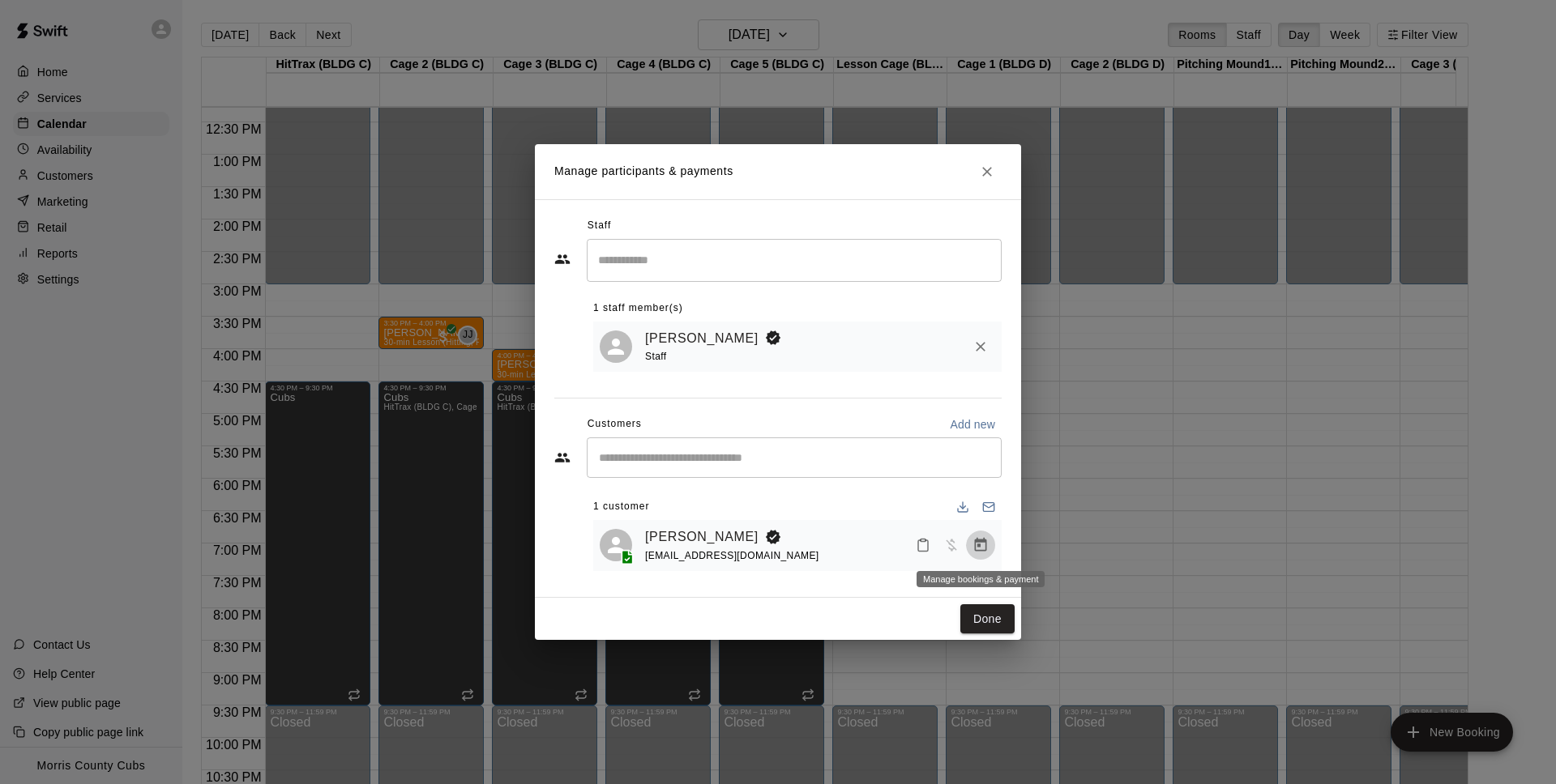
click at [983, 539] on icon "Manage bookings & payment" at bounding box center [981, 545] width 12 height 14
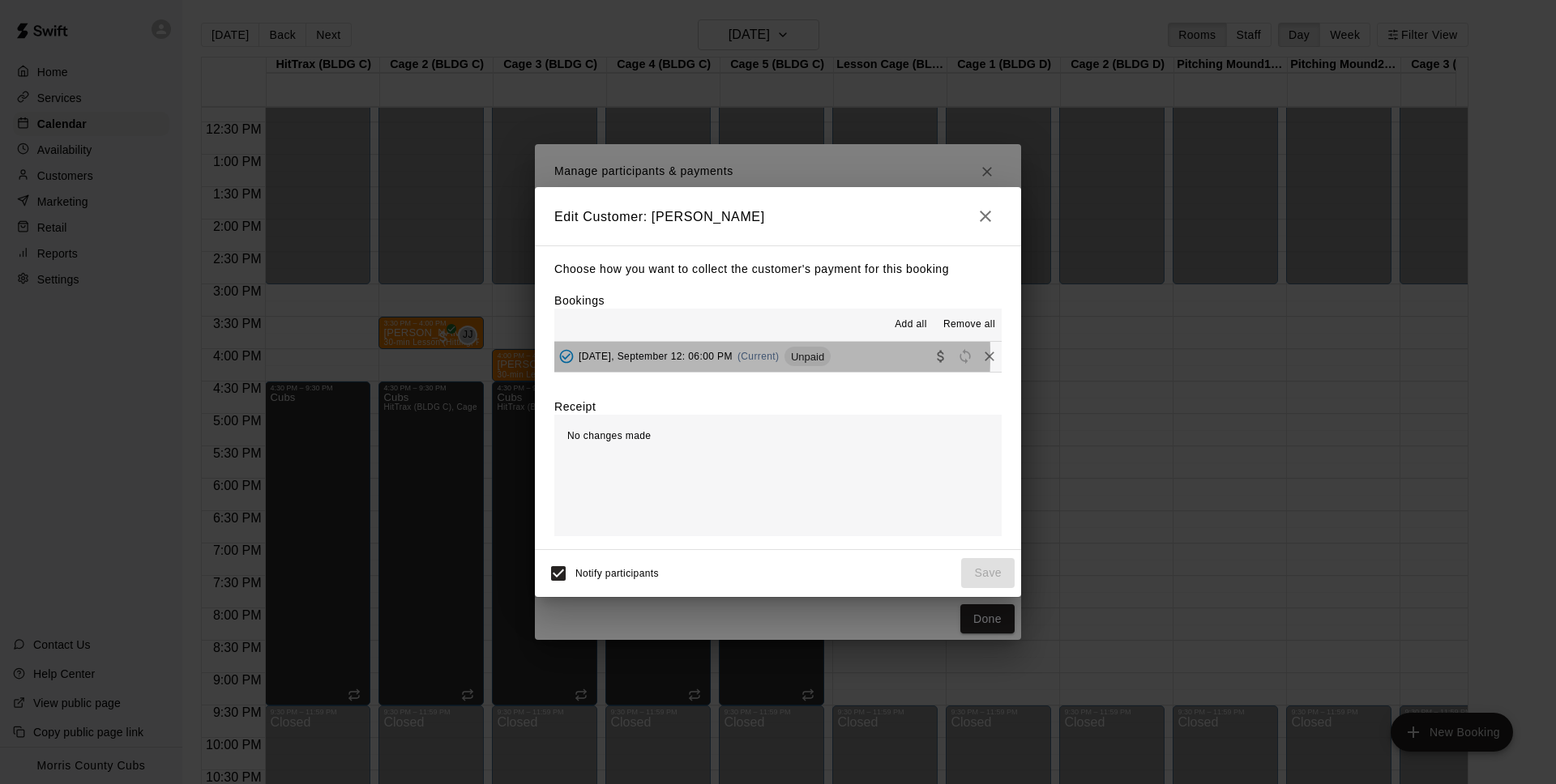
click at [587, 355] on span "[DATE], September 12: 06:00 PM" at bounding box center [656, 356] width 154 height 11
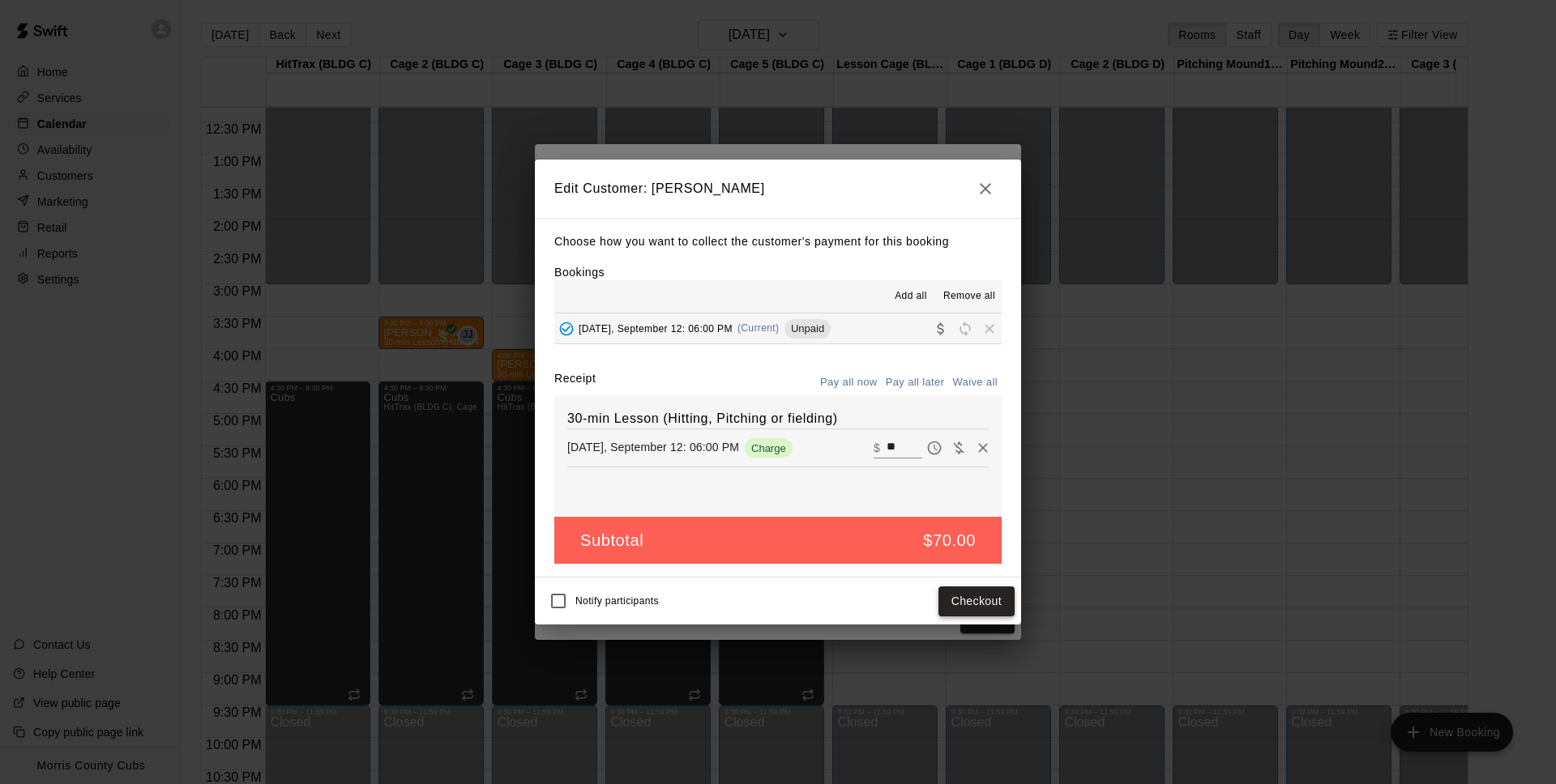
click at [974, 602] on button "Checkout" at bounding box center [977, 601] width 76 height 30
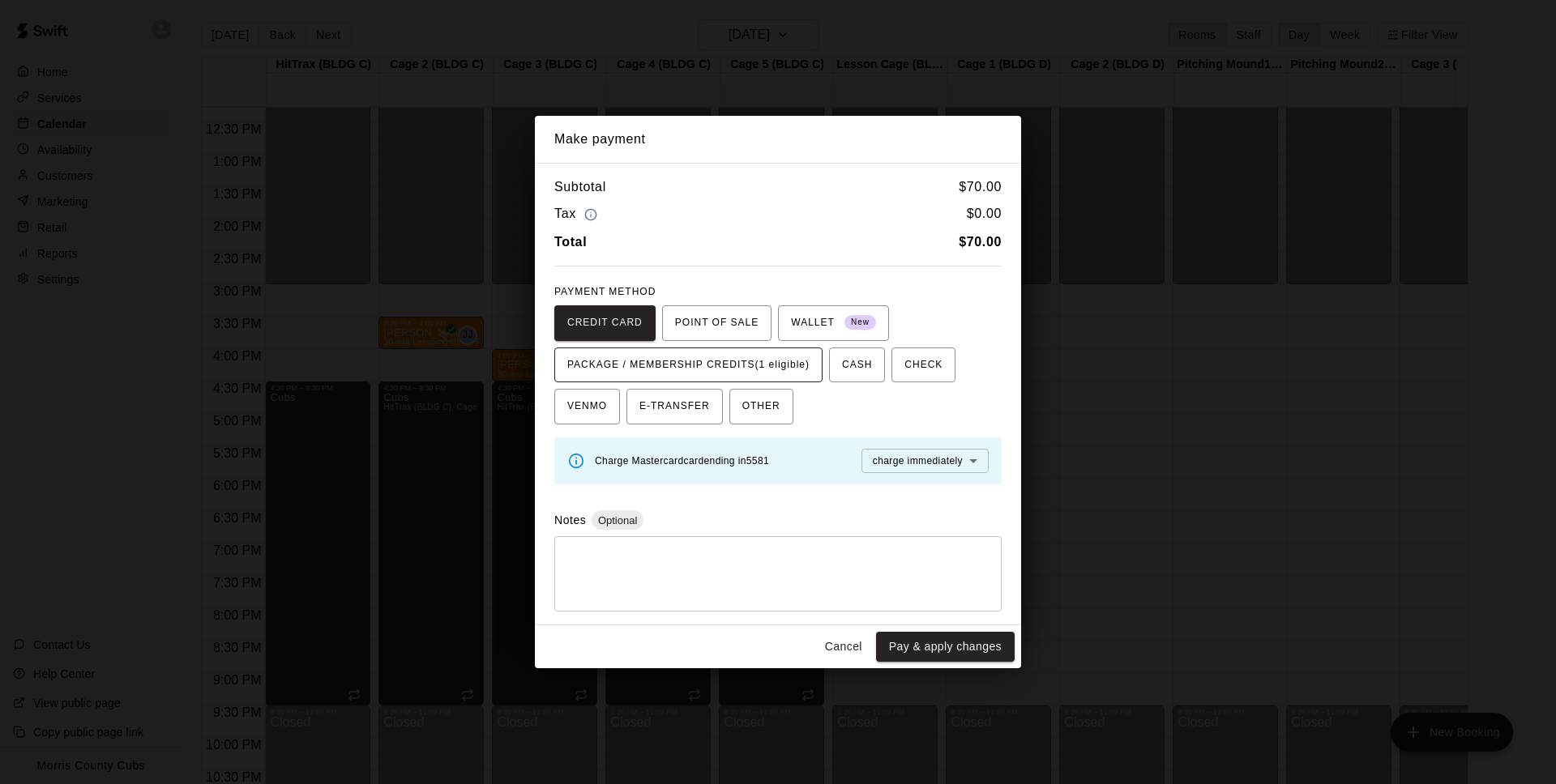
click at [775, 366] on span "PACKAGE / MEMBERSHIP CREDITS (1 eligible)" at bounding box center [688, 366] width 242 height 26
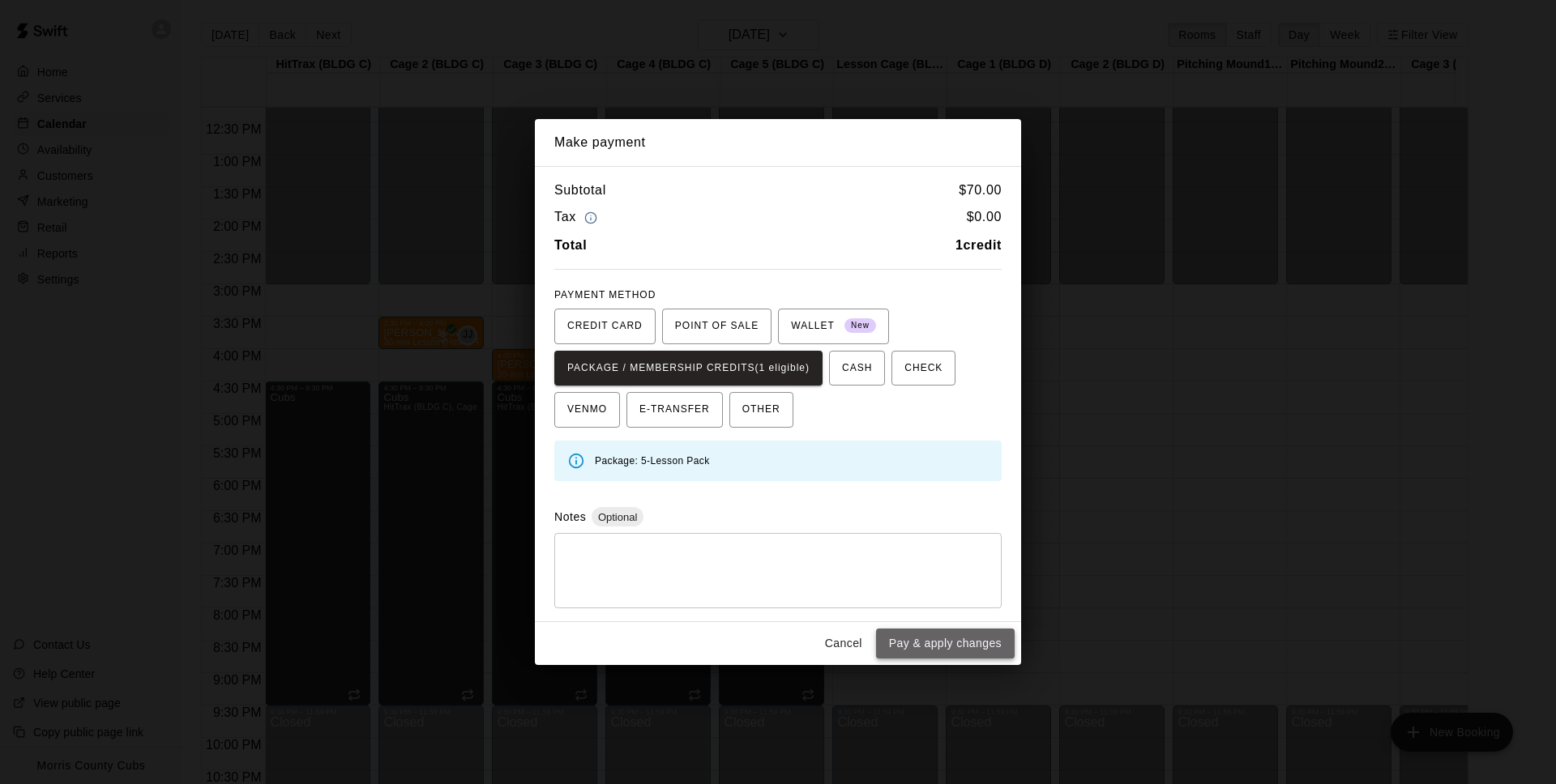
click at [905, 635] on button "Pay & apply changes" at bounding box center [945, 643] width 138 height 30
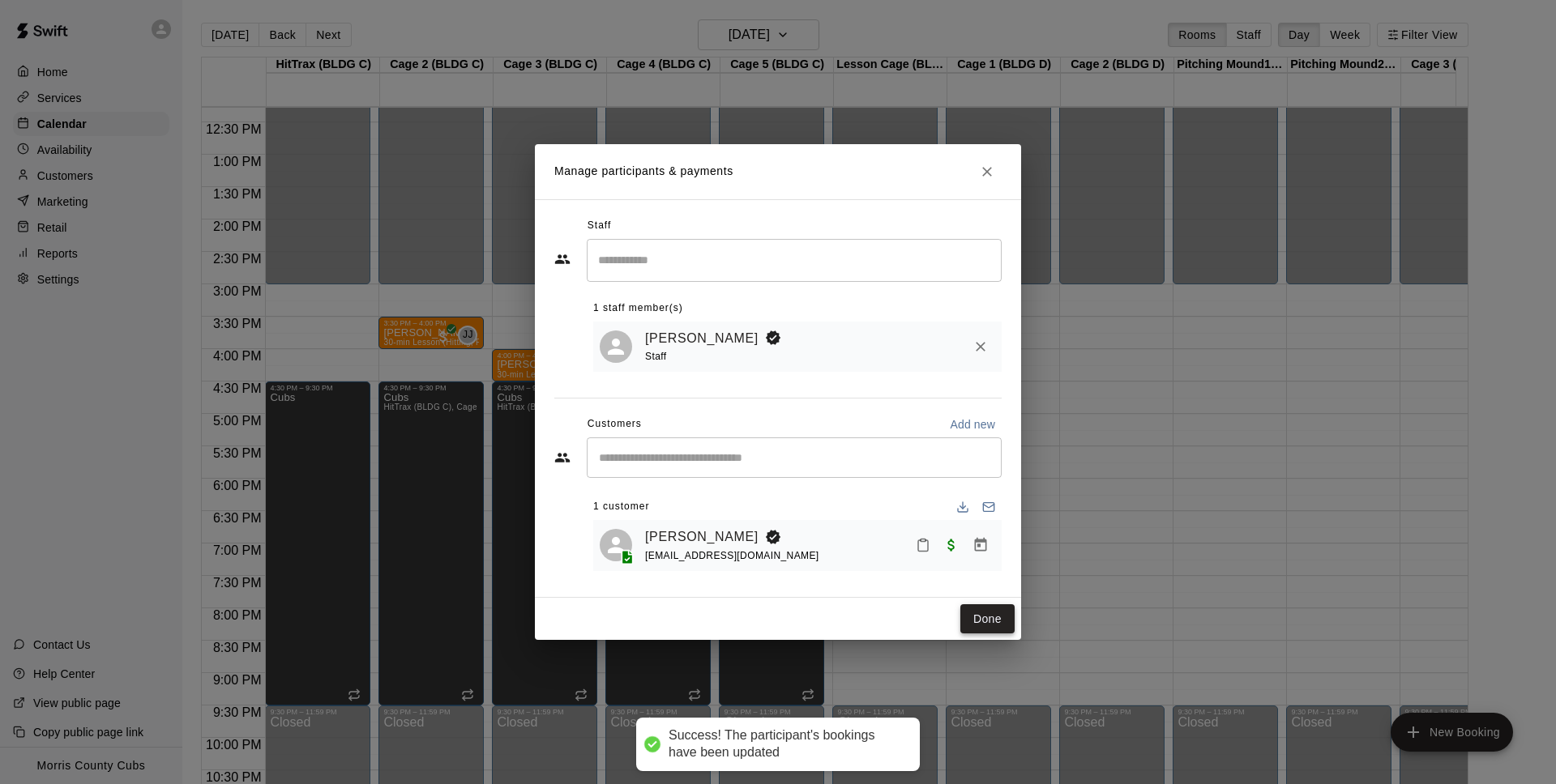
click at [986, 615] on button "Done" at bounding box center [987, 619] width 54 height 30
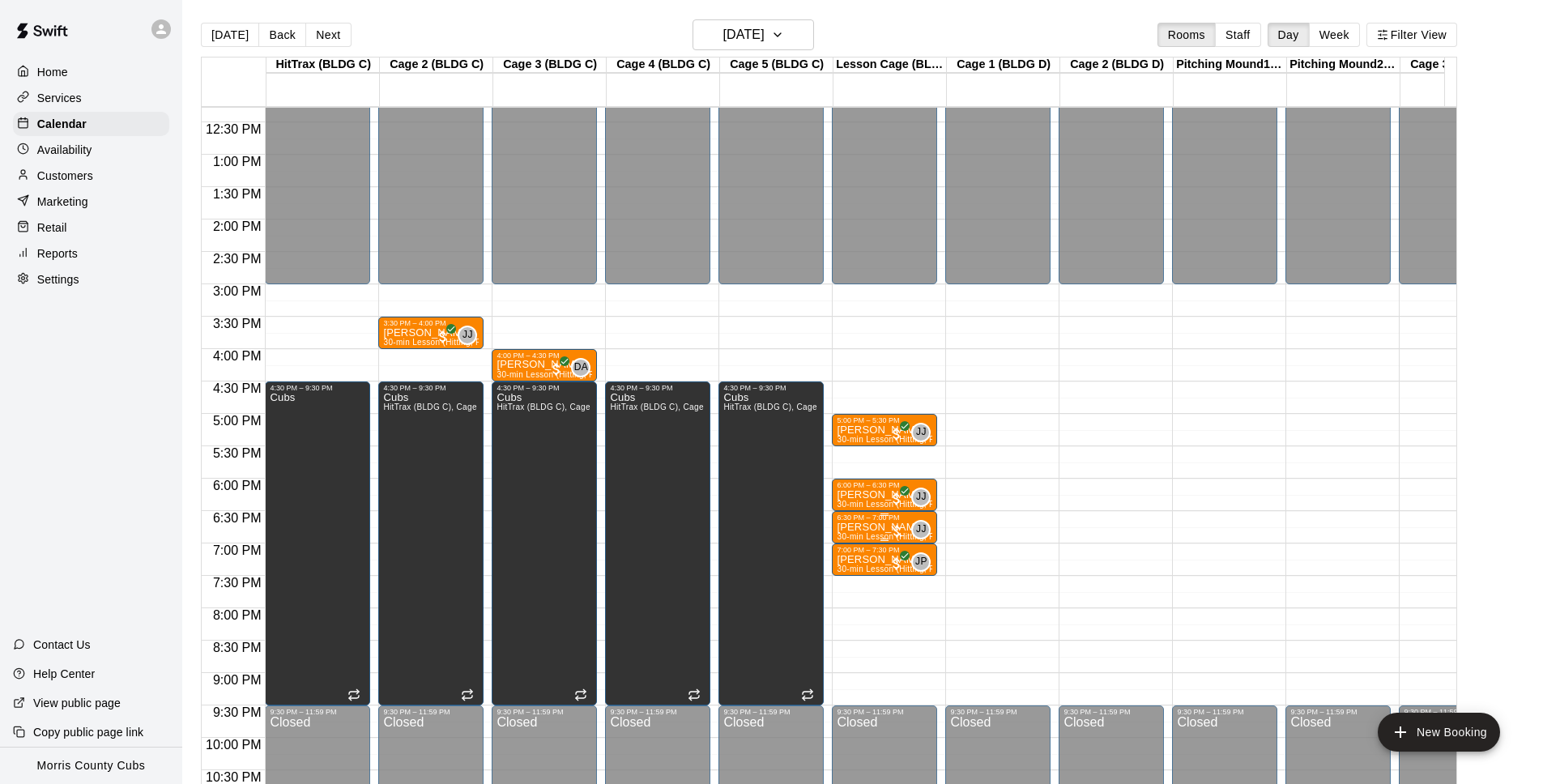
click at [870, 527] on p "[PERSON_NAME]" at bounding box center [884, 527] width 96 height 0
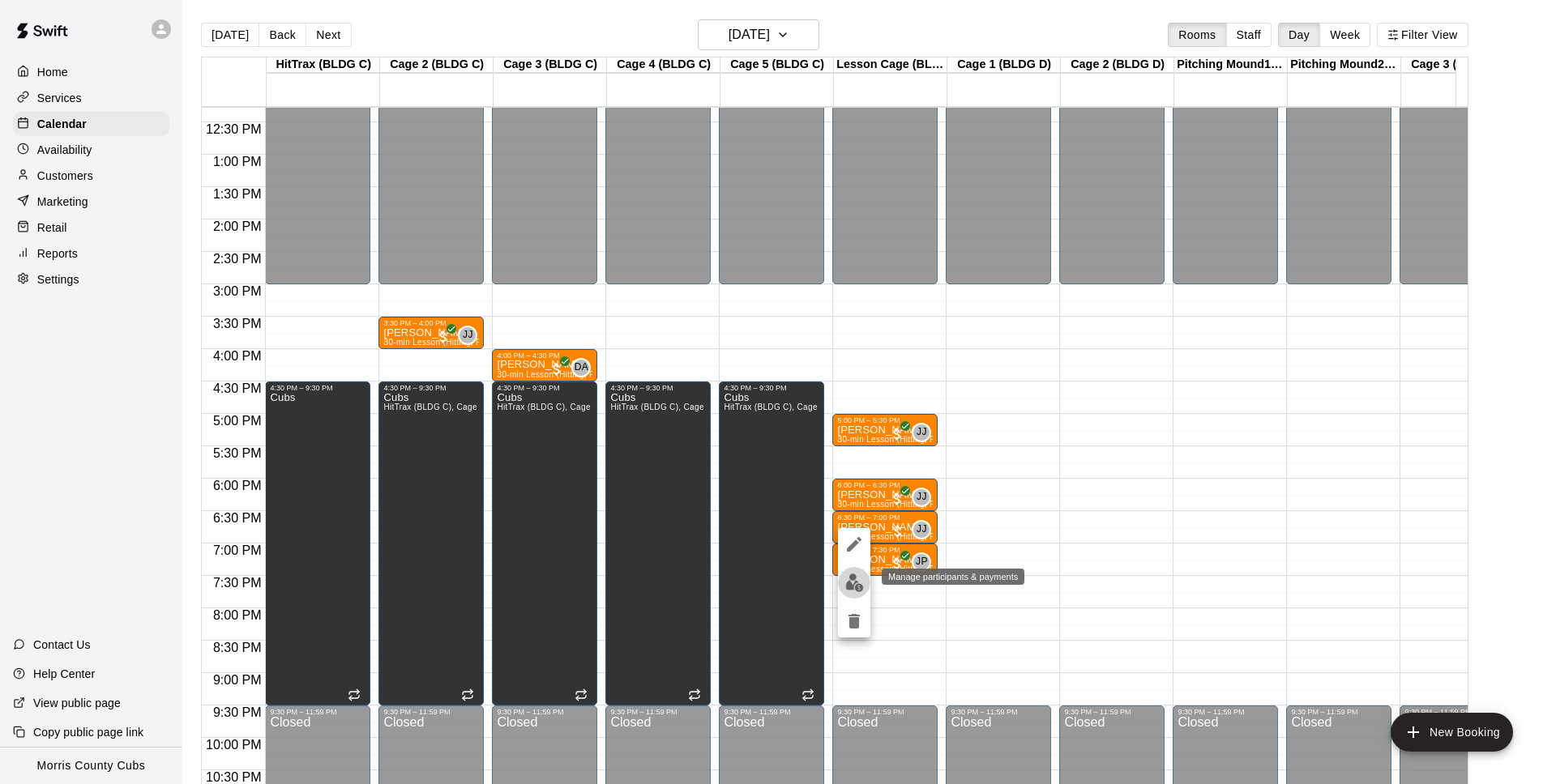
click at [855, 586] on img "edit" at bounding box center [855, 583] width 19 height 19
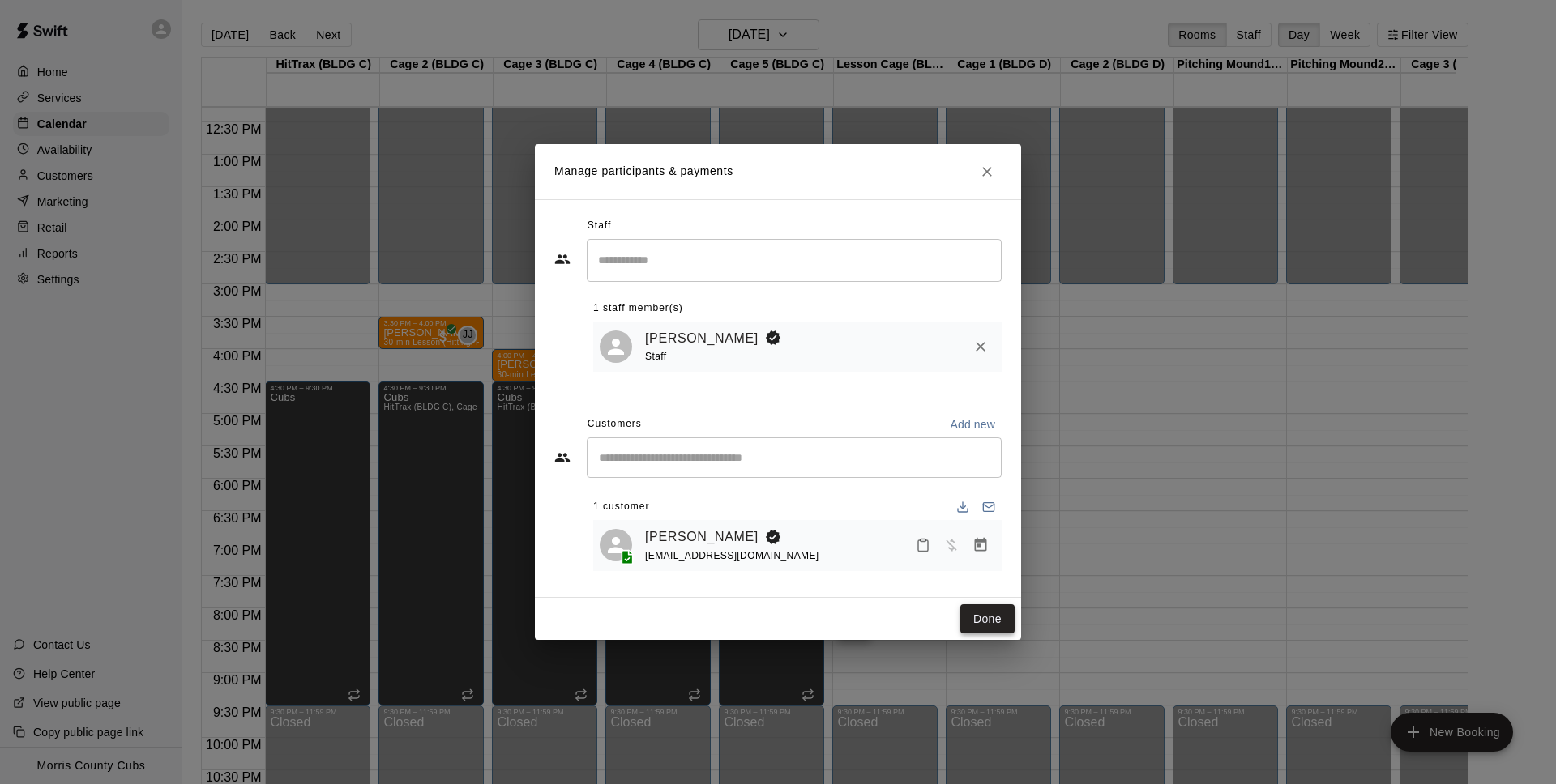
click at [970, 615] on button "Done" at bounding box center [987, 619] width 54 height 30
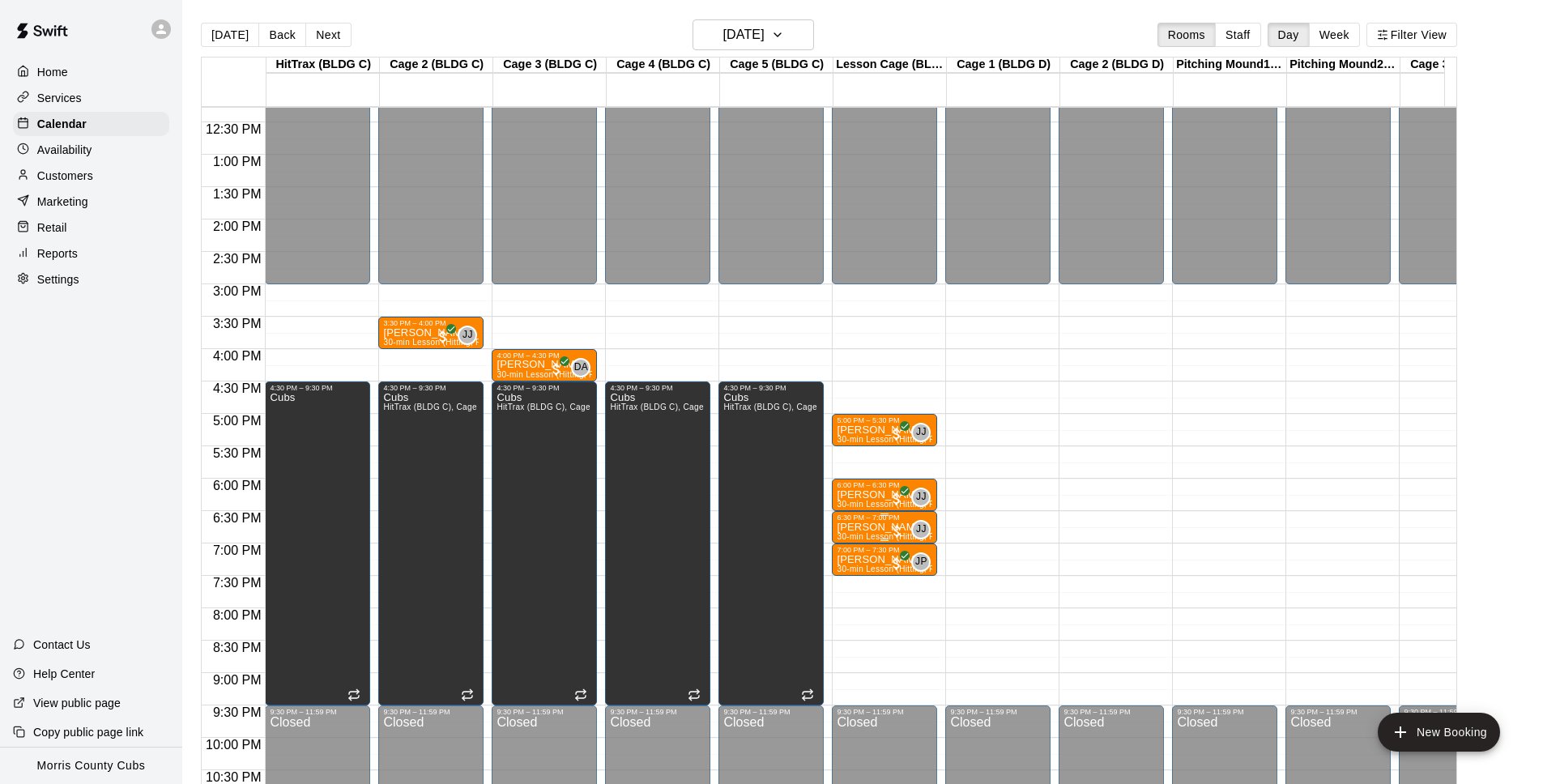
click at [877, 527] on p "[PERSON_NAME]" at bounding box center [884, 527] width 96 height 0
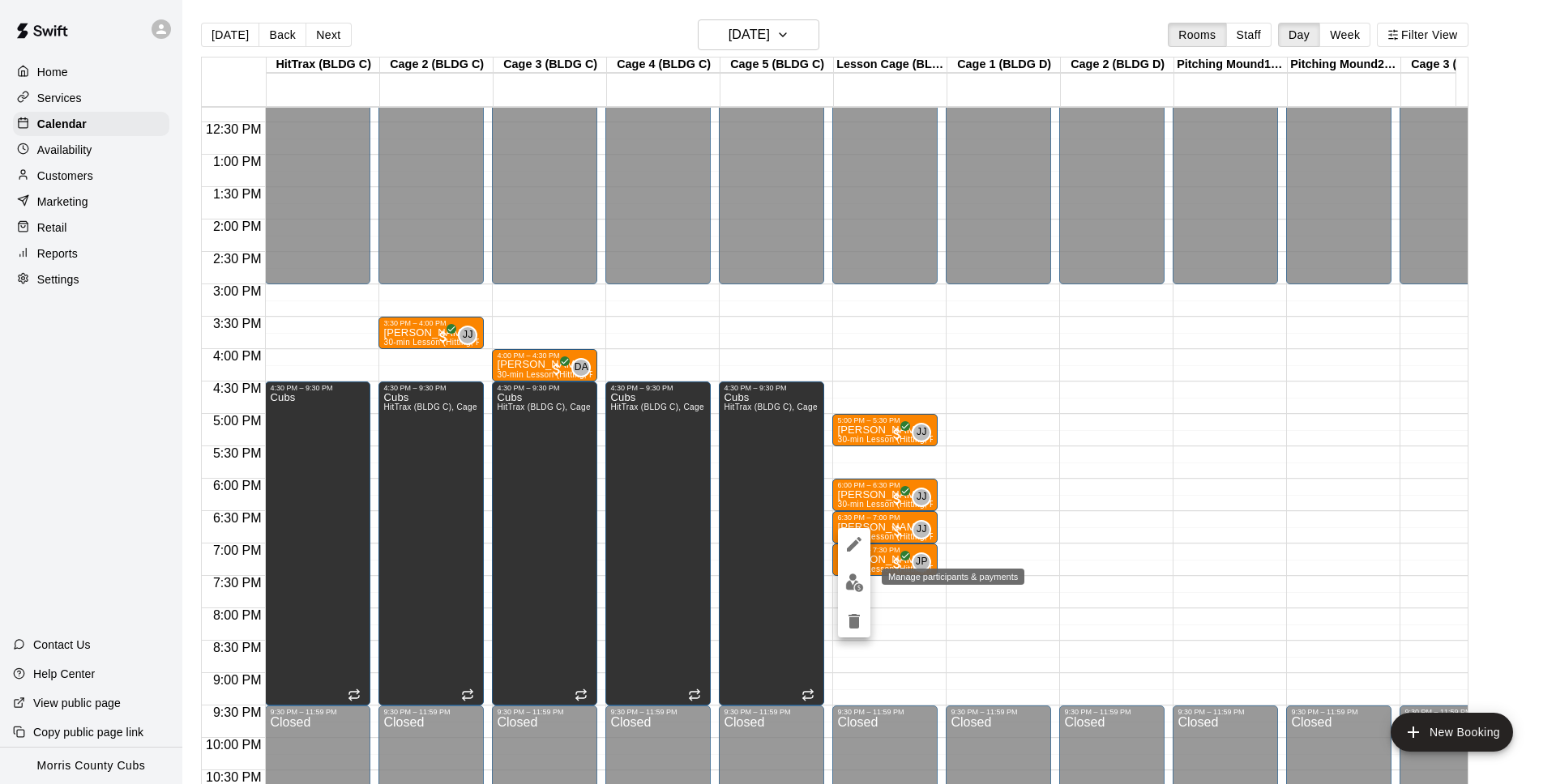
click at [853, 590] on img "edit" at bounding box center [855, 583] width 19 height 19
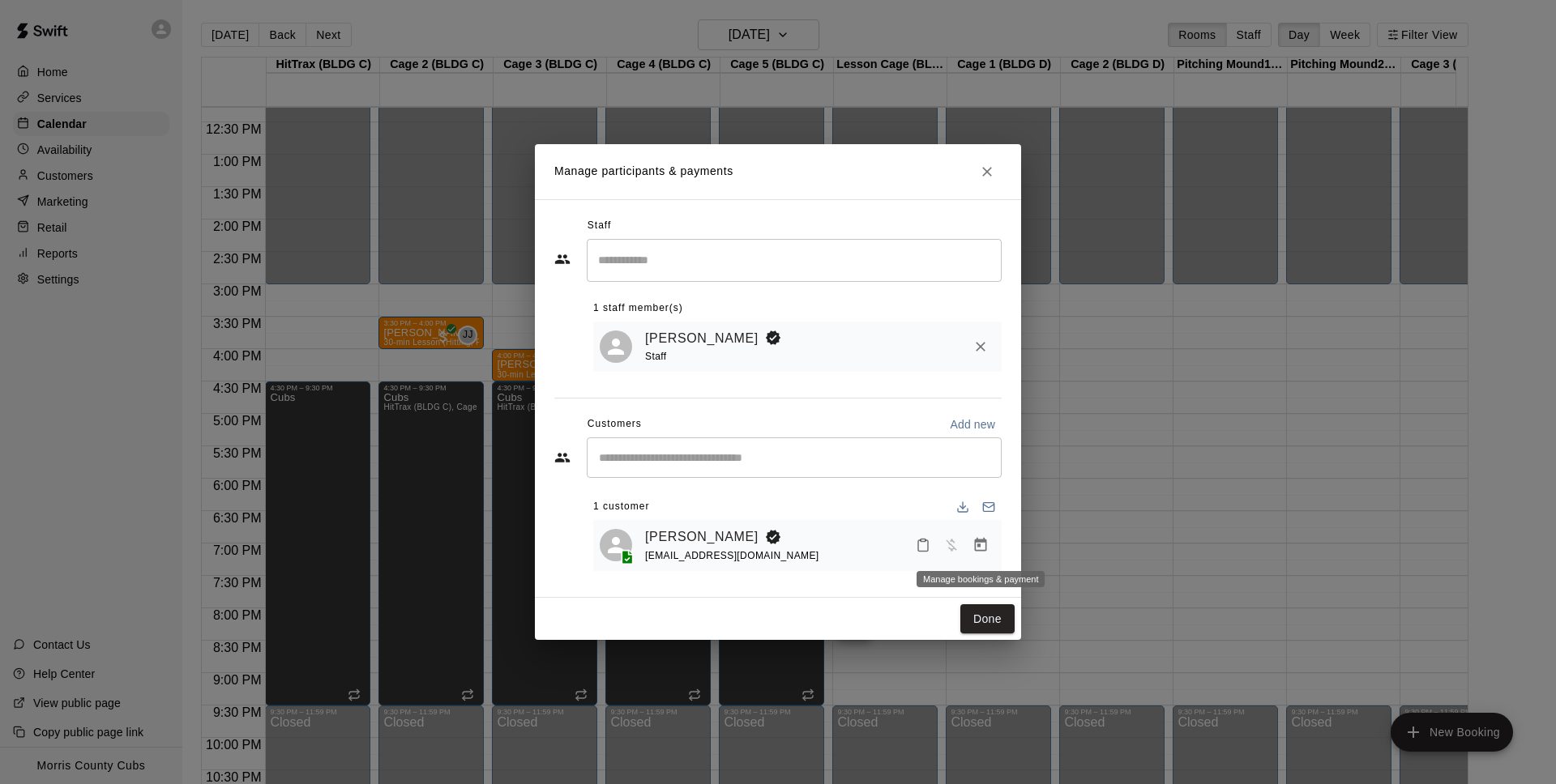
click at [983, 545] on icon "Manage bookings & payment" at bounding box center [980, 545] width 16 height 16
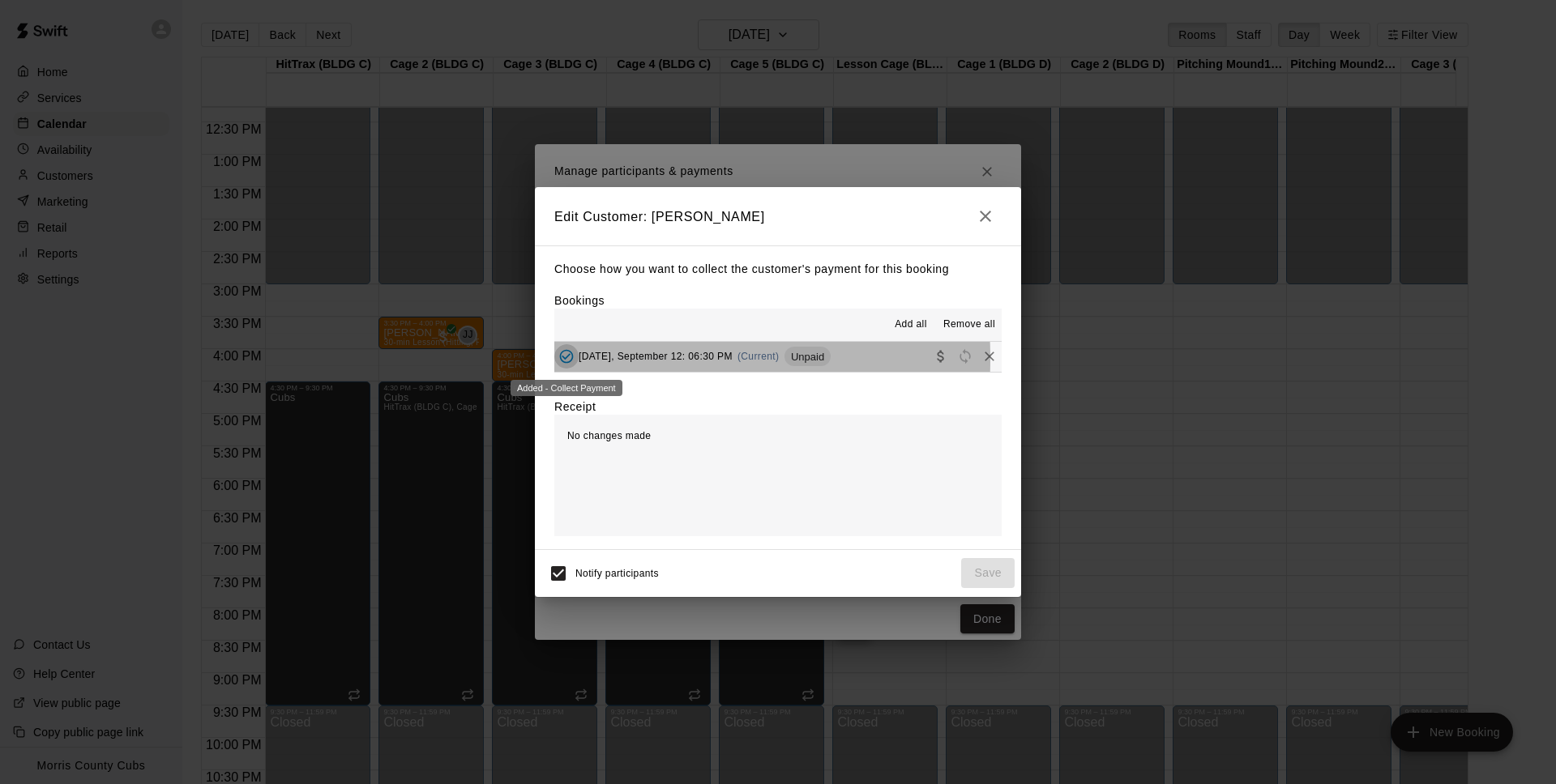
click at [563, 359] on icon "Added - Collect Payment" at bounding box center [567, 356] width 16 height 16
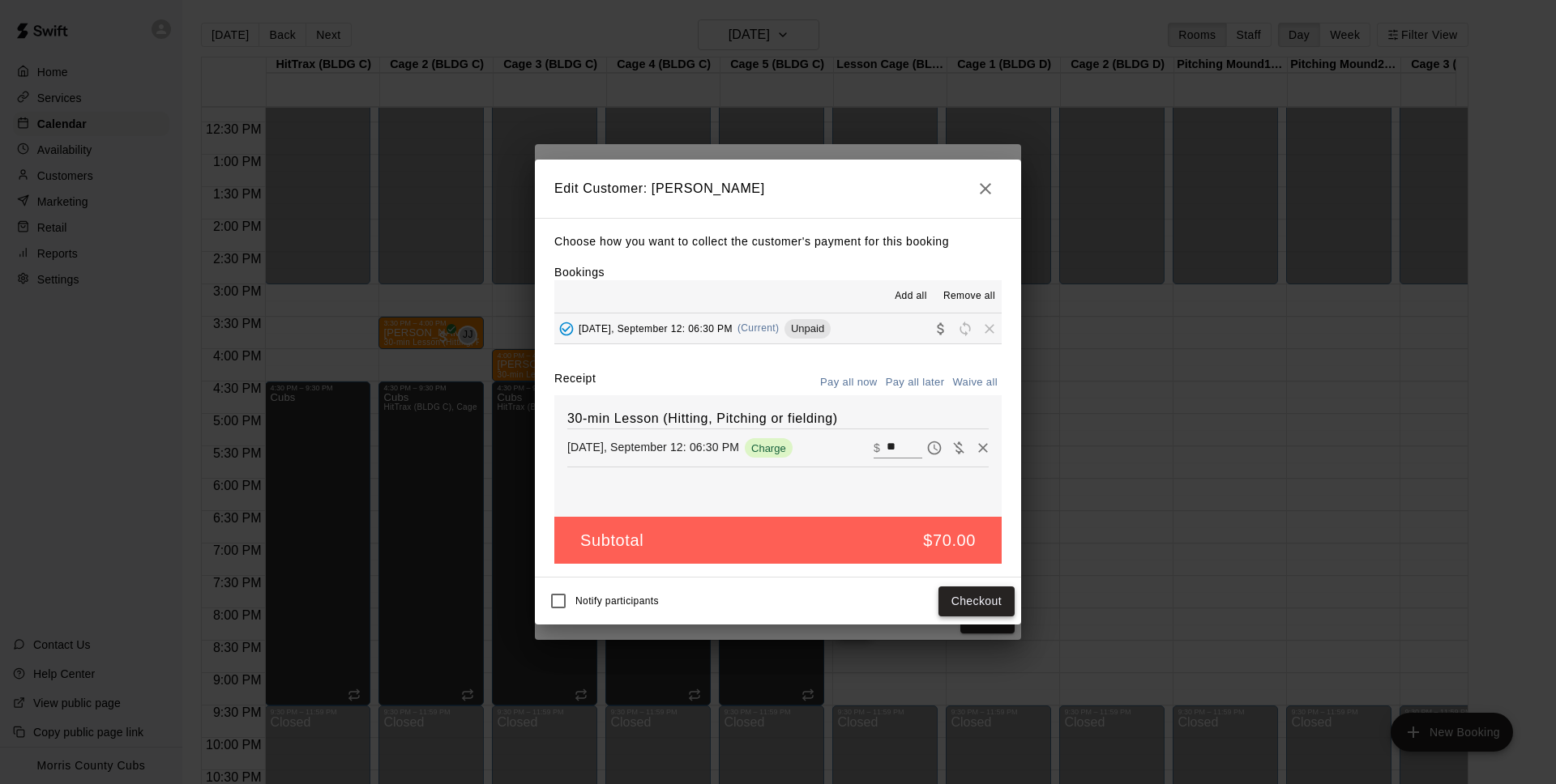
click at [993, 597] on button "Checkout" at bounding box center [977, 601] width 76 height 30
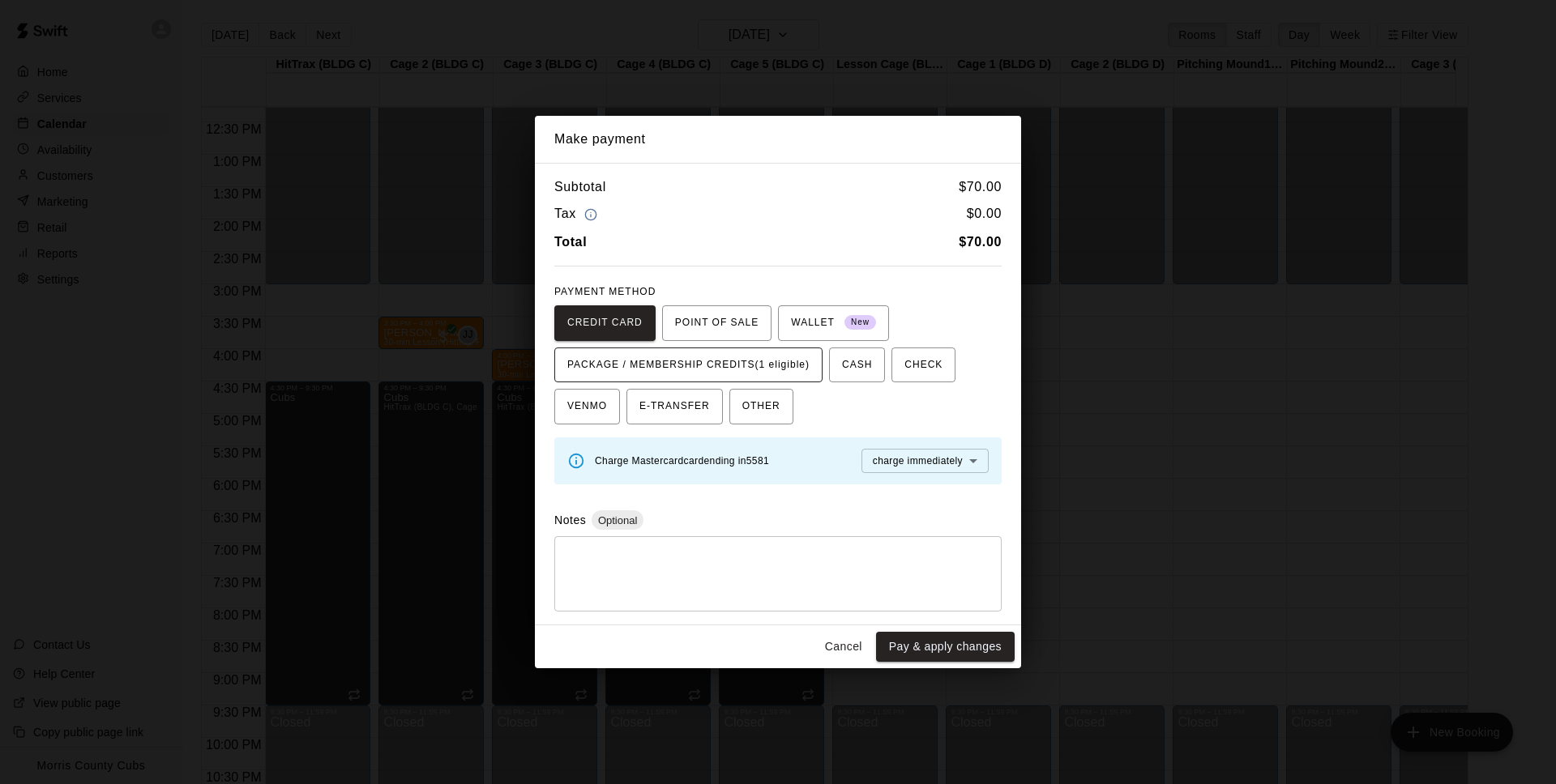
click at [783, 366] on span "PACKAGE / MEMBERSHIP CREDITS (1 eligible)" at bounding box center [688, 366] width 242 height 26
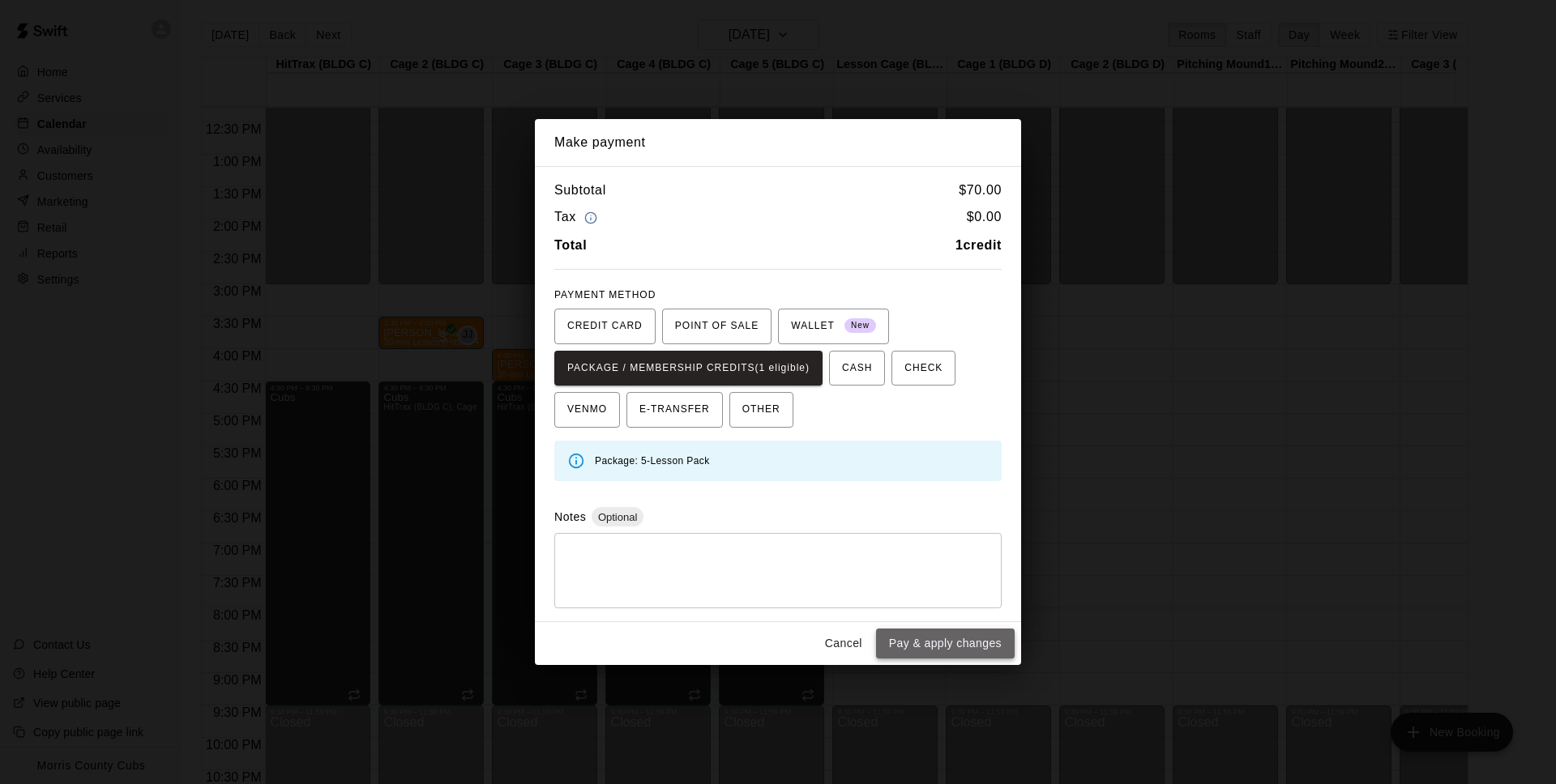
click at [938, 636] on button "Pay & apply changes" at bounding box center [945, 643] width 138 height 30
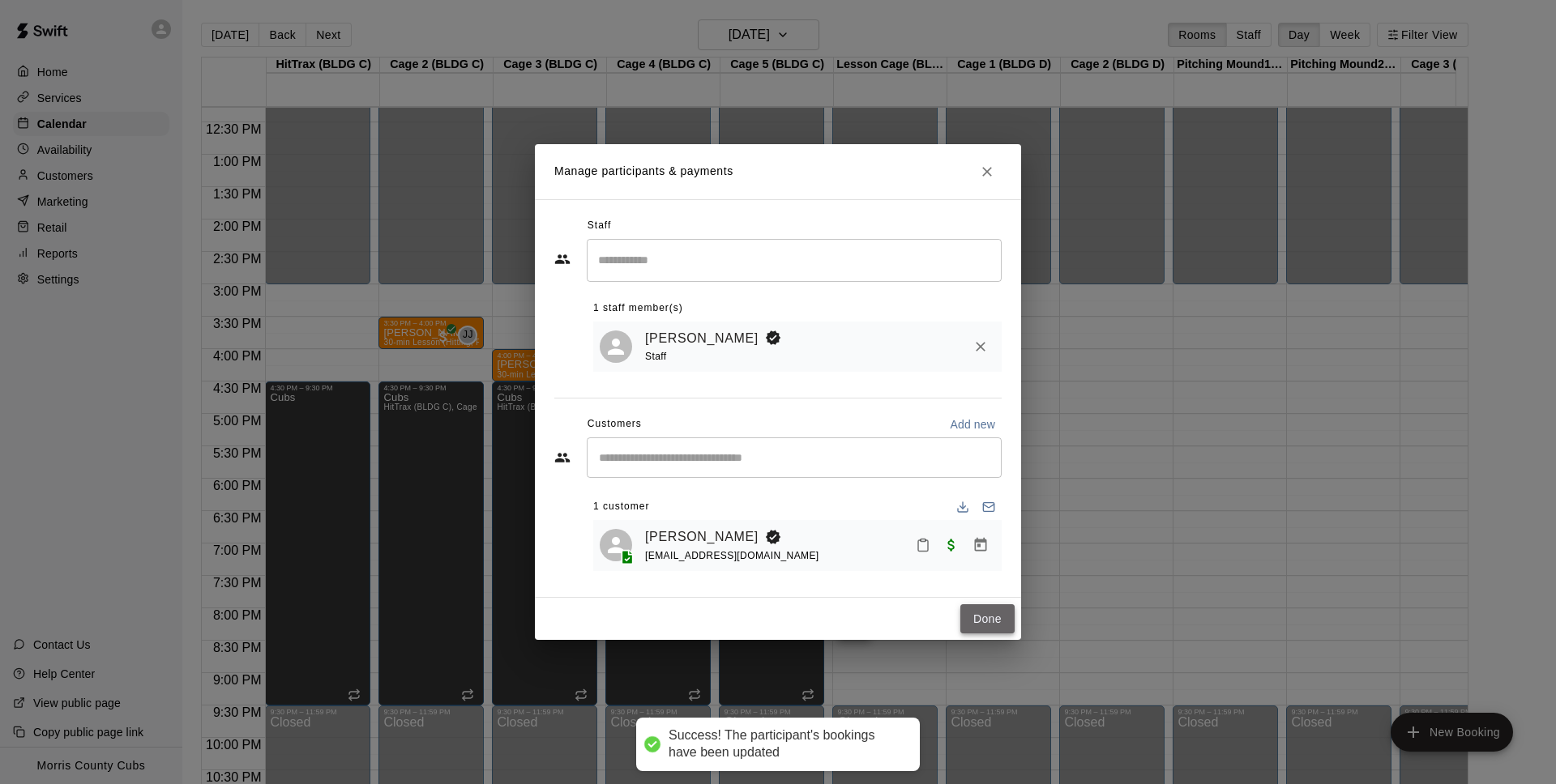
click at [988, 618] on button "Done" at bounding box center [987, 619] width 54 height 30
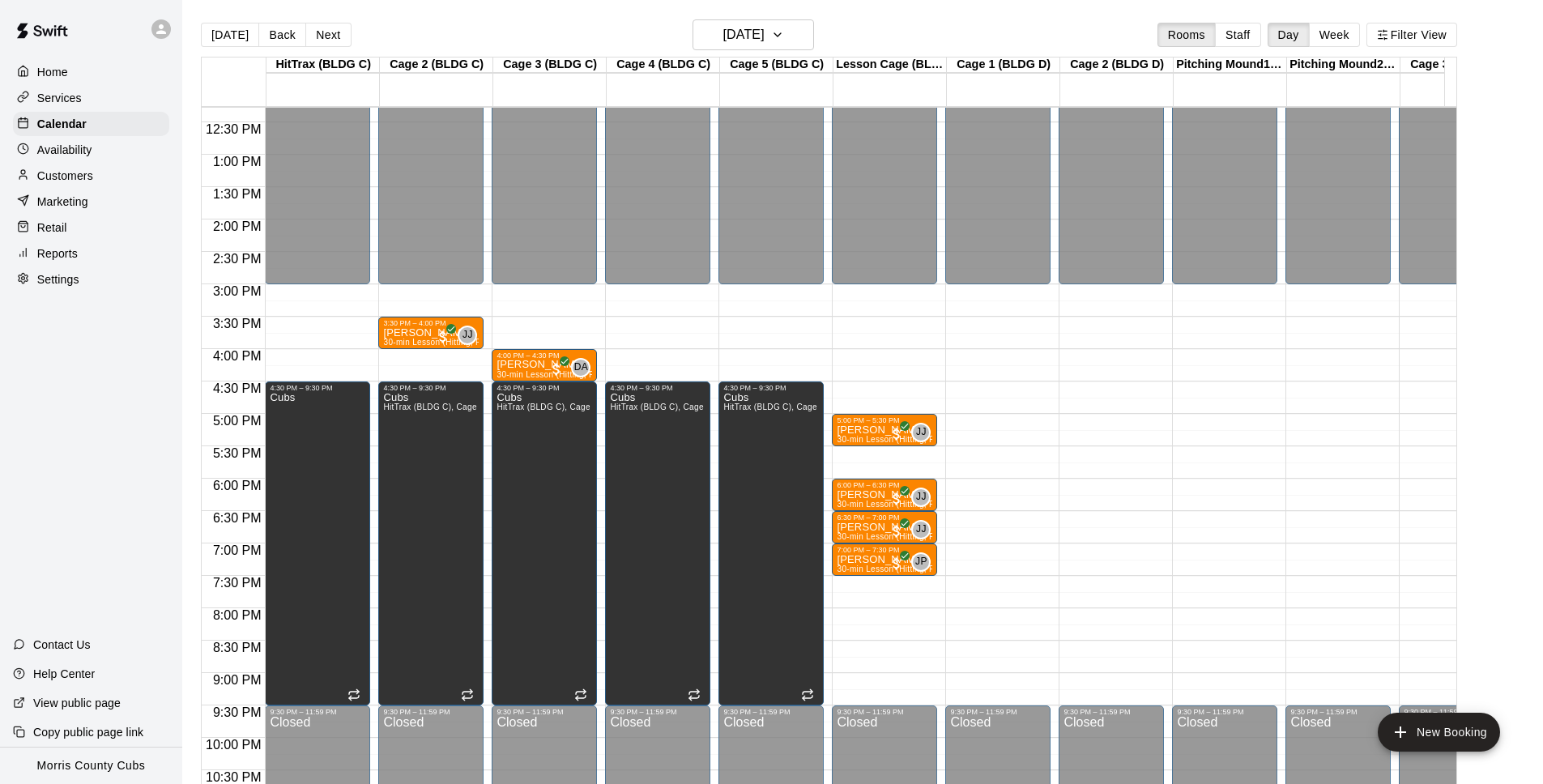
click at [841, 356] on div "12:00 AM – 3:00 PM Closed 5:00 PM – 5:30 PM [PERSON_NAME] 30-min Lesson (Hittin…" at bounding box center [884, 90] width 105 height 1555
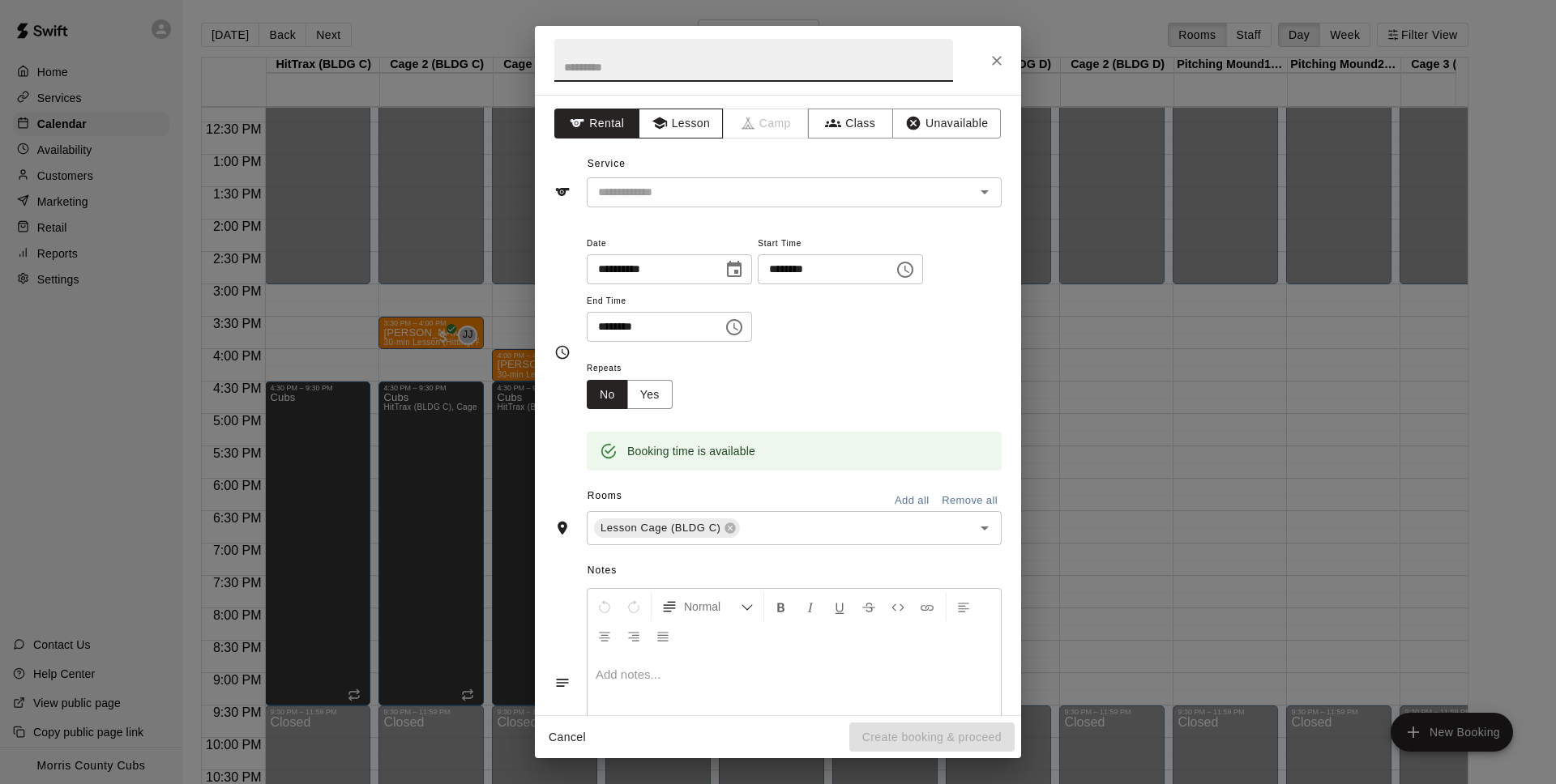
click at [688, 128] on button "Lesson" at bounding box center [681, 124] width 85 height 30
click at [724, 201] on div "​" at bounding box center [794, 192] width 415 height 30
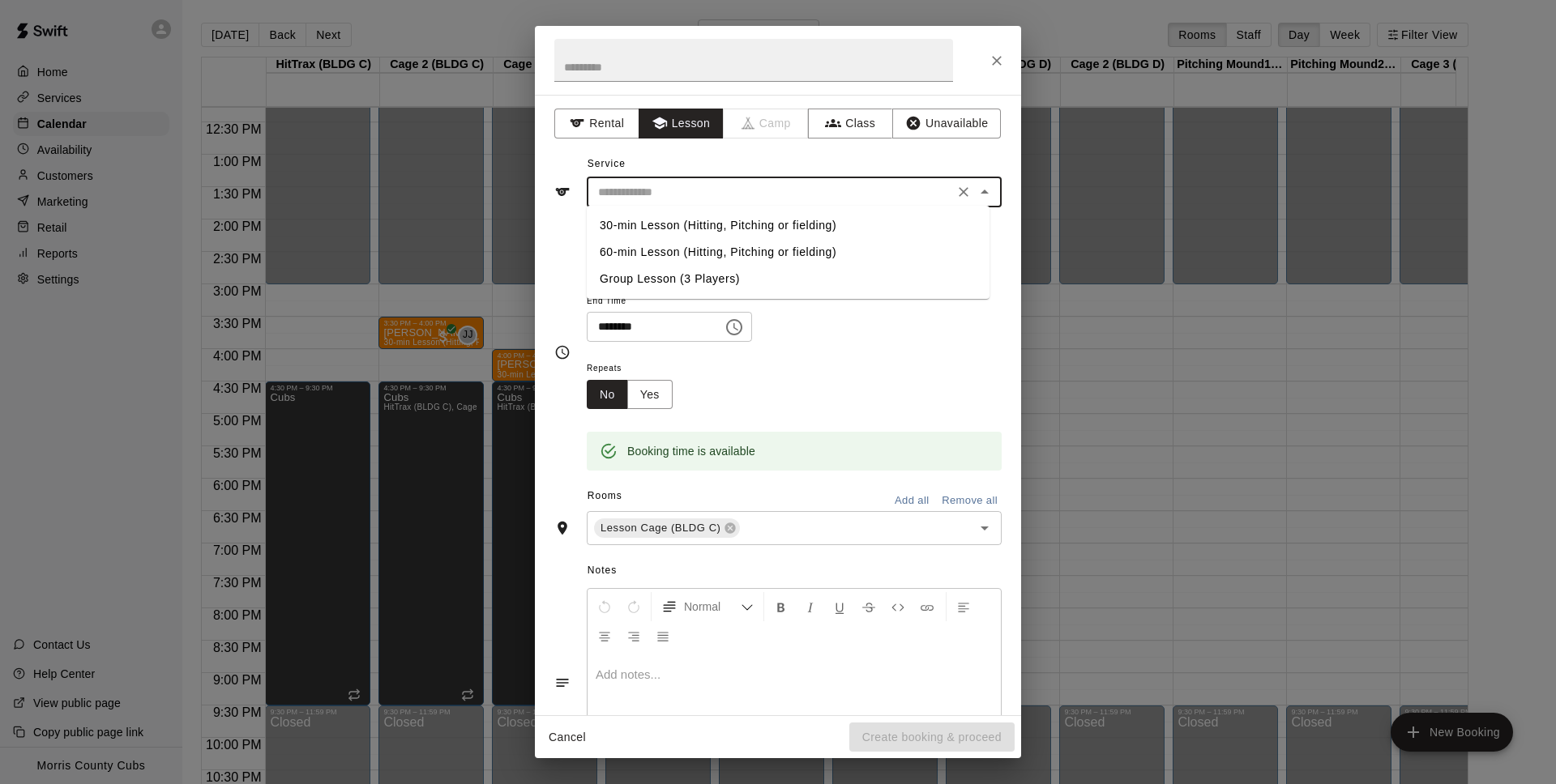
click at [727, 233] on li "30-min Lesson (Hitting, Pitching or fielding)" at bounding box center [788, 225] width 403 height 27
type input "**********"
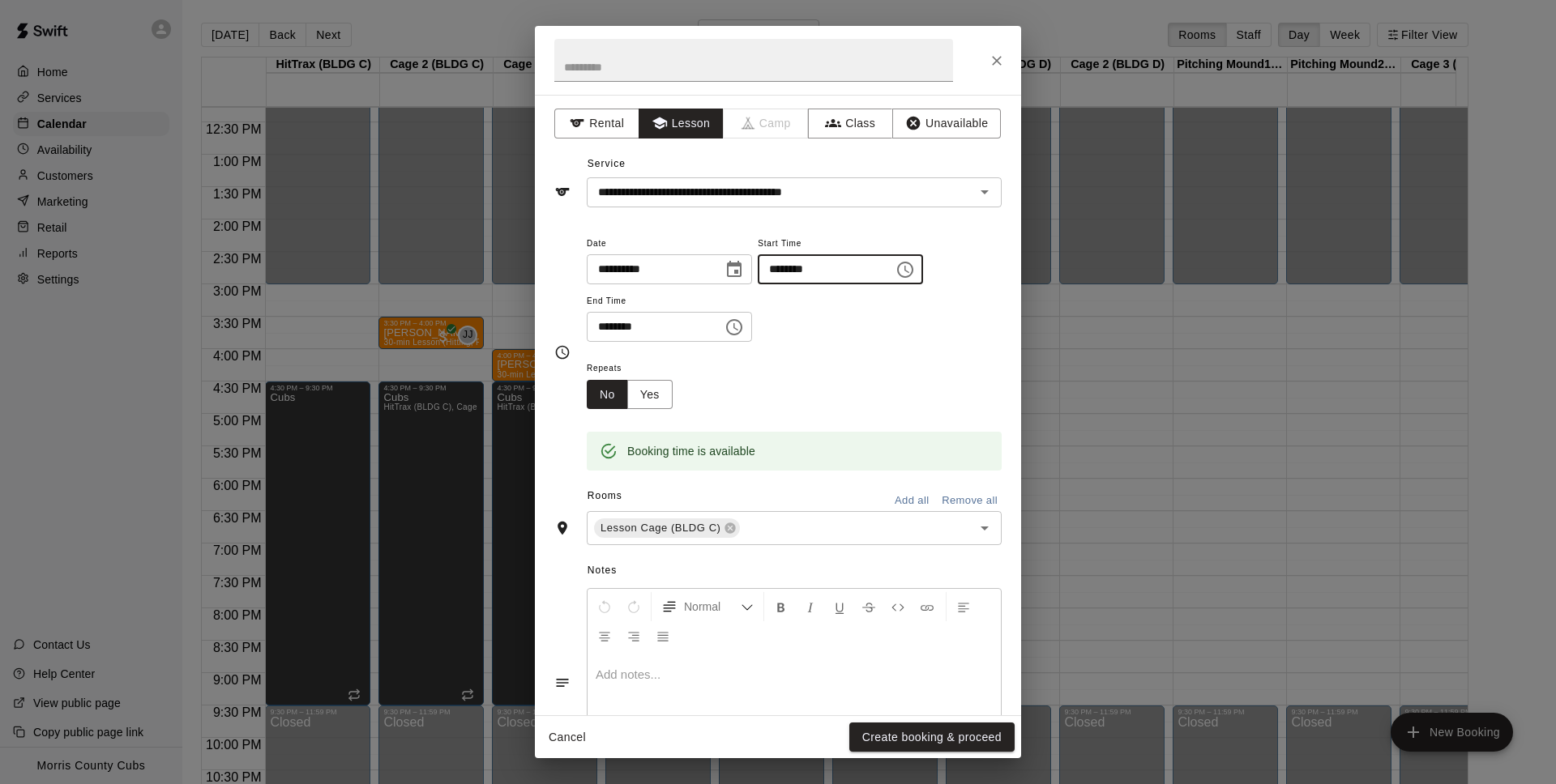
click at [780, 269] on input "********" at bounding box center [820, 269] width 125 height 30
type input "********"
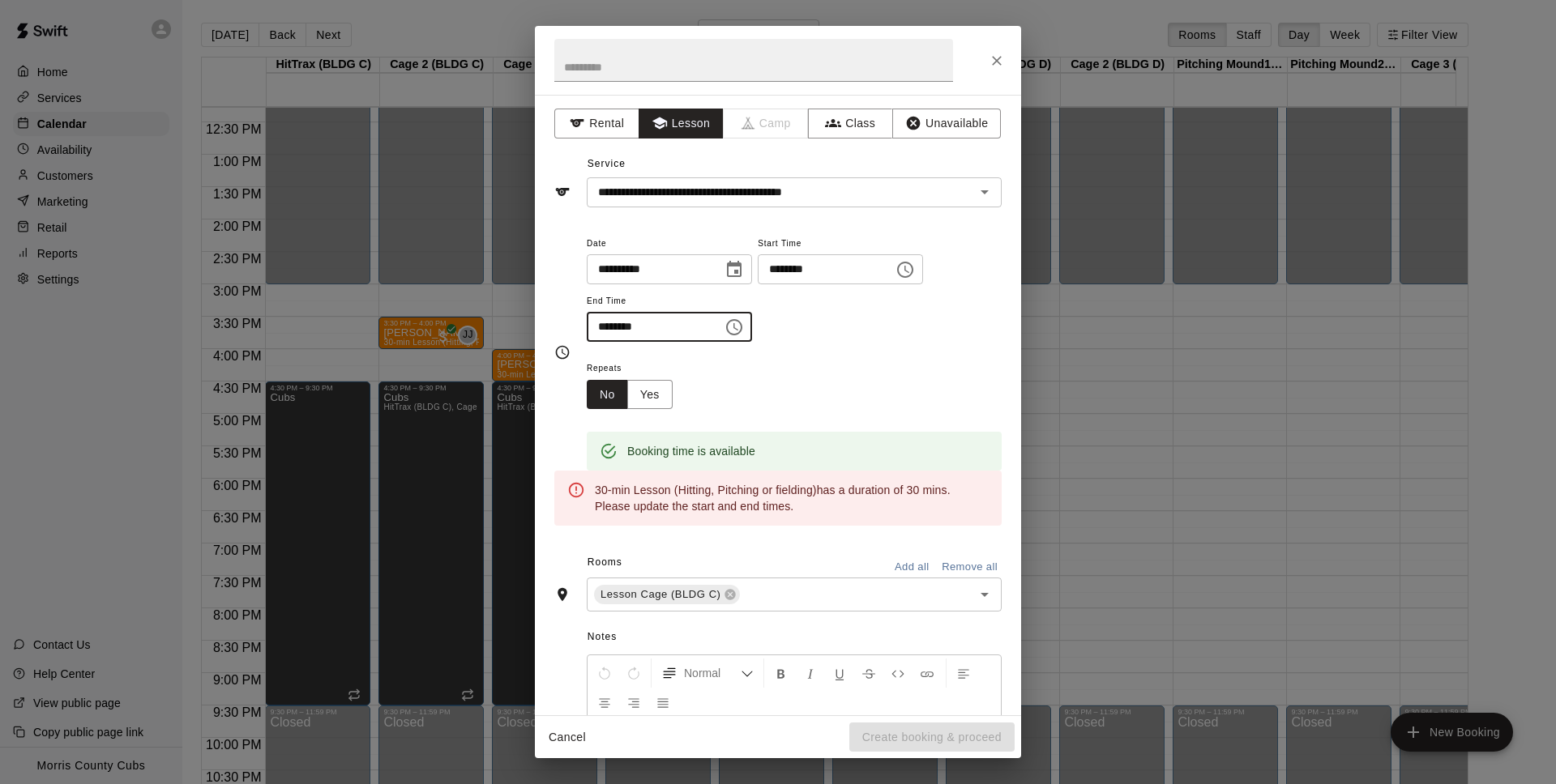
click at [607, 326] on input "********" at bounding box center [649, 327] width 125 height 30
type input "********"
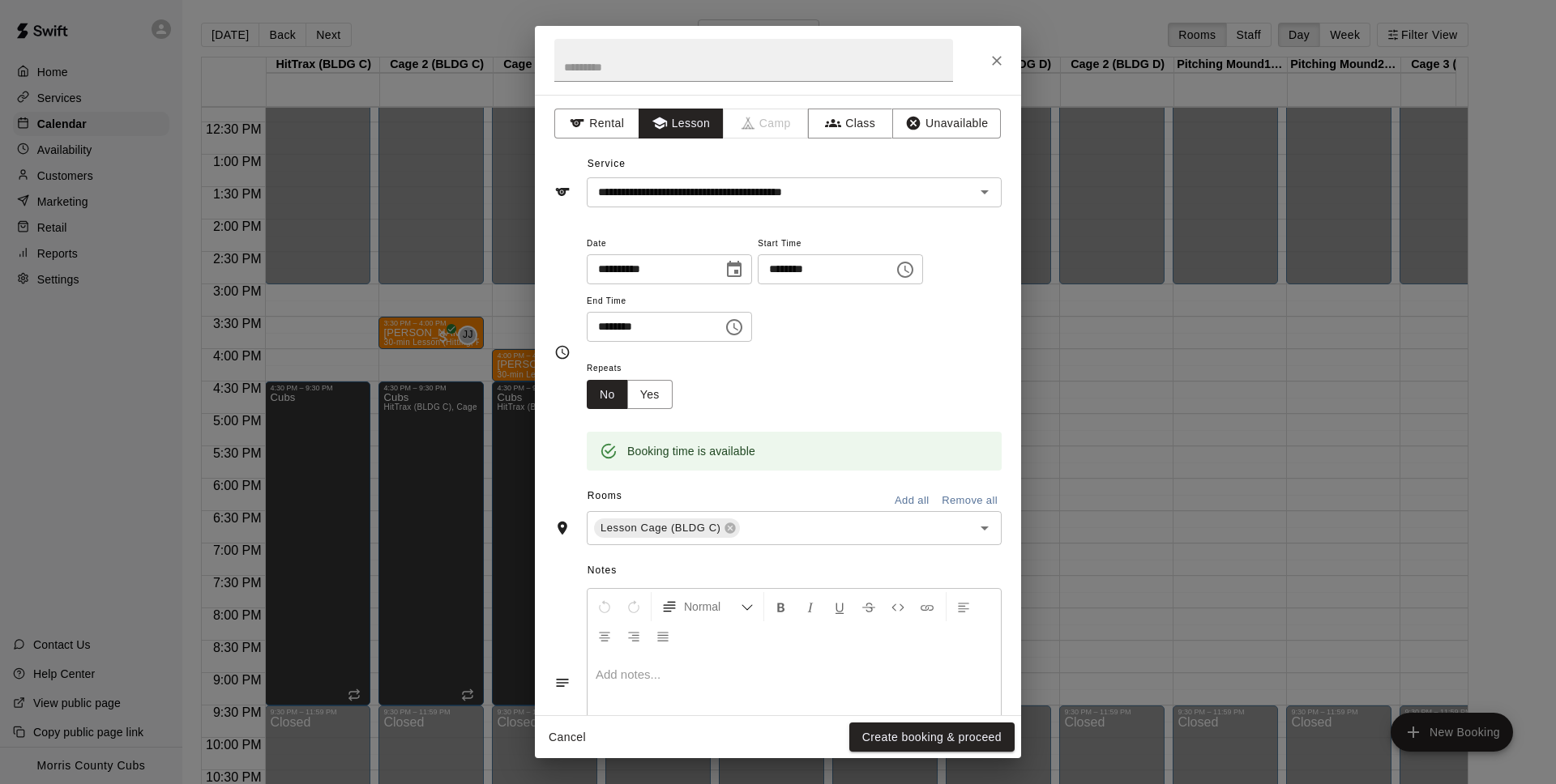
click at [823, 371] on div "Repeats No Yes" at bounding box center [794, 383] width 415 height 51
click at [935, 743] on button "Create booking & proceed" at bounding box center [932, 737] width 165 height 30
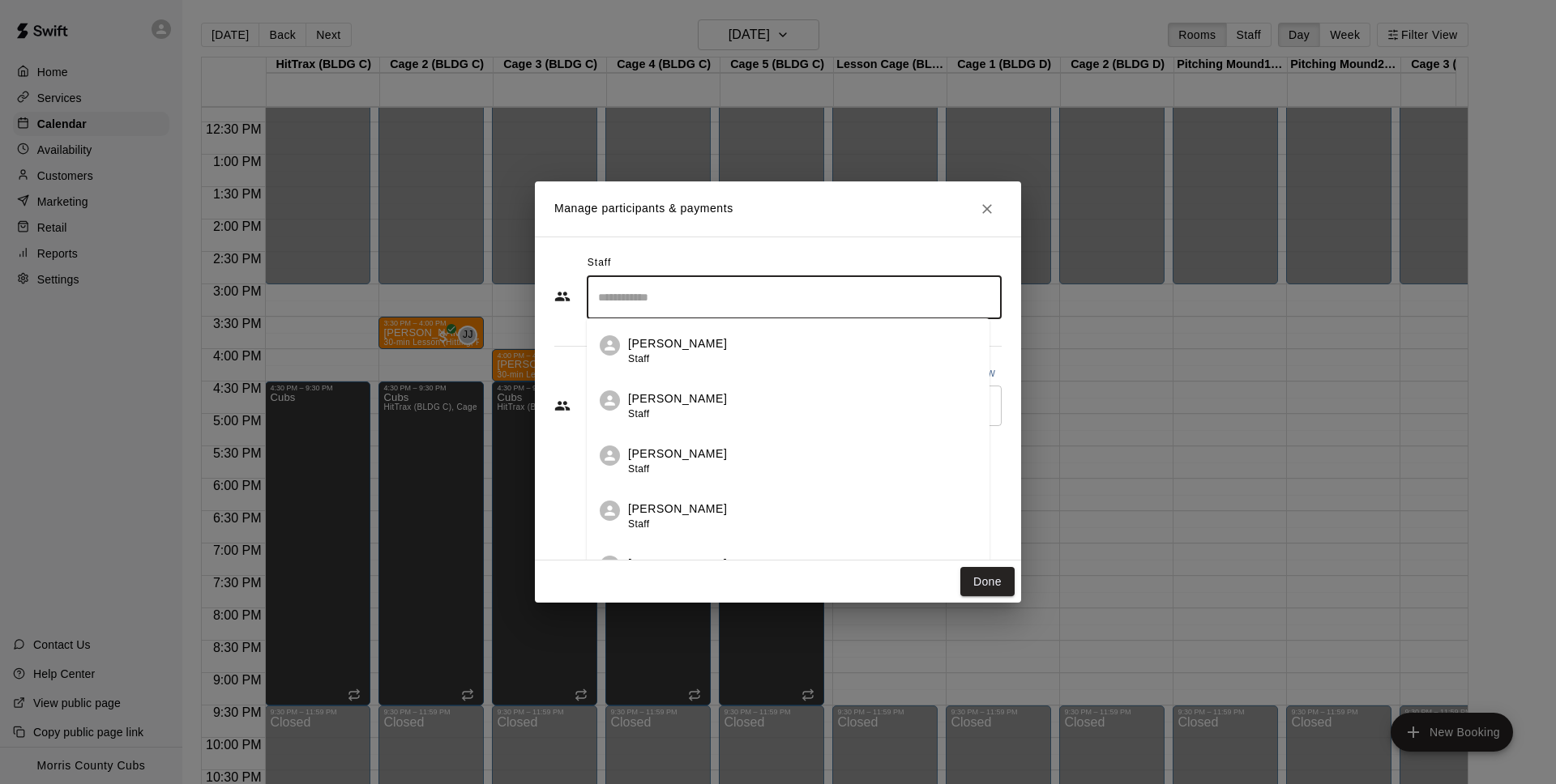
click at [683, 292] on input "Search staff" at bounding box center [794, 297] width 400 height 29
click at [724, 411] on div "[PERSON_NAME] Staff" at bounding box center [809, 406] width 349 height 32
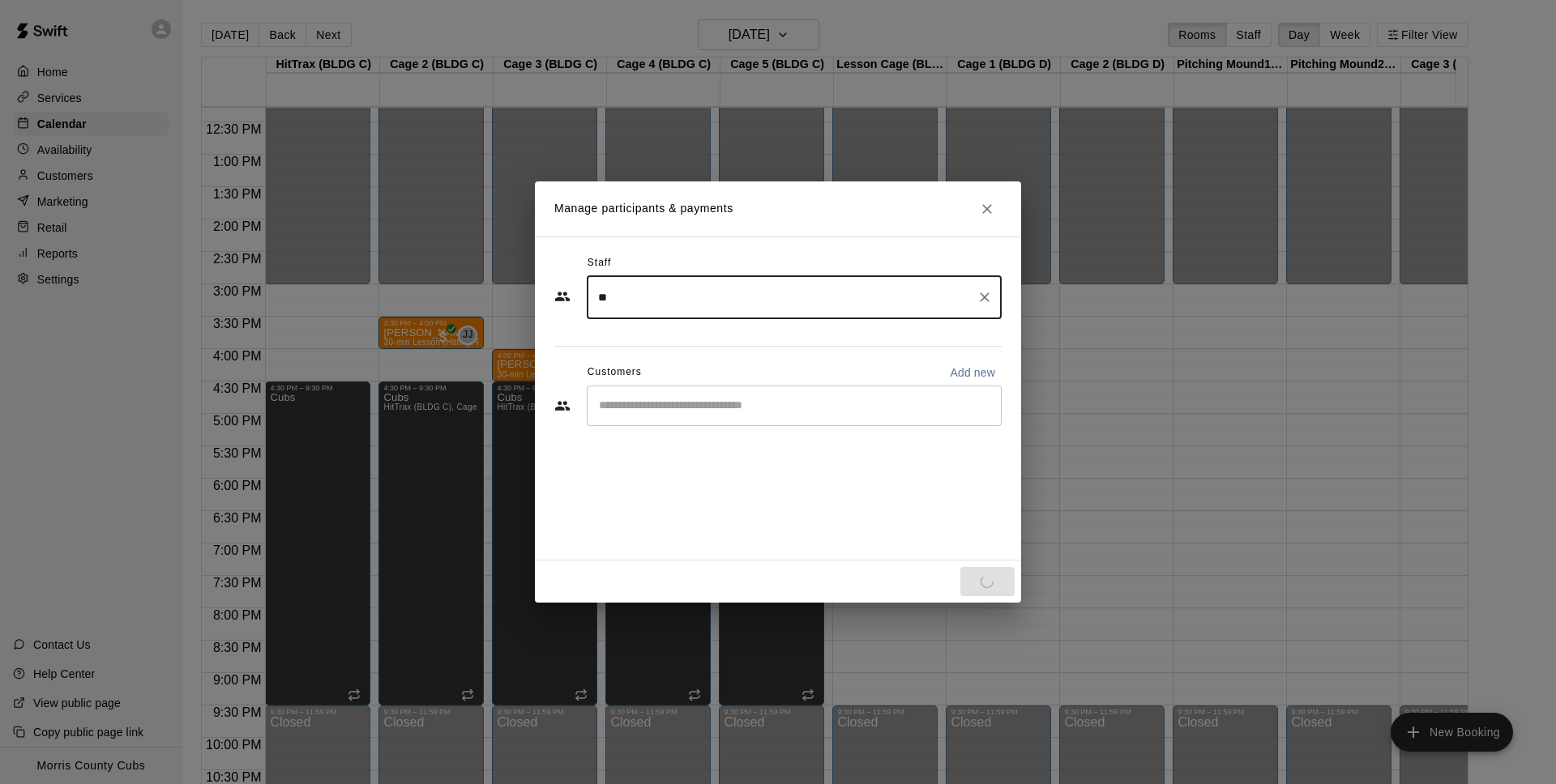
click at [701, 415] on div "​" at bounding box center [794, 405] width 415 height 41
type input "**"
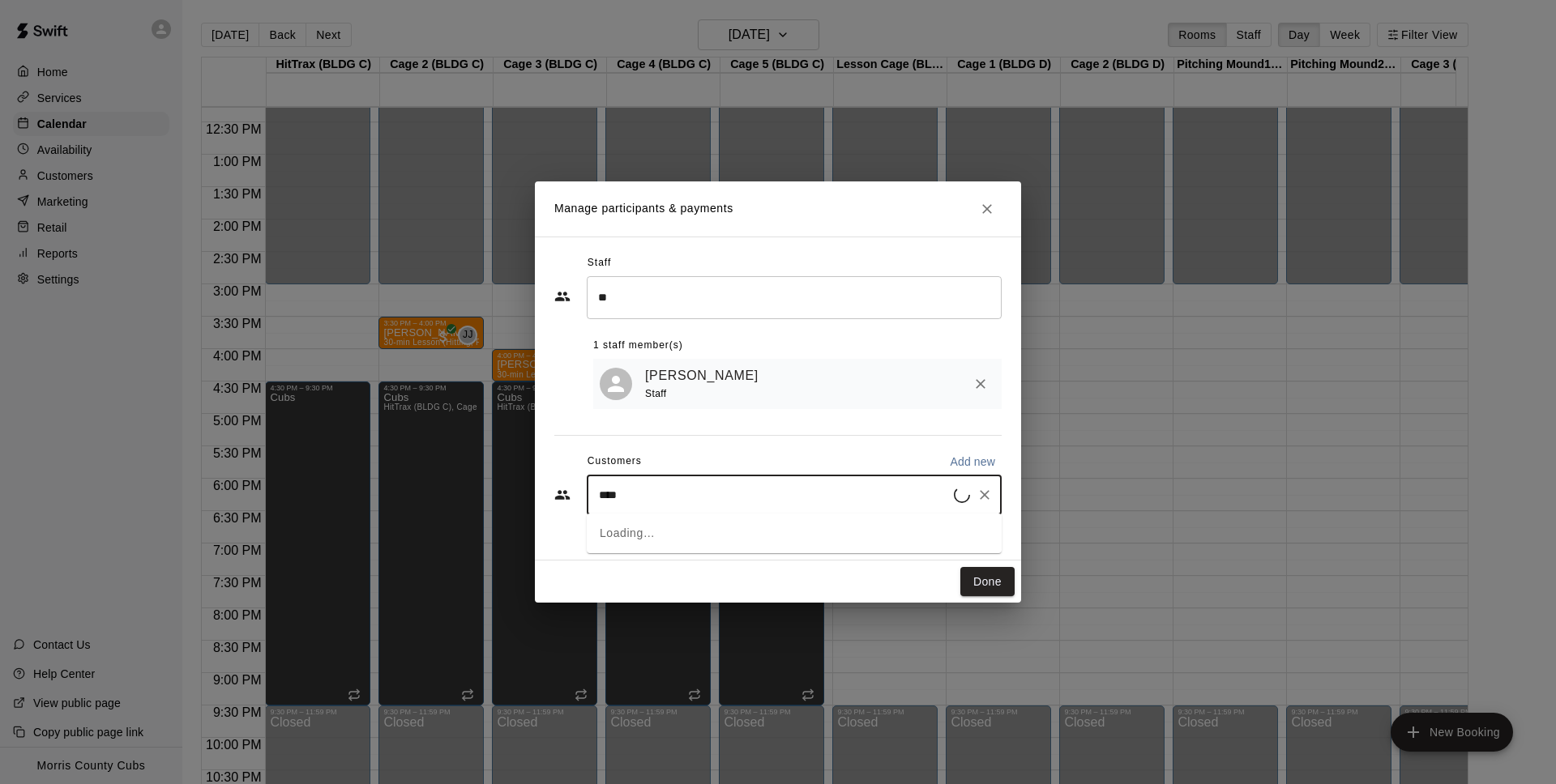
type input "*****"
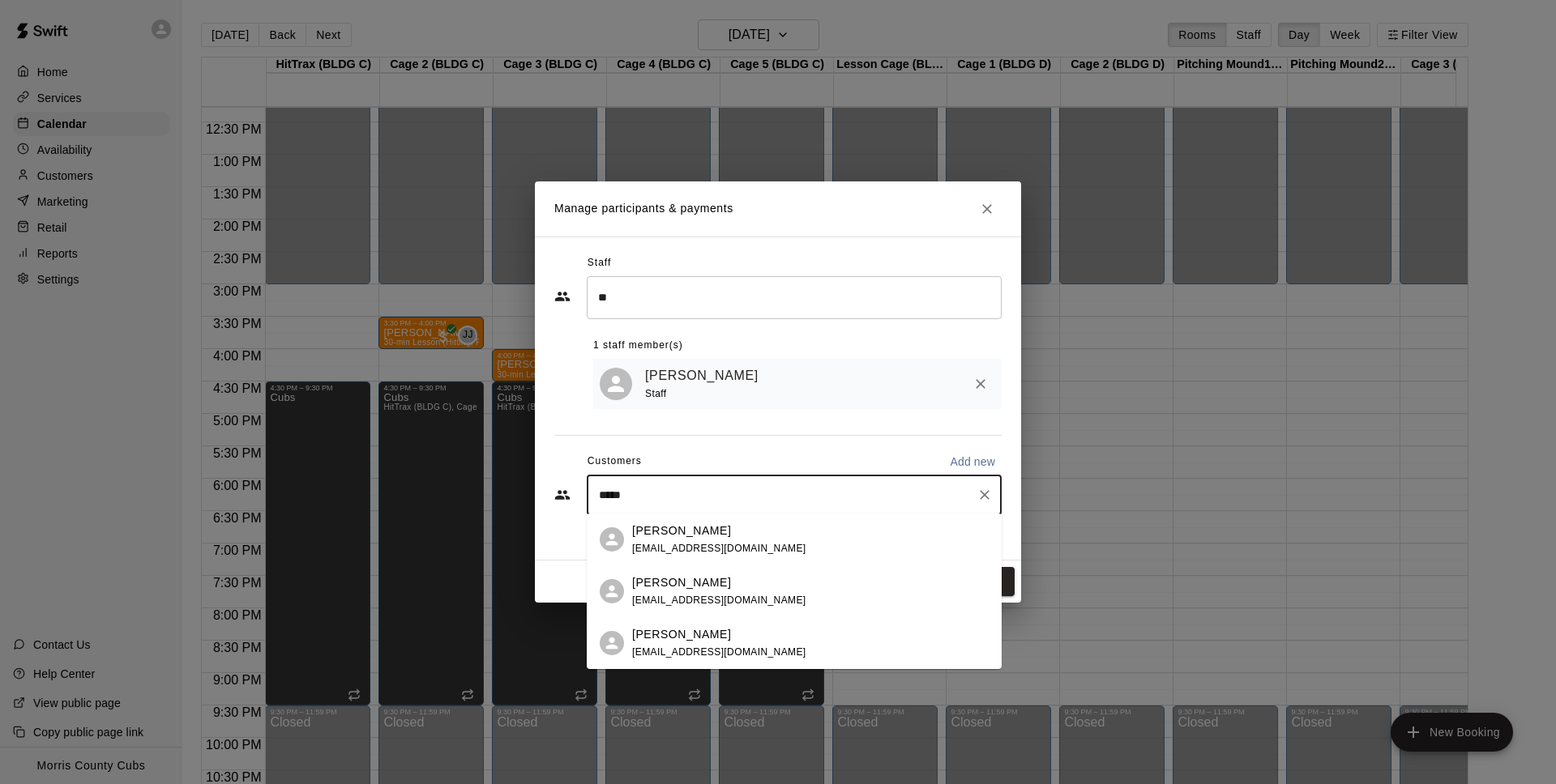
click at [716, 540] on div "[PERSON_NAME] [EMAIL_ADDRESS][DOMAIN_NAME]" at bounding box center [719, 539] width 174 height 35
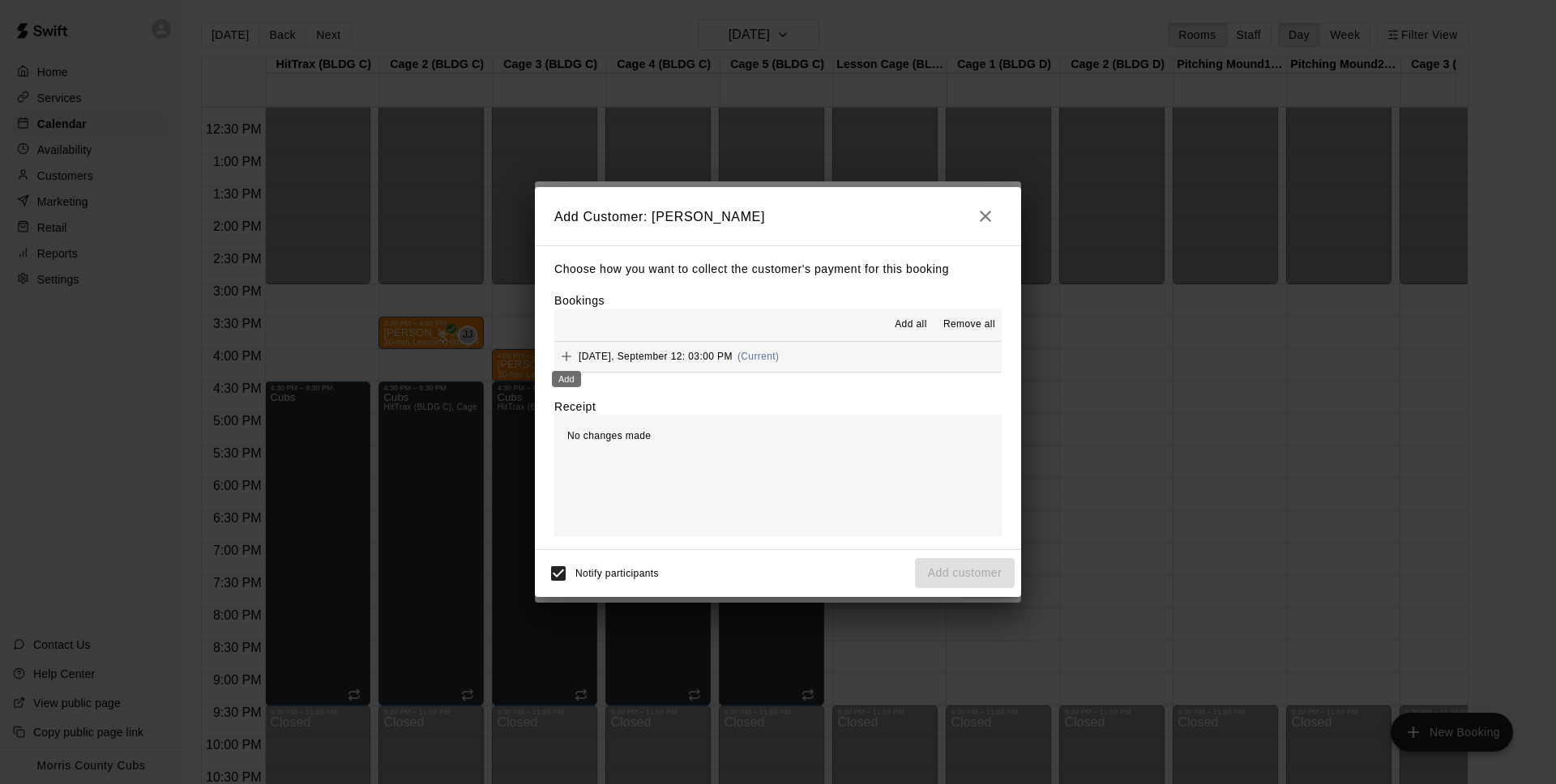
click at [570, 352] on icon "Add" at bounding box center [567, 356] width 16 height 16
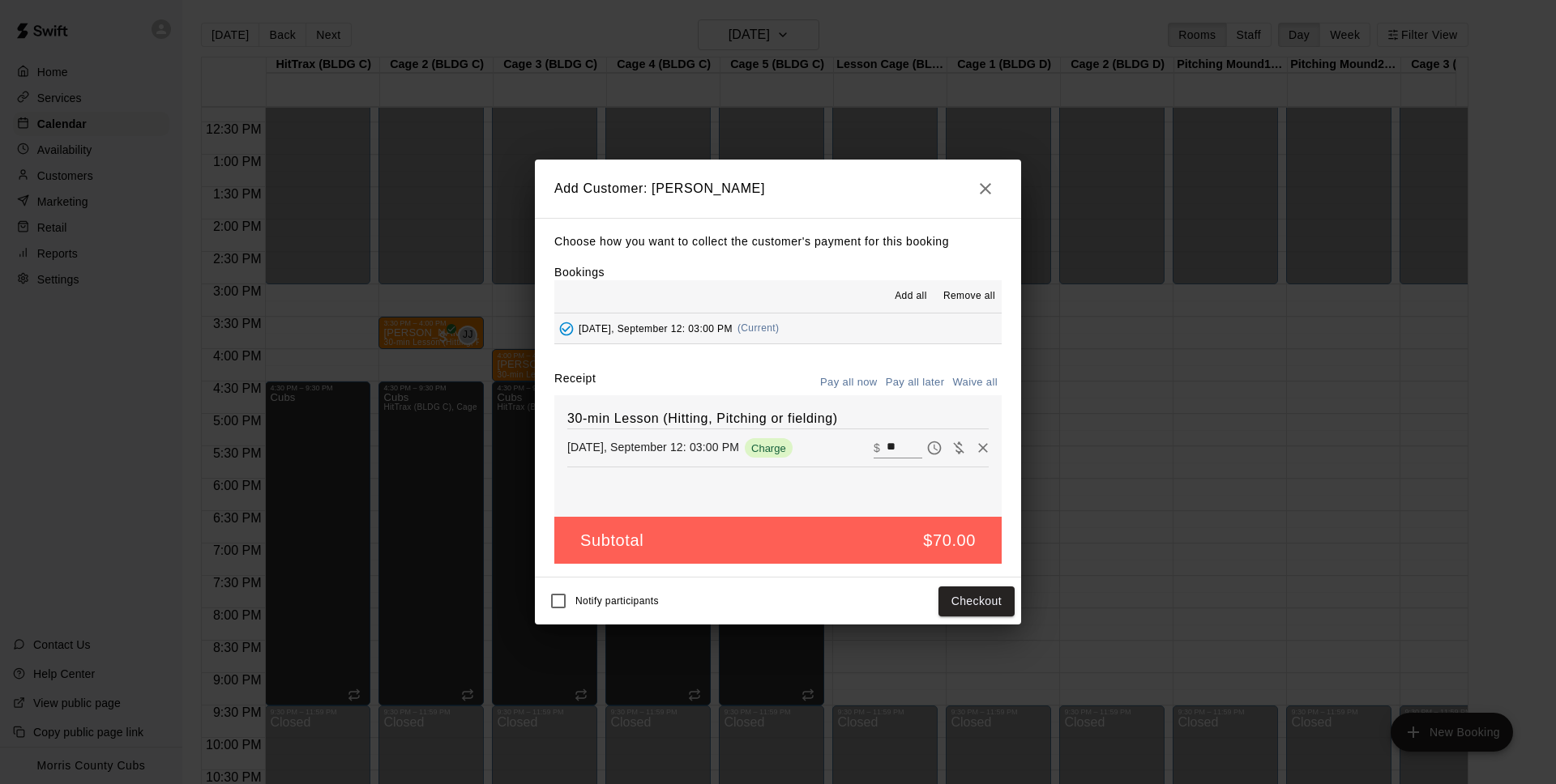
click at [855, 378] on button "Pay all now" at bounding box center [849, 382] width 66 height 25
click at [961, 607] on button "Checkout" at bounding box center [977, 601] width 76 height 30
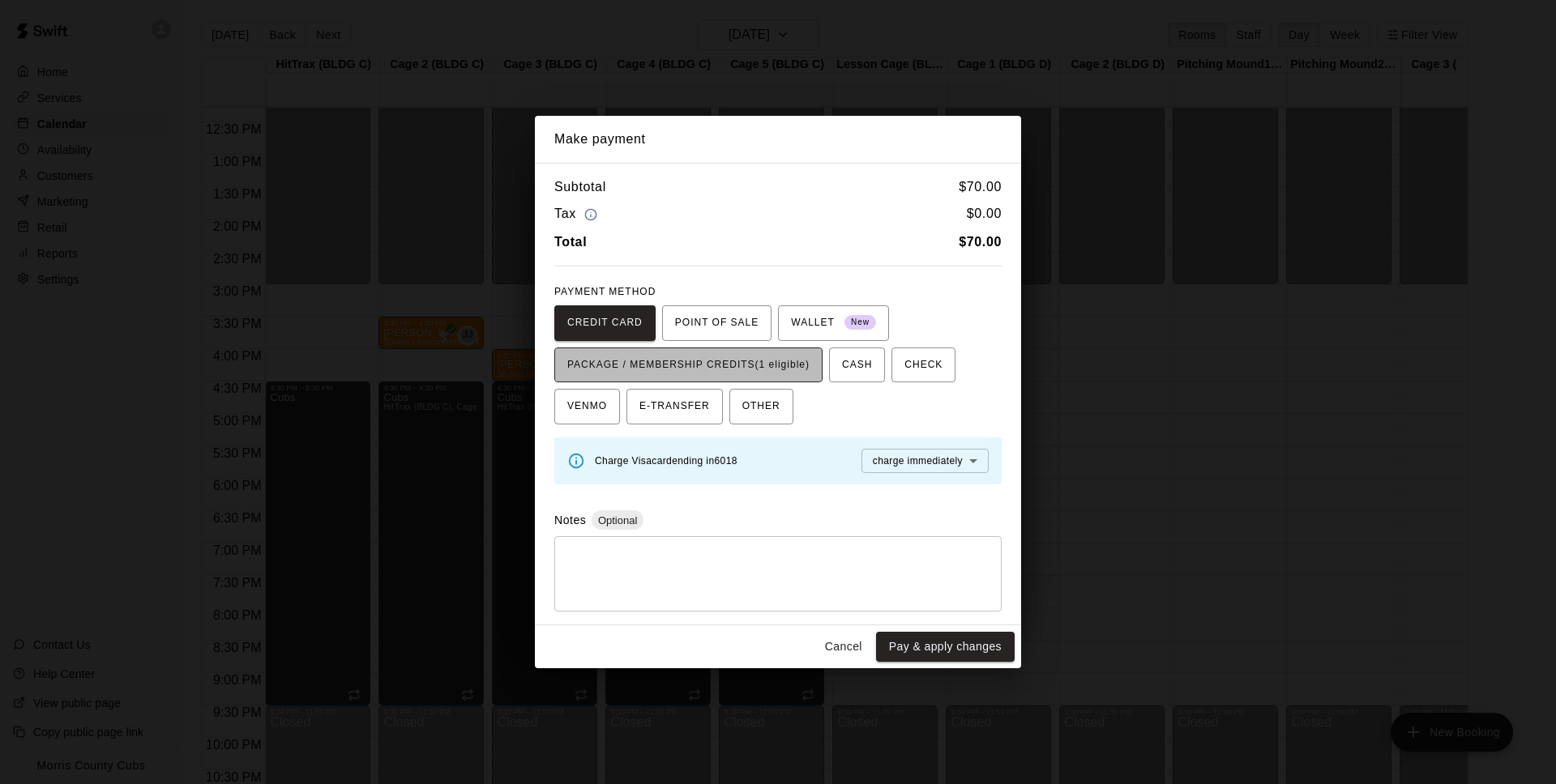
click at [782, 368] on span "PACKAGE / MEMBERSHIP CREDITS (1 eligible)" at bounding box center [688, 366] width 242 height 26
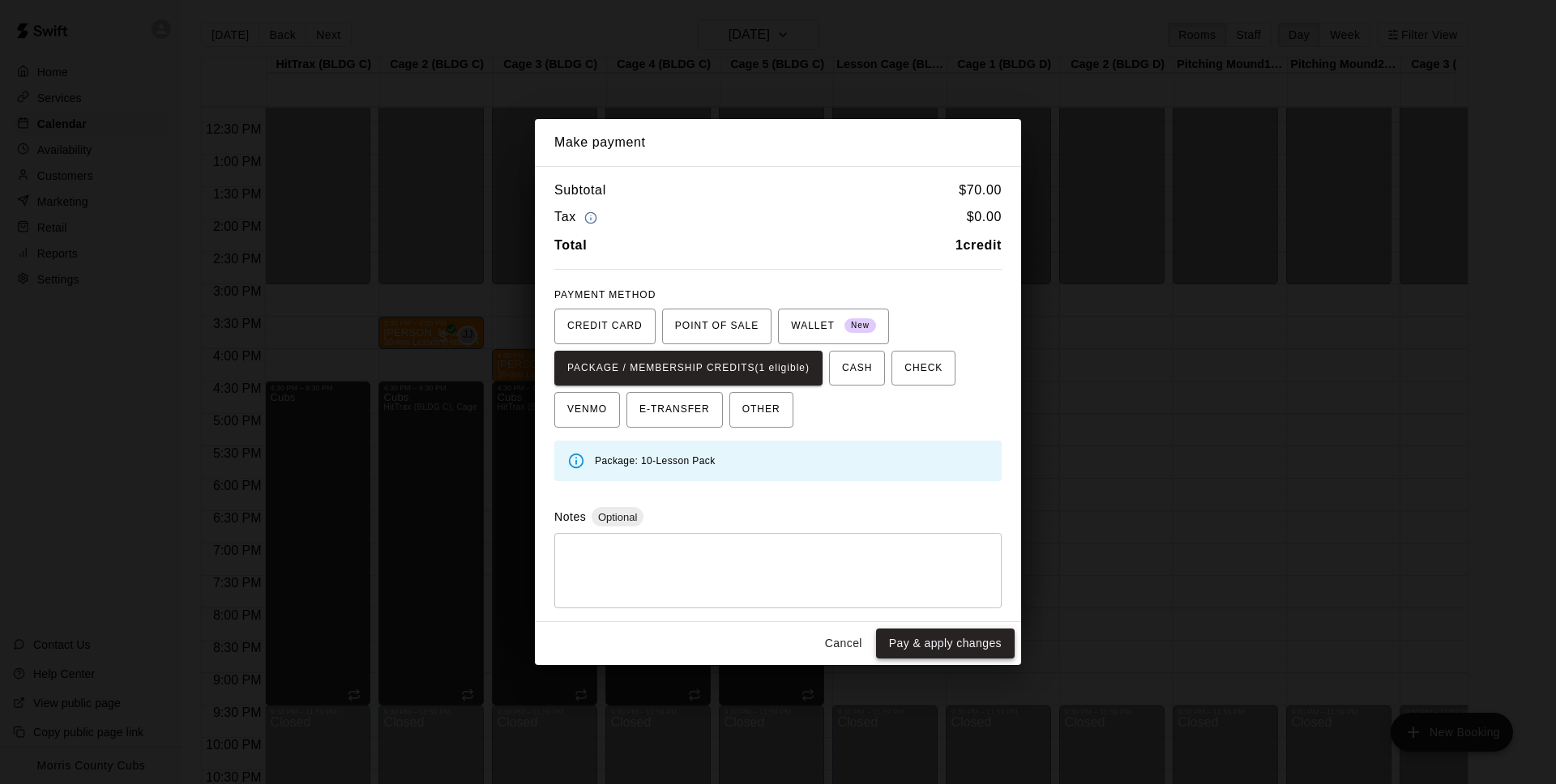
click at [933, 641] on button "Pay & apply changes" at bounding box center [945, 643] width 138 height 30
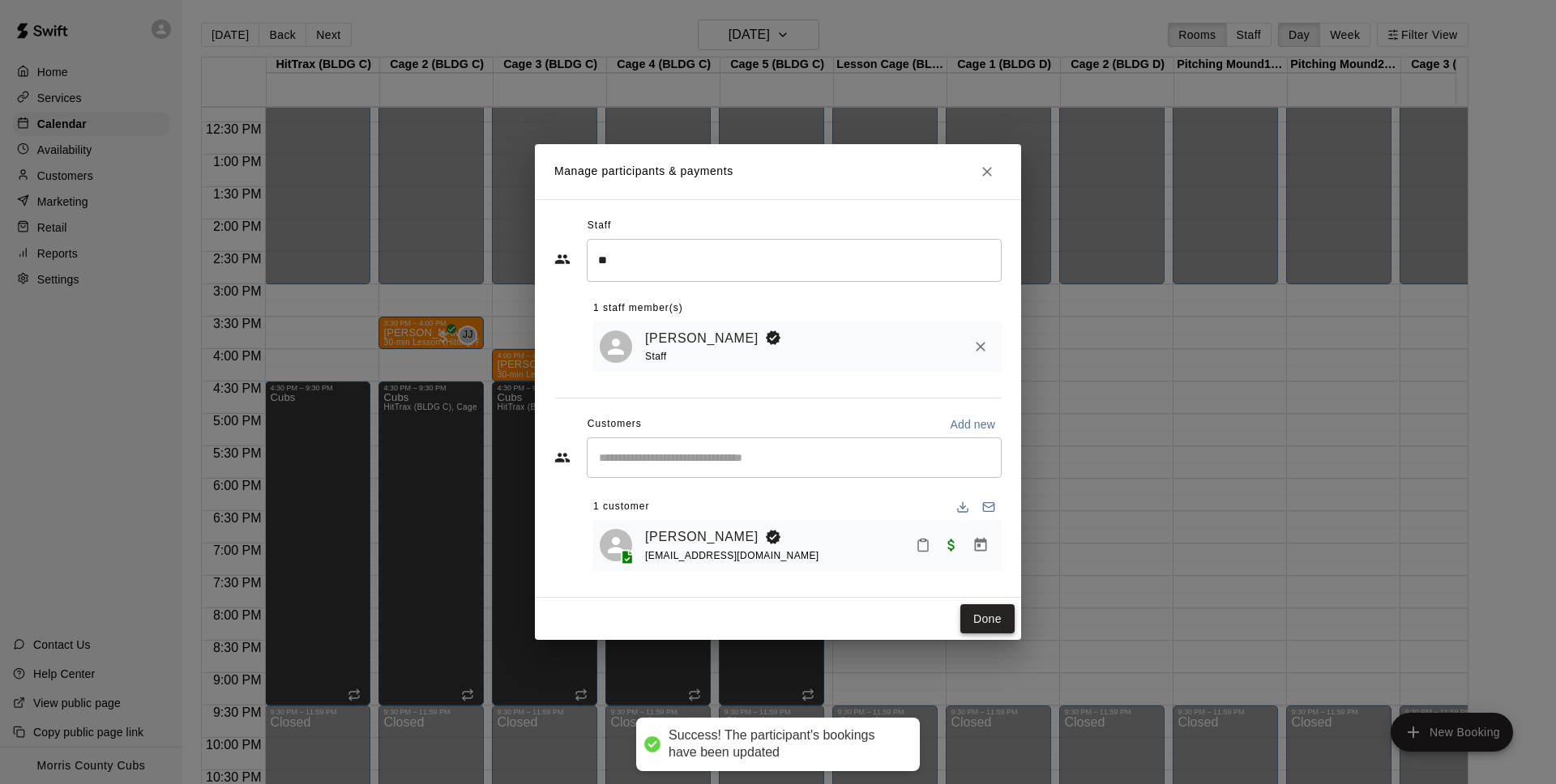
click at [1012, 622] on button "Done" at bounding box center [987, 619] width 54 height 30
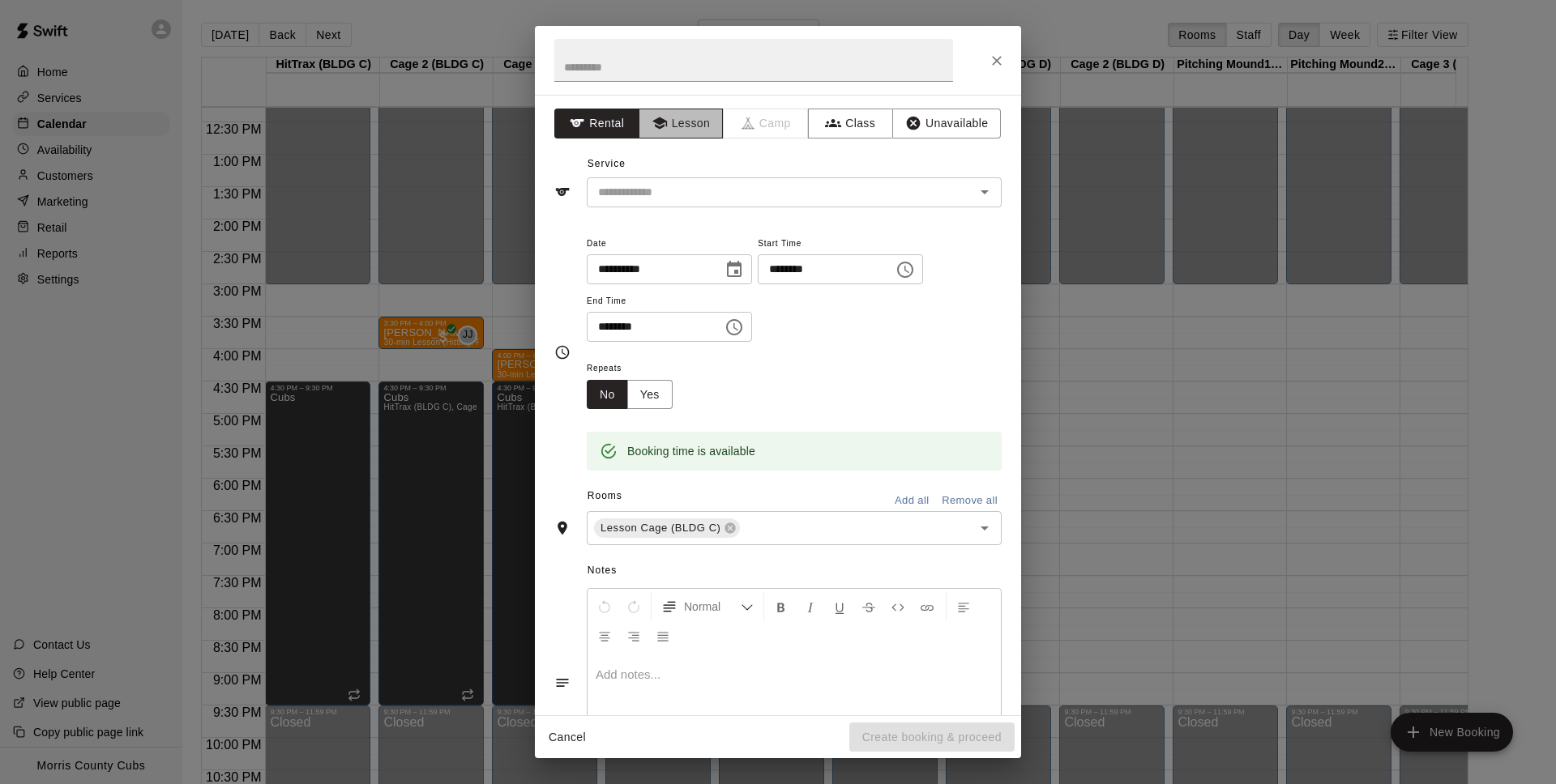
click at [694, 123] on button "Lesson" at bounding box center [681, 124] width 85 height 30
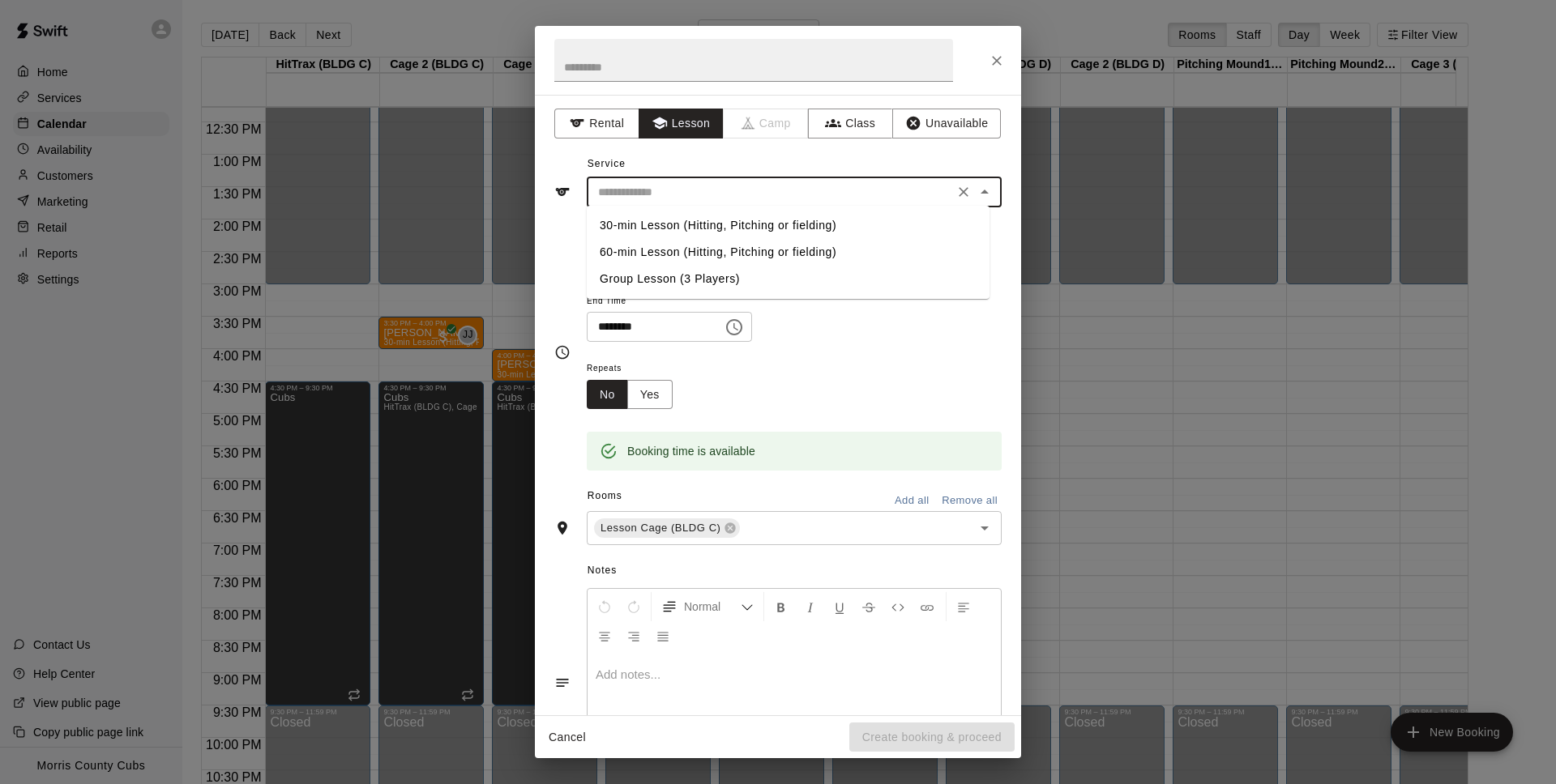
click at [675, 196] on input "text" at bounding box center [770, 192] width 357 height 20
click at [676, 234] on li "30-min Lesson (Hitting, Pitching or fielding)" at bounding box center [788, 225] width 403 height 27
type input "**********"
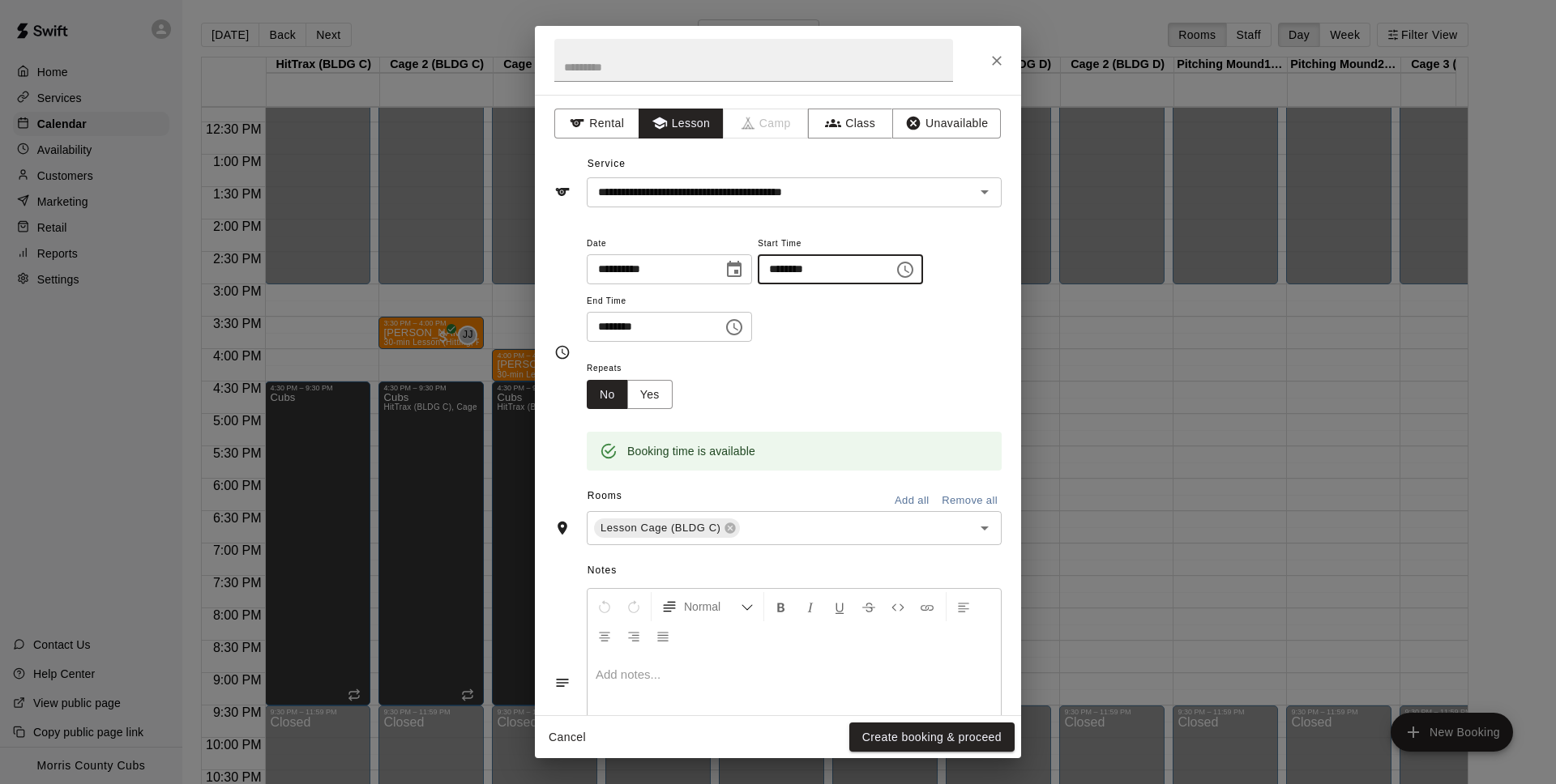
click at [784, 271] on input "********" at bounding box center [820, 269] width 125 height 30
type input "********"
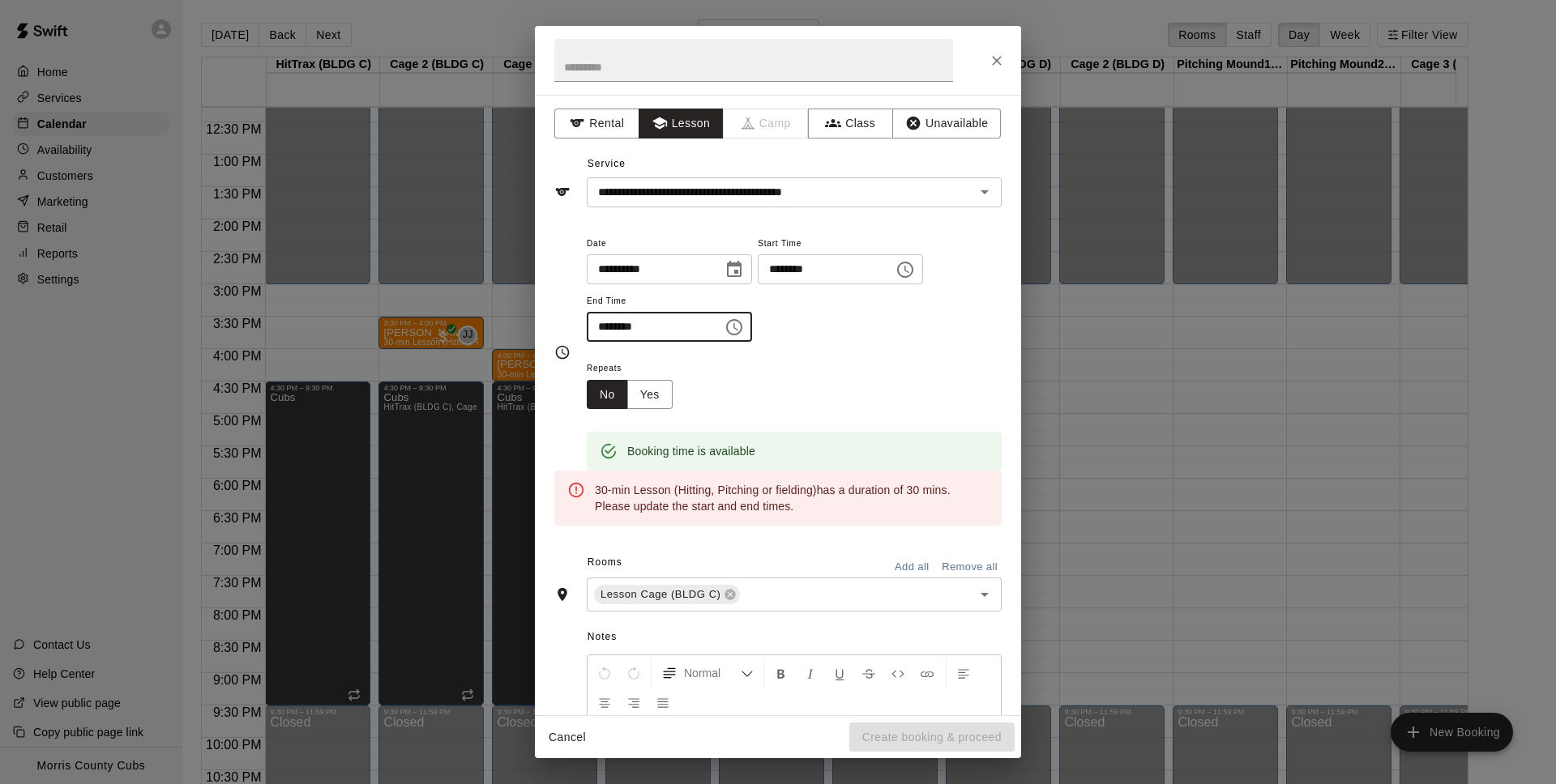
click at [605, 324] on input "********" at bounding box center [649, 327] width 125 height 30
type input "********"
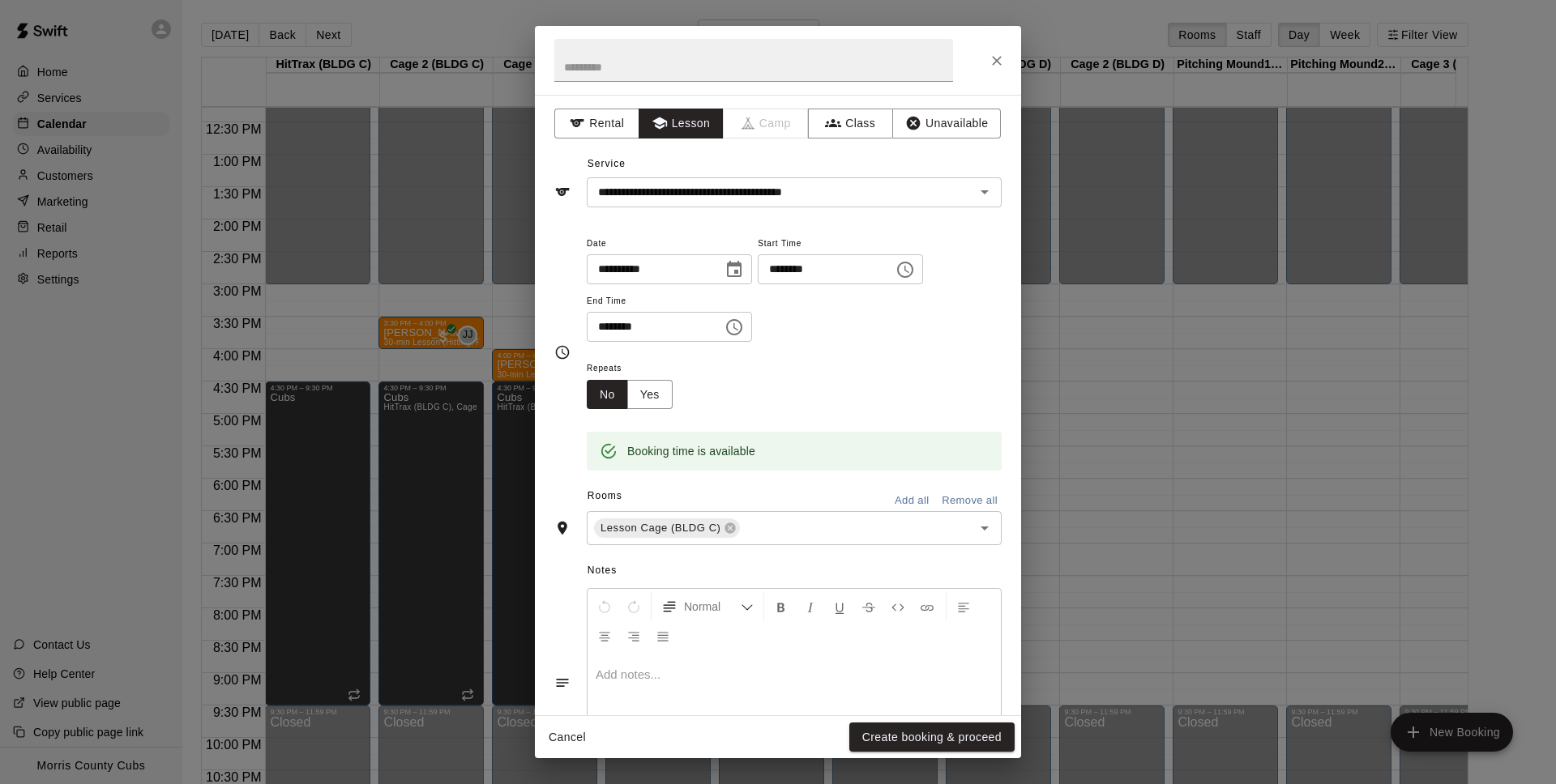
click at [779, 349] on div "**********" at bounding box center [794, 296] width 415 height 125
click at [994, 746] on button "Create booking & proceed" at bounding box center [932, 737] width 165 height 30
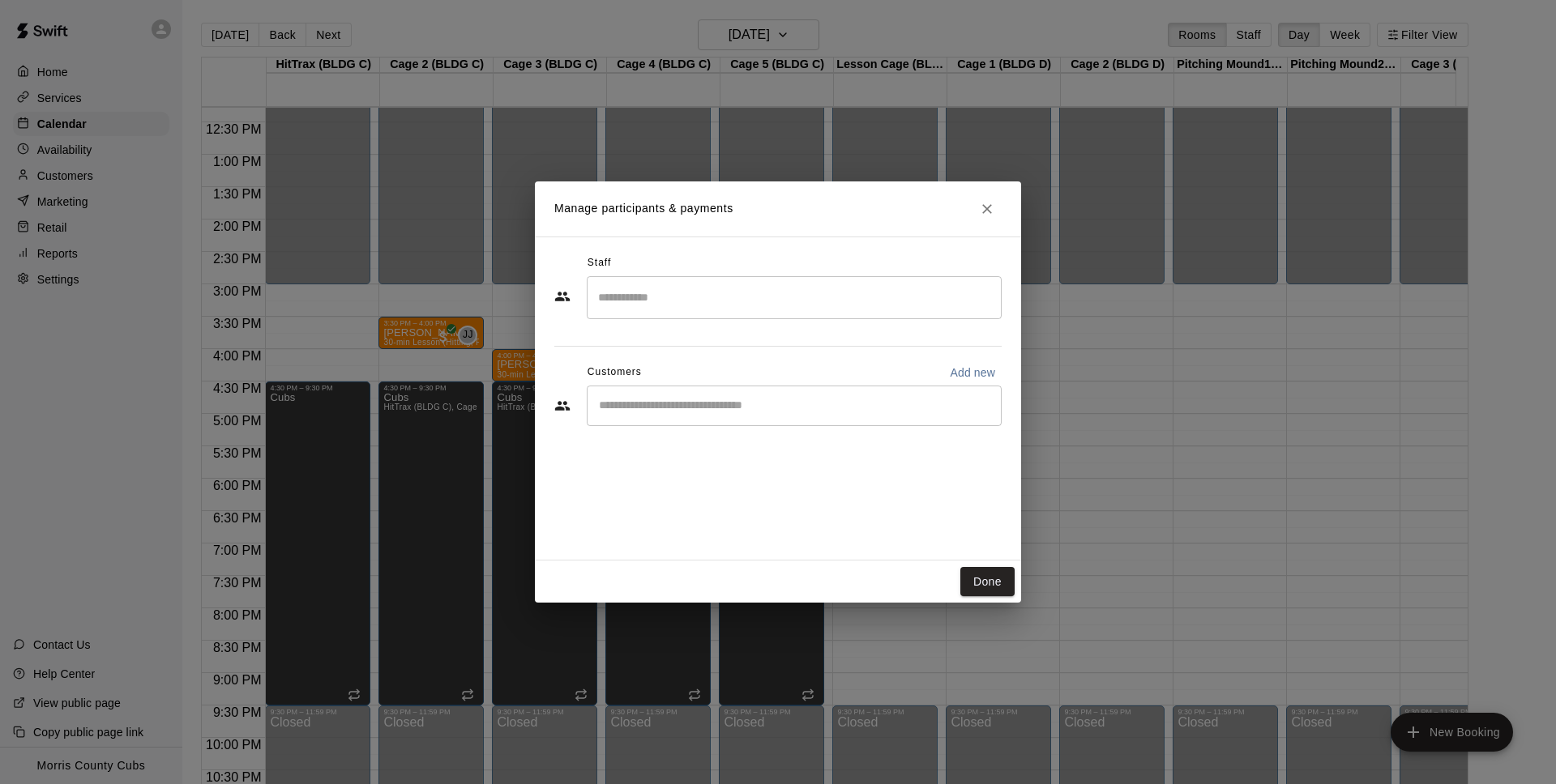
click at [674, 303] on input "Search staff" at bounding box center [794, 297] width 400 height 29
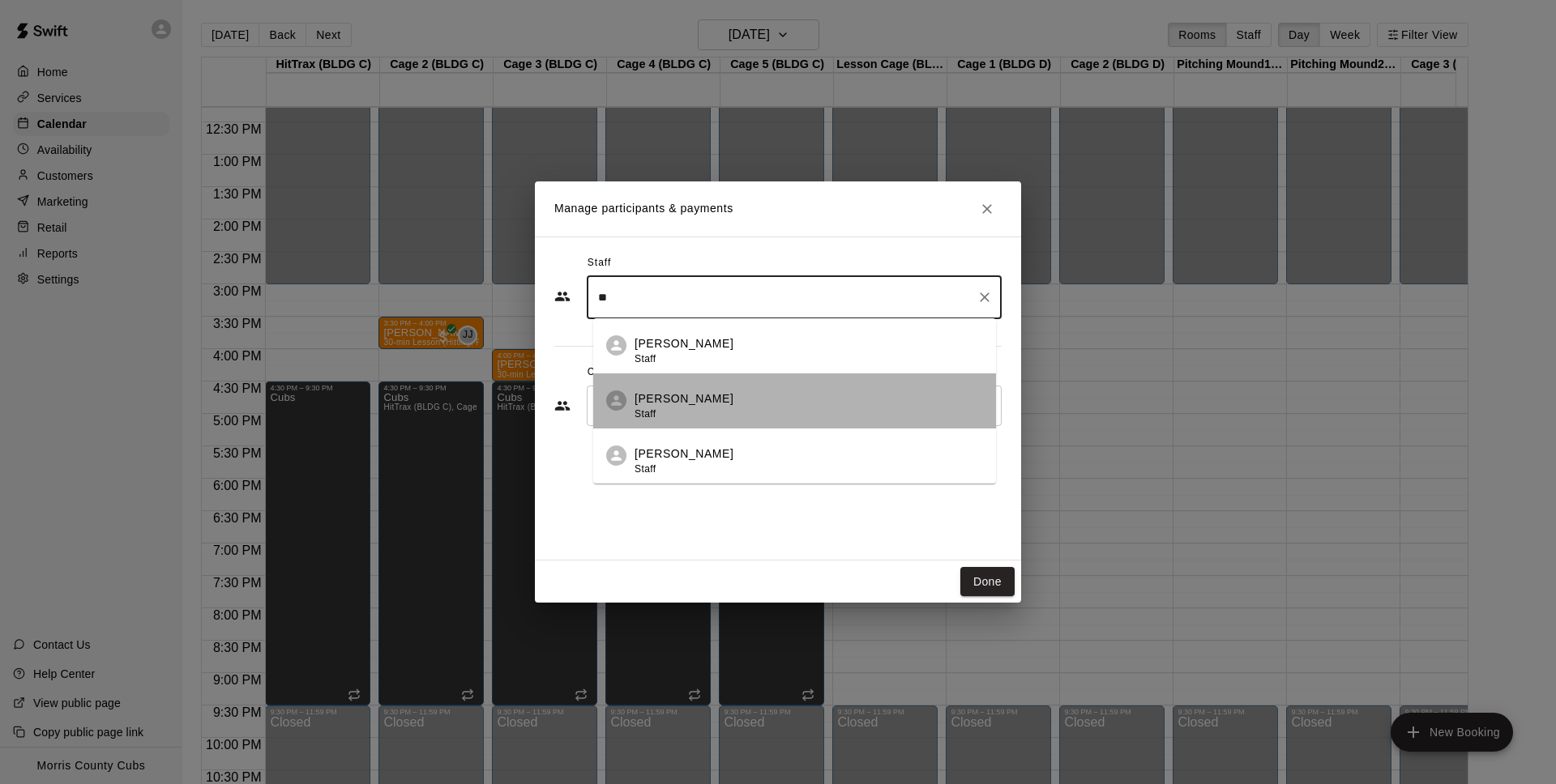
click at [684, 399] on p "[PERSON_NAME]" at bounding box center [684, 399] width 99 height 17
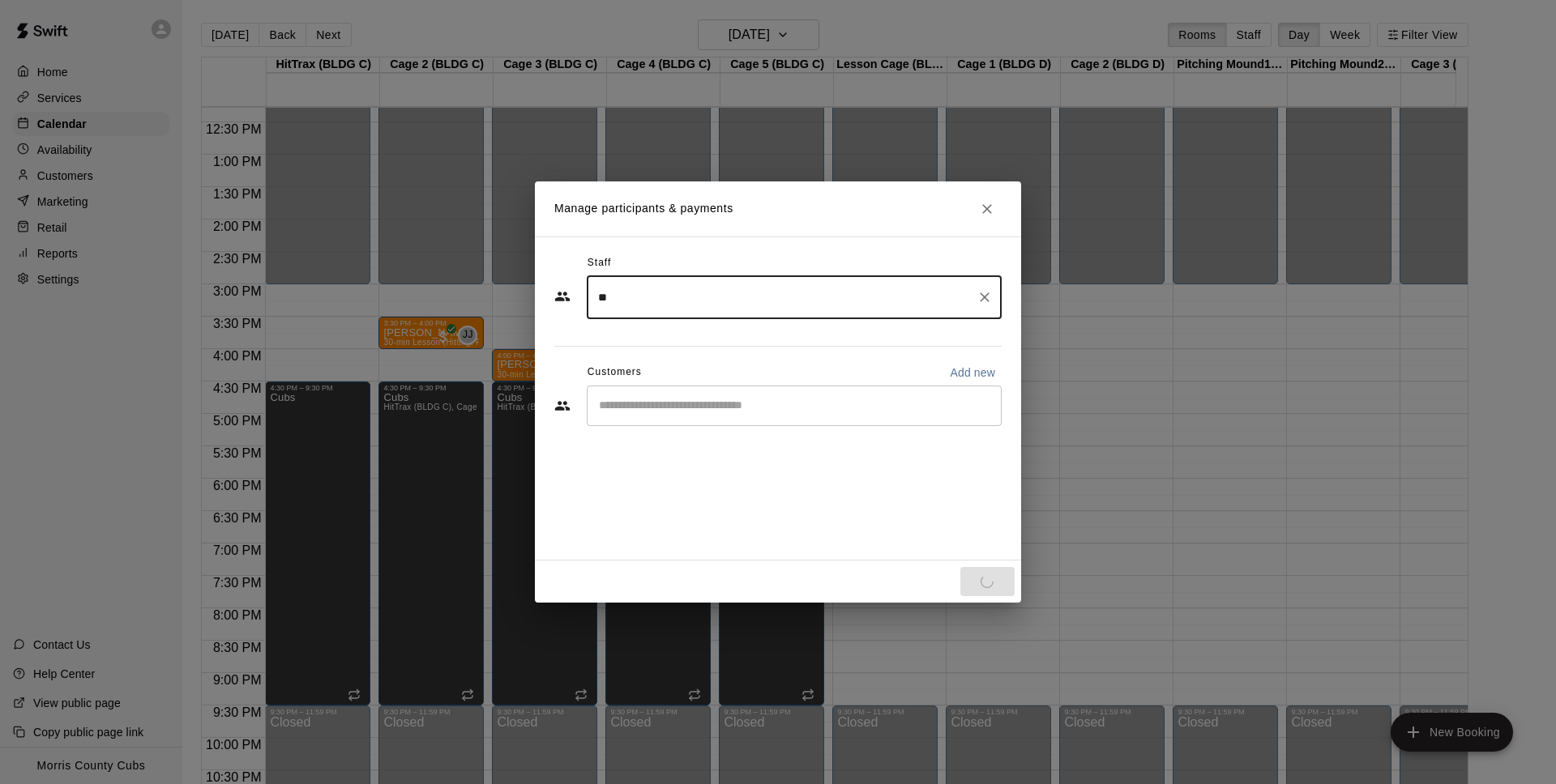
click at [679, 419] on div "​" at bounding box center [794, 405] width 415 height 41
type input "**"
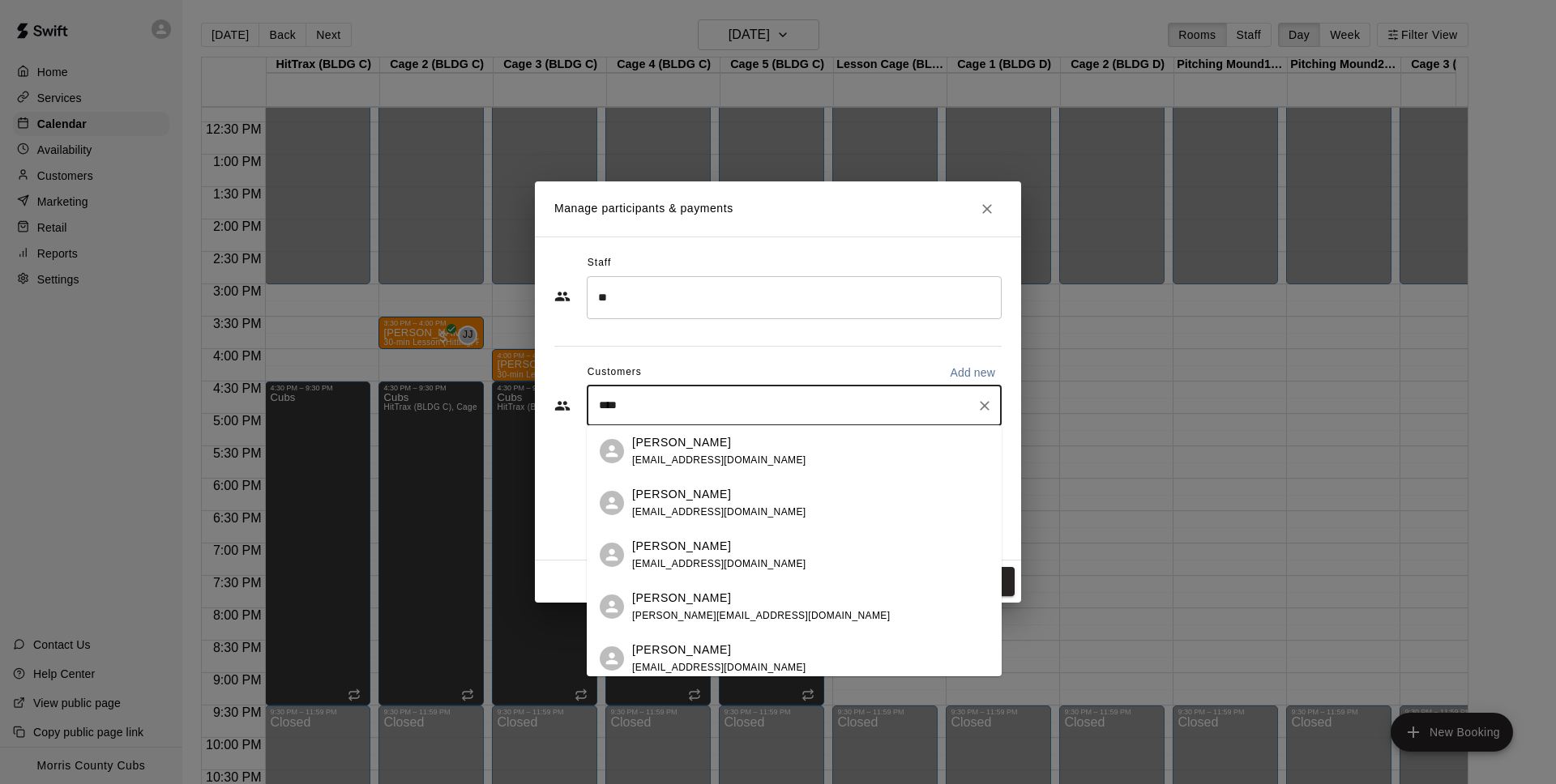
type input "*****"
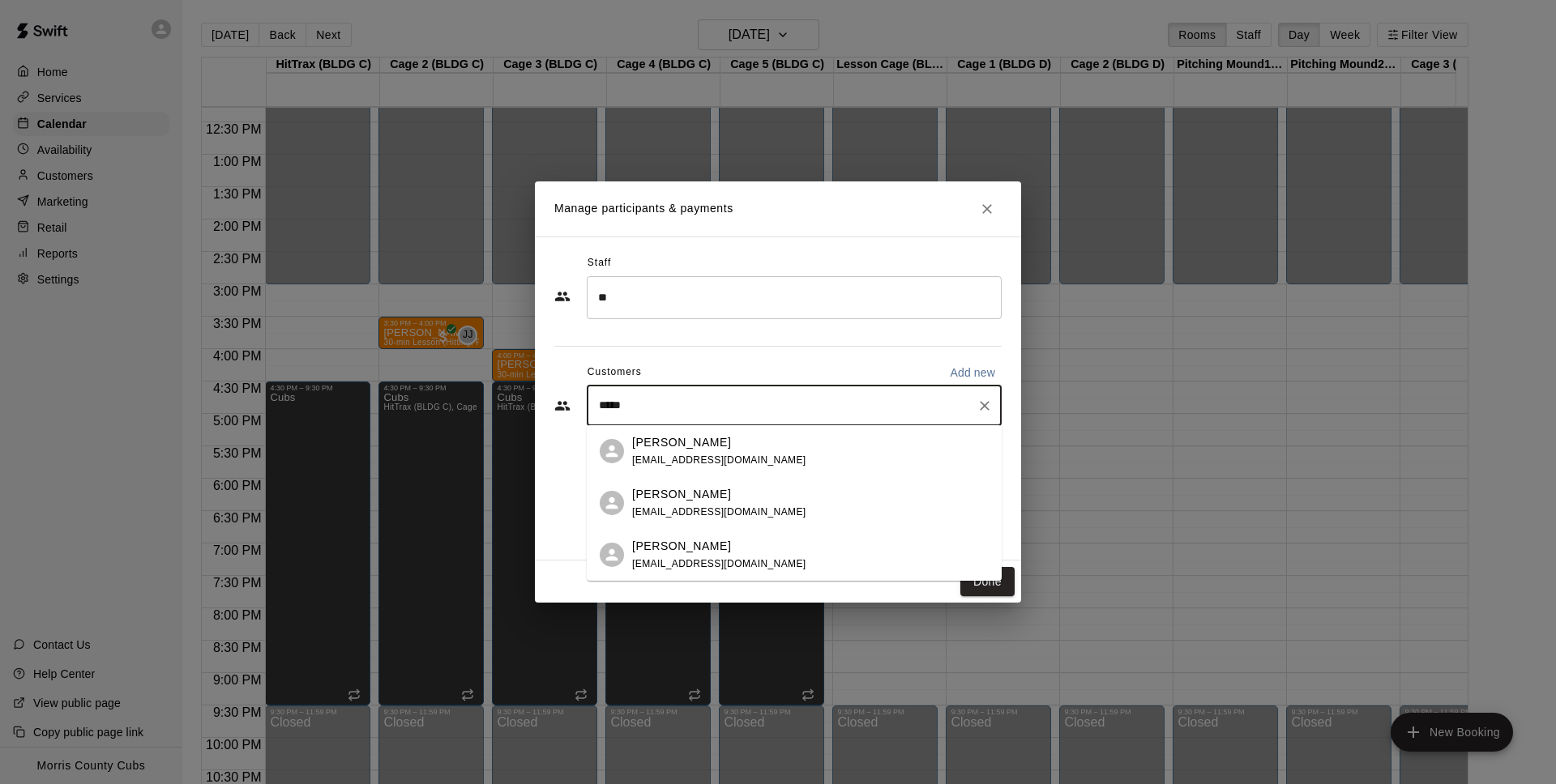
click at [699, 460] on span "[EMAIL_ADDRESS][DOMAIN_NAME]" at bounding box center [719, 460] width 174 height 11
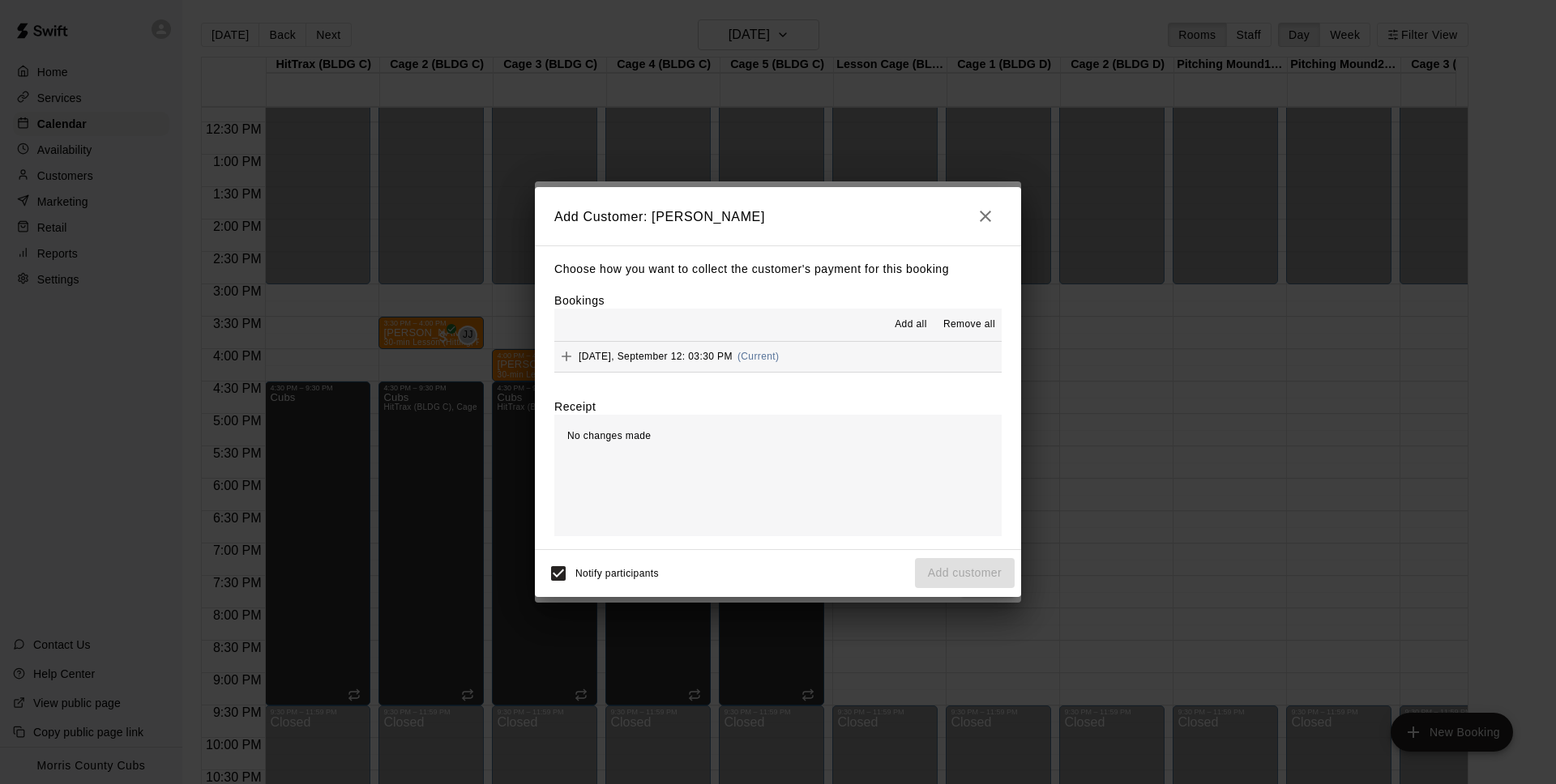
click at [568, 355] on icon "Add" at bounding box center [567, 356] width 16 height 16
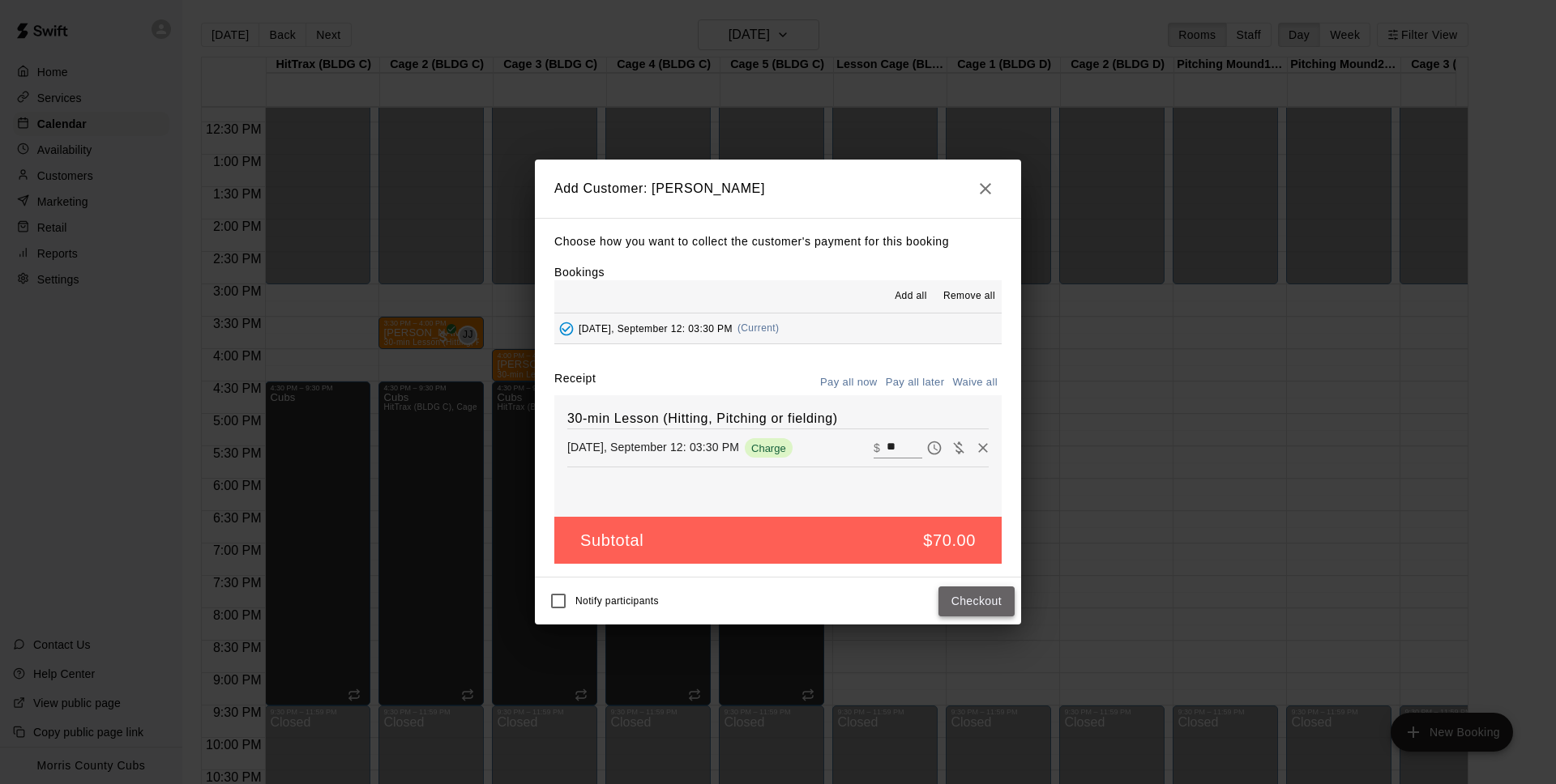
click at [949, 589] on button "Checkout" at bounding box center [977, 601] width 76 height 30
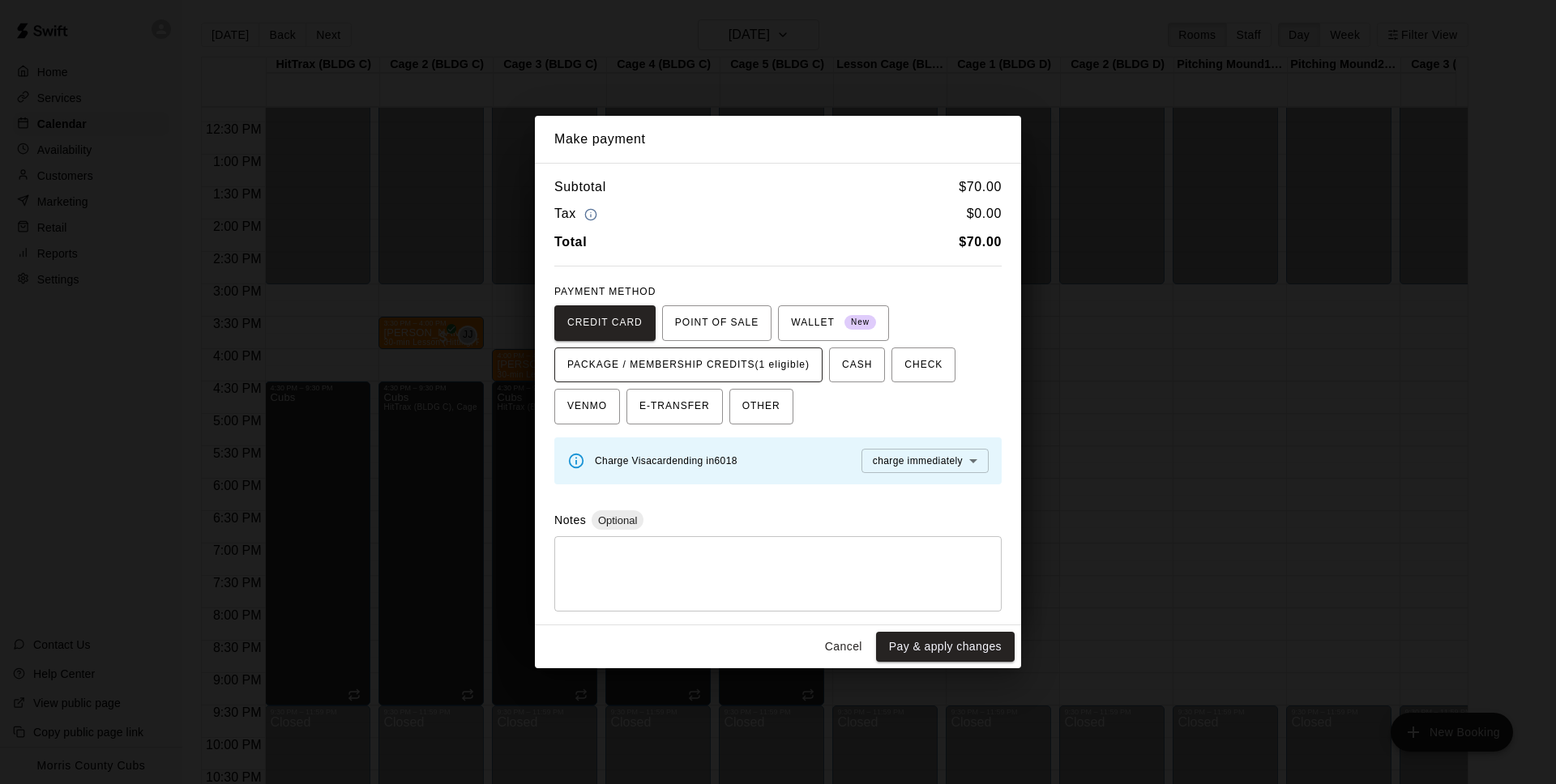
click at [808, 368] on span "PACKAGE / MEMBERSHIP CREDITS (1 eligible)" at bounding box center [688, 366] width 242 height 26
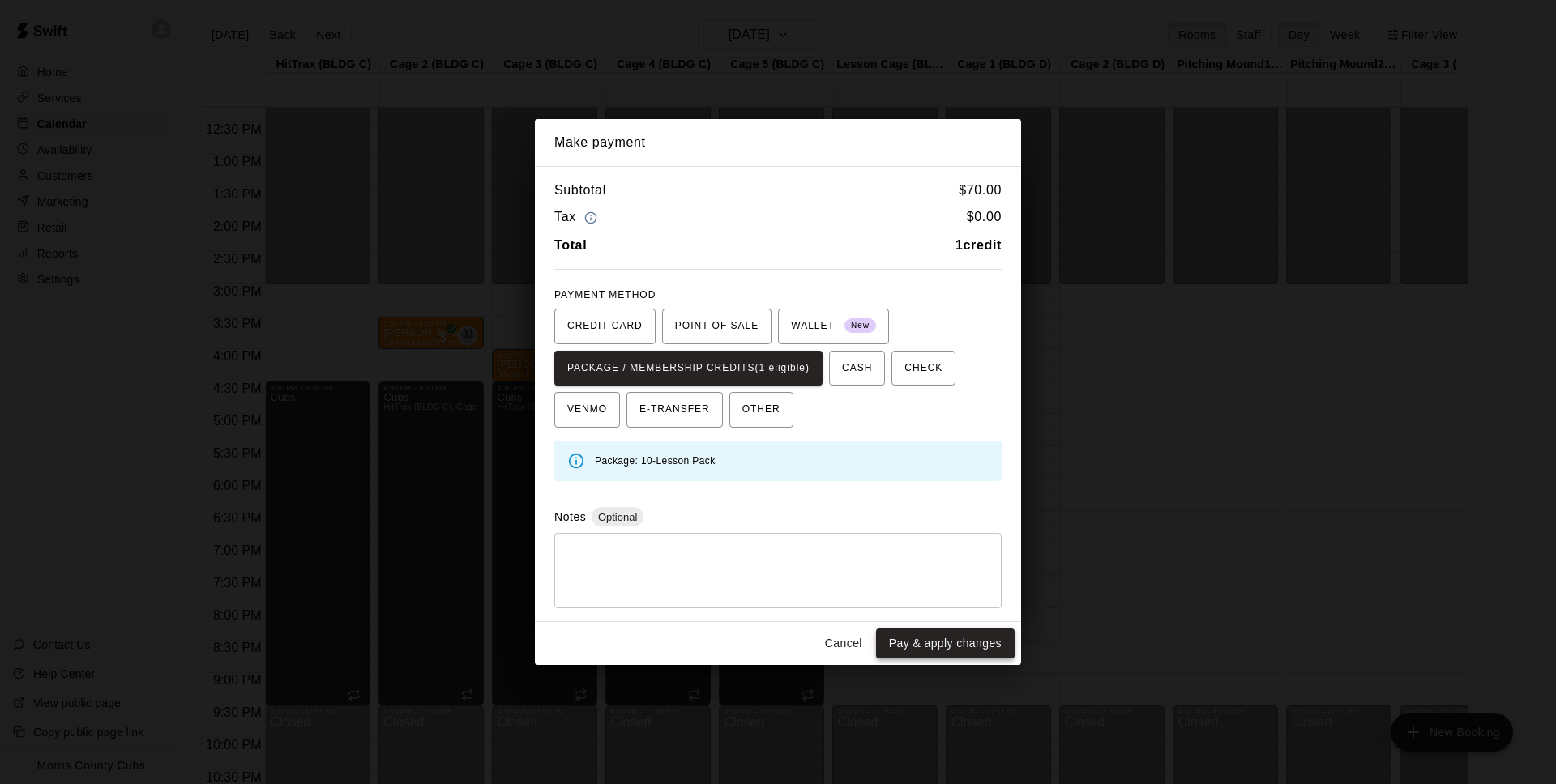
drag, startPoint x: 944, startPoint y: 657, endPoint x: 944, endPoint y: 641, distance: 16.0
click at [944, 656] on div "Cancel Pay & apply changes" at bounding box center [778, 644] width 486 height 43
click at [944, 641] on button "Pay & apply changes" at bounding box center [945, 643] width 138 height 30
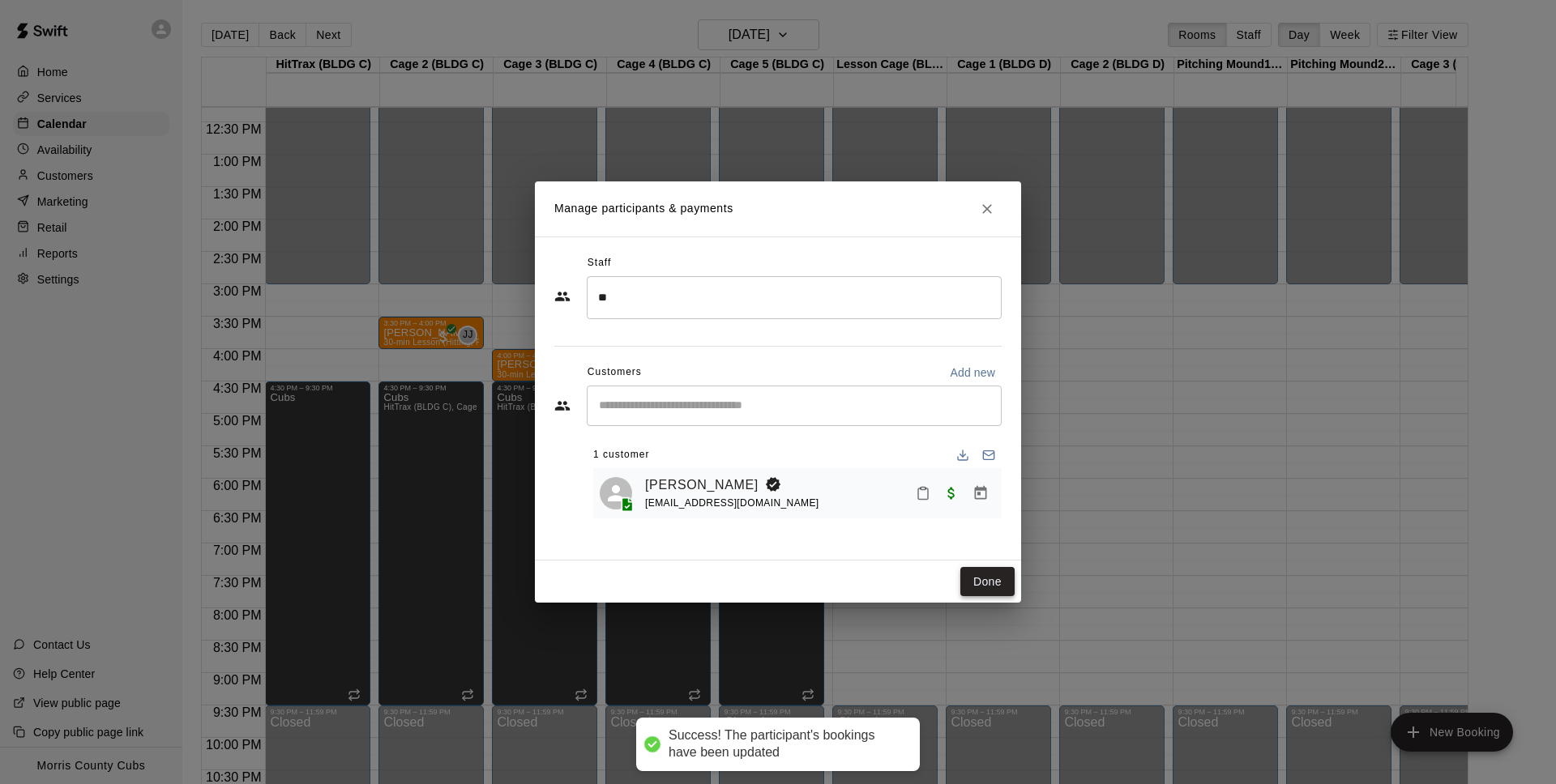
click at [975, 577] on button "Done" at bounding box center [987, 582] width 54 height 30
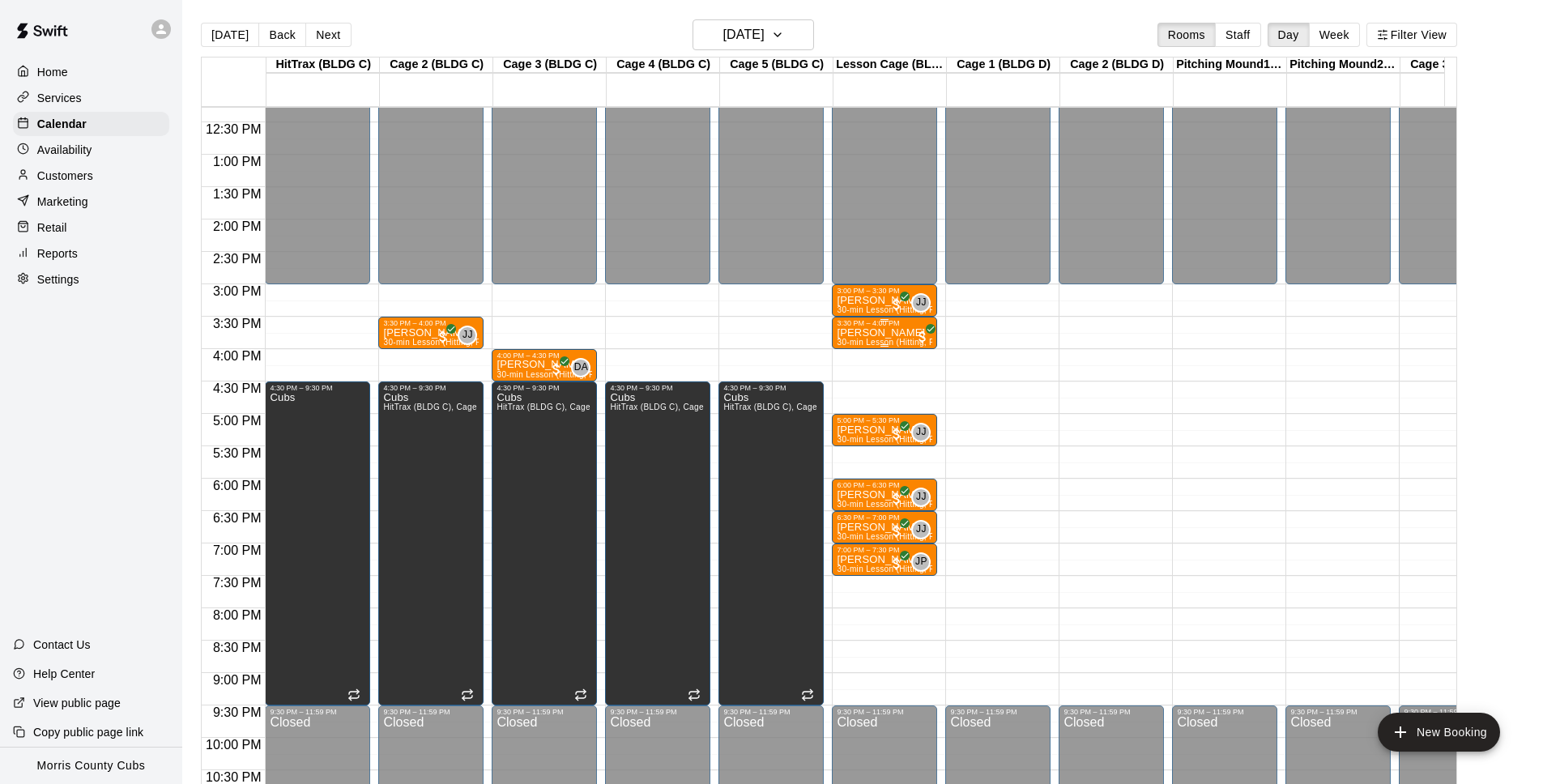
click at [869, 333] on p "[PERSON_NAME]" at bounding box center [884, 333] width 96 height 0
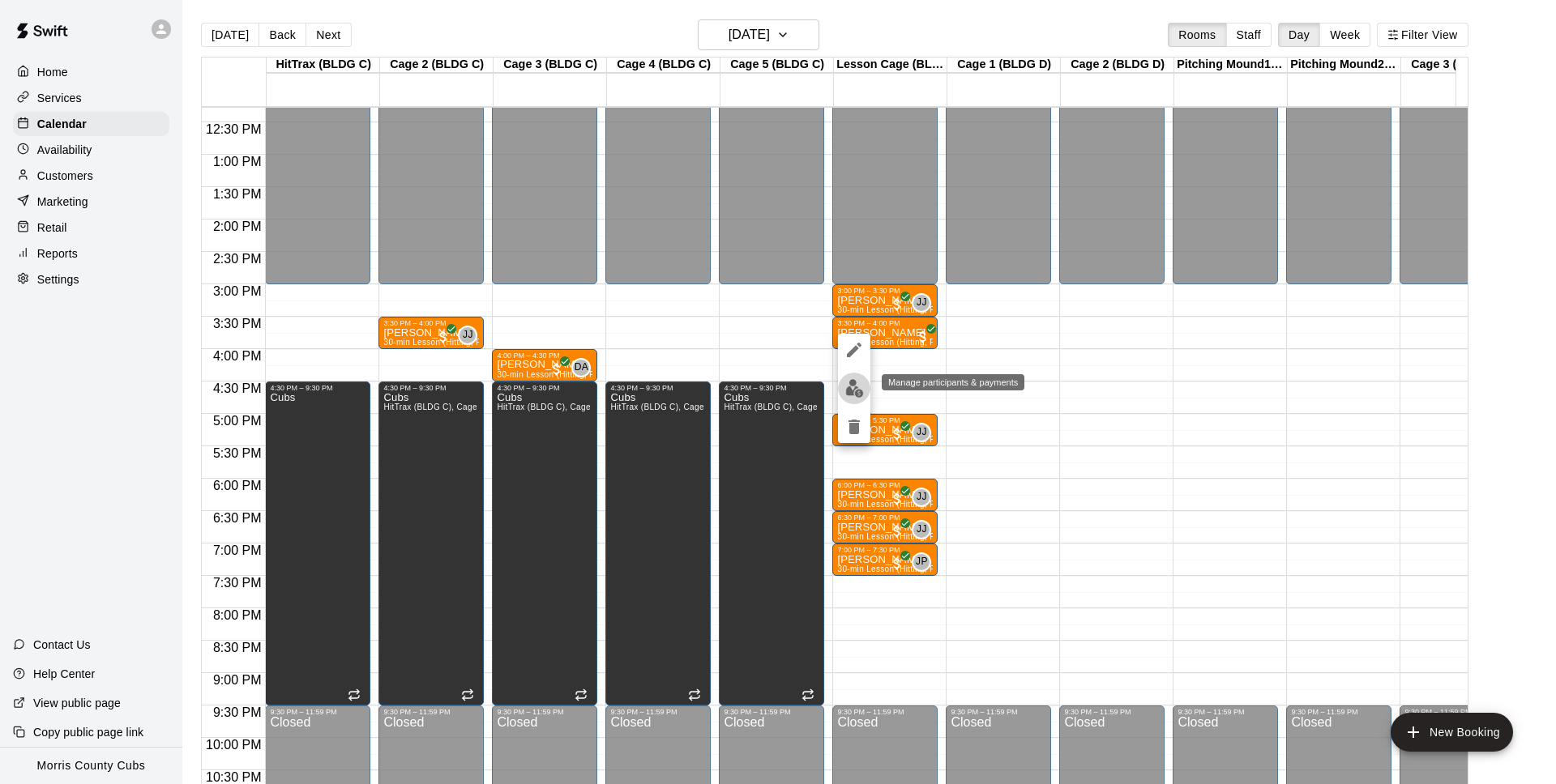
click at [848, 388] on img "edit" at bounding box center [855, 388] width 19 height 19
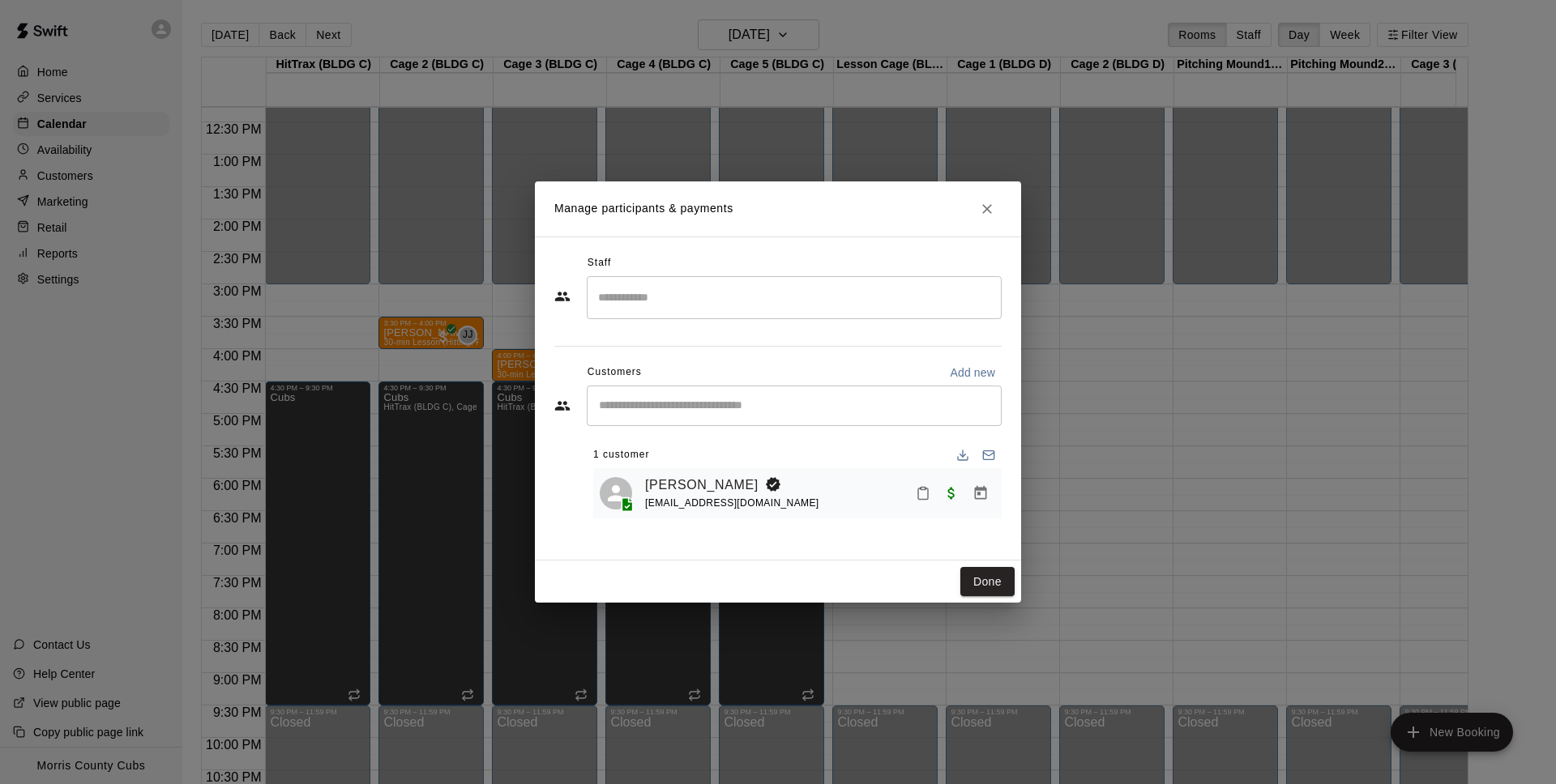
click at [789, 400] on input "Start typing to search customers..." at bounding box center [794, 405] width 400 height 16
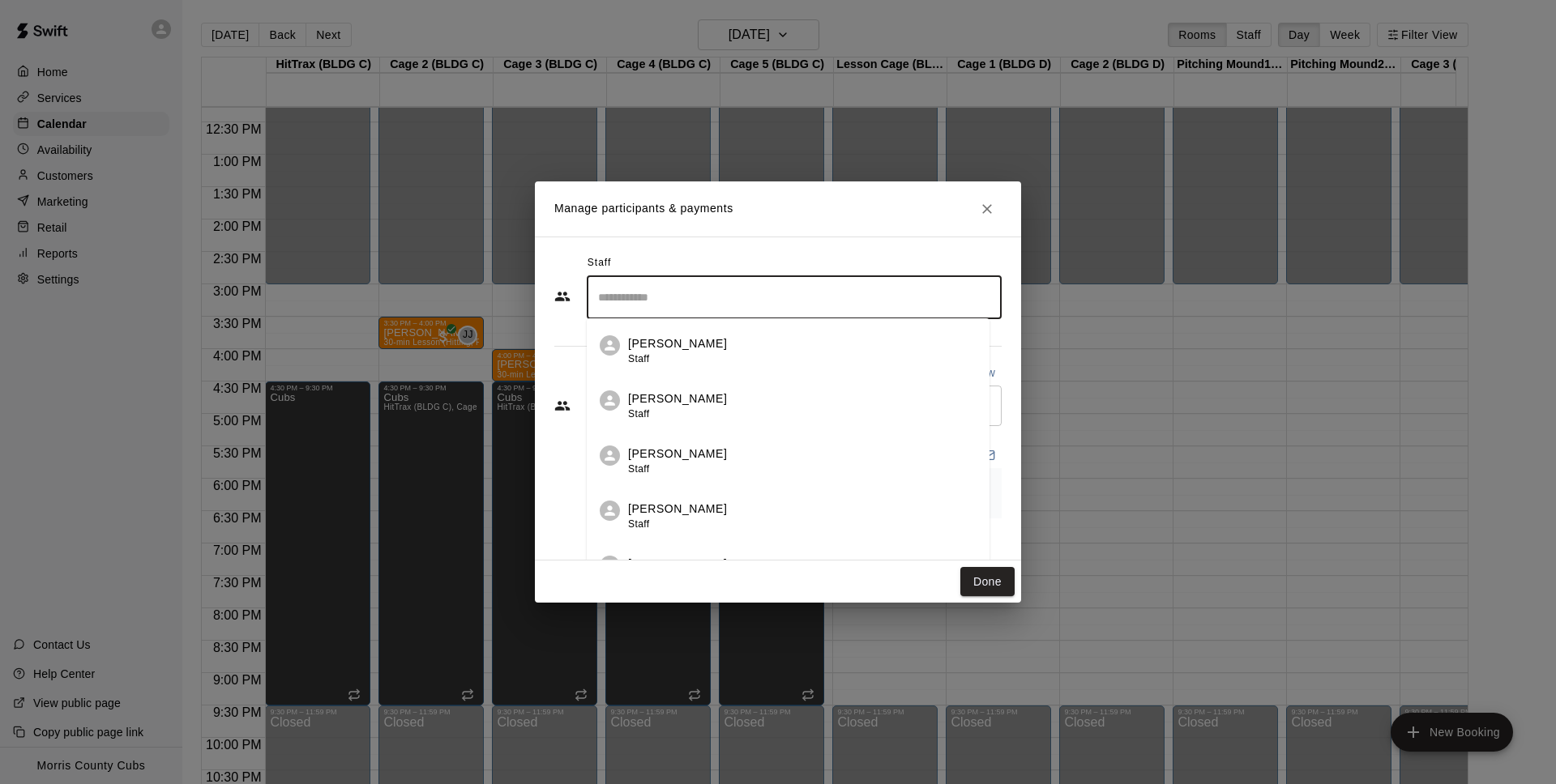
click at [673, 289] on input "Search staff" at bounding box center [794, 297] width 400 height 29
click at [682, 411] on div "[PERSON_NAME] Staff" at bounding box center [684, 406] width 99 height 32
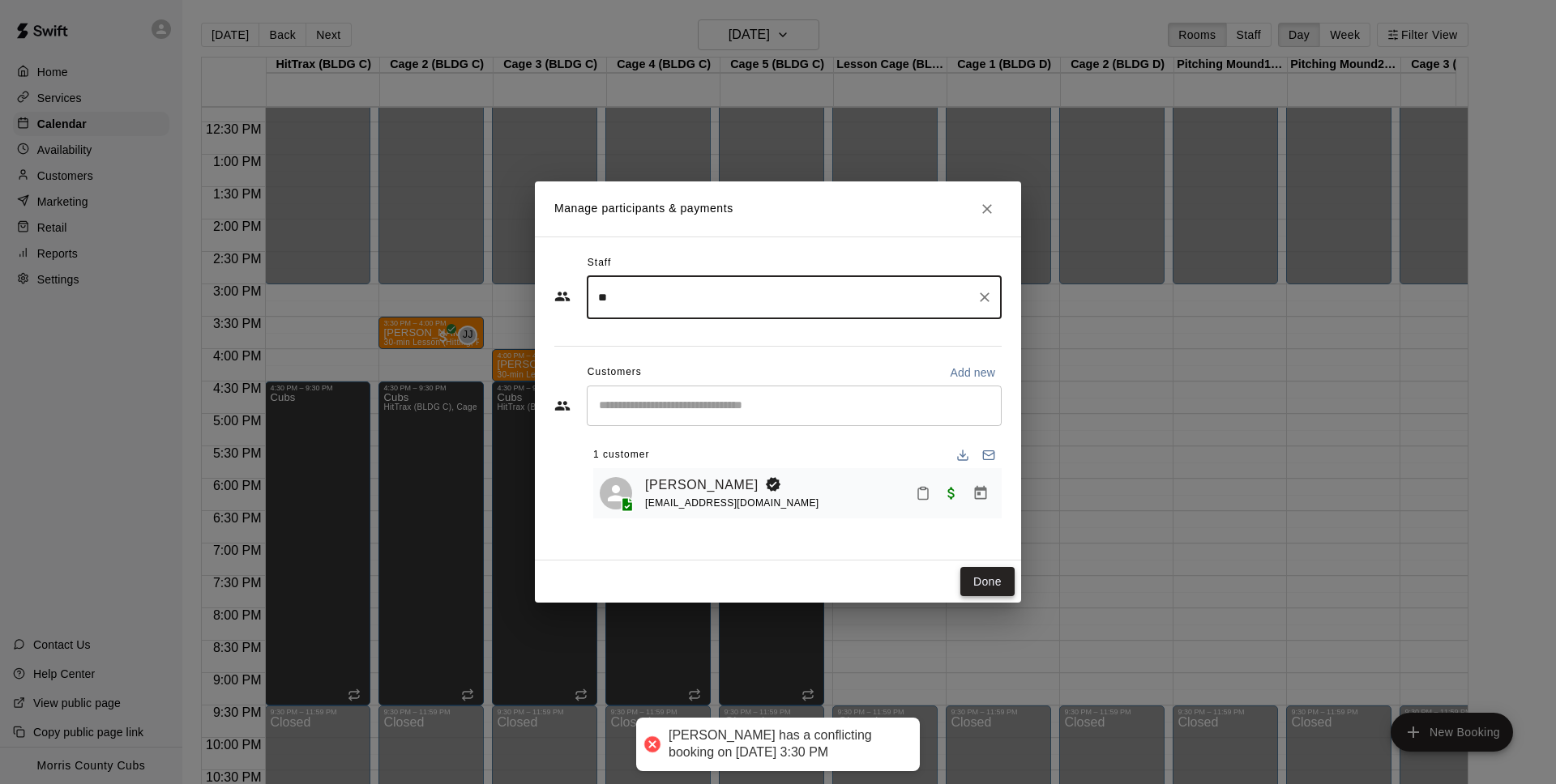
type input "**"
click at [985, 586] on button "Done" at bounding box center [987, 582] width 54 height 30
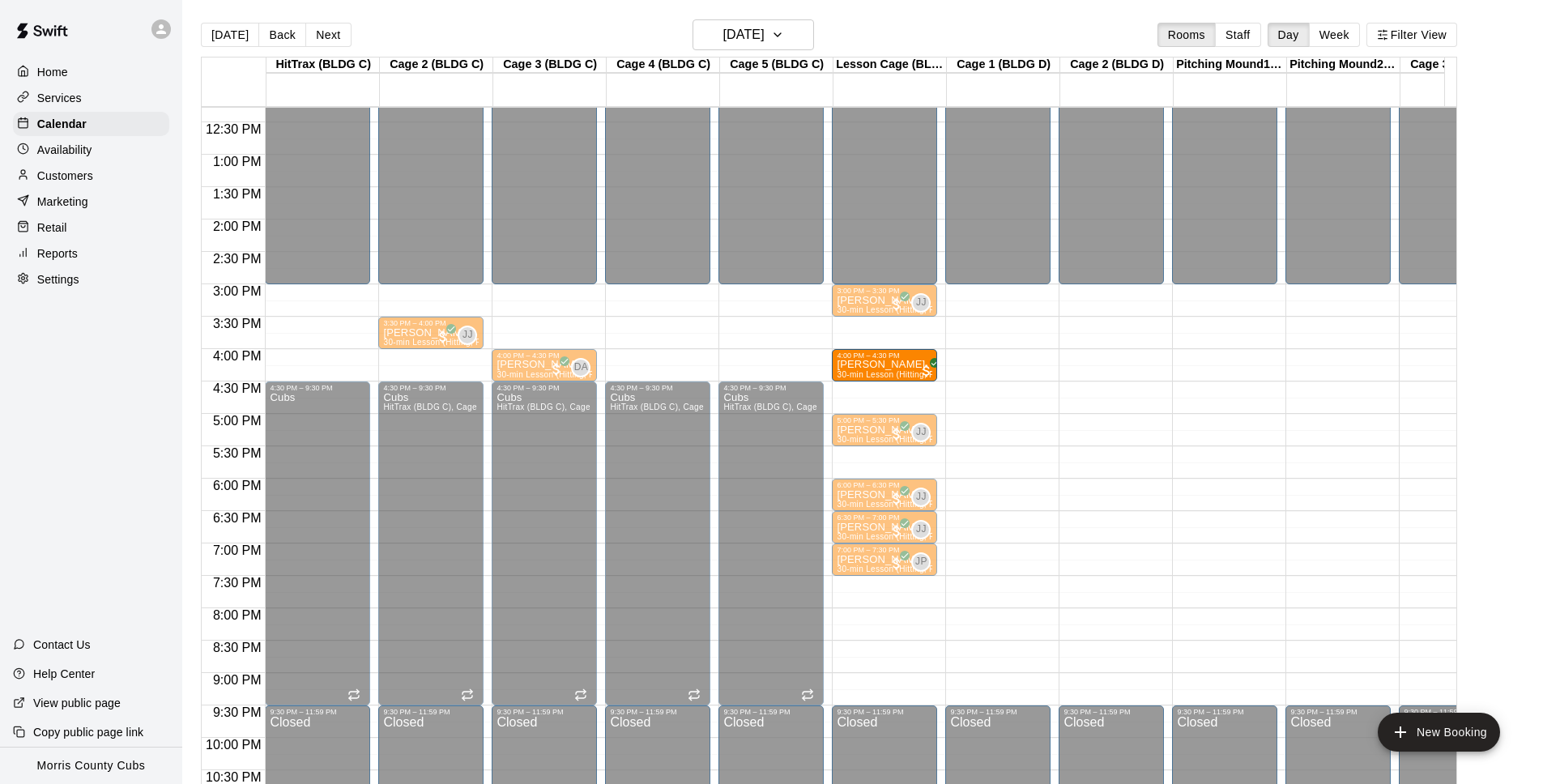
drag, startPoint x: 892, startPoint y: 333, endPoint x: 887, endPoint y: 367, distance: 34.4
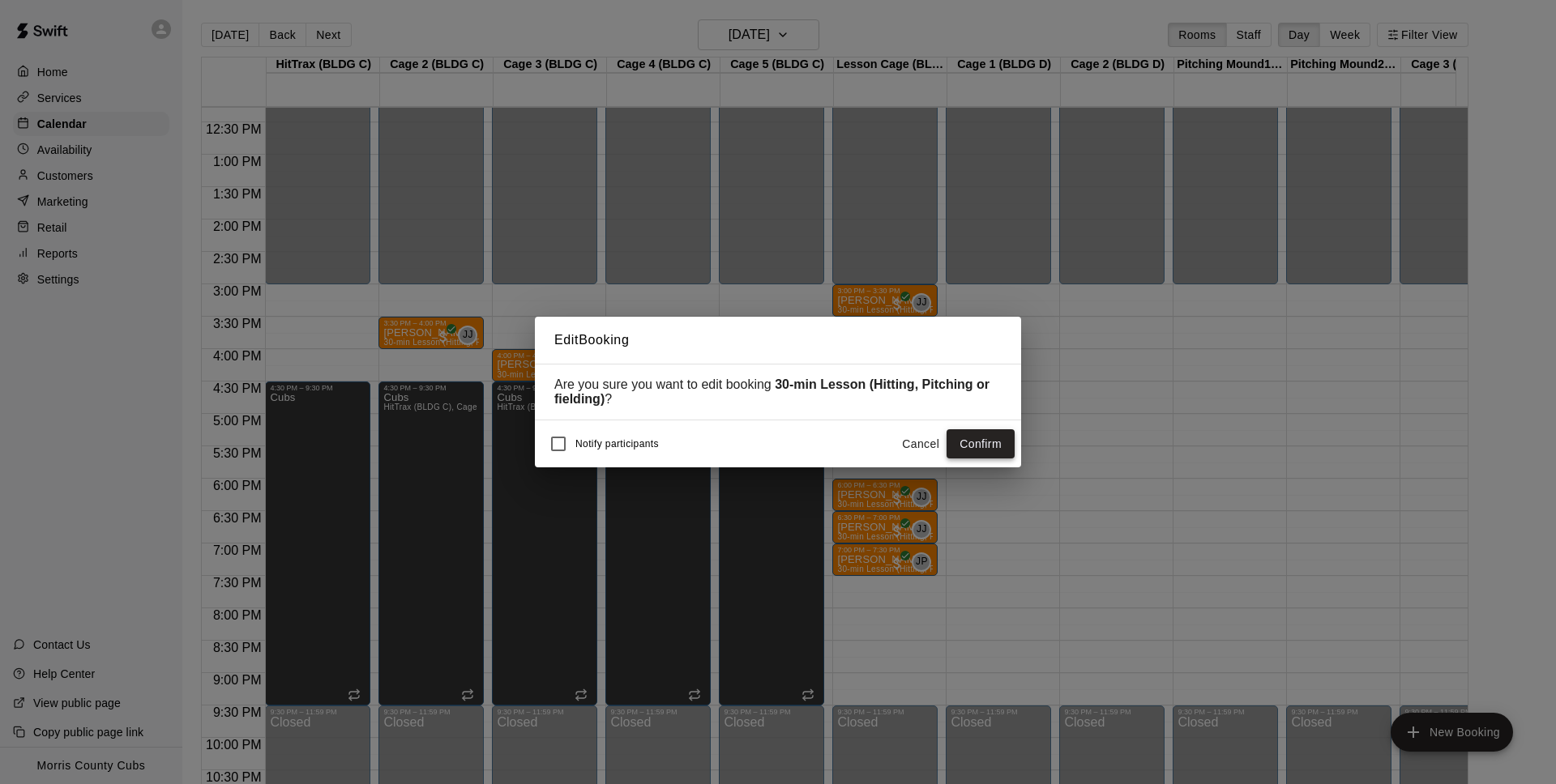
click at [993, 447] on button "Confirm" at bounding box center [980, 444] width 68 height 30
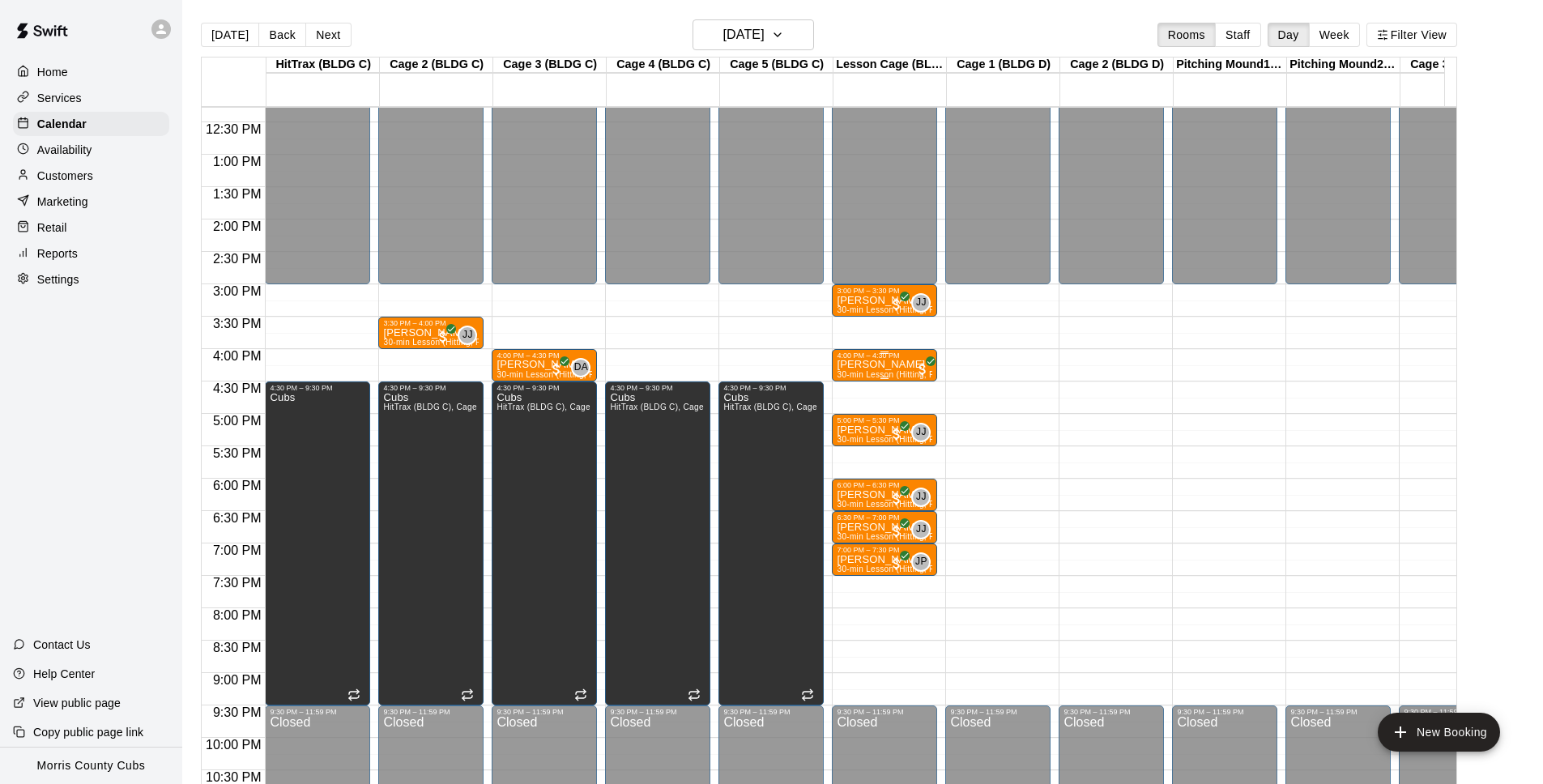
click at [889, 370] on div "[PERSON_NAME] 30-min Lesson (Hitting, Pitching or fielding)" at bounding box center [884, 751] width 96 height 784
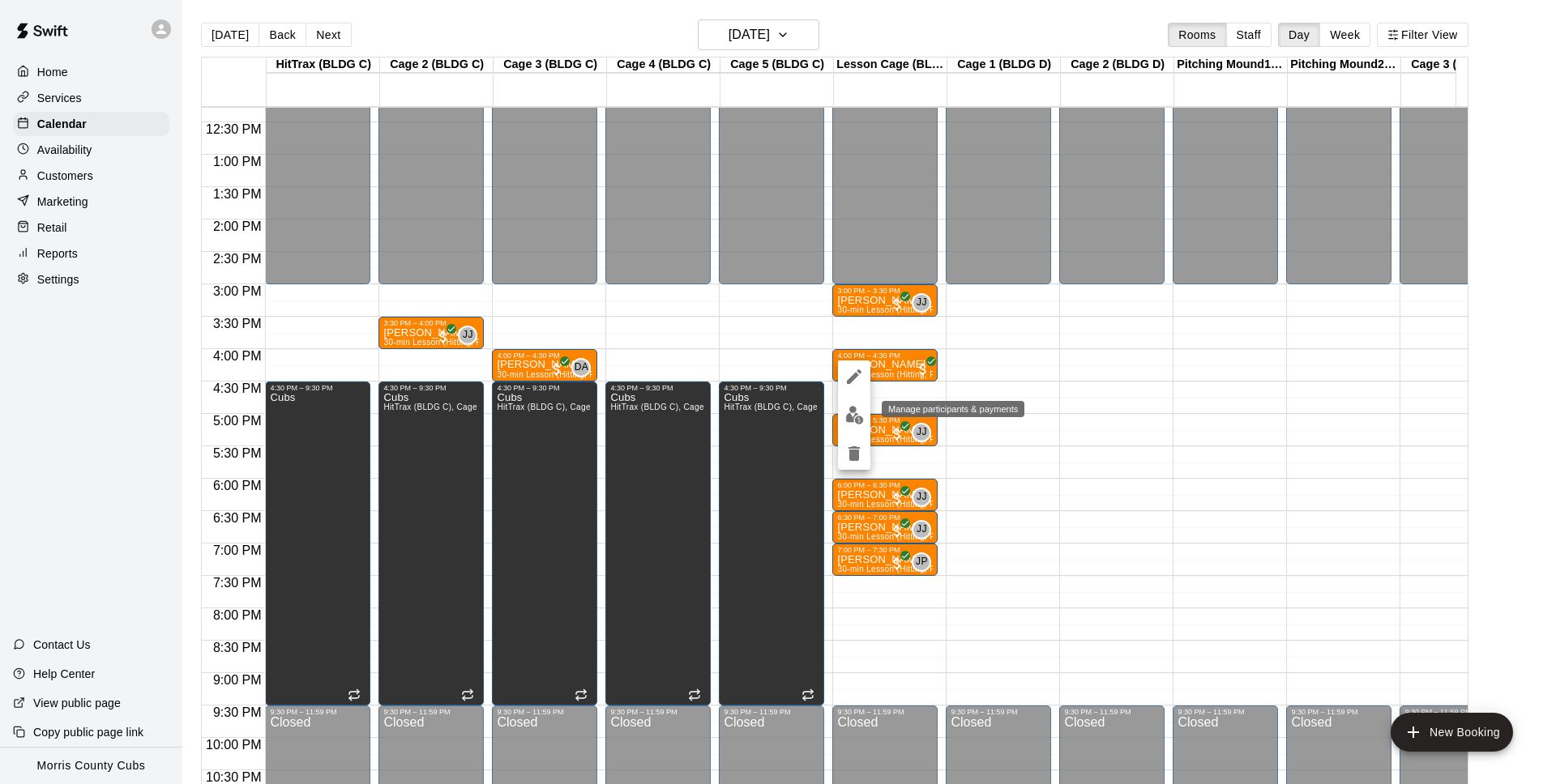
click at [855, 417] on img "edit" at bounding box center [855, 415] width 19 height 19
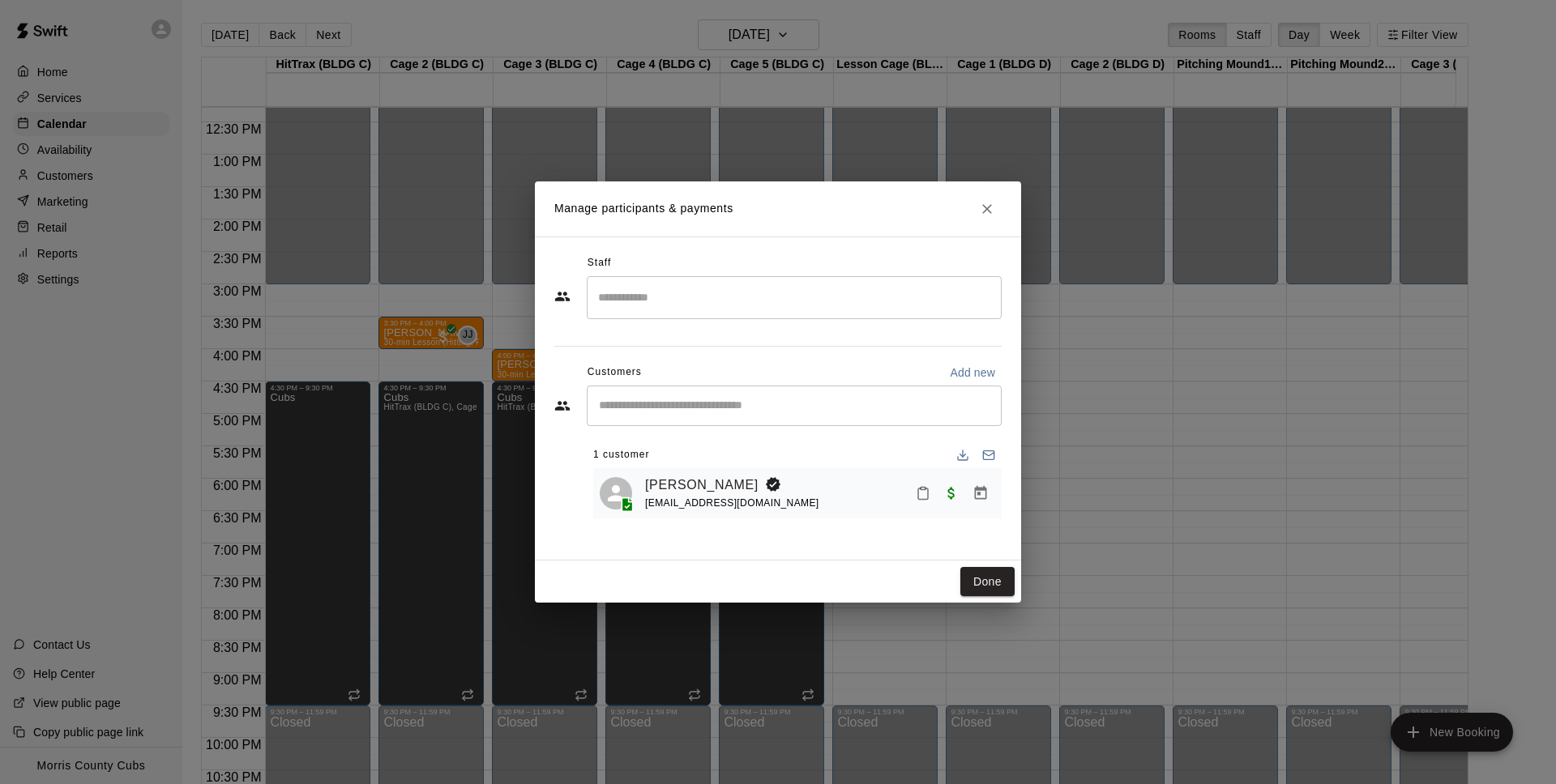
click at [762, 312] on div "​" at bounding box center [794, 297] width 415 height 43
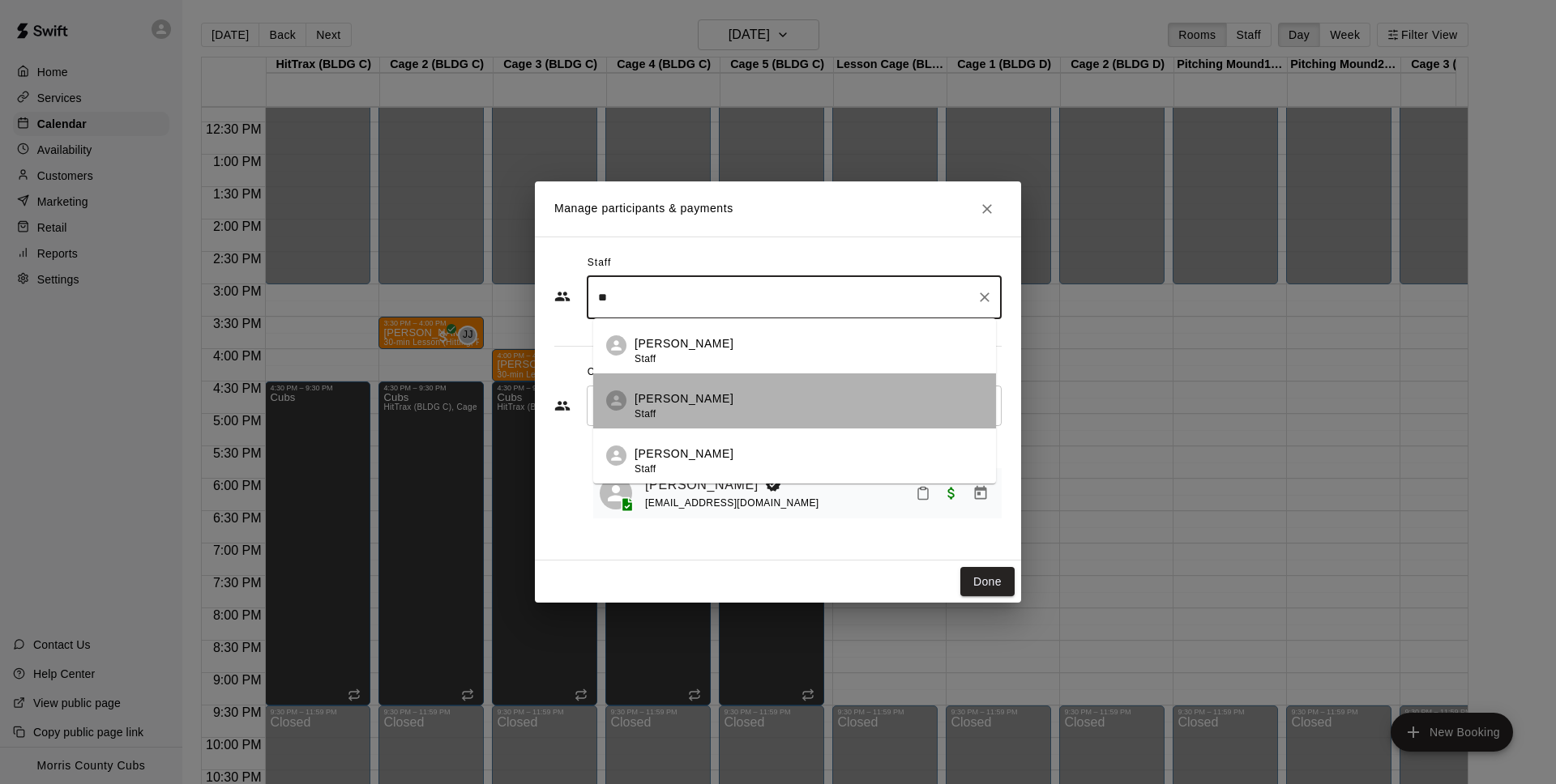
click at [765, 408] on div "[PERSON_NAME] Staff" at bounding box center [809, 406] width 349 height 32
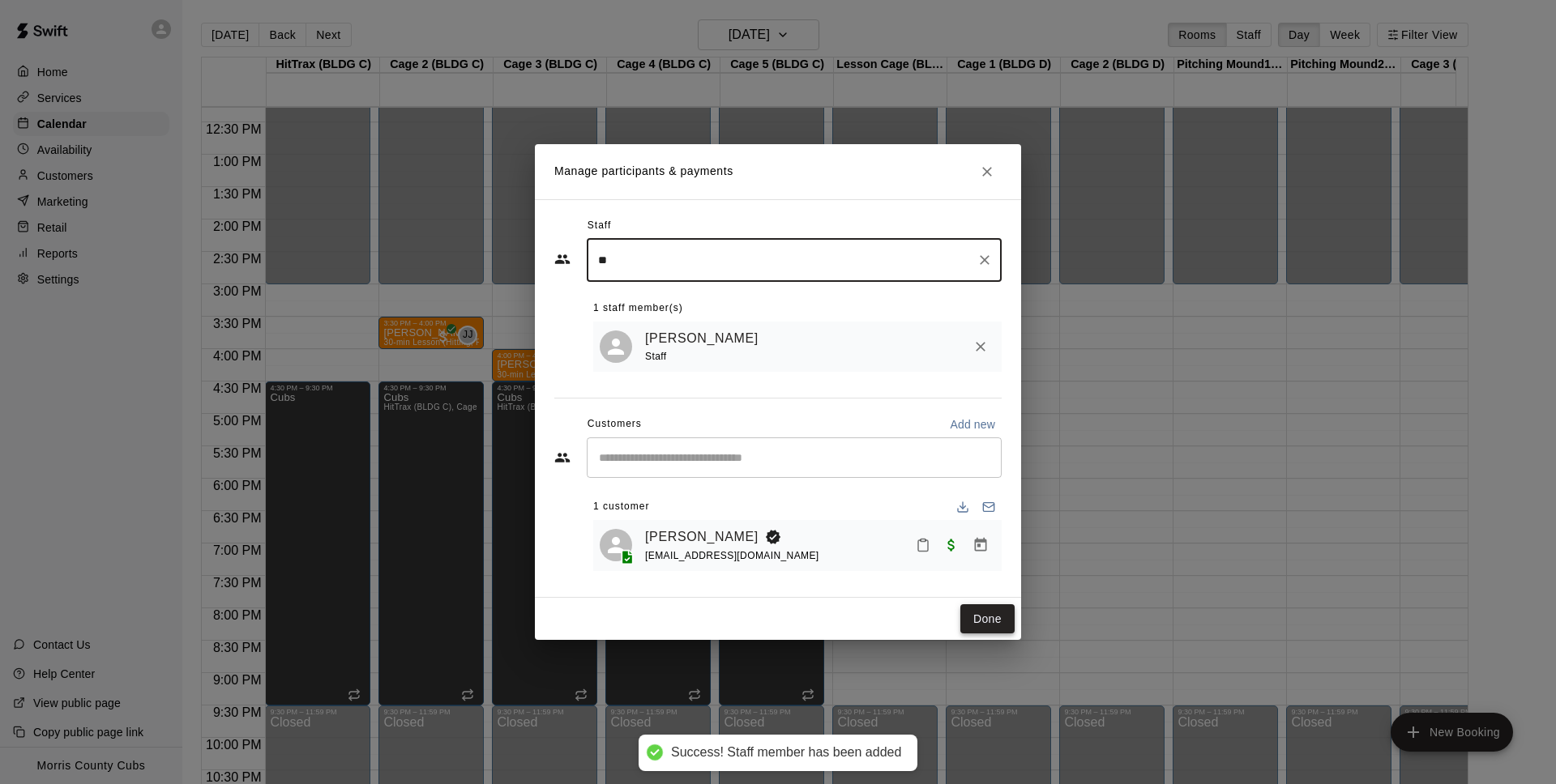
type input "**"
click at [982, 621] on button "Done" at bounding box center [987, 619] width 54 height 30
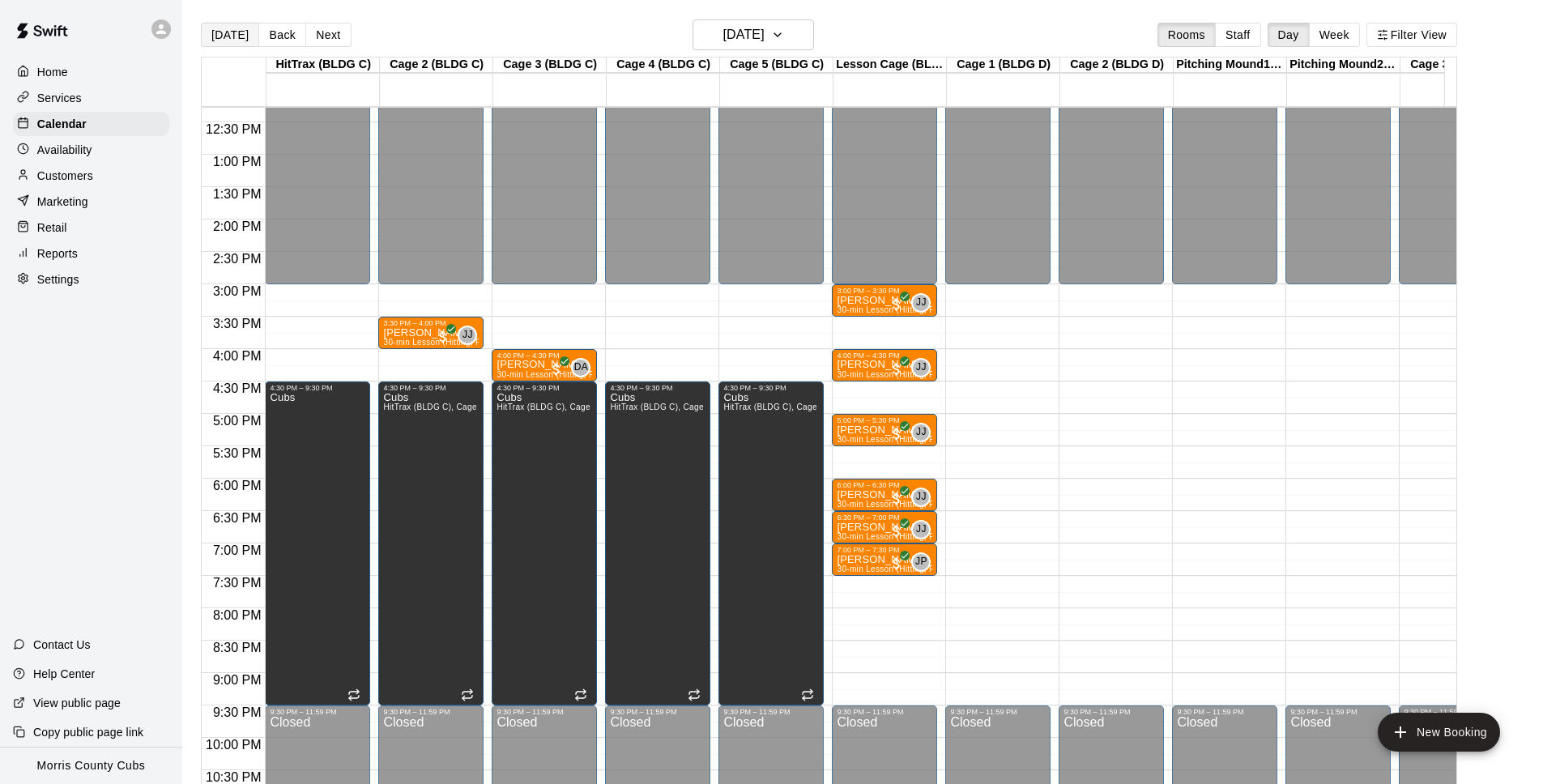
click at [228, 36] on button "[DATE]" at bounding box center [229, 35] width 58 height 24
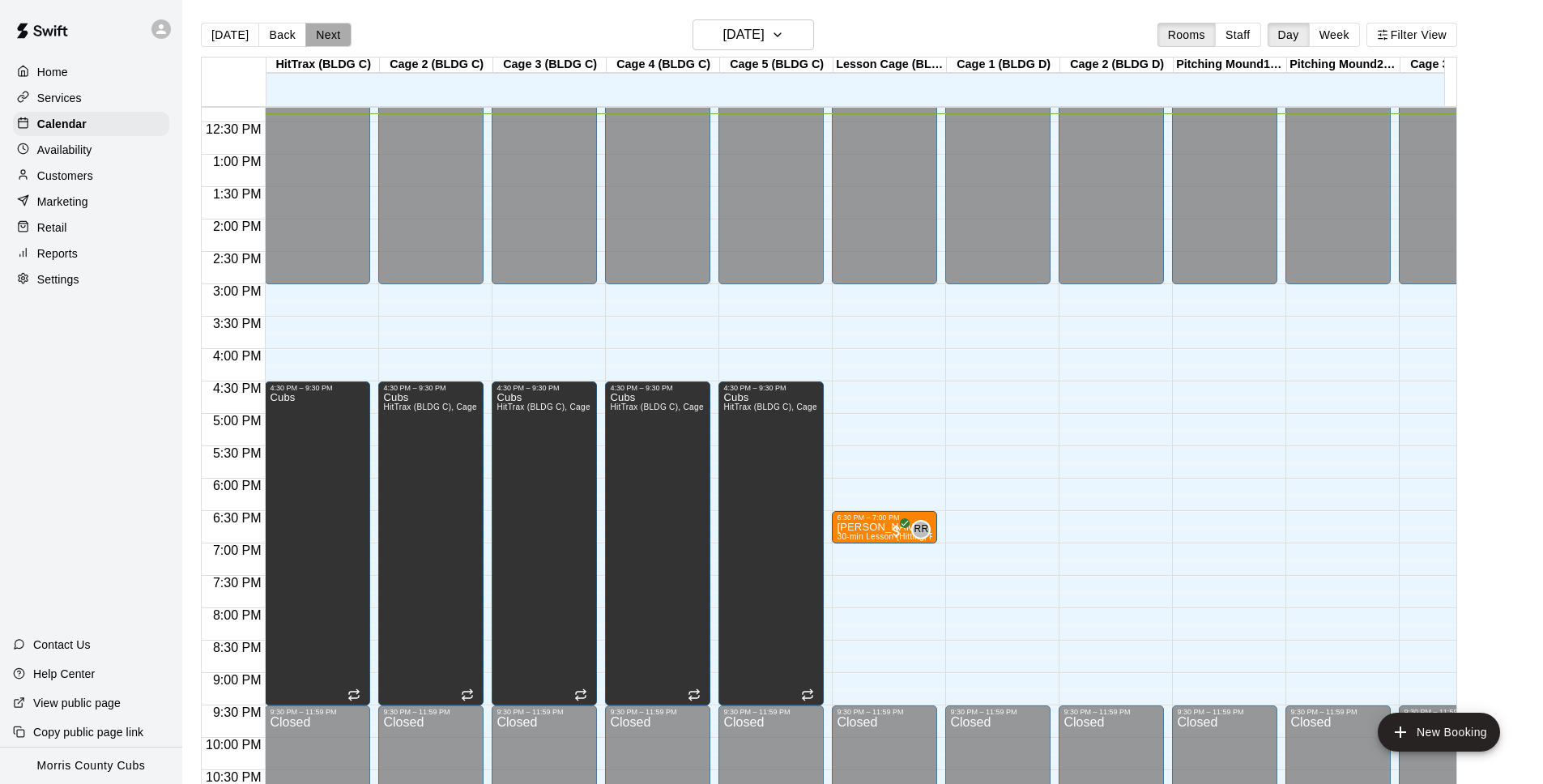
click at [328, 41] on button "Next" at bounding box center [328, 35] width 45 height 24
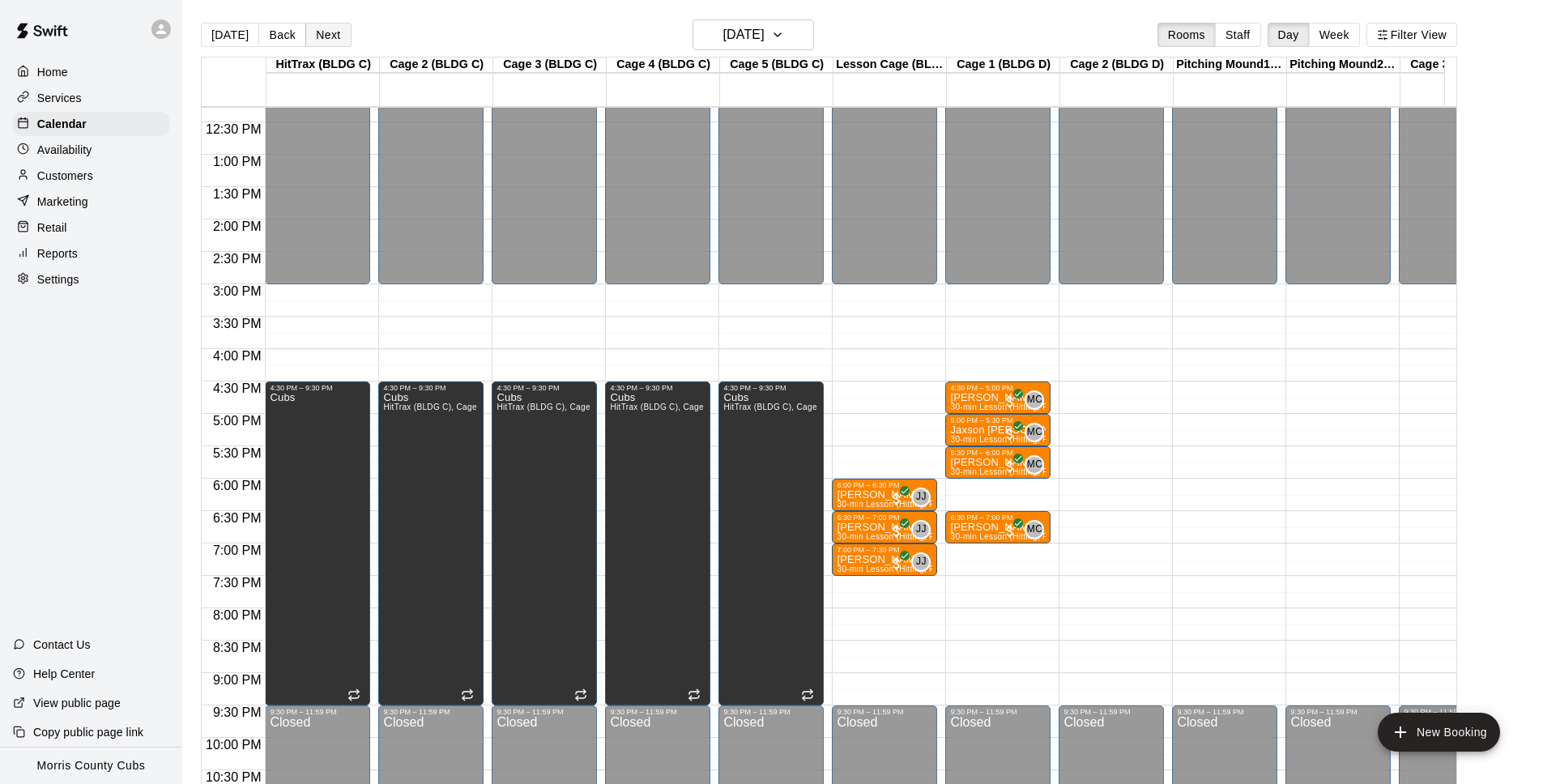
click at [328, 41] on button "Next" at bounding box center [328, 35] width 45 height 24
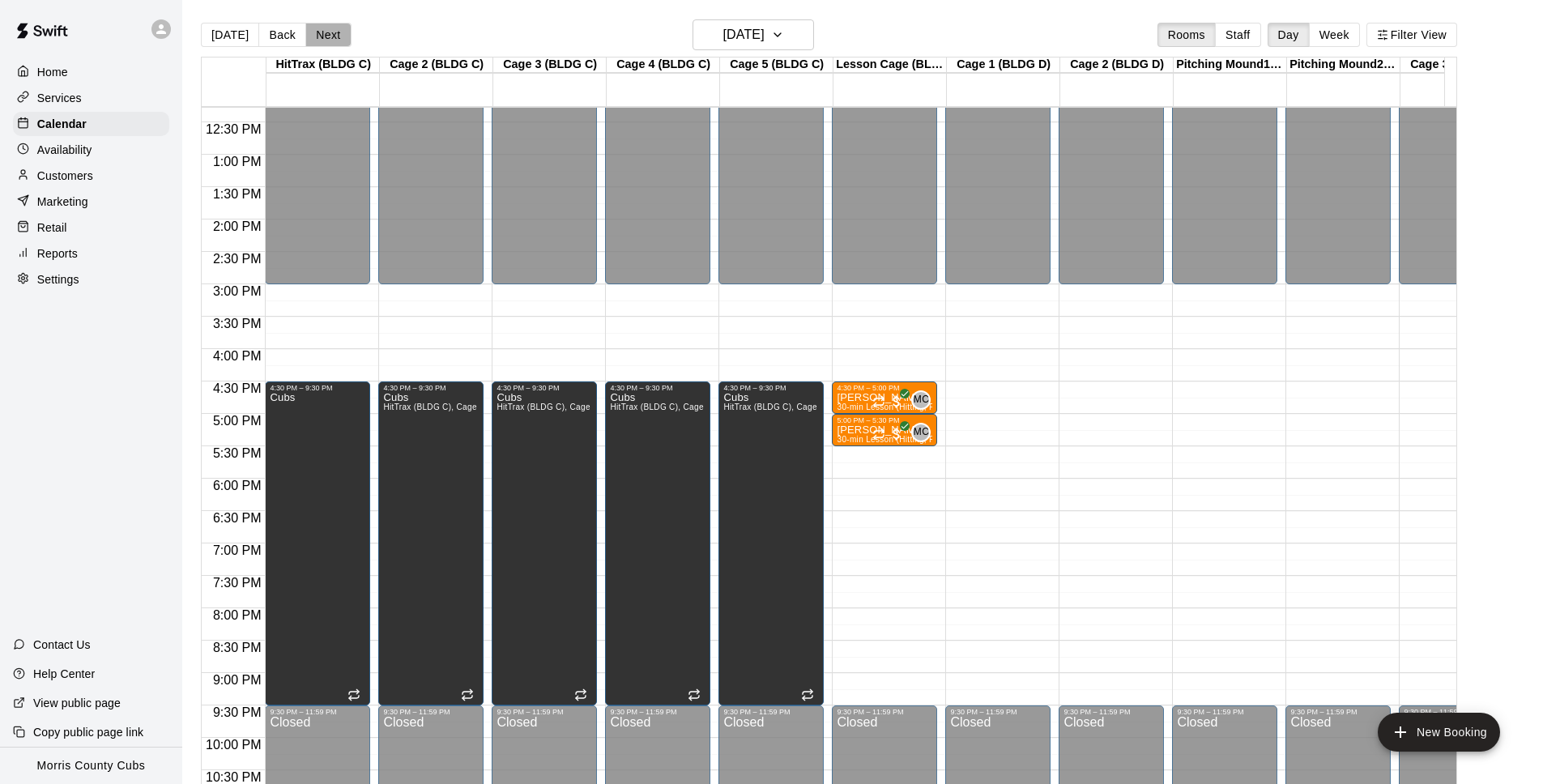
click at [328, 41] on button "Next" at bounding box center [328, 35] width 45 height 24
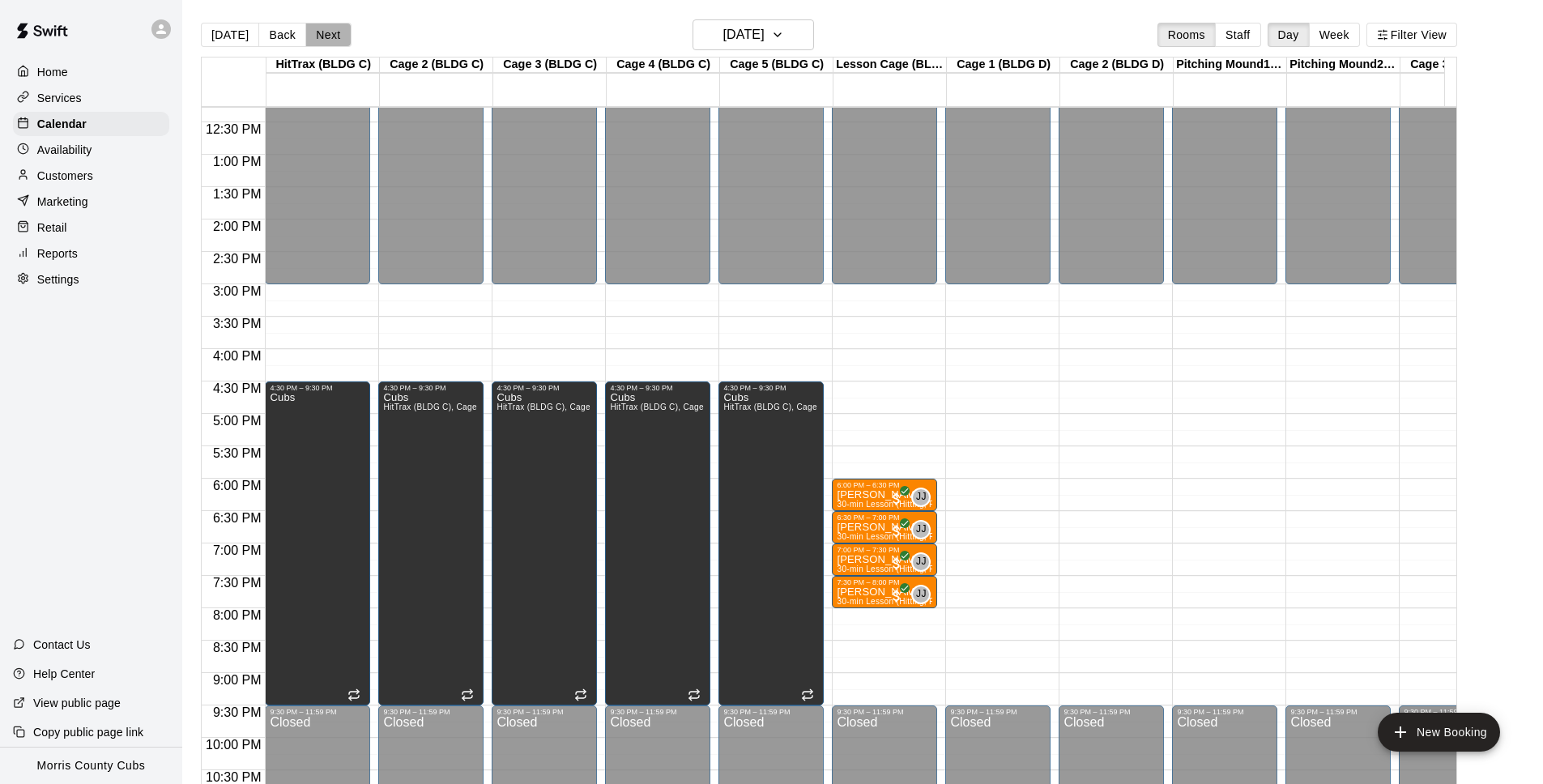
click at [328, 41] on button "Next" at bounding box center [328, 35] width 45 height 24
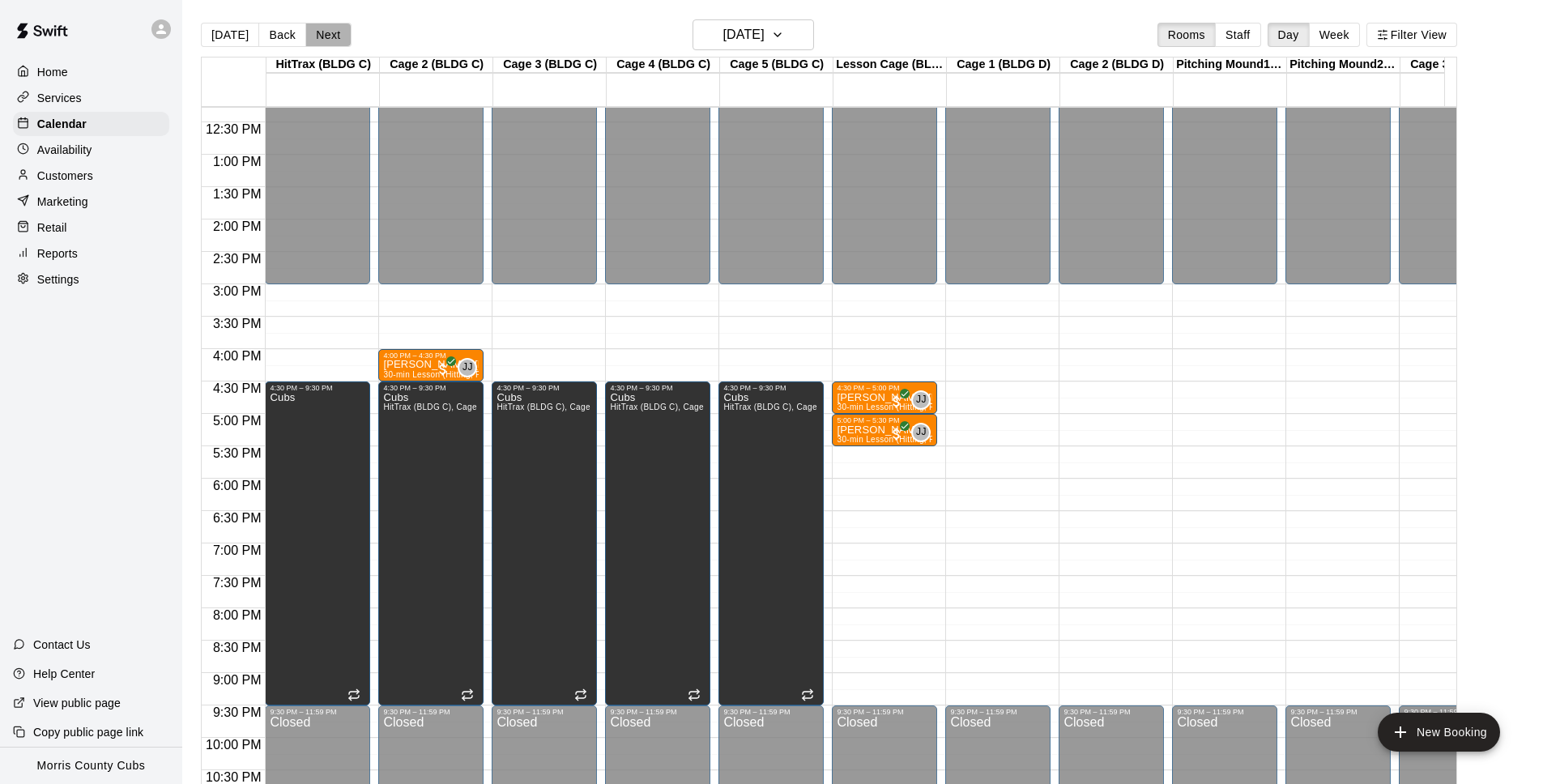
click at [328, 41] on button "Next" at bounding box center [328, 35] width 45 height 24
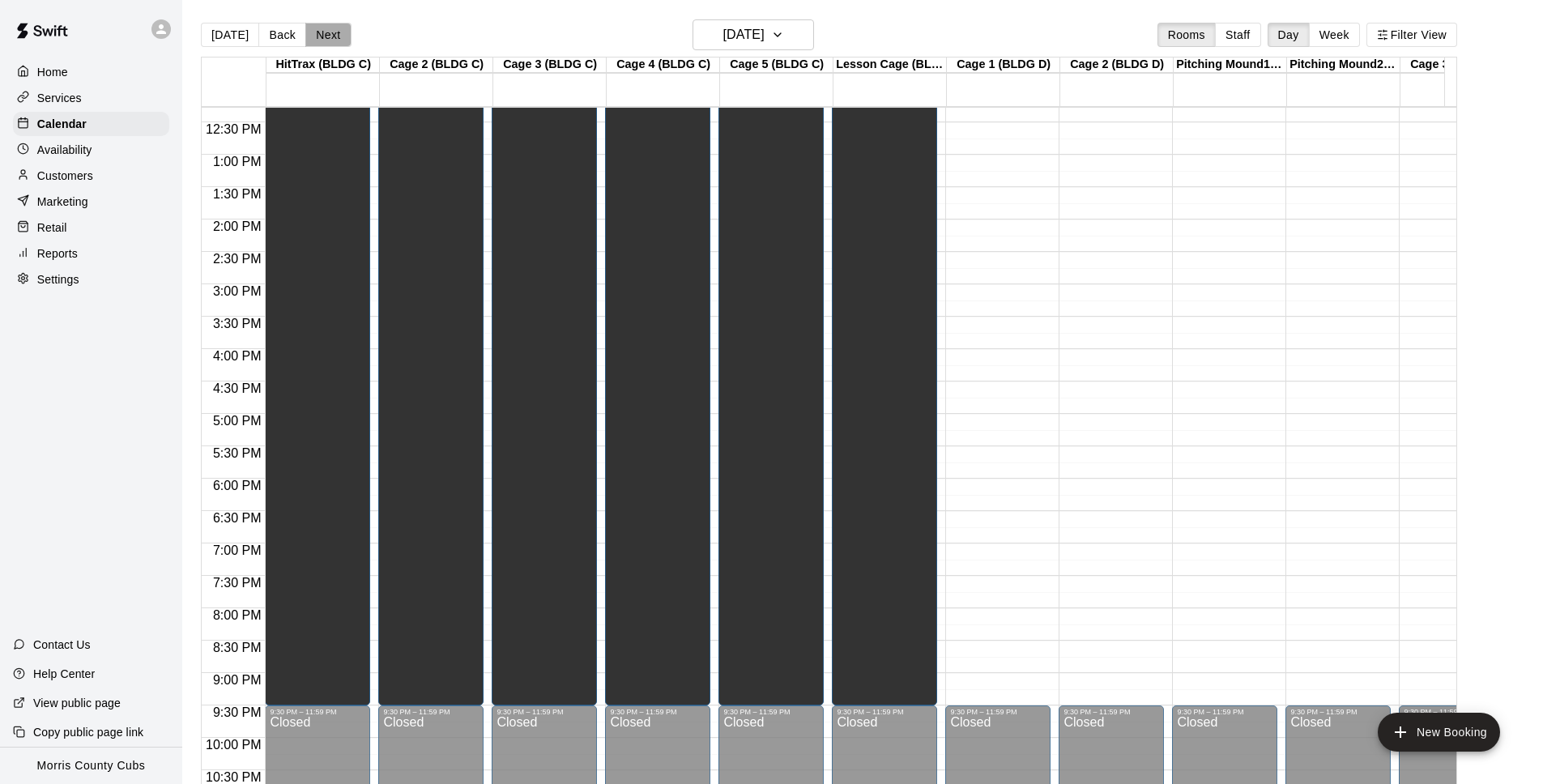
click at [327, 37] on button "Next" at bounding box center [328, 35] width 45 height 24
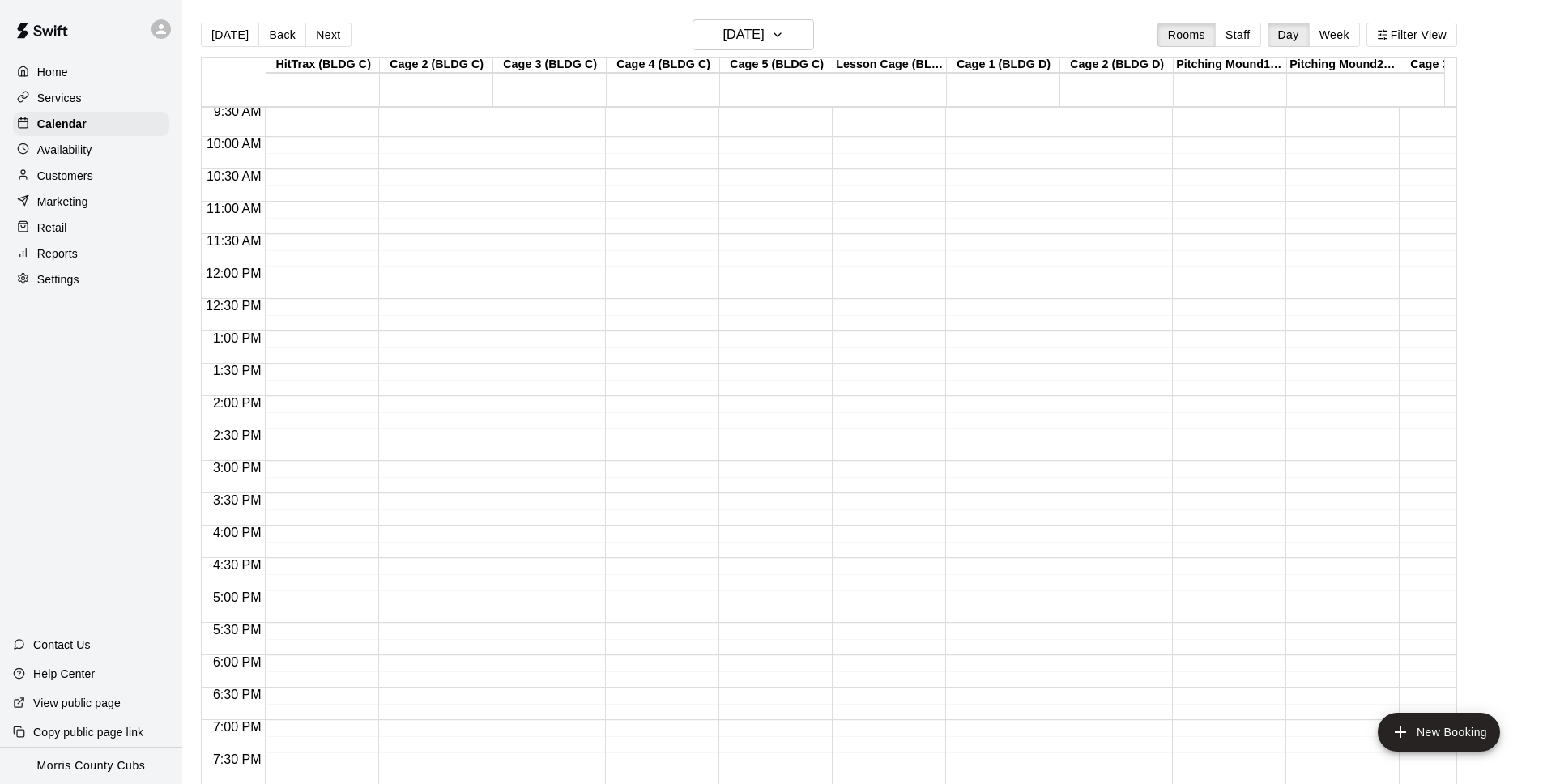
scroll to position [424, 0]
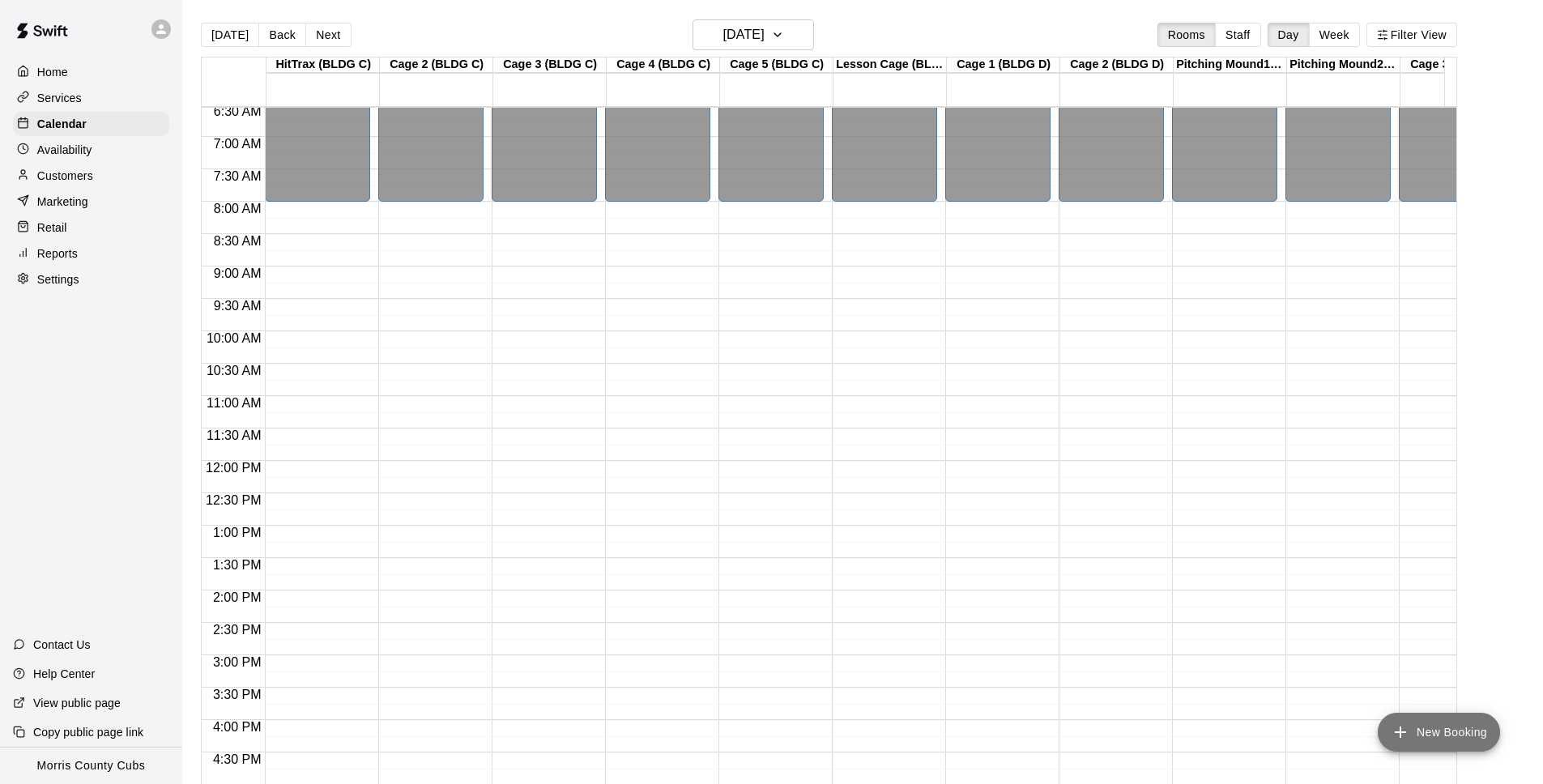
click at [1393, 736] on icon "add" at bounding box center [1400, 732] width 19 height 19
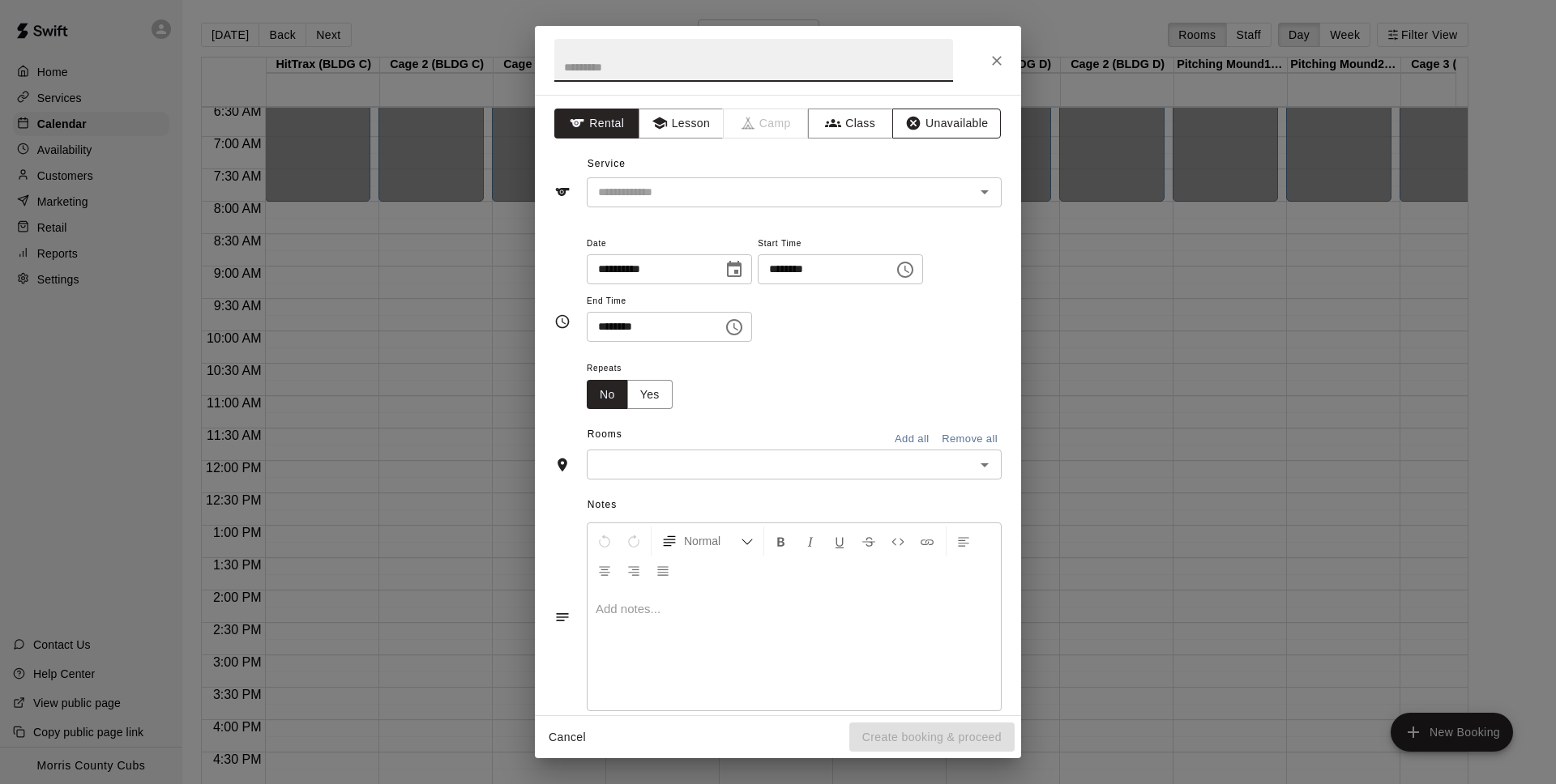
click at [957, 127] on button "Unavailable" at bounding box center [947, 124] width 109 height 30
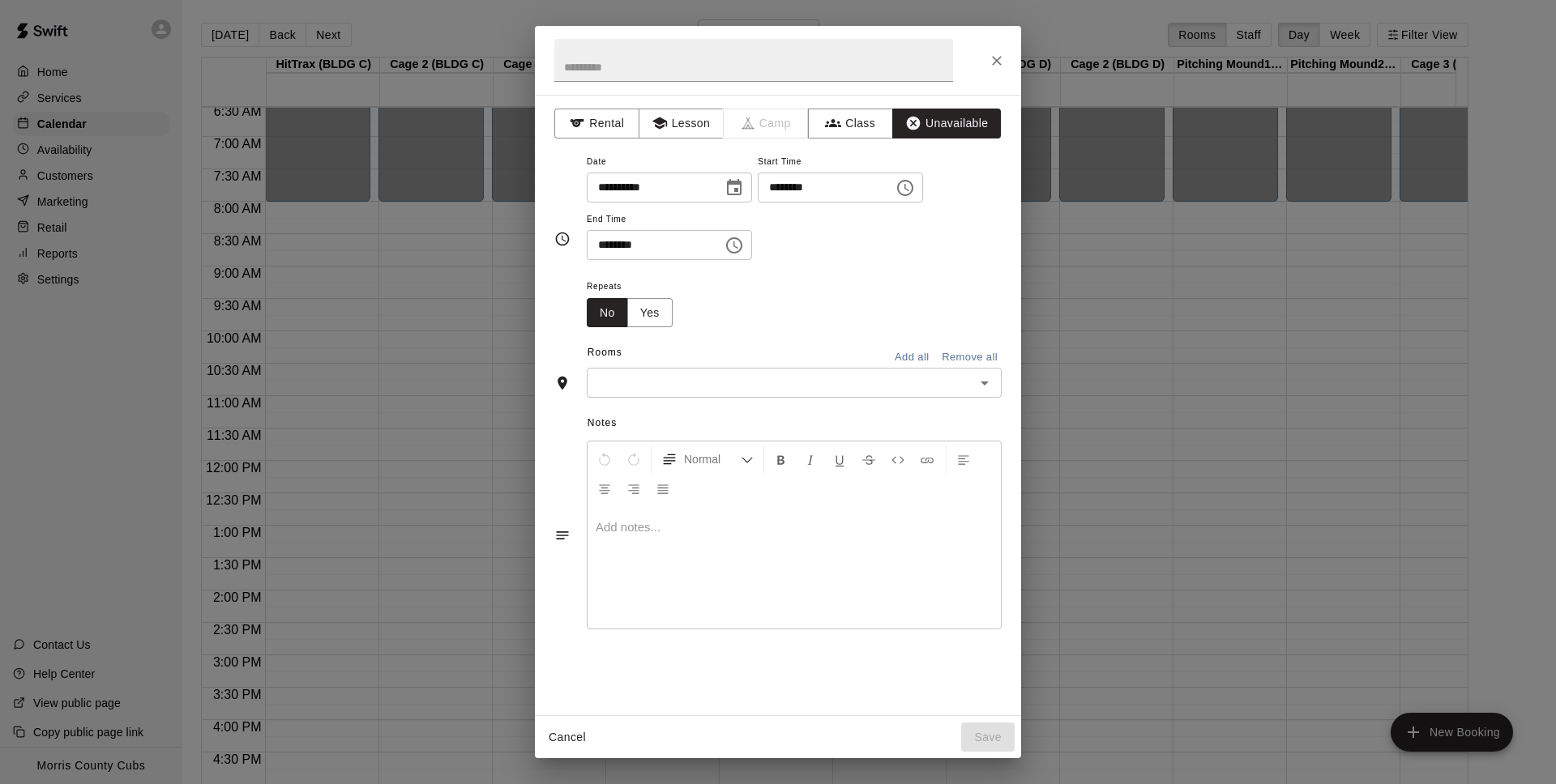
click at [794, 188] on input "********" at bounding box center [820, 188] width 125 height 30
click at [781, 187] on input "********" at bounding box center [820, 188] width 125 height 30
click at [818, 188] on input "********" at bounding box center [820, 188] width 125 height 30
type input "********"
click at [611, 250] on input "********" at bounding box center [649, 245] width 125 height 30
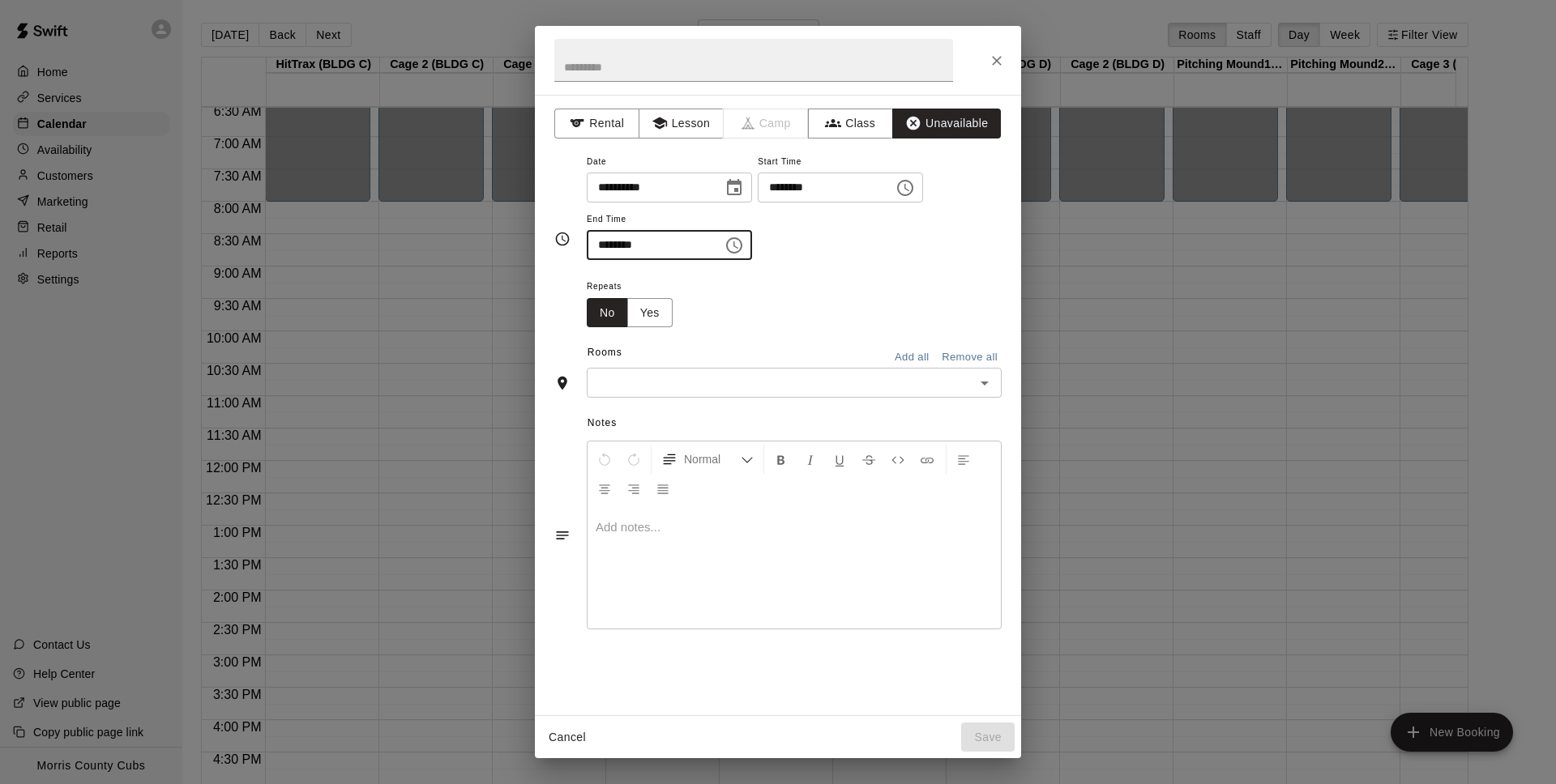
type input "********"
click at [698, 281] on div "Repeats No Yes" at bounding box center [794, 301] width 415 height 51
click at [919, 356] on button "Add all" at bounding box center [912, 357] width 52 height 25
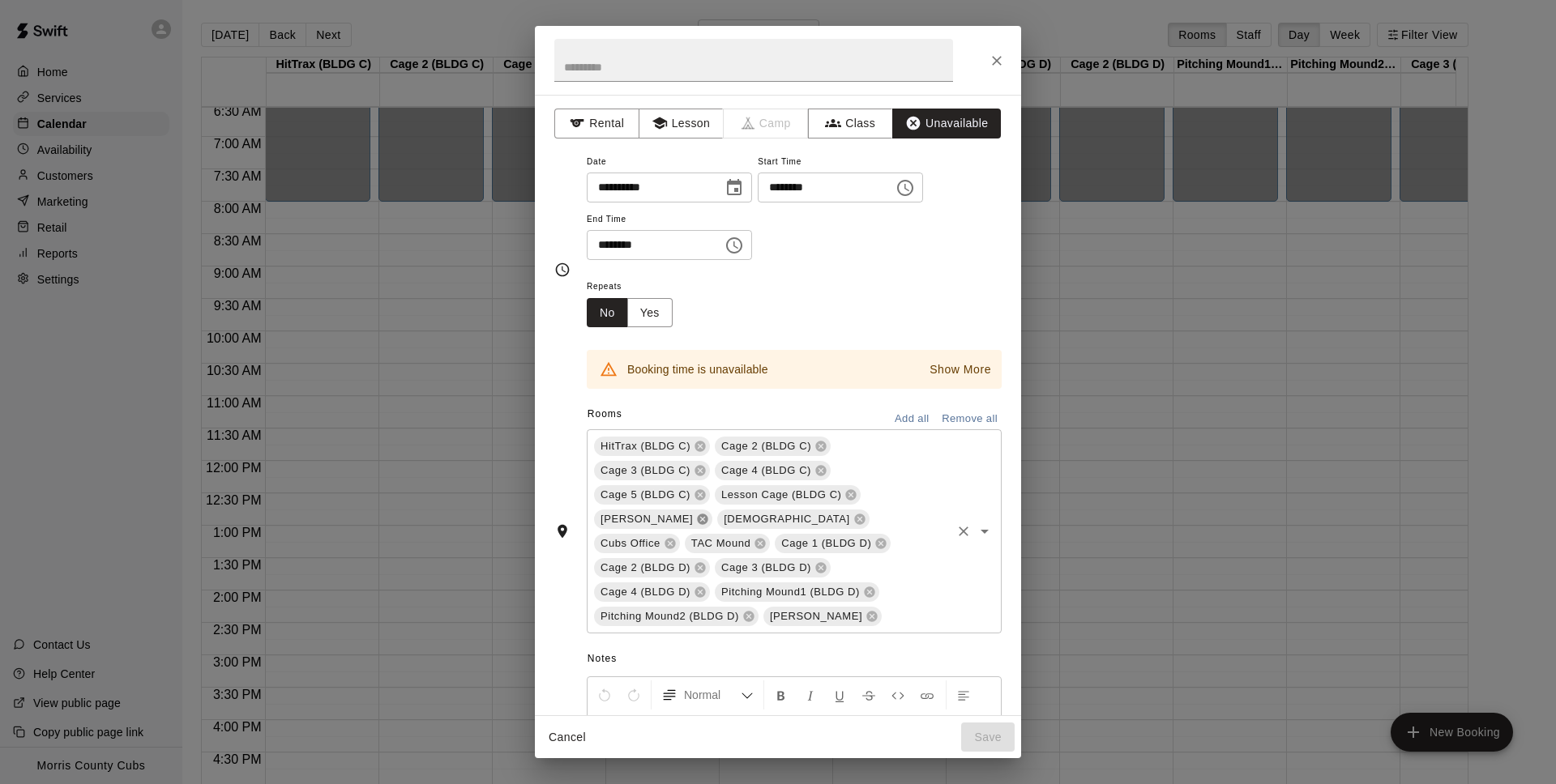
click at [709, 513] on icon at bounding box center [702, 519] width 13 height 13
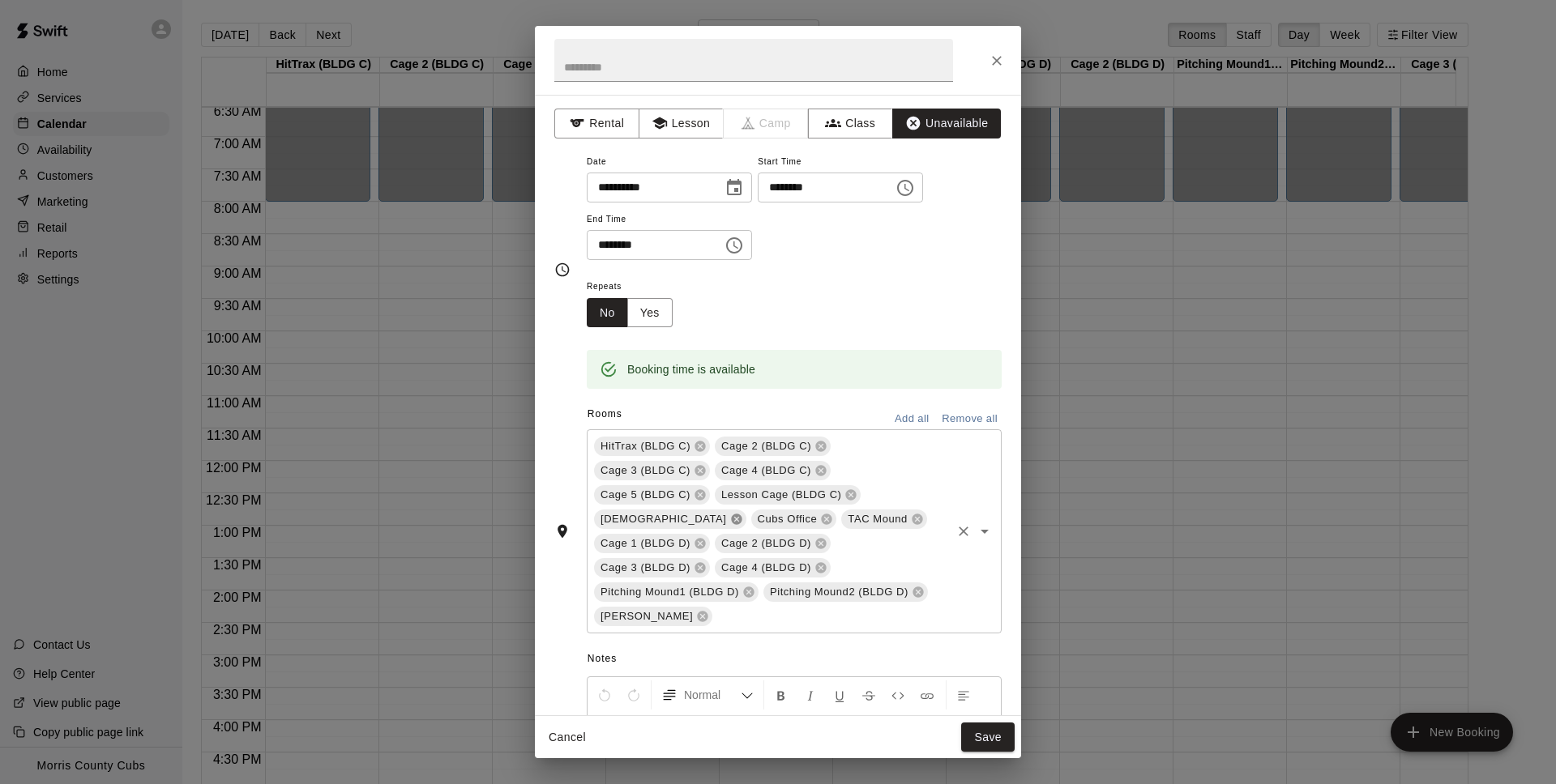
click at [741, 514] on icon at bounding box center [736, 519] width 10 height 10
click at [667, 519] on icon at bounding box center [669, 519] width 10 height 10
click at [698, 590] on icon at bounding box center [703, 592] width 10 height 10
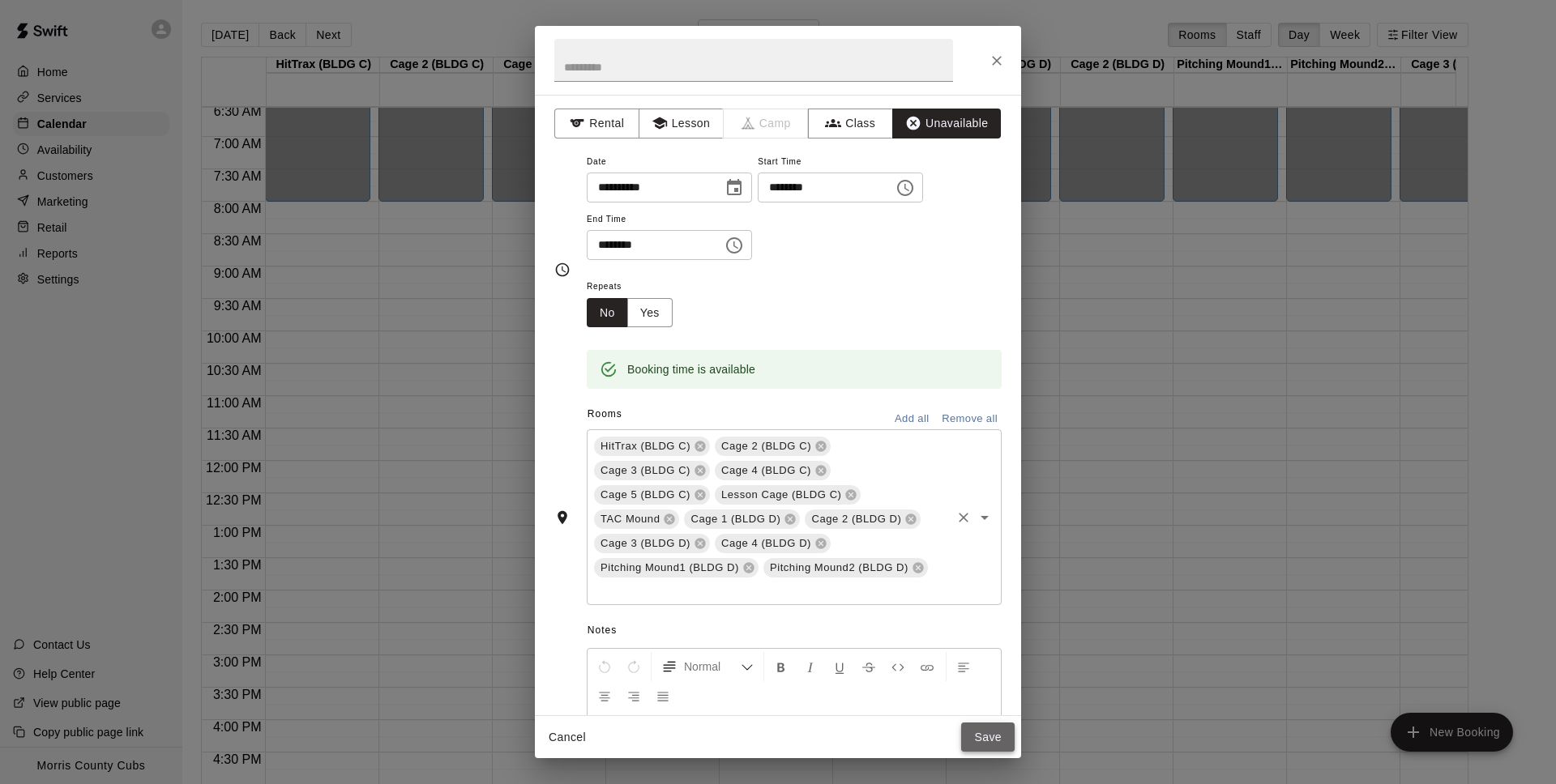
click at [990, 745] on button "Save" at bounding box center [988, 737] width 54 height 30
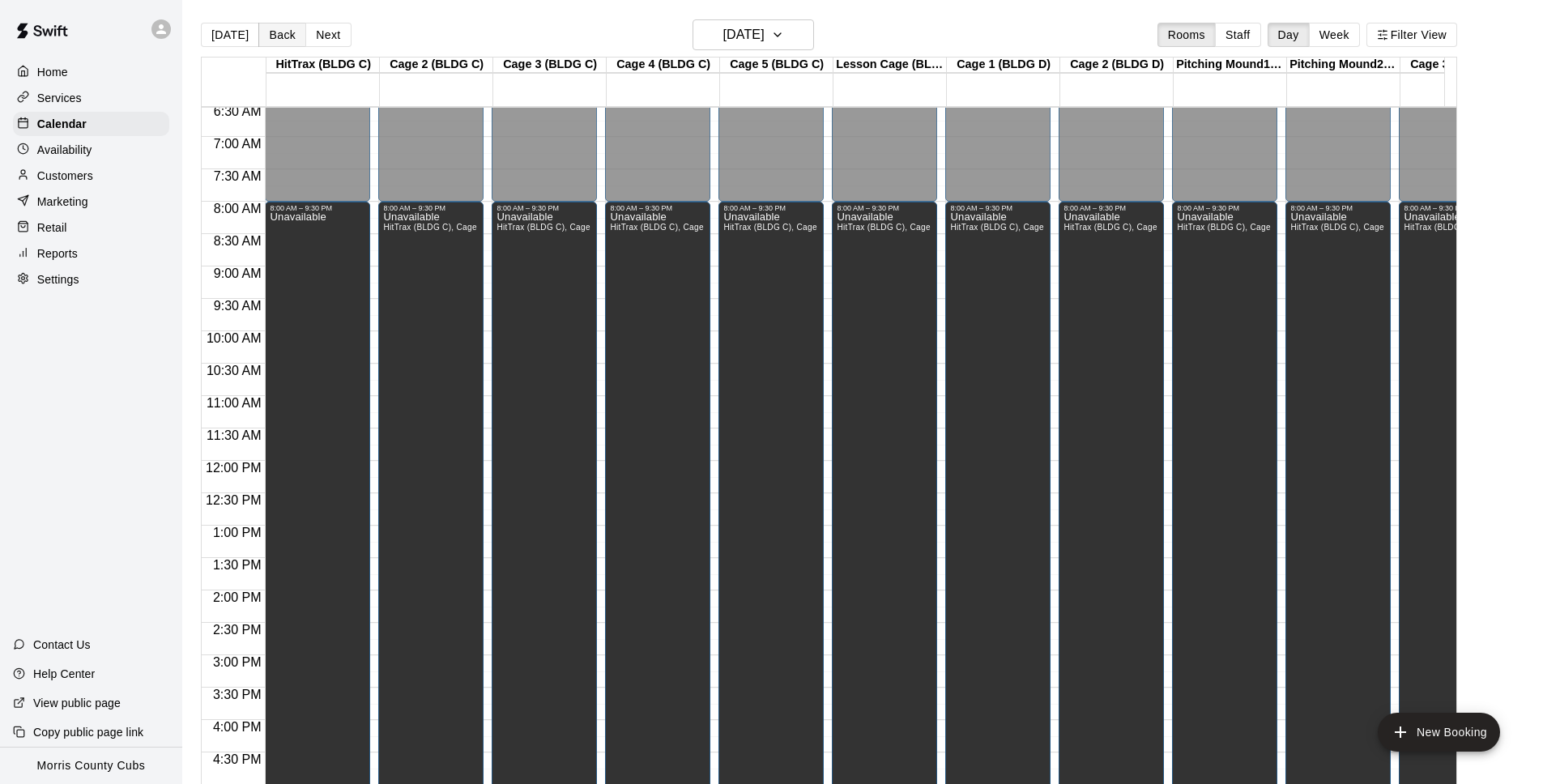
click at [285, 32] on button "Back" at bounding box center [282, 35] width 48 height 24
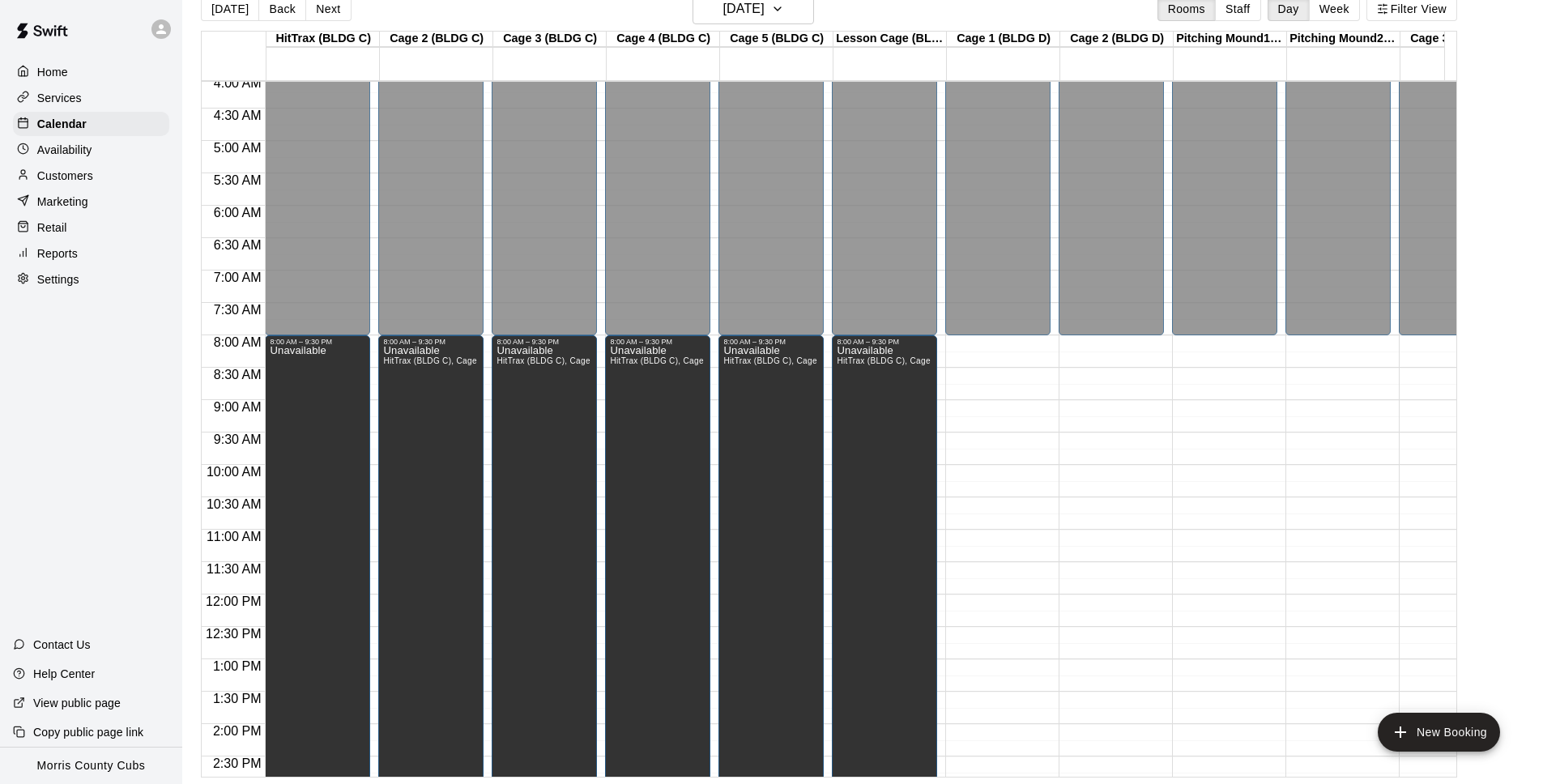
scroll to position [32, 0]
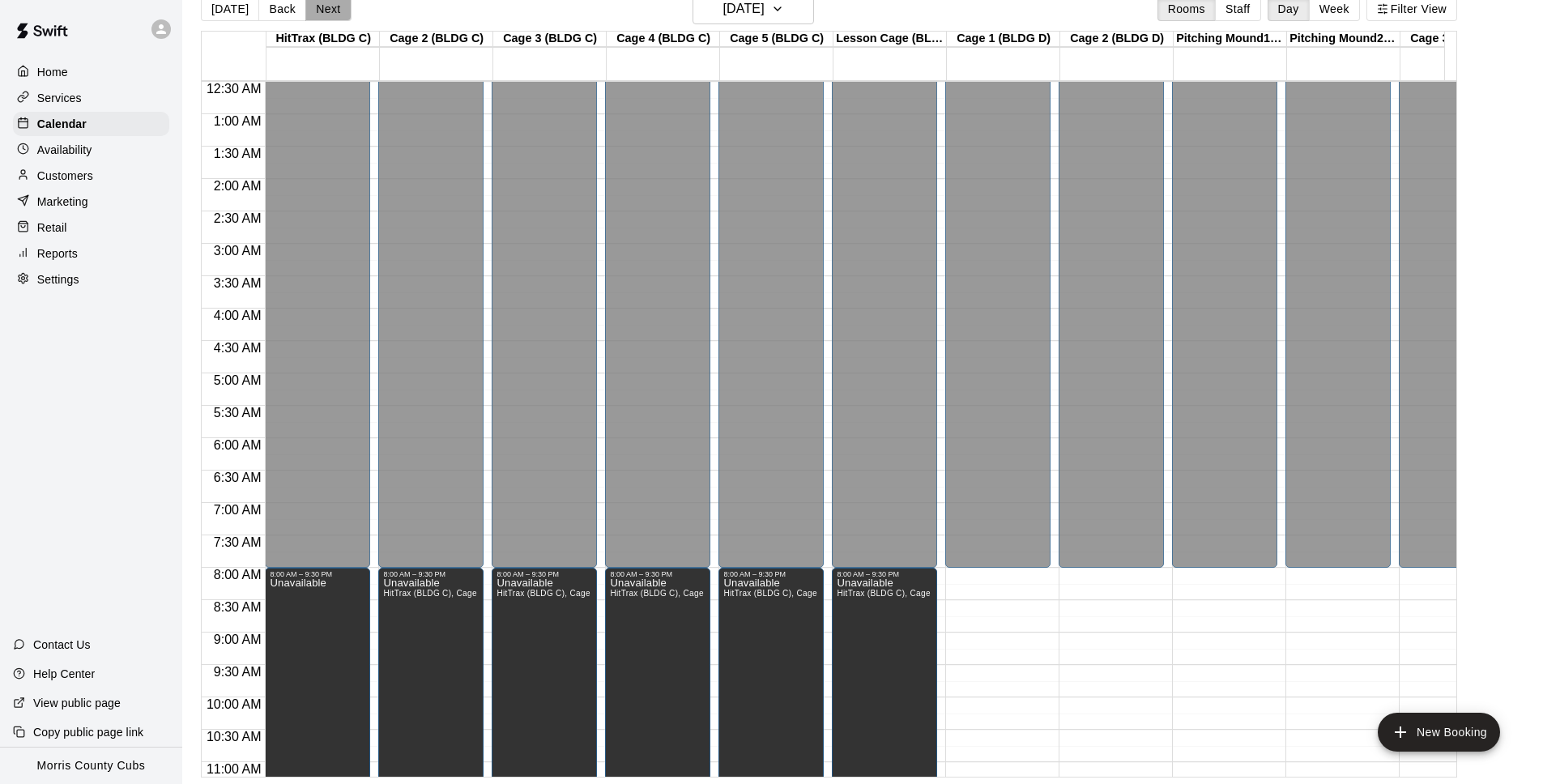
click at [320, 8] on button "Next" at bounding box center [328, 9] width 45 height 24
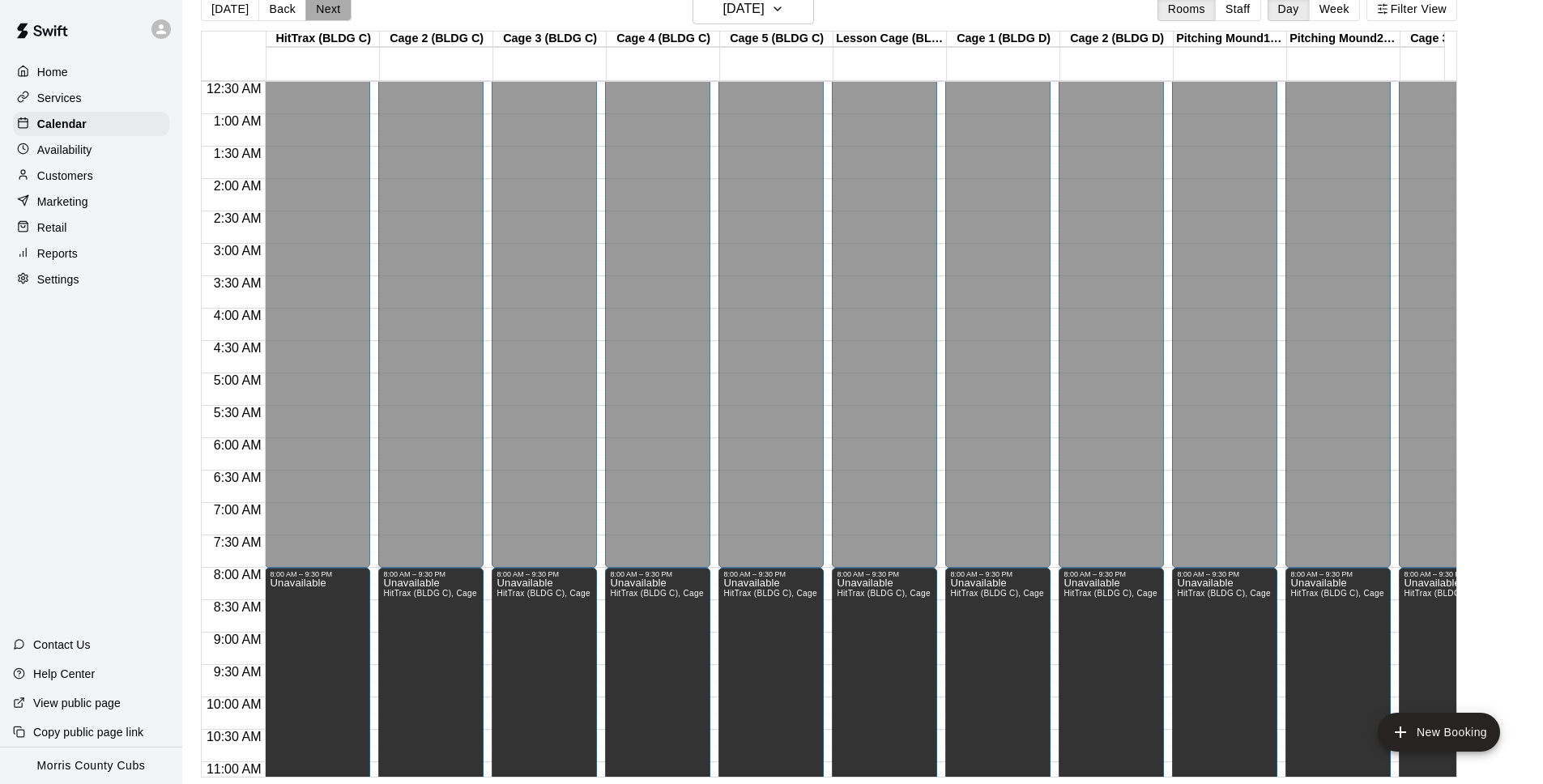
click at [320, 8] on button "Next" at bounding box center [328, 9] width 45 height 24
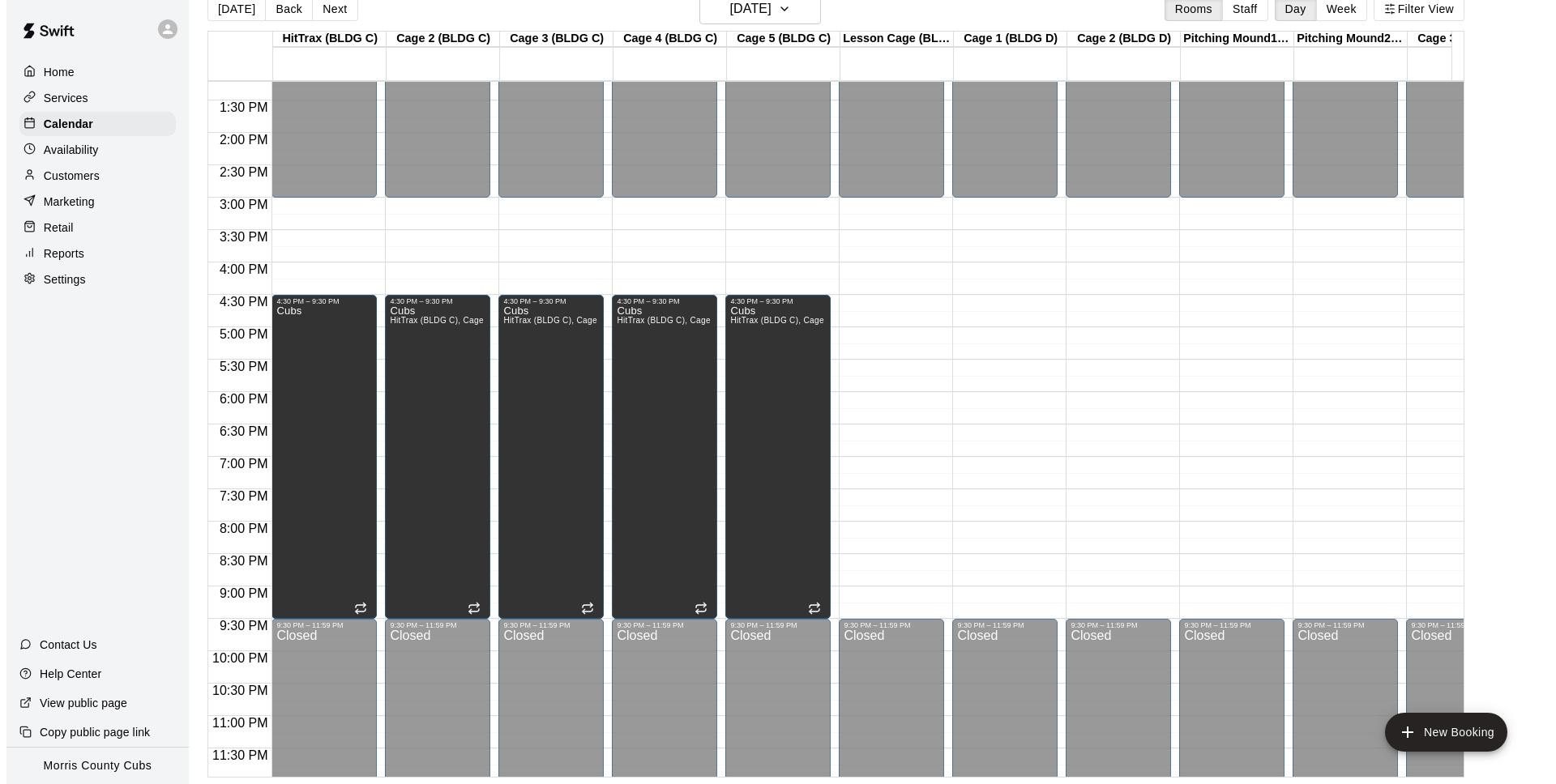
scroll to position [872, 0]
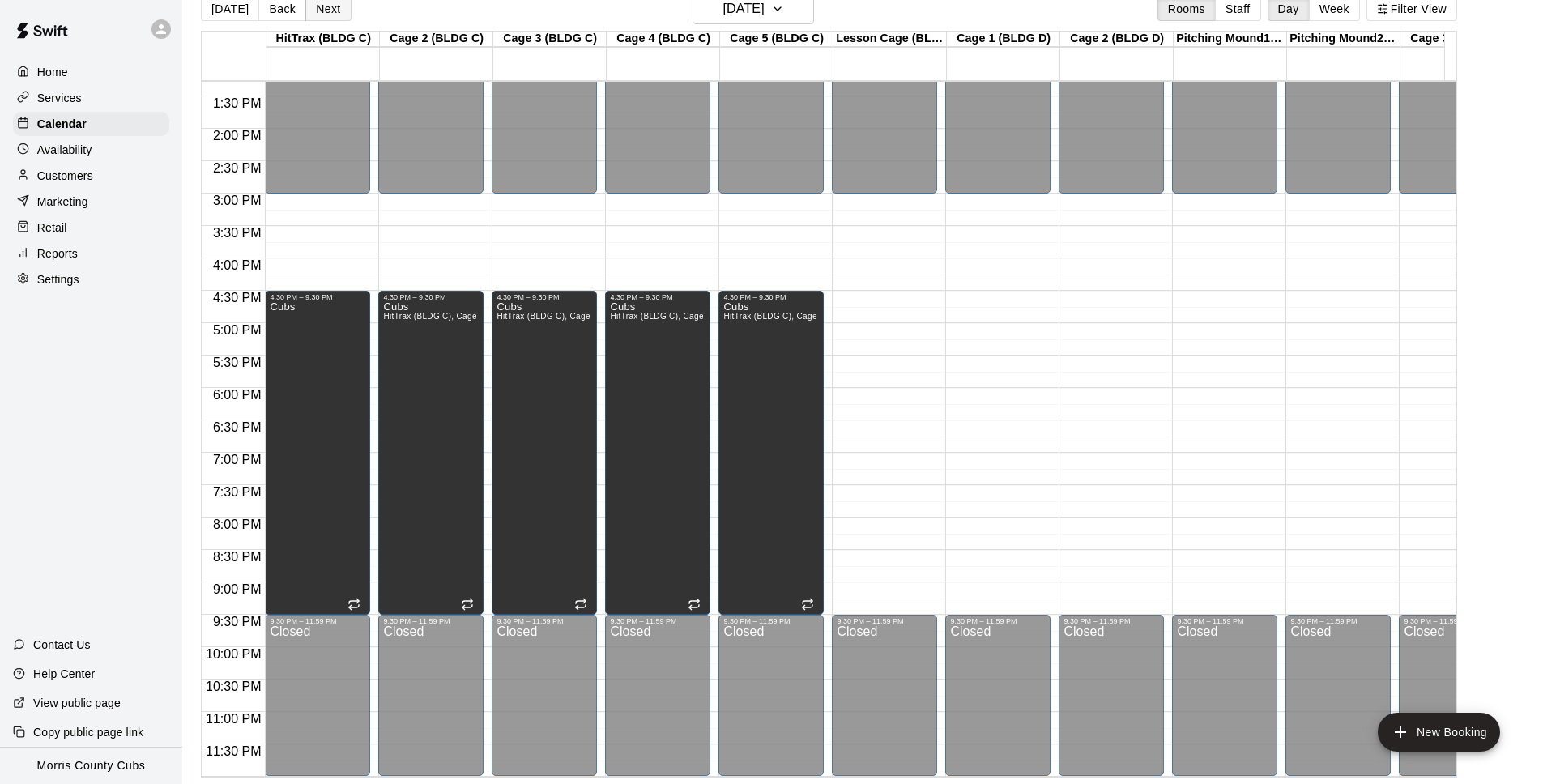
click at [322, 10] on button "Next" at bounding box center [328, 9] width 45 height 24
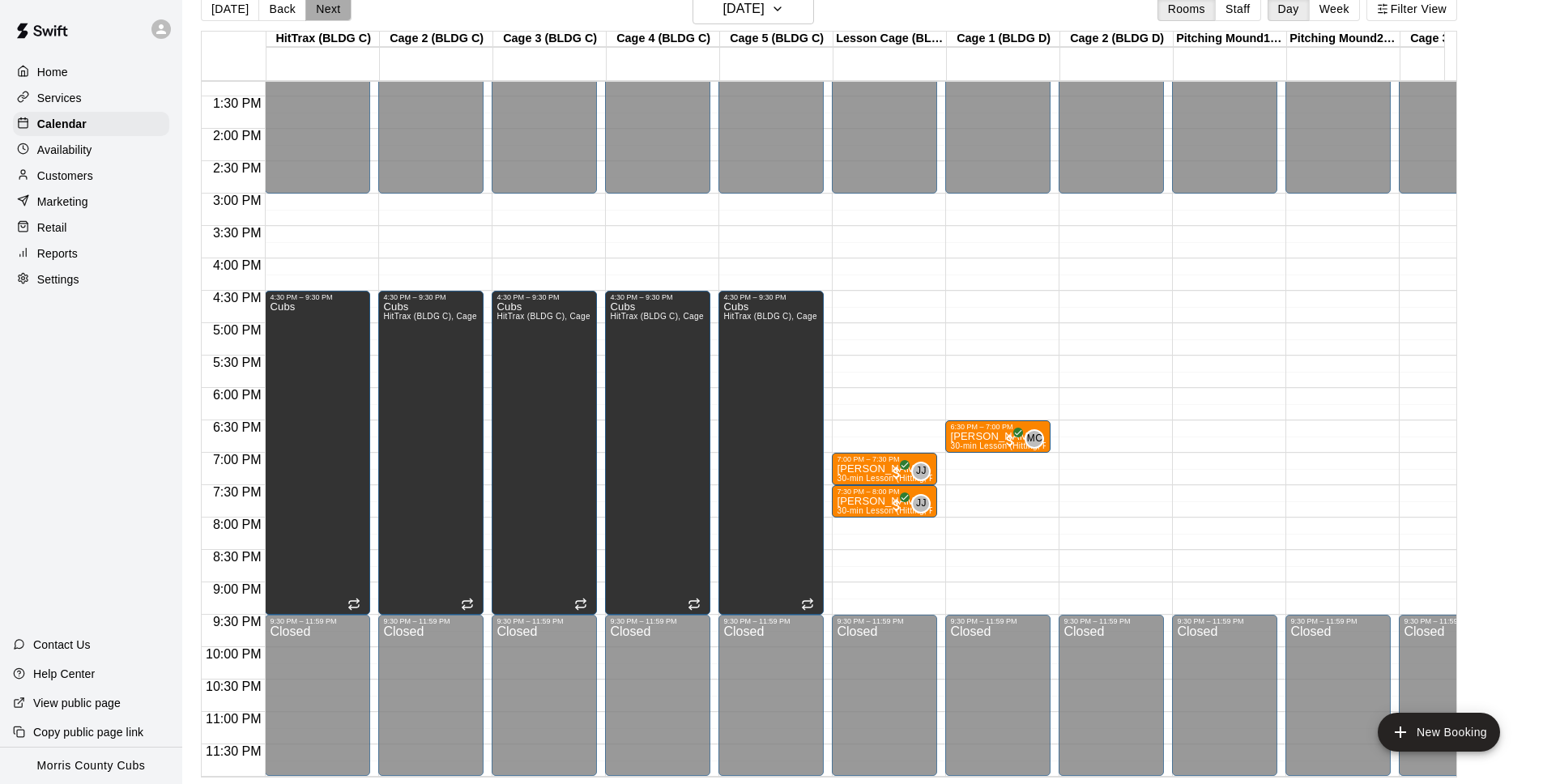
click at [322, 10] on button "Next" at bounding box center [328, 9] width 45 height 24
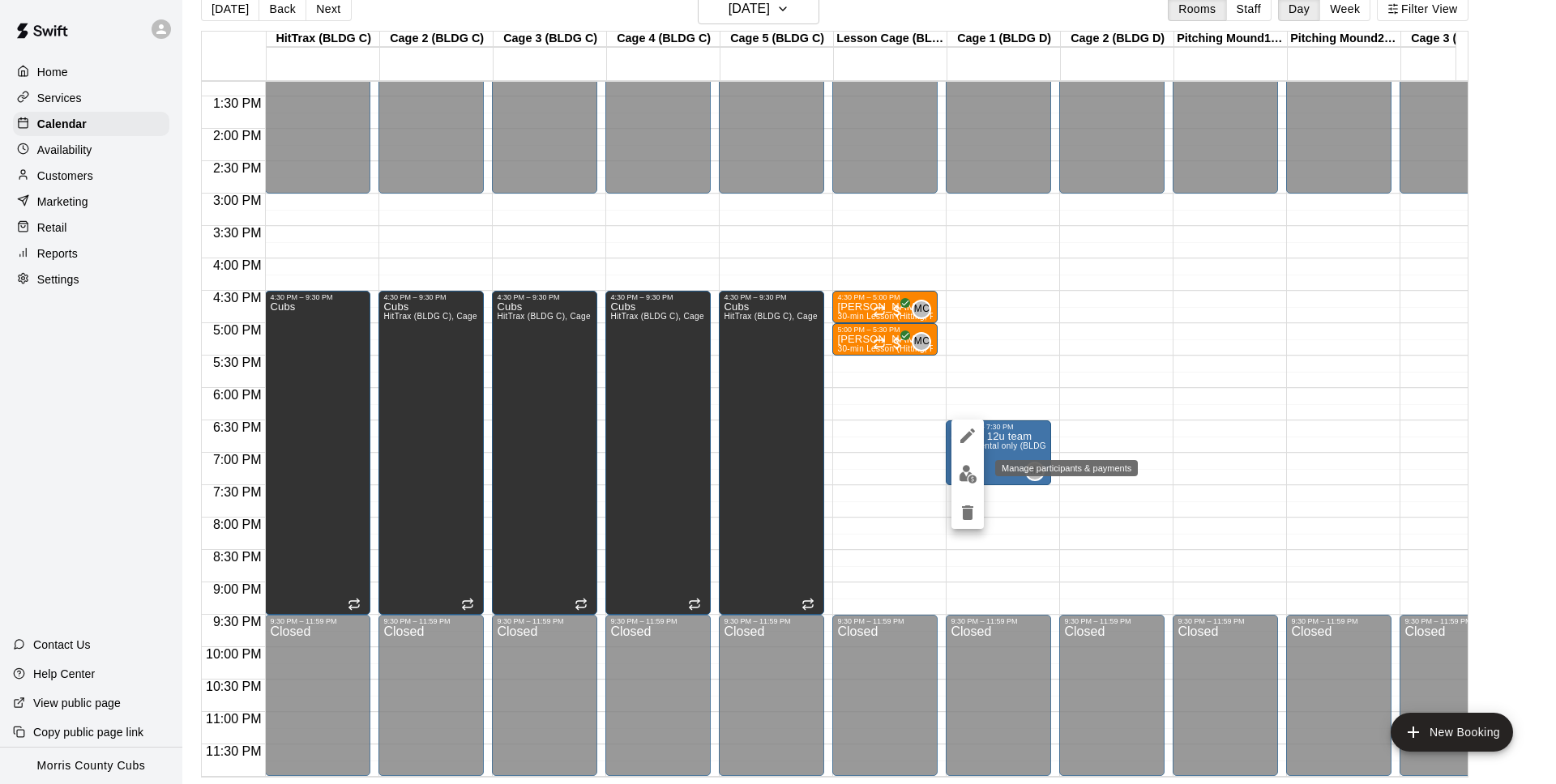
click at [970, 481] on img "edit" at bounding box center [968, 475] width 19 height 19
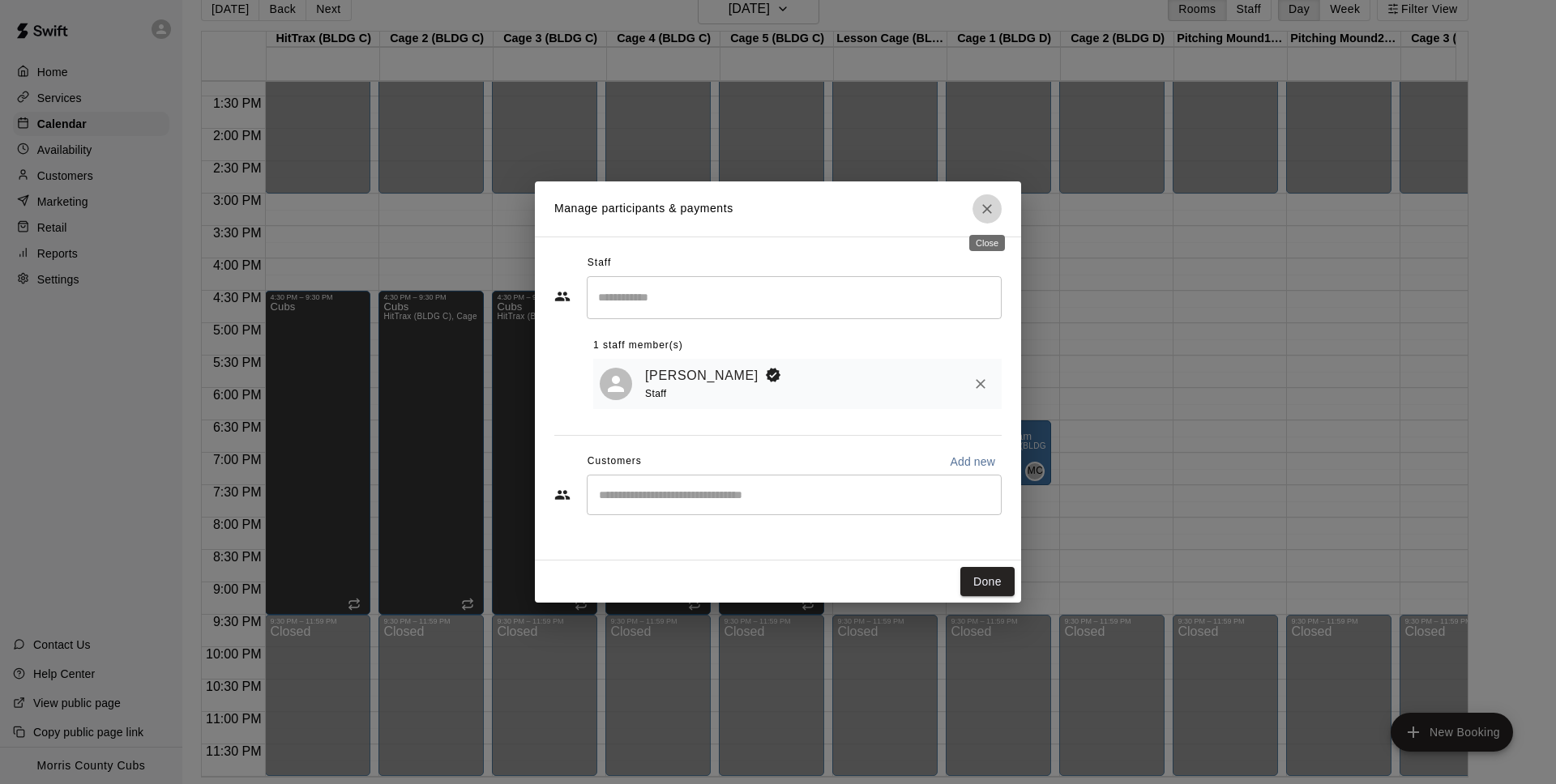
click at [983, 203] on icon "Close" at bounding box center [987, 208] width 16 height 16
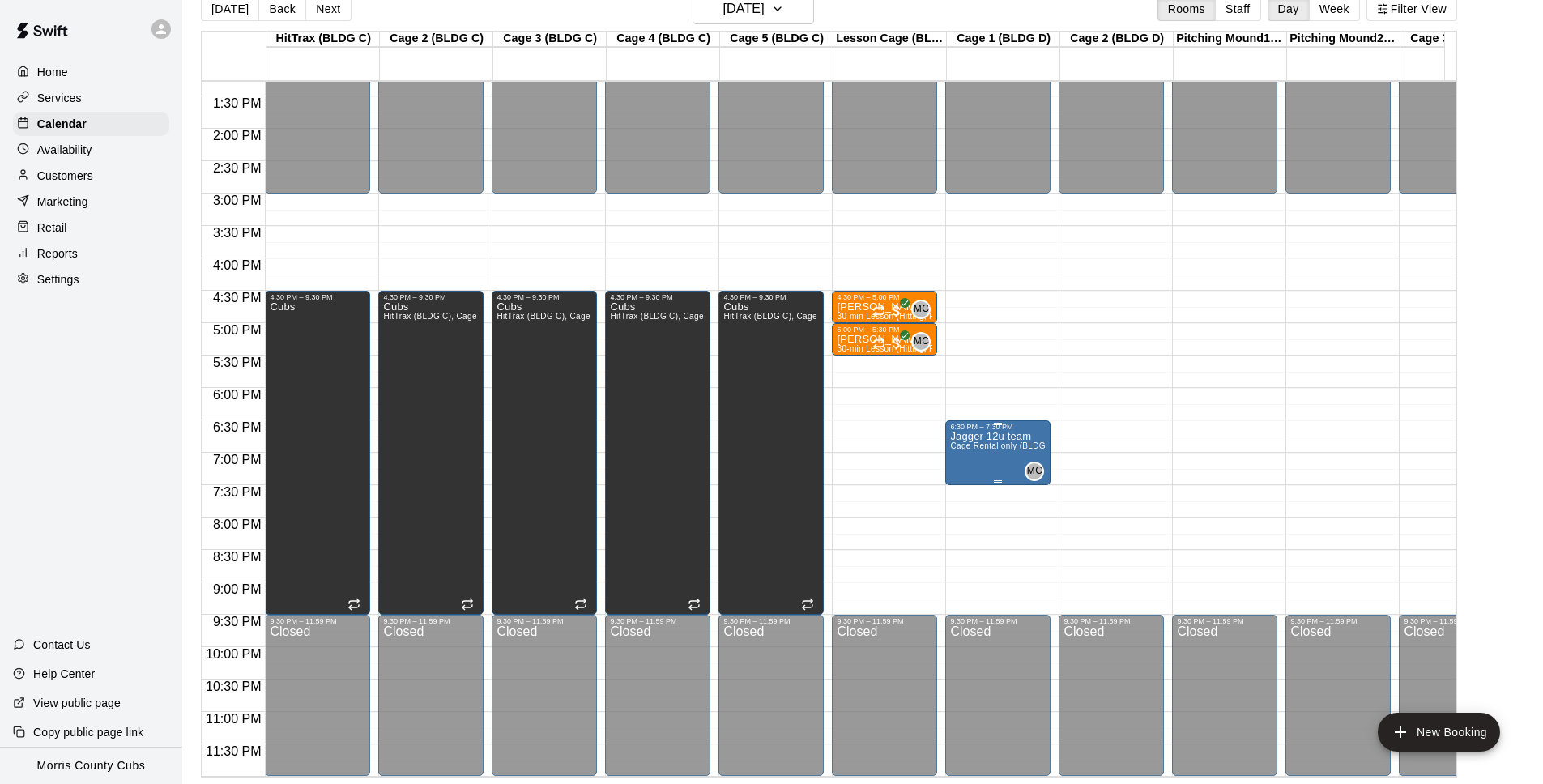
click at [985, 442] on span "Cage Rental only (BLDG D)" at bounding box center [1004, 446] width 107 height 9
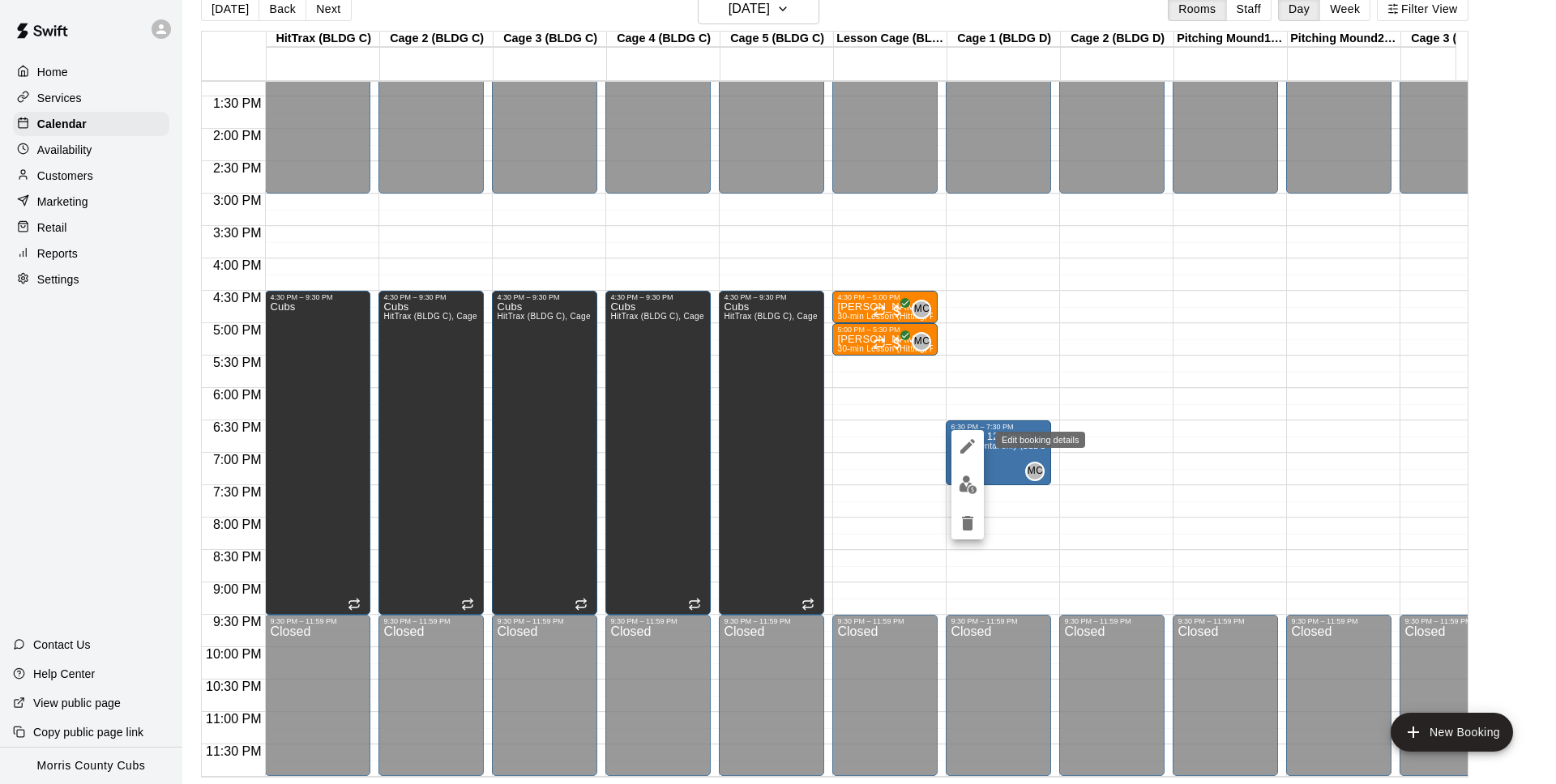
click at [971, 438] on icon "edit" at bounding box center [967, 446] width 19 height 19
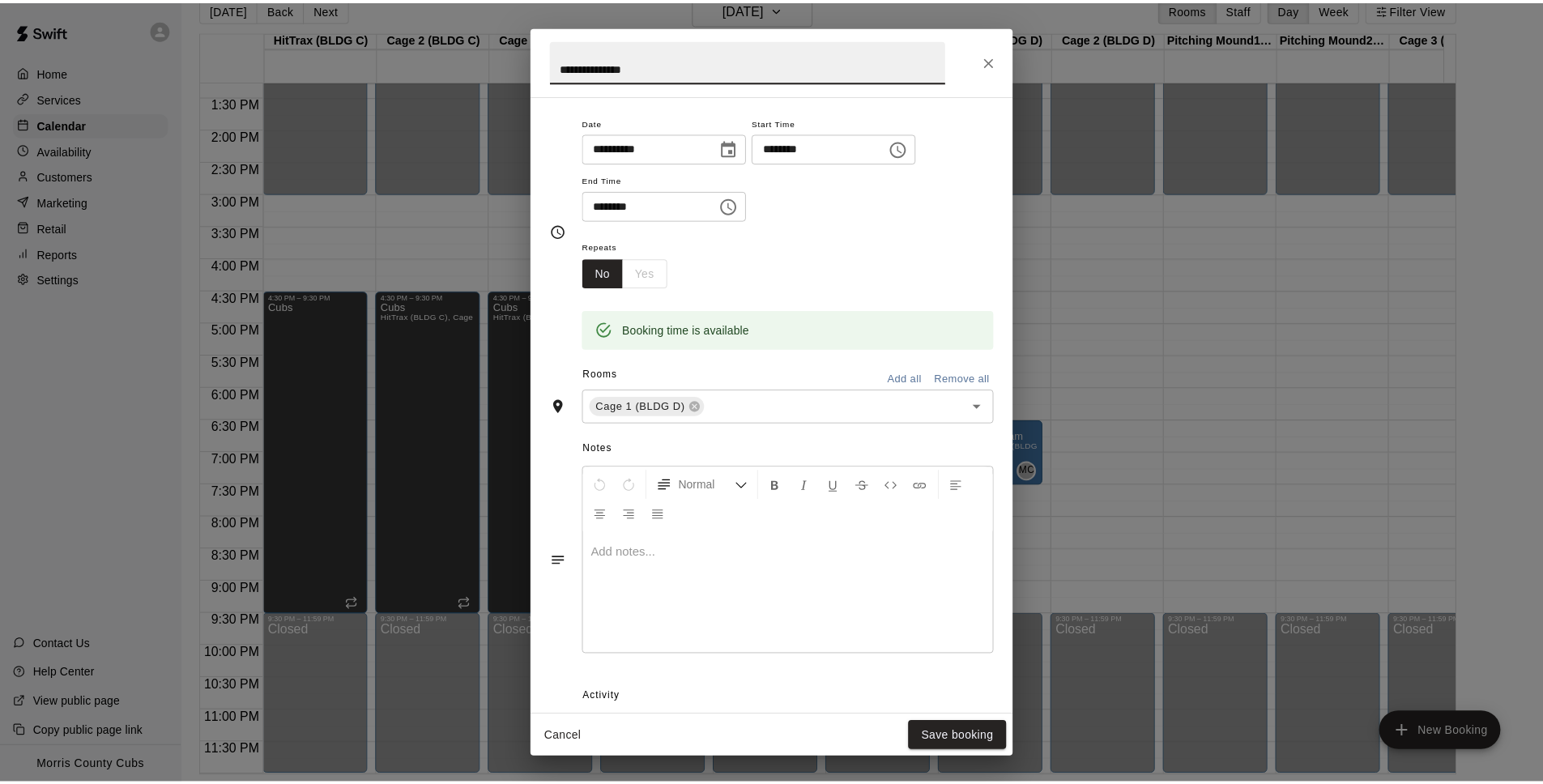
scroll to position [236, 0]
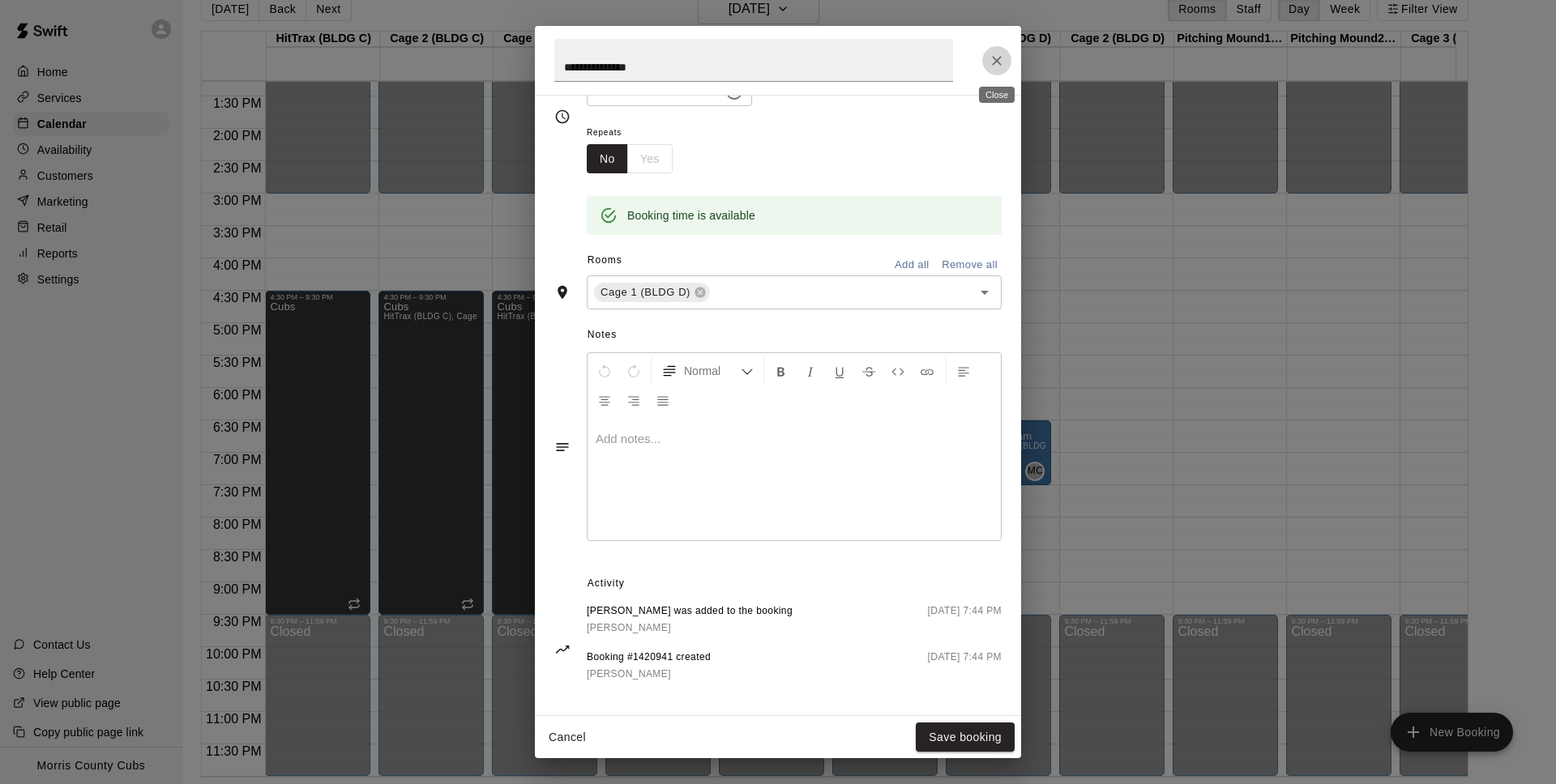
click at [1000, 61] on icon "Close" at bounding box center [996, 61] width 16 height 16
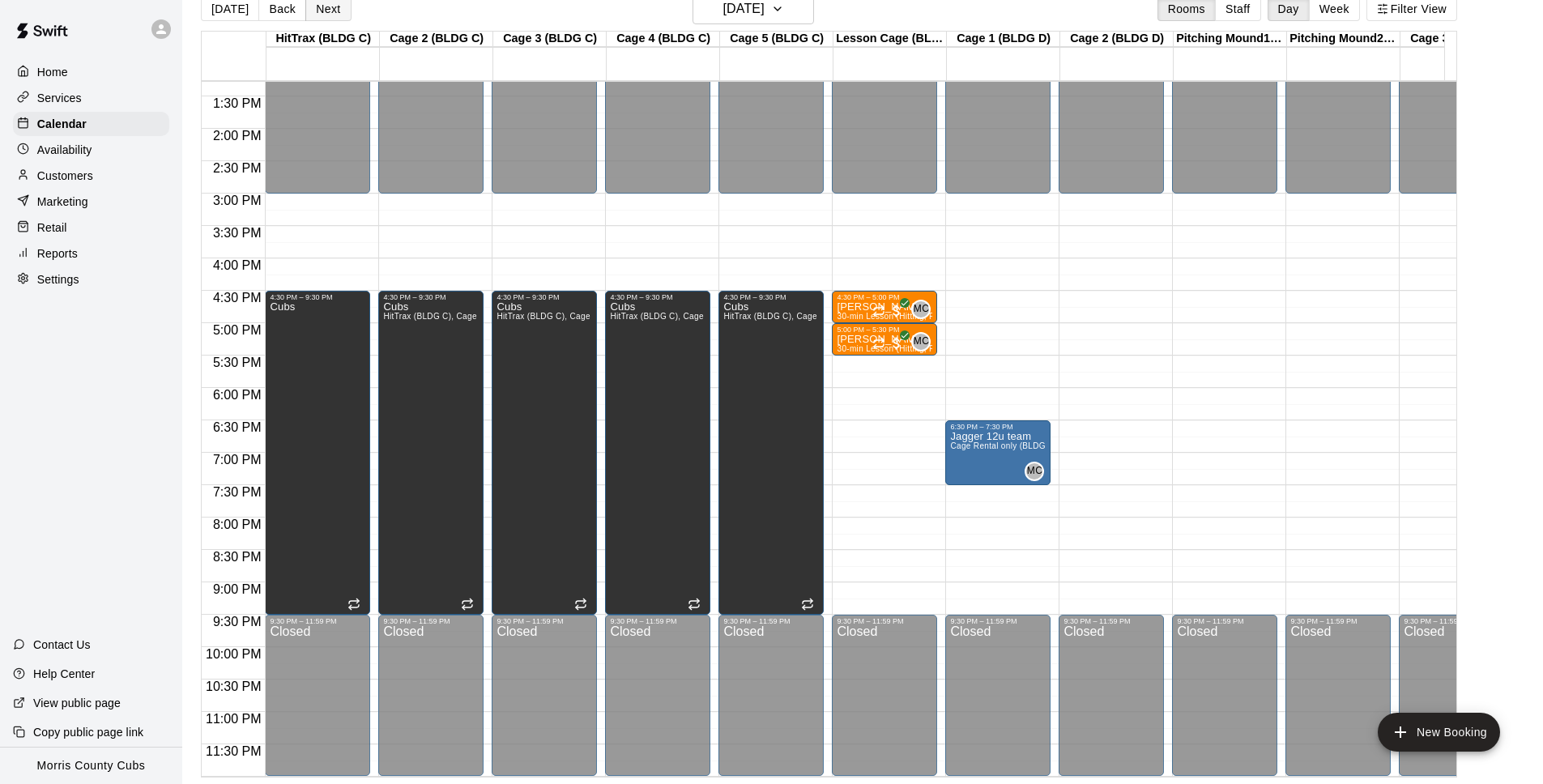
click at [320, 12] on button "Next" at bounding box center [328, 9] width 45 height 24
